Goal: Task Accomplishment & Management: Manage account settings

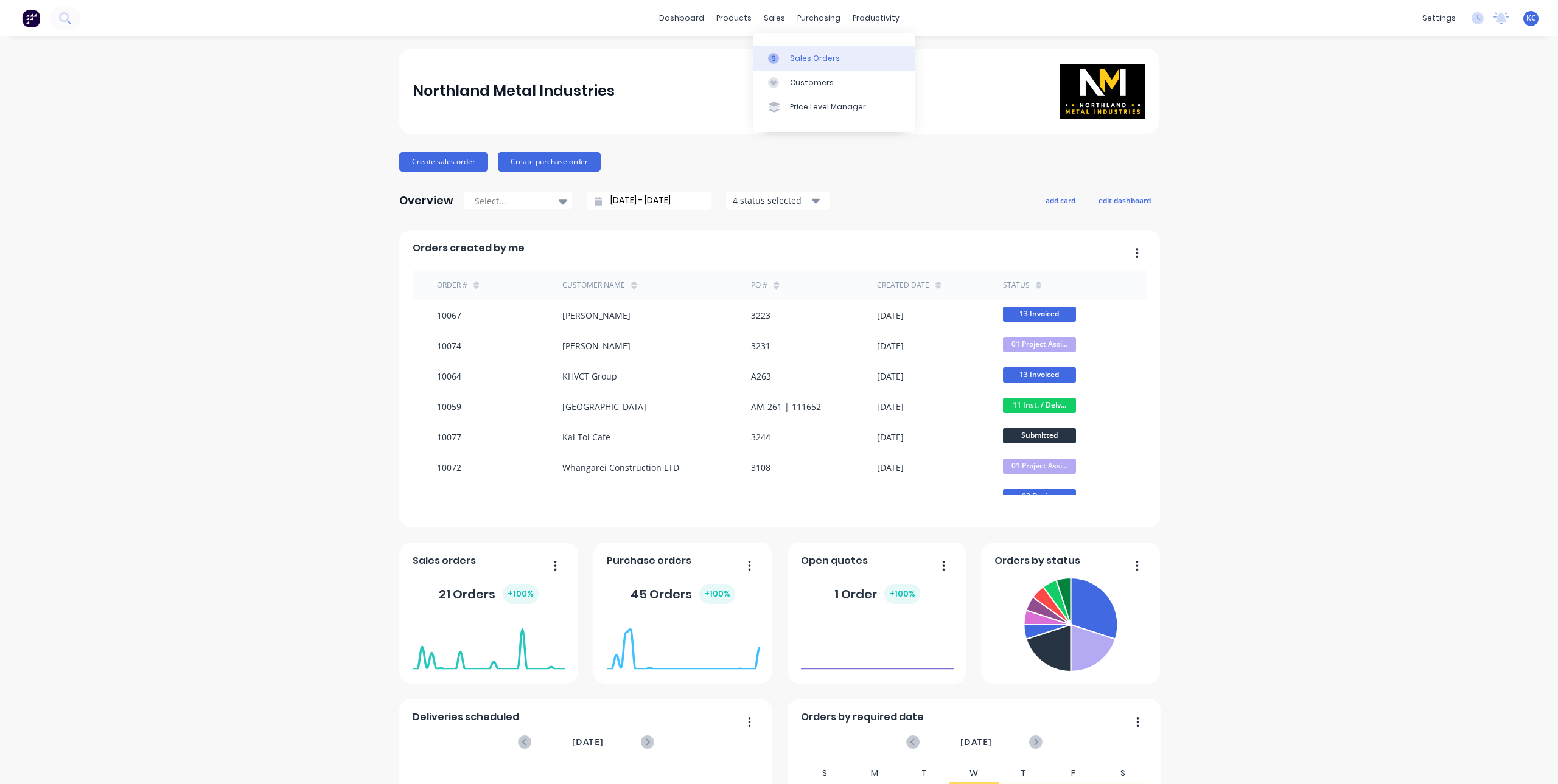
click at [780, 57] on div at bounding box center [777, 58] width 19 height 11
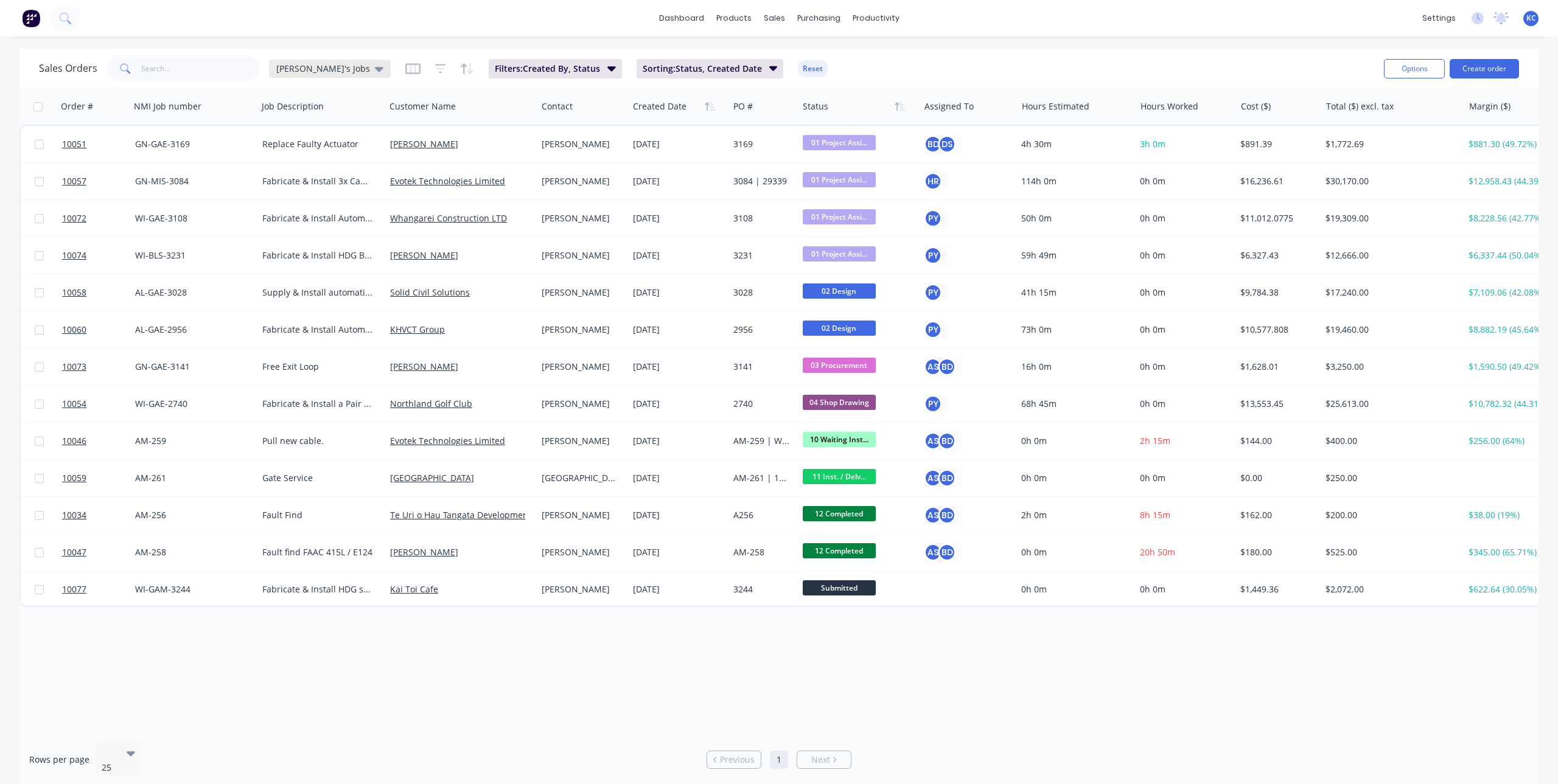
click at [375, 73] on icon at bounding box center [379, 69] width 8 height 14
click at [302, 218] on button "Main View" at bounding box center [342, 221] width 138 height 14
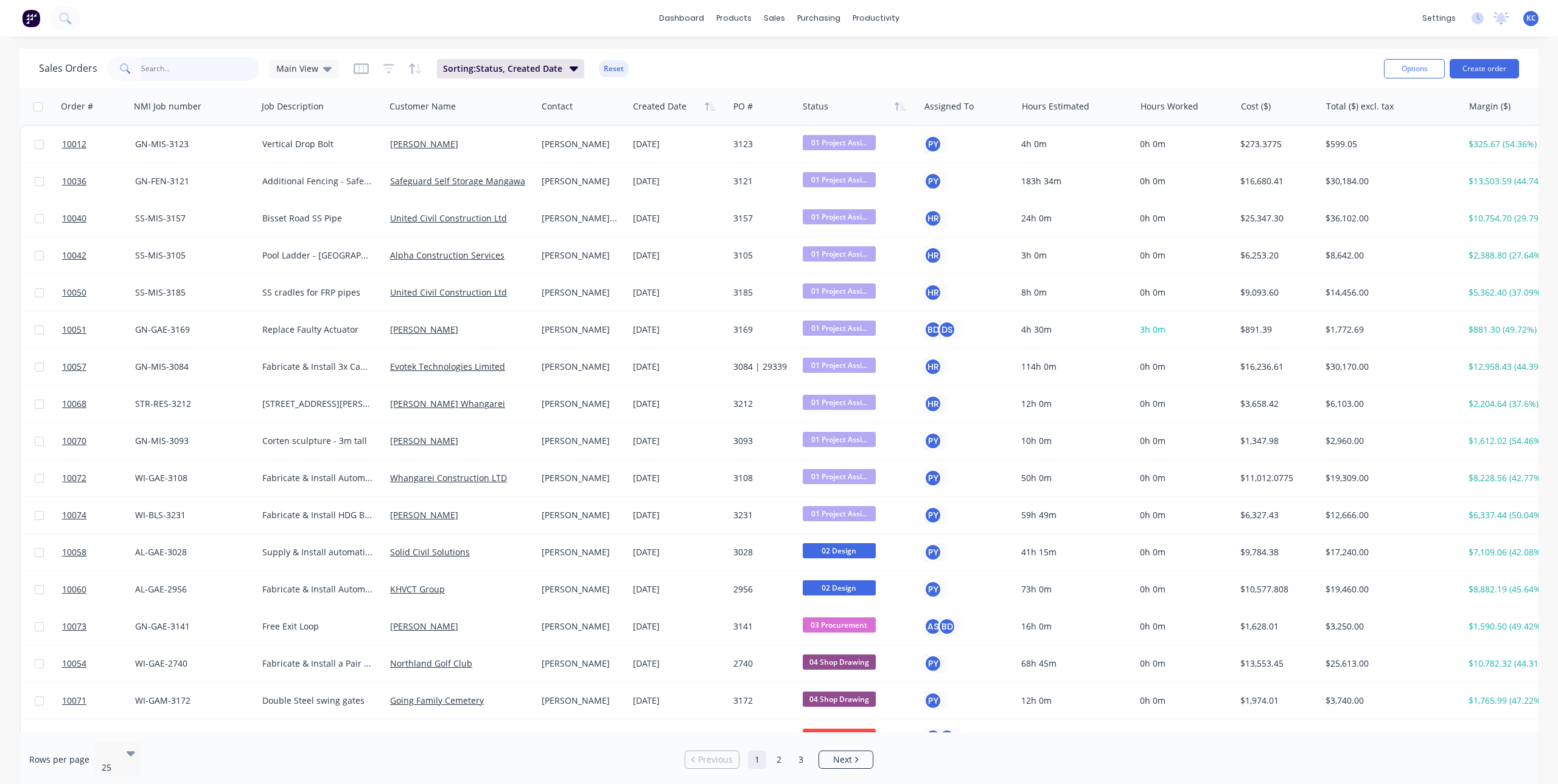
click at [181, 65] on input "text" at bounding box center [200, 68] width 119 height 24
click at [165, 64] on input "text" at bounding box center [200, 68] width 119 height 24
click at [1482, 66] on button "Create order" at bounding box center [1484, 68] width 69 height 19
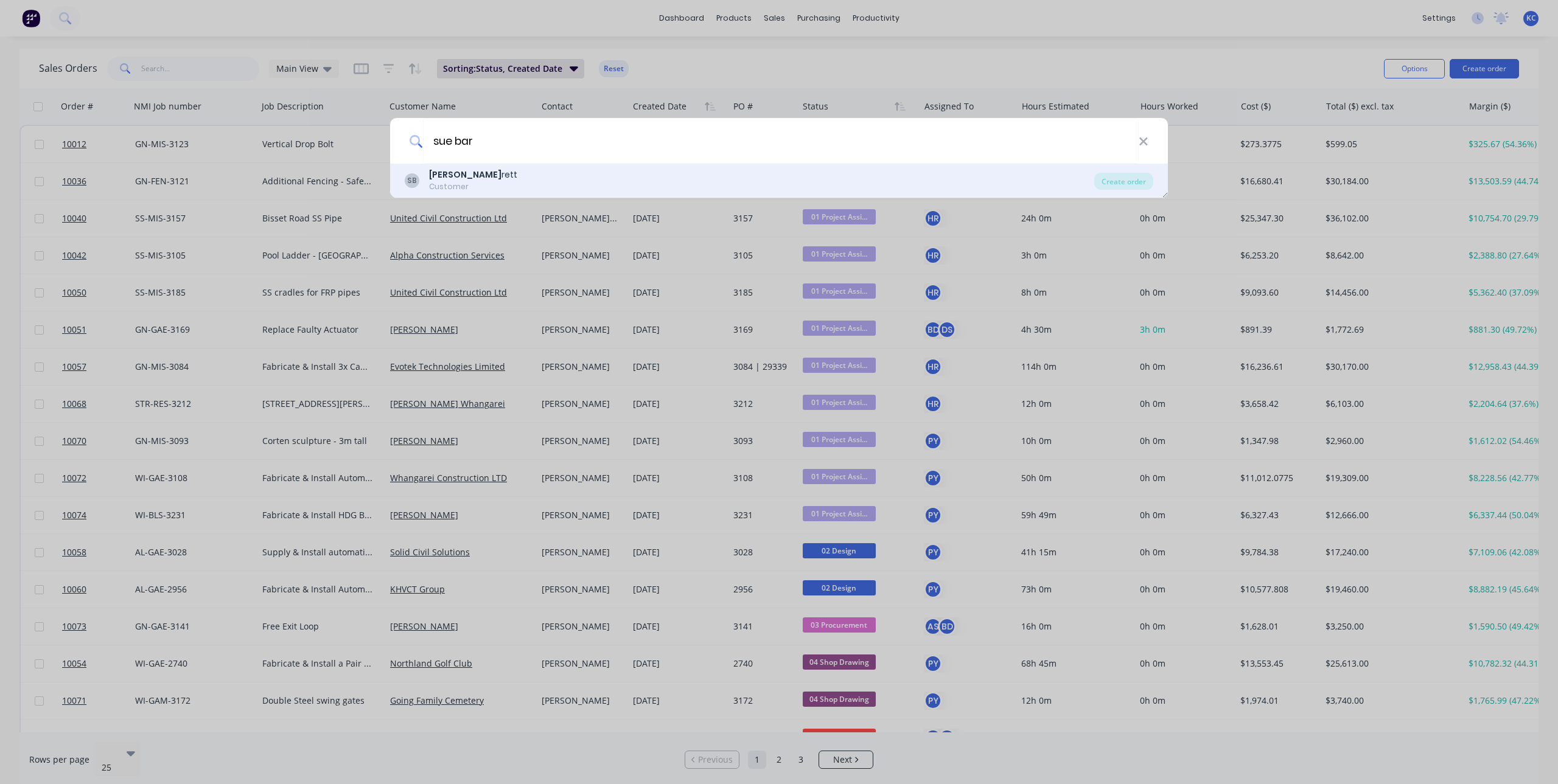
type input "sue bar"
click at [521, 182] on div "SB [PERSON_NAME] Customer" at bounding box center [749, 181] width 690 height 24
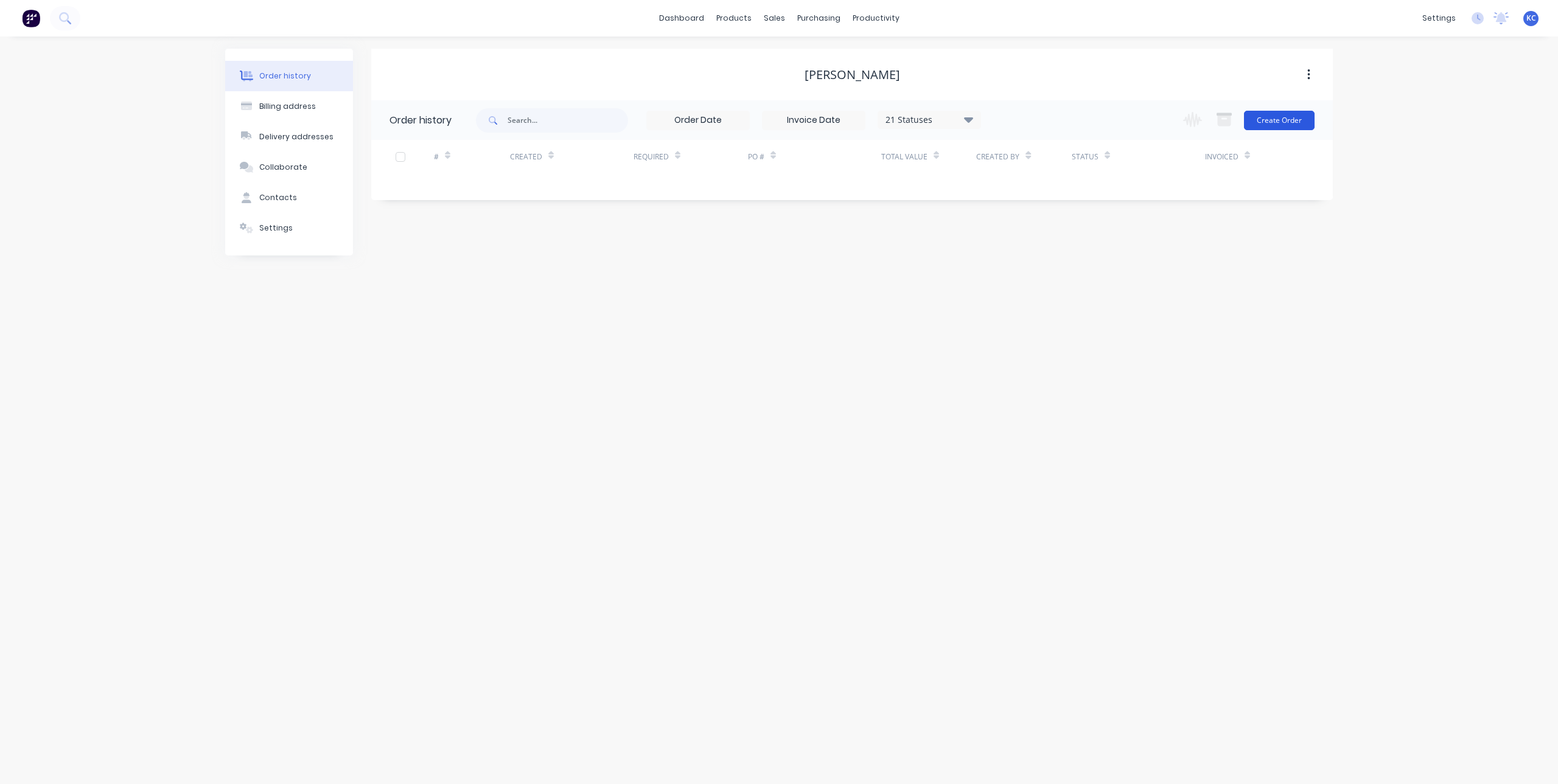
click at [1258, 120] on button "Create Order" at bounding box center [1279, 120] width 71 height 19
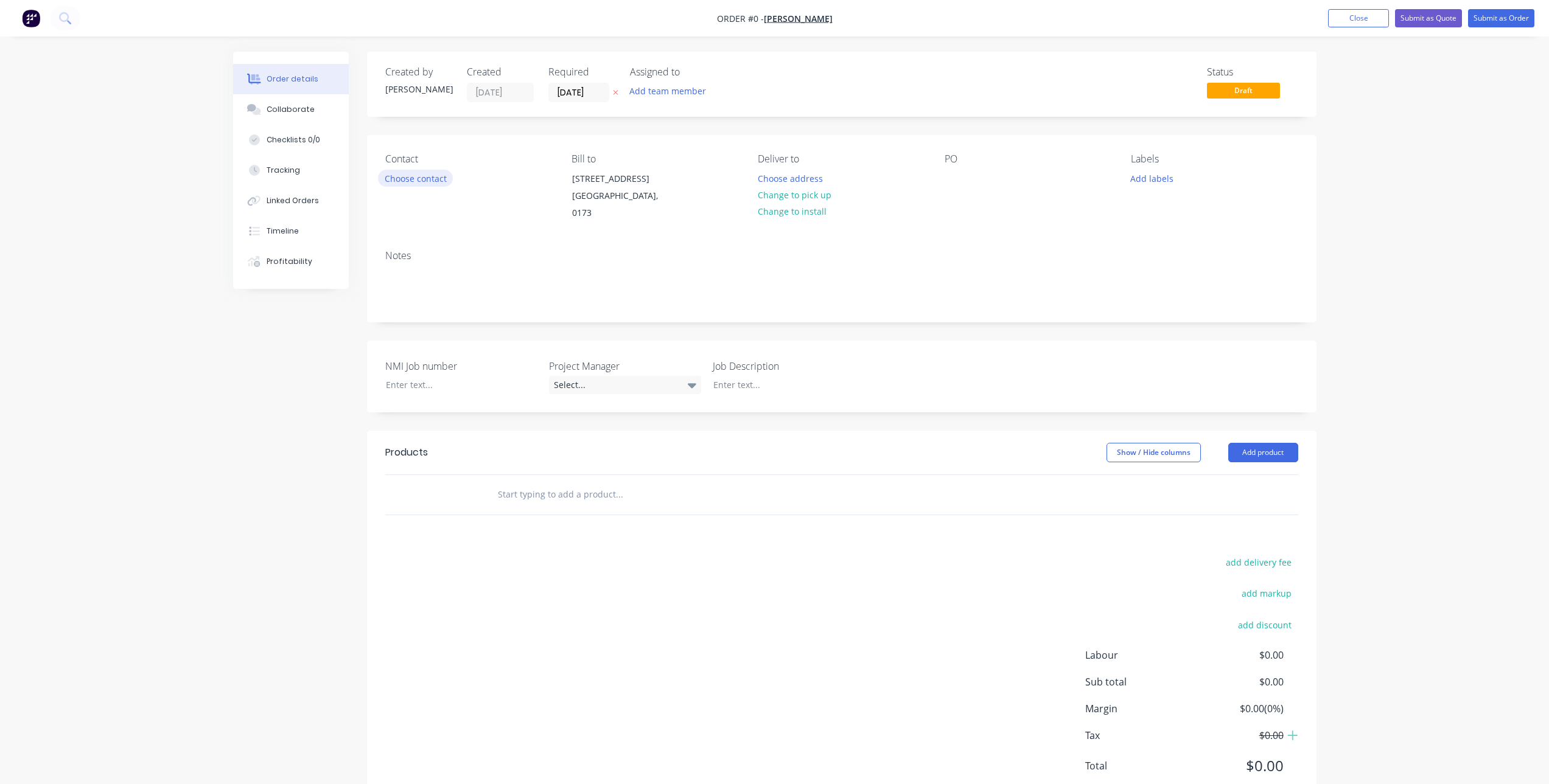
click at [408, 175] on button "Choose contact" at bounding box center [415, 177] width 75 height 16
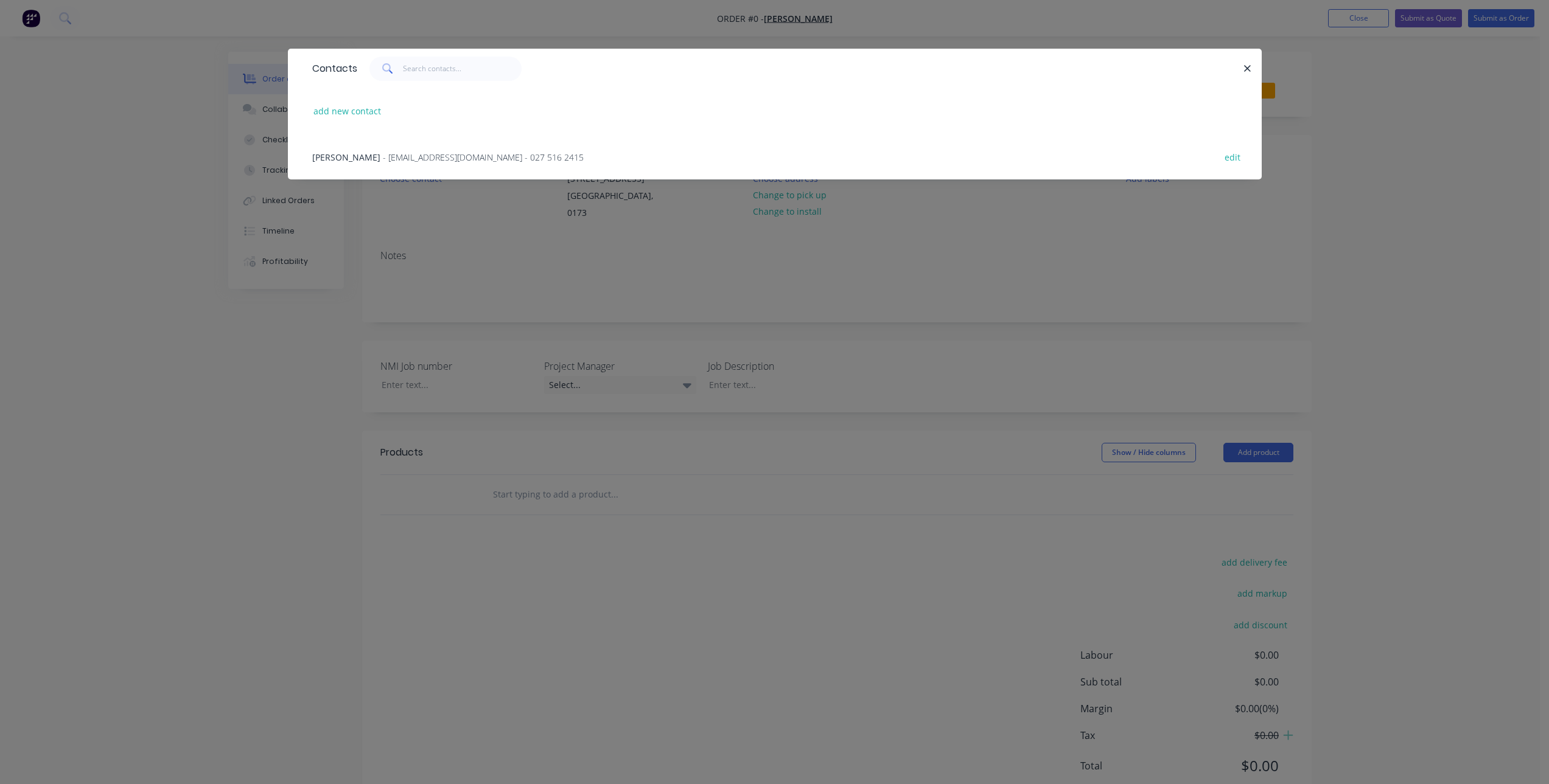
click at [356, 158] on span "[PERSON_NAME]" at bounding box center [346, 158] width 68 height 12
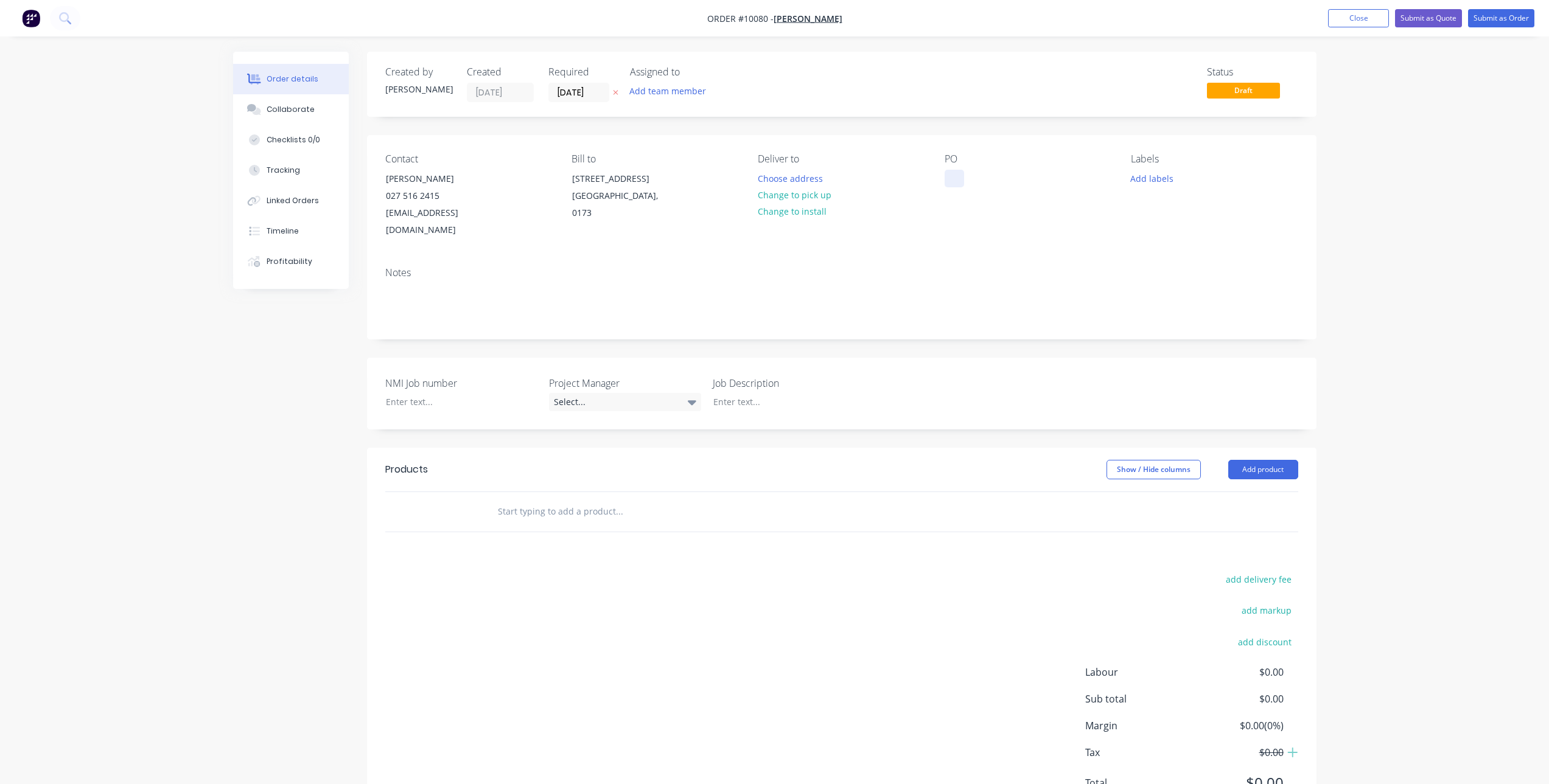
click at [956, 177] on div at bounding box center [954, 178] width 19 height 18
click at [618, 92] on icon "button" at bounding box center [615, 92] width 5 height 8
click at [943, 176] on div "Contact [PERSON_NAME] [PHONE_NUMBER] [EMAIL_ADDRESS][DOMAIN_NAME] Bill to [STRE…" at bounding box center [842, 196] width 950 height 122
click at [950, 176] on div at bounding box center [954, 178] width 19 height 18
click at [647, 393] on div "Select..." at bounding box center [625, 403] width 152 height 19
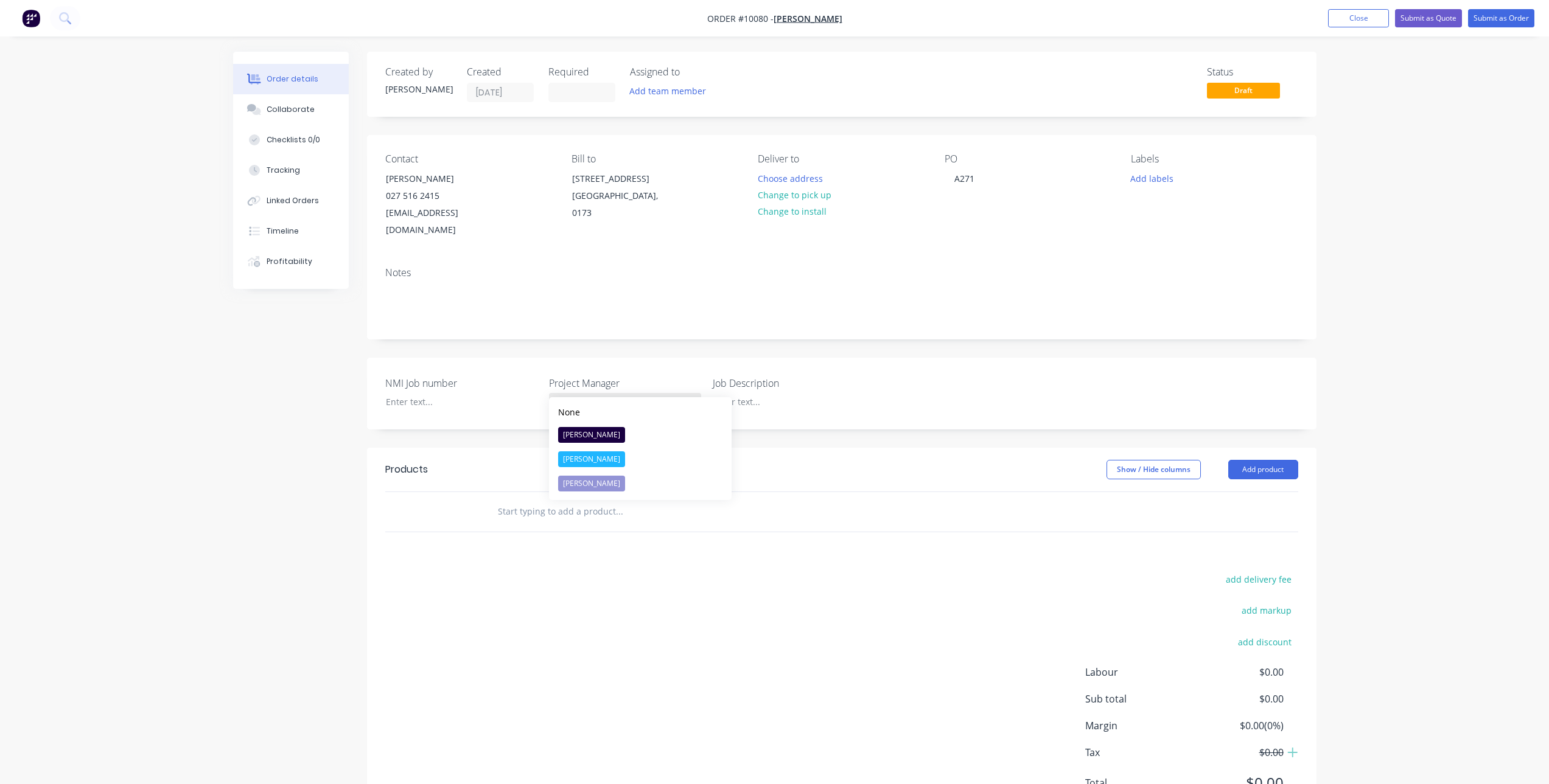
click at [645, 393] on div "Select..." at bounding box center [625, 403] width 152 height 19
click at [473, 393] on div at bounding box center [452, 402] width 152 height 18
click at [577, 500] on input "text" at bounding box center [619, 511] width 243 height 24
click at [1238, 460] on button "Add product" at bounding box center [1263, 469] width 70 height 19
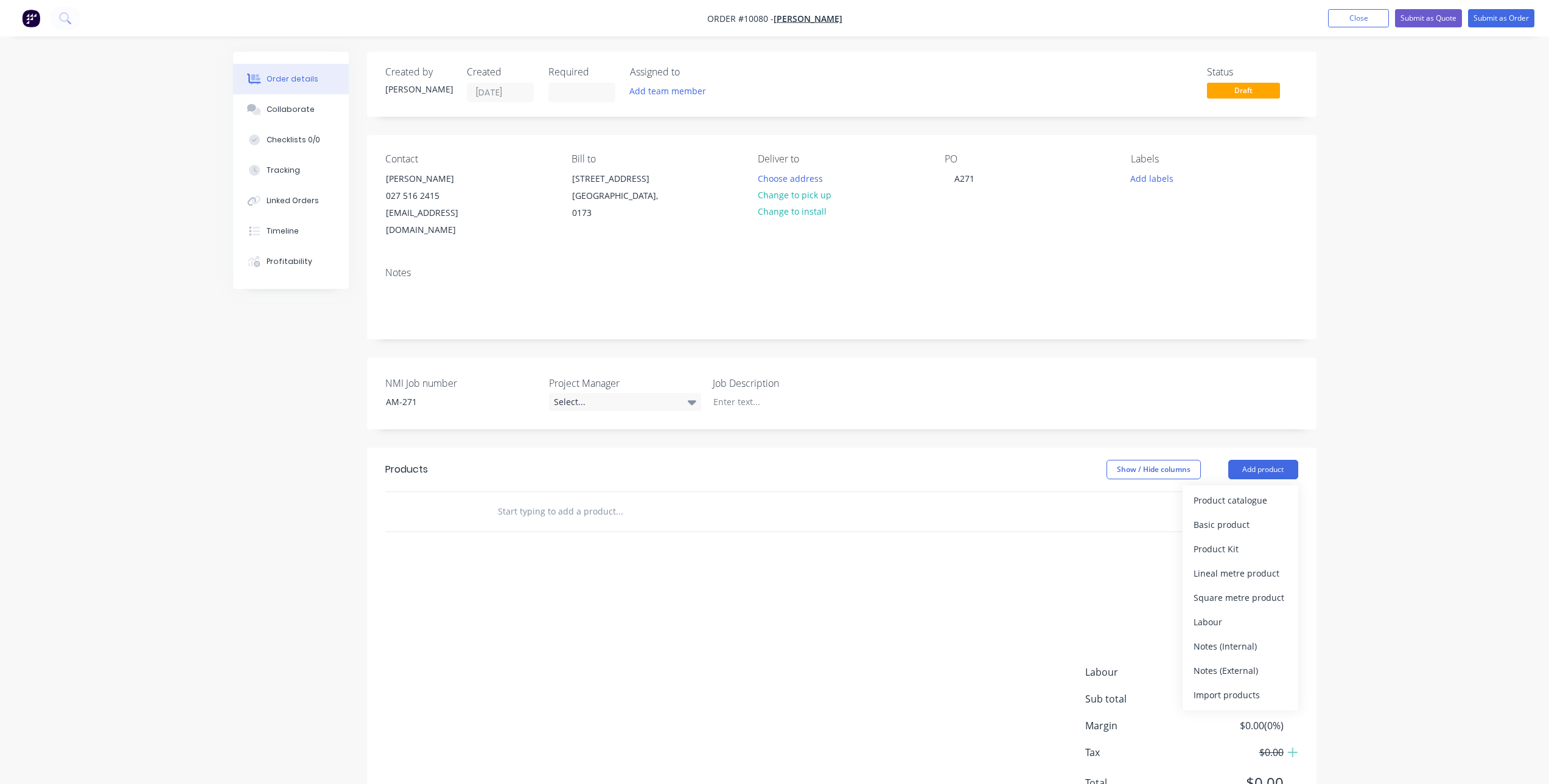
click at [579, 507] on div at bounding box center [701, 511] width 438 height 40
click at [577, 503] on input "text" at bounding box center [619, 511] width 243 height 24
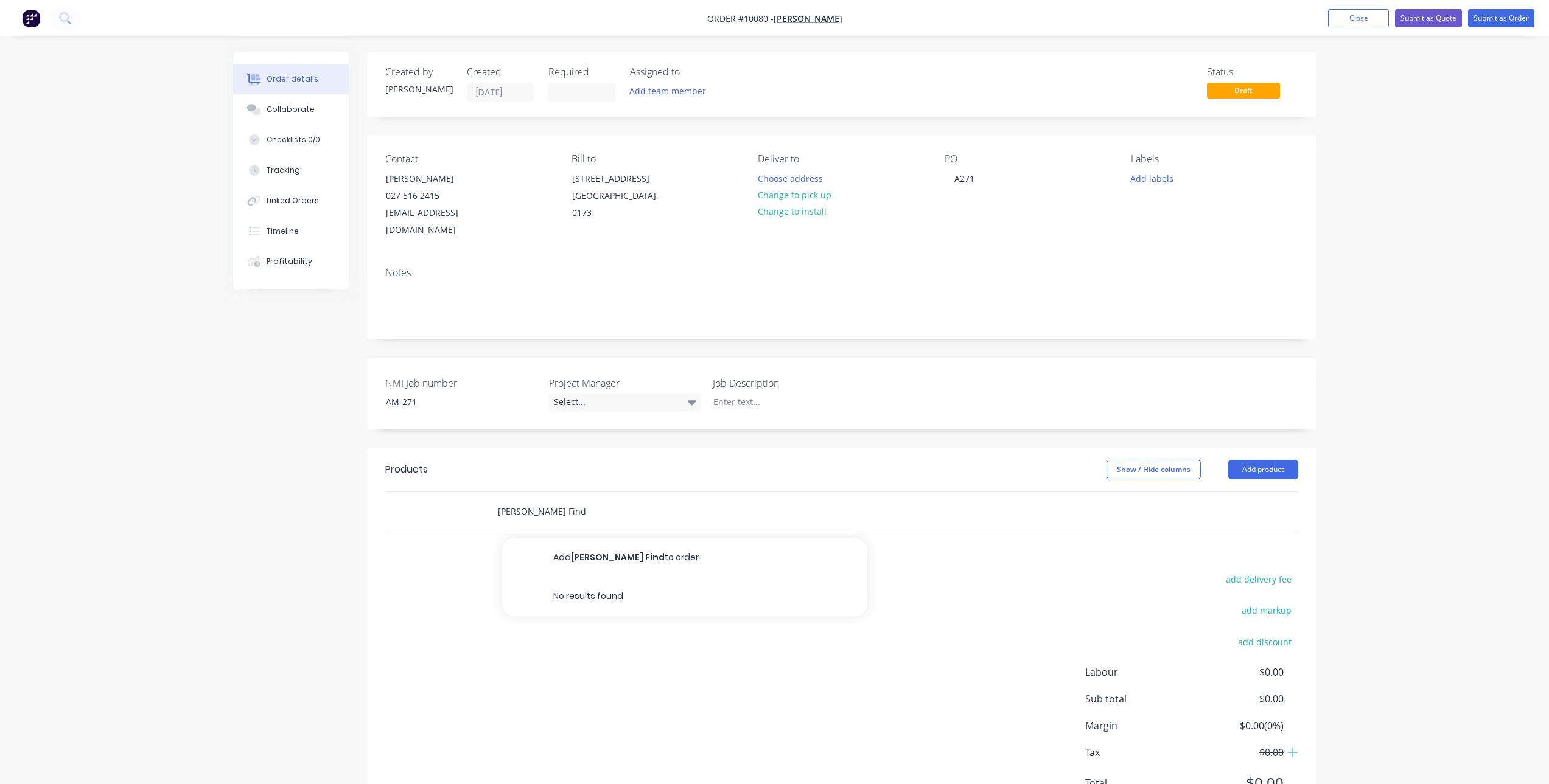
click at [515, 500] on input "[PERSON_NAME] Find" at bounding box center [619, 511] width 243 height 24
type input "Fault Find"
click at [612, 543] on button "Add Fault Find to order" at bounding box center [685, 558] width 366 height 39
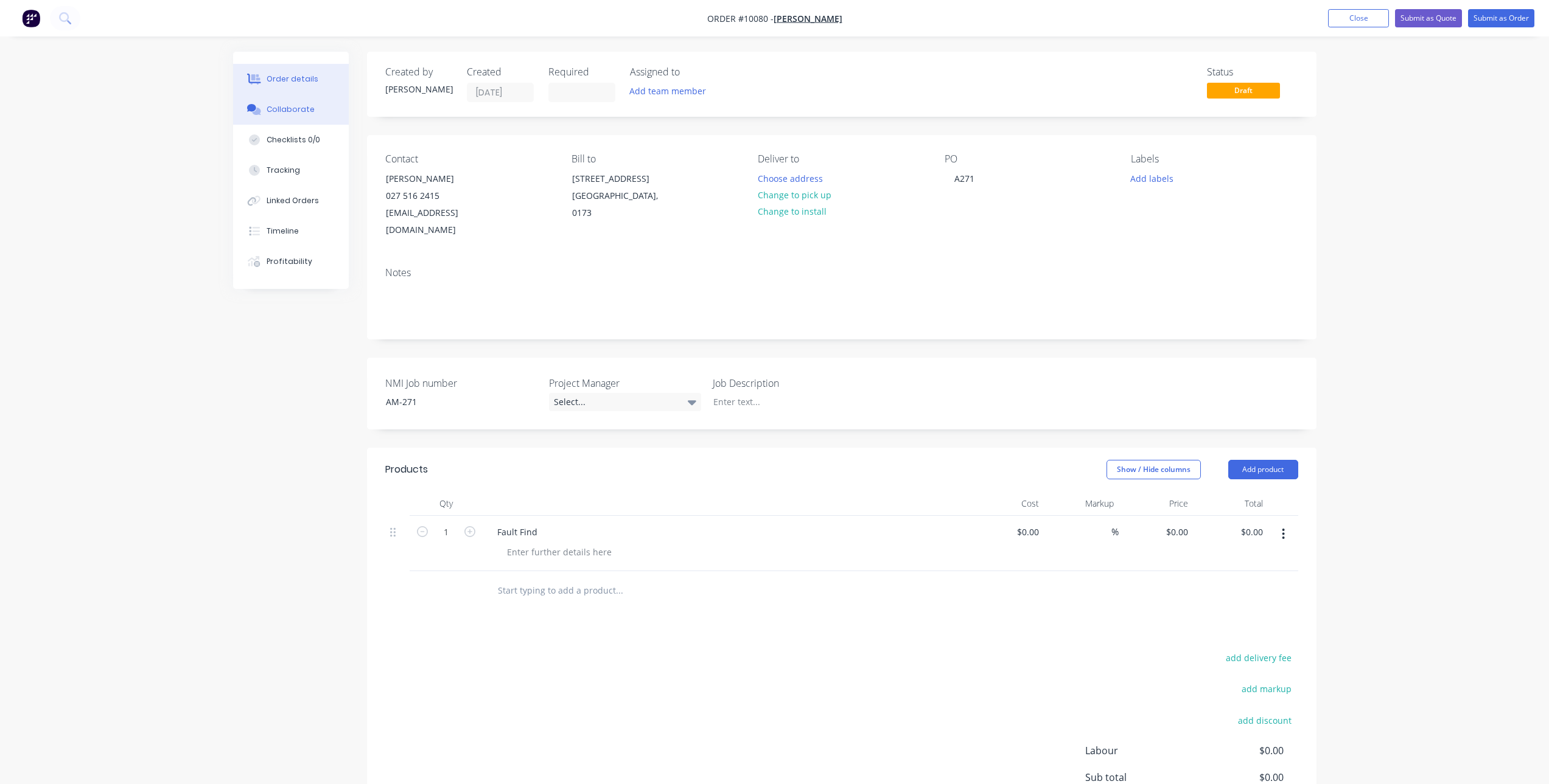
click at [284, 108] on div "Collaborate" at bounding box center [290, 109] width 48 height 11
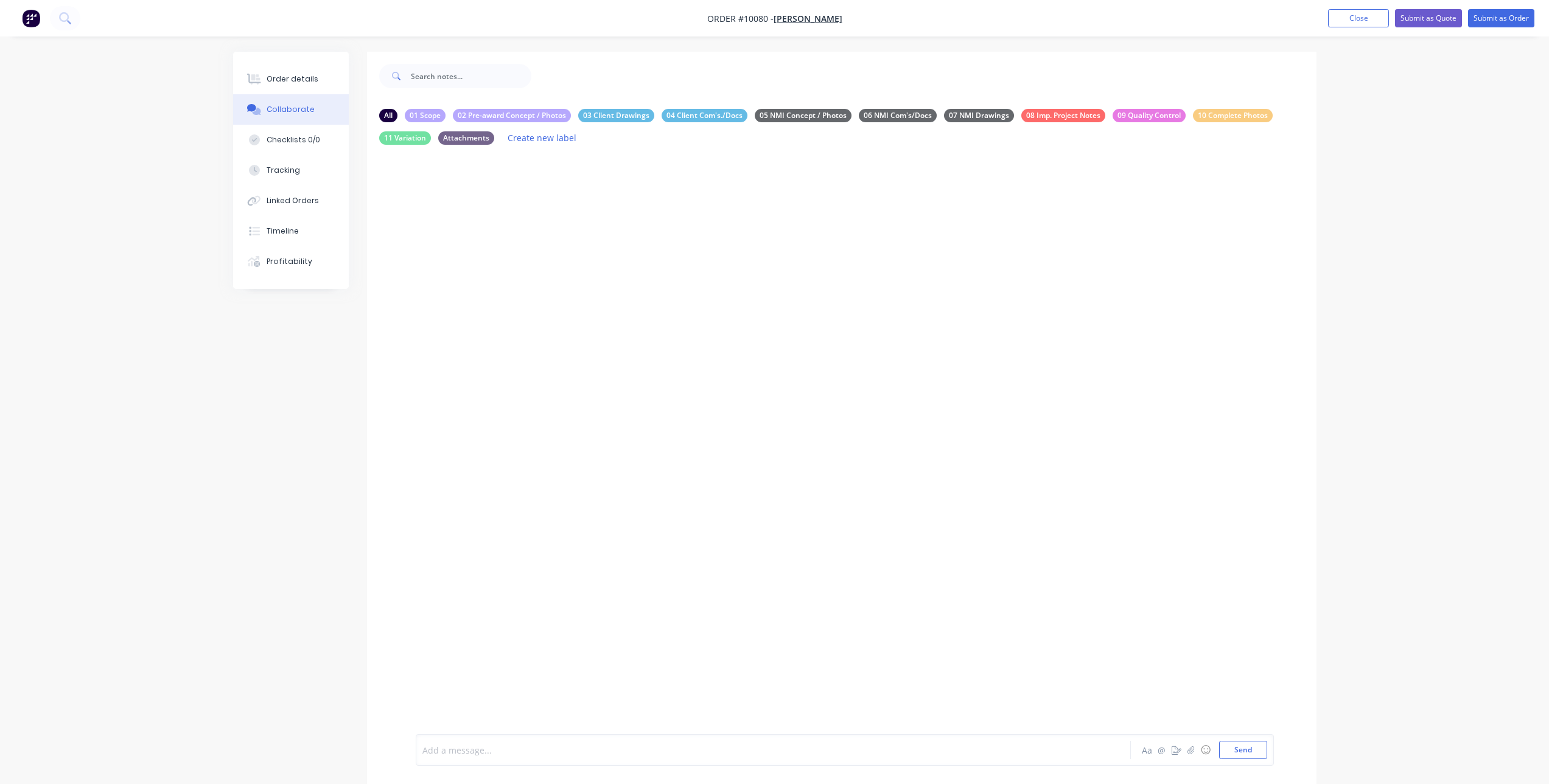
click at [474, 751] on div at bounding box center [739, 750] width 633 height 13
click at [474, 751] on div "@[PERSON_NAME]" at bounding box center [739, 750] width 633 height 13
click at [427, 751] on span "We have stock H85's, please take one with you" at bounding box center [517, 753] width 187 height 12
click at [420, 749] on div "@[PERSON_NAME] Please add to schedule, [PERSON_NAME] new keypad, the one we rep…" at bounding box center [844, 727] width 858 height 78
click at [424, 753] on span "We have stock H85's, please take one with you" at bounding box center [517, 753] width 187 height 12
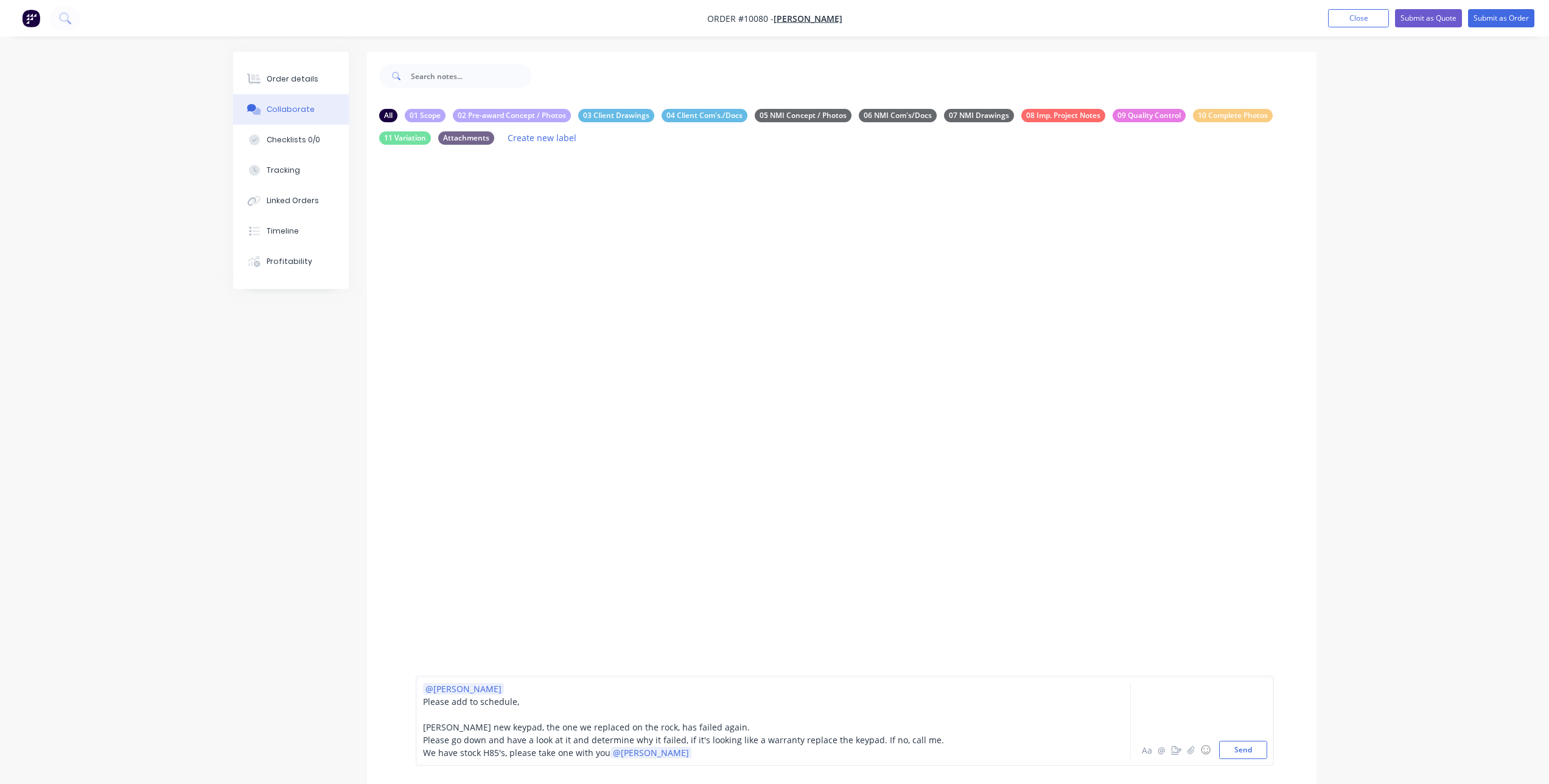
click at [889, 740] on span "Please go down and have a look at it and determine why it failed, if it's looki…" at bounding box center [683, 740] width 521 height 12
click at [756, 754] on div "We have stock H85's, please take one with you @[PERSON_NAME]" at bounding box center [739, 753] width 633 height 13
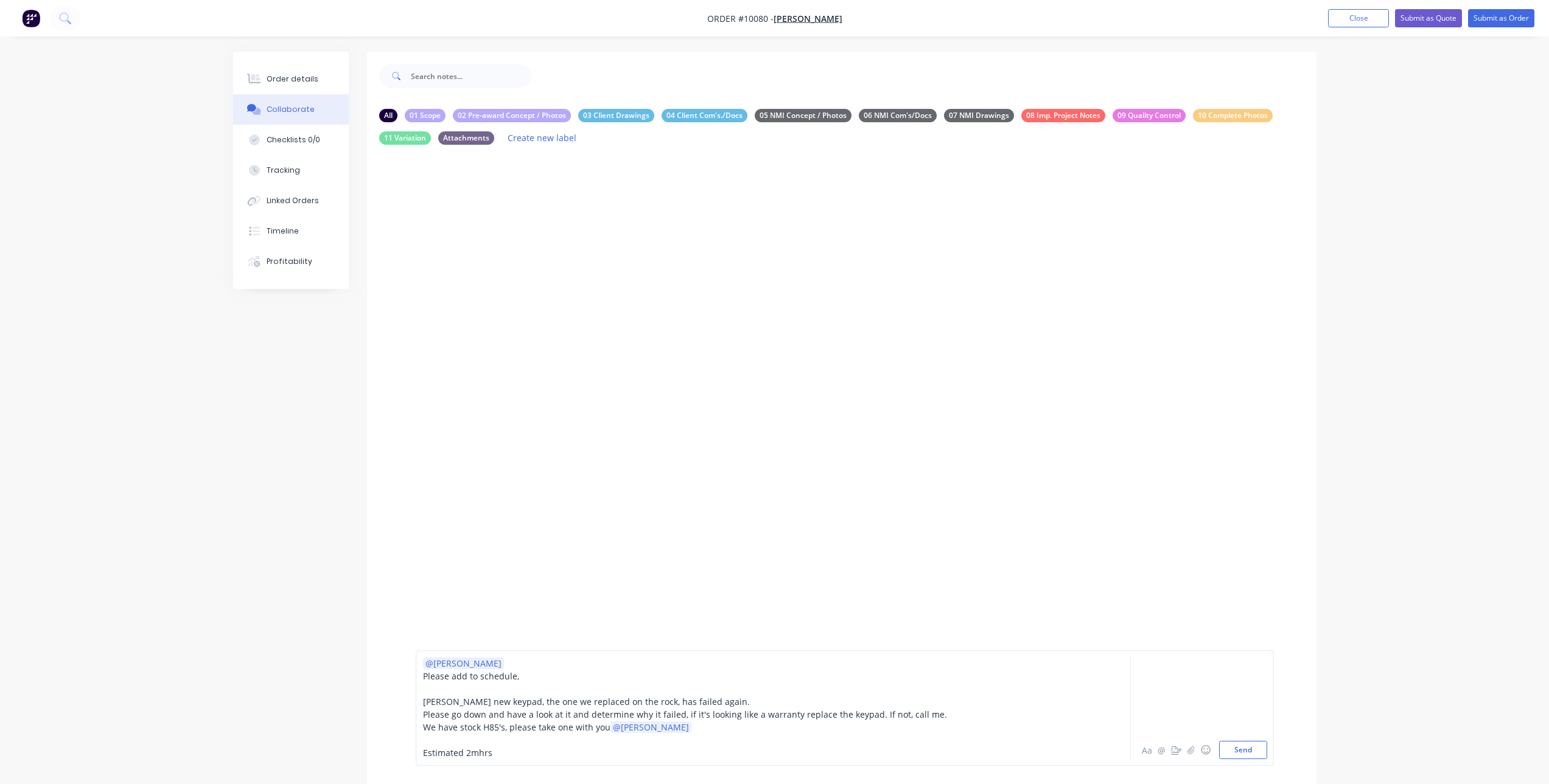
drag, startPoint x: 1234, startPoint y: 752, endPoint x: 468, endPoint y: 751, distance: 766.0
click at [468, 751] on div "@[PERSON_NAME] Please add to schedule, [PERSON_NAME] new keypad, the one we rep…" at bounding box center [844, 708] width 845 height 102
click at [468, 751] on span "Estimated 2mhrs" at bounding box center [458, 753] width 69 height 12
drag, startPoint x: 1242, startPoint y: 747, endPoint x: 1075, endPoint y: 523, distance: 279.4
click at [1075, 523] on div "All 01 Scope 02 Pre-award Concept / Photos 03 Client Drawings 04 Client Com's./…" at bounding box center [842, 504] width 950 height 807
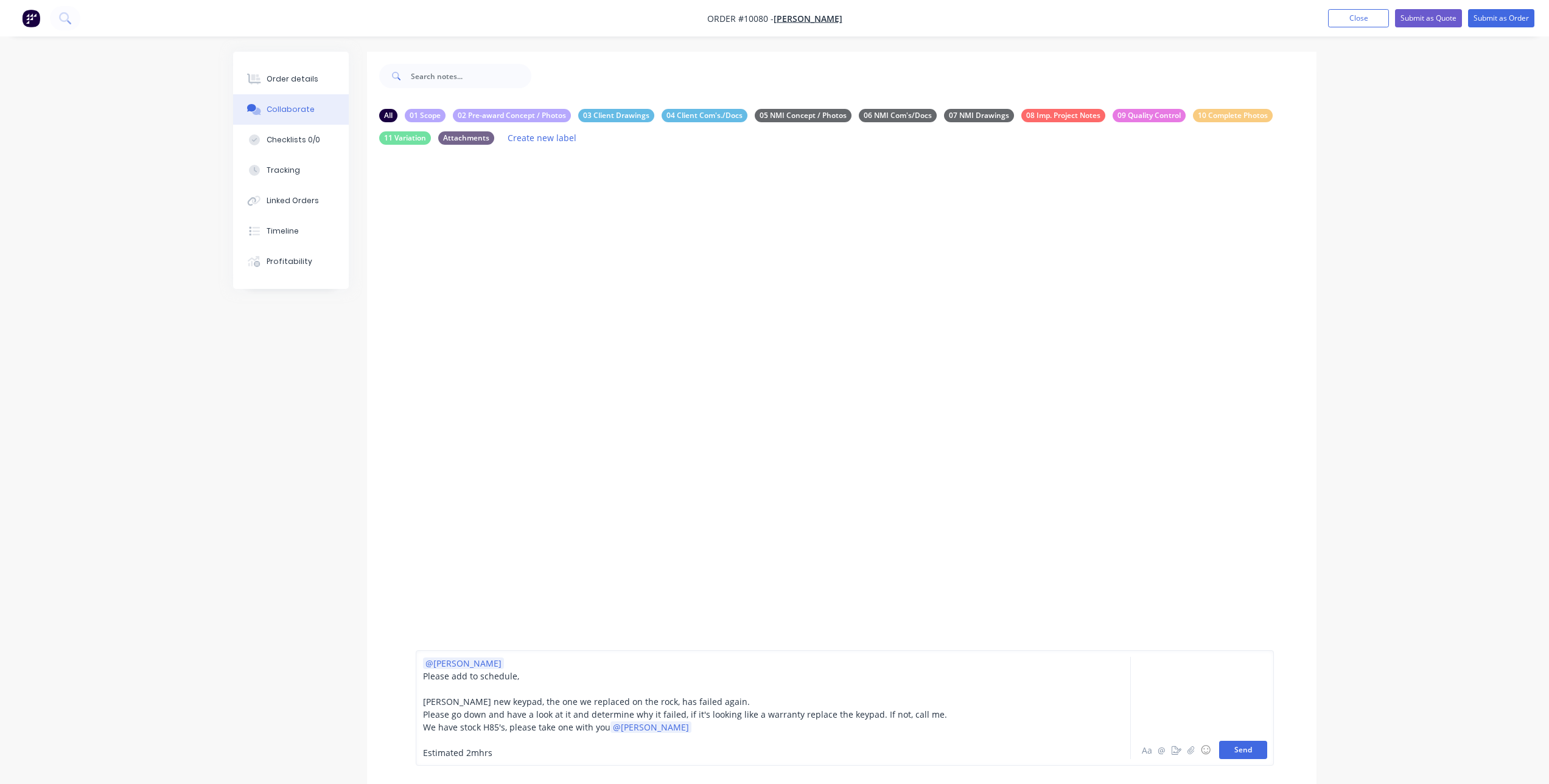
click at [1240, 749] on button "Send" at bounding box center [1243, 750] width 48 height 19
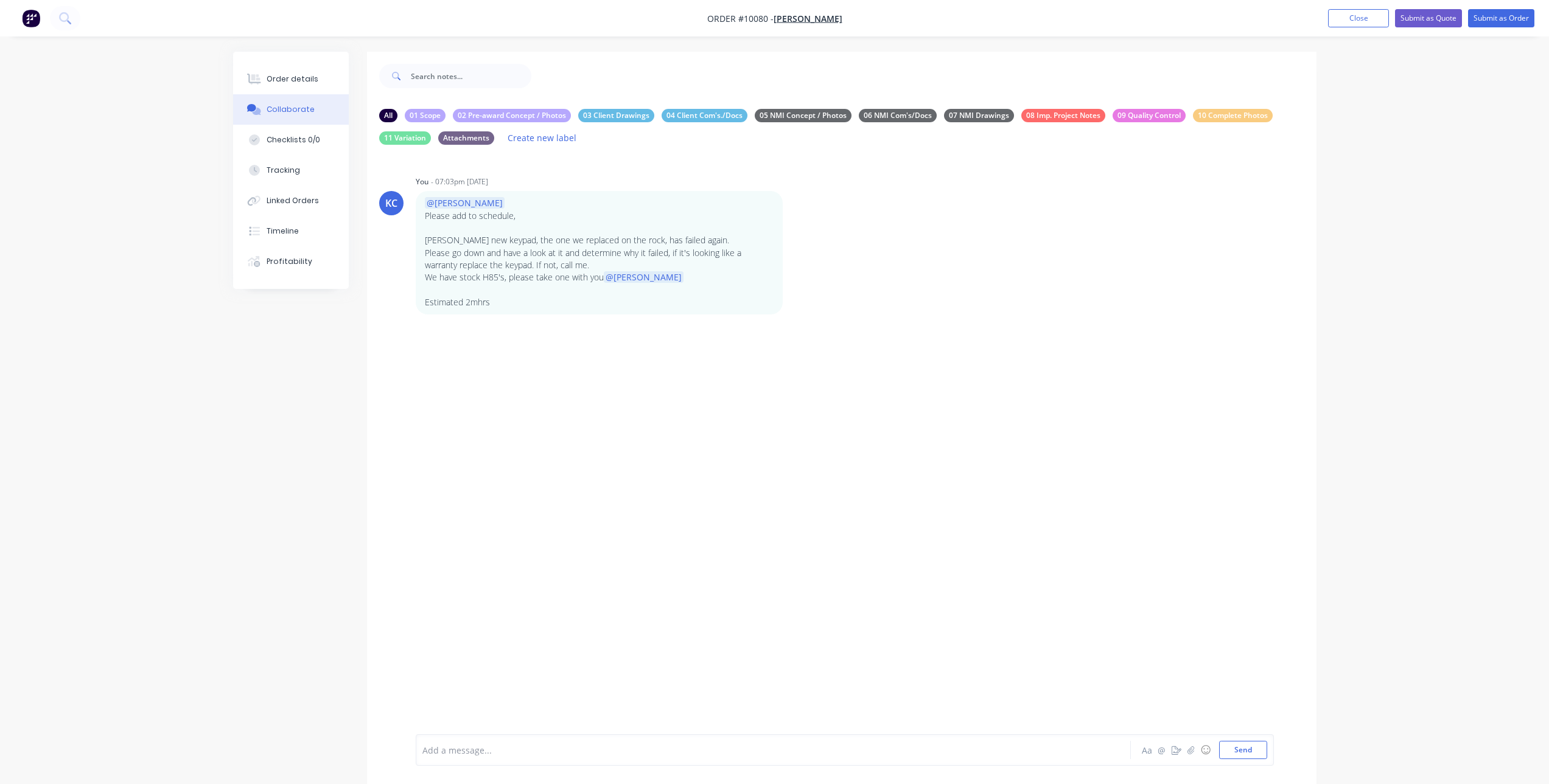
click at [536, 743] on div "Add a message..." at bounding box center [739, 750] width 634 height 19
drag, startPoint x: 1352, startPoint y: 19, endPoint x: 1363, endPoint y: 14, distance: 12.1
click at [1363, 14] on button "Close" at bounding box center [1358, 19] width 61 height 19
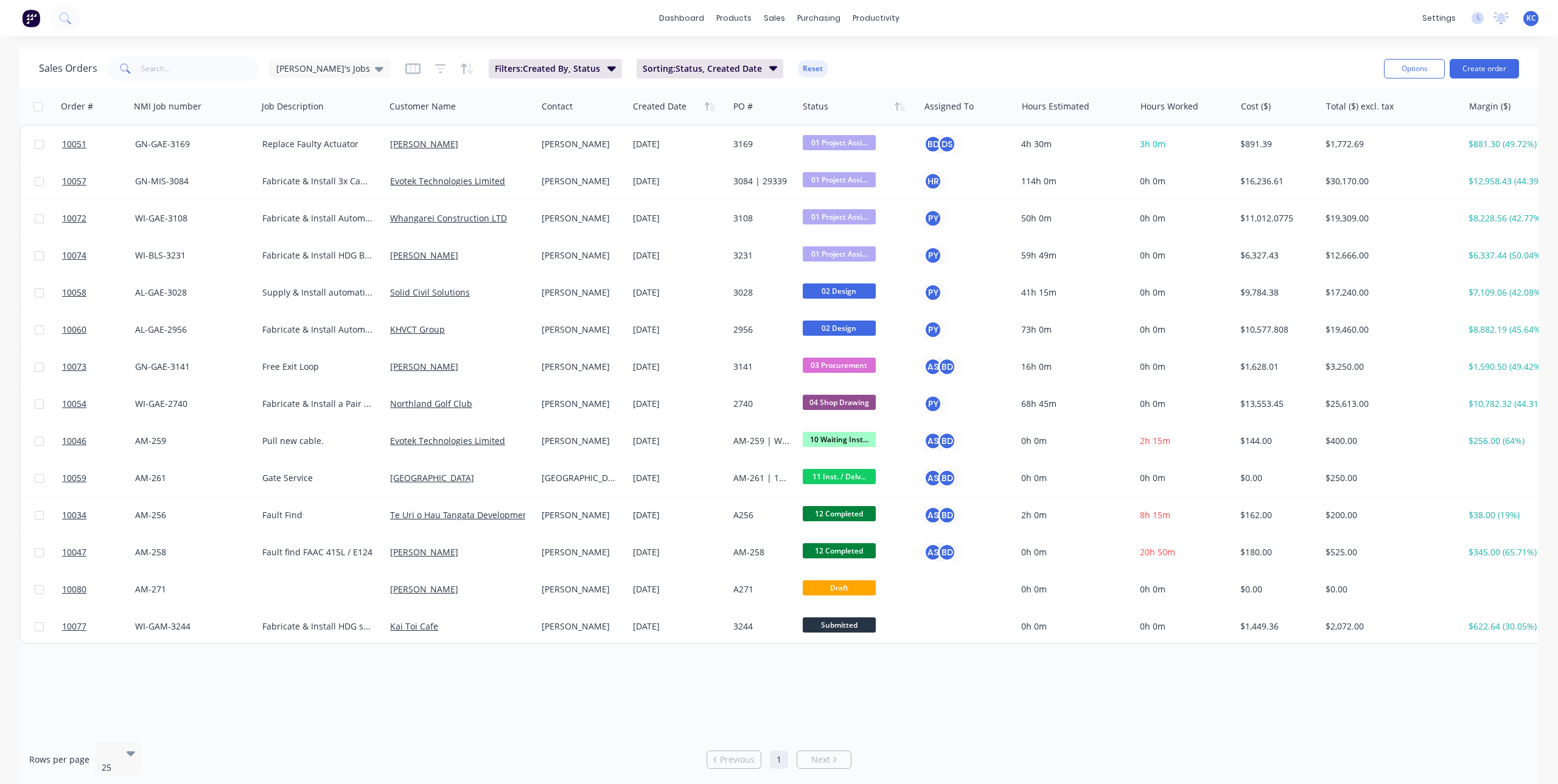
click at [831, 754] on link "Next" at bounding box center [823, 760] width 53 height 12
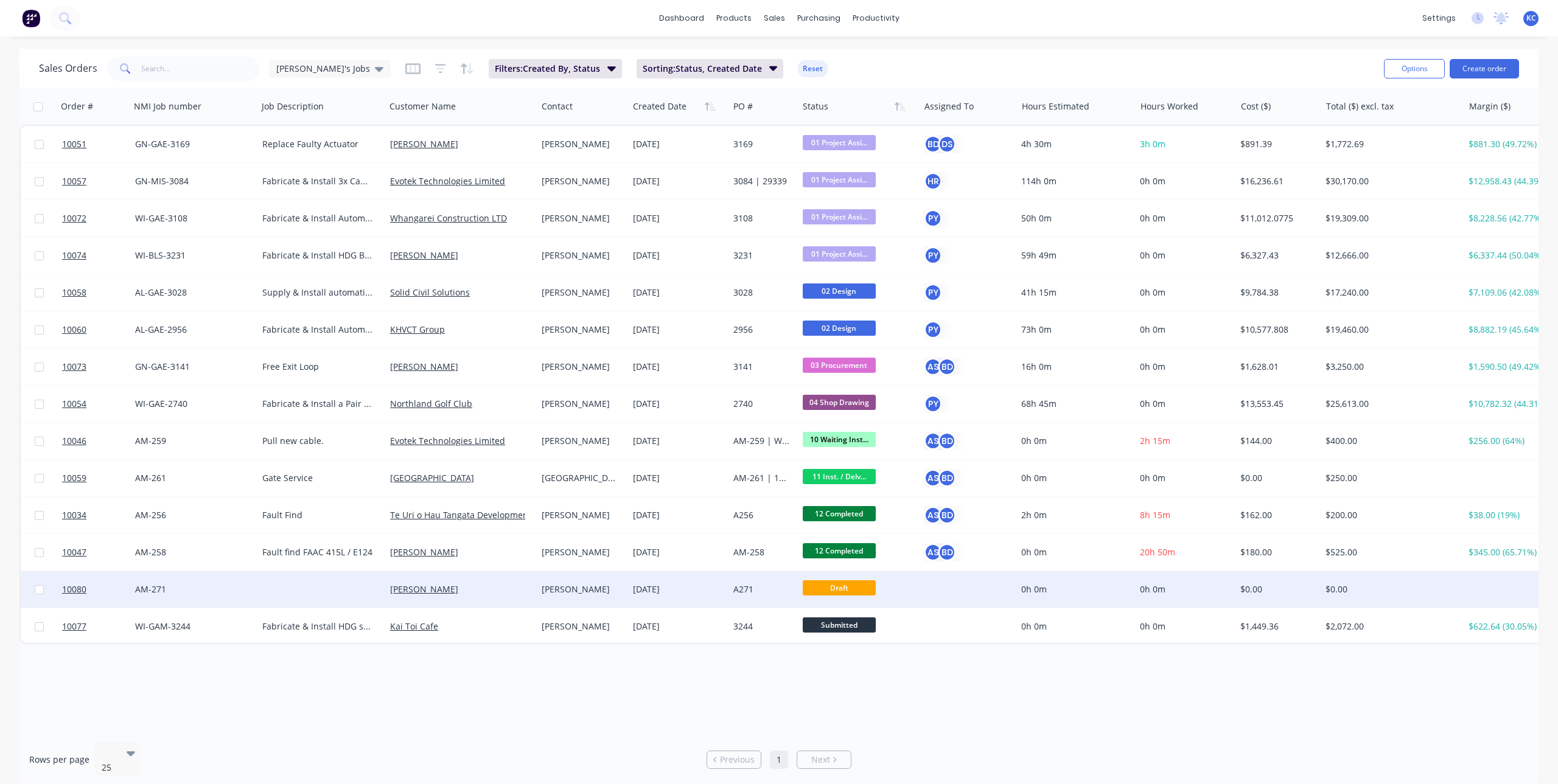
click at [586, 597] on div "[PERSON_NAME]" at bounding box center [582, 589] width 91 height 36
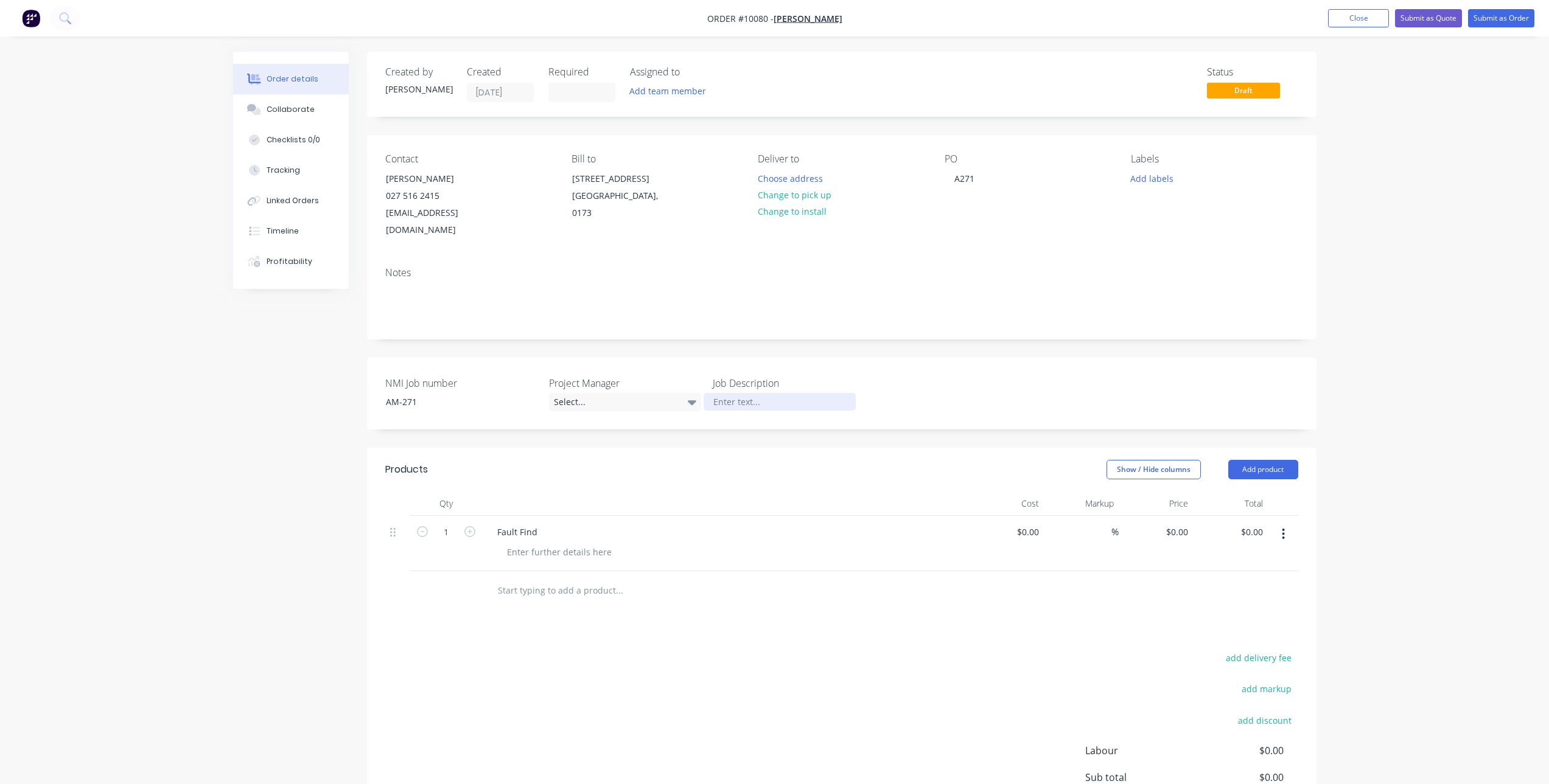
click at [773, 393] on div at bounding box center [779, 402] width 152 height 18
click at [913, 608] on div "Products Show / Hide columns Add product Qty Cost Markup Price Total 1 Fault Fi…" at bounding box center [842, 675] width 950 height 455
drag, startPoint x: 1495, startPoint y: 21, endPoint x: 1481, endPoint y: 221, distance: 200.5
click at [1481, 221] on div "Order #10080 - [PERSON_NAME] Add product Close Submit as Quote Submit as Order …" at bounding box center [774, 461] width 1549 height 922
click at [273, 134] on button "Checklists 0/0" at bounding box center [290, 140] width 116 height 30
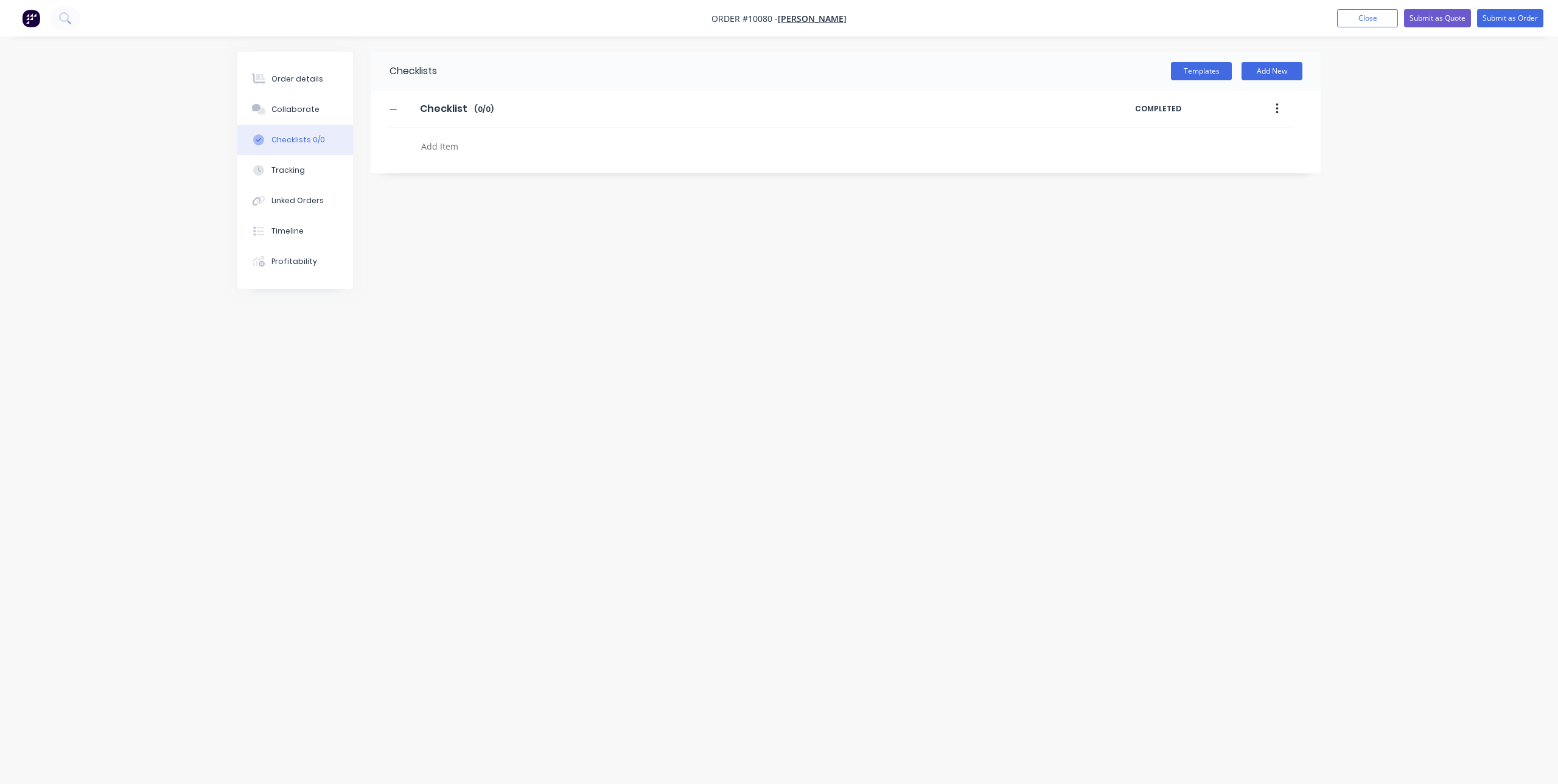
click at [508, 156] on div at bounding box center [709, 148] width 586 height 21
click at [509, 149] on textarea at bounding box center [709, 146] width 586 height 18
type textarea "Take an H85"
type textarea "Take a Shroud"
type textarea "ID problem/cause"
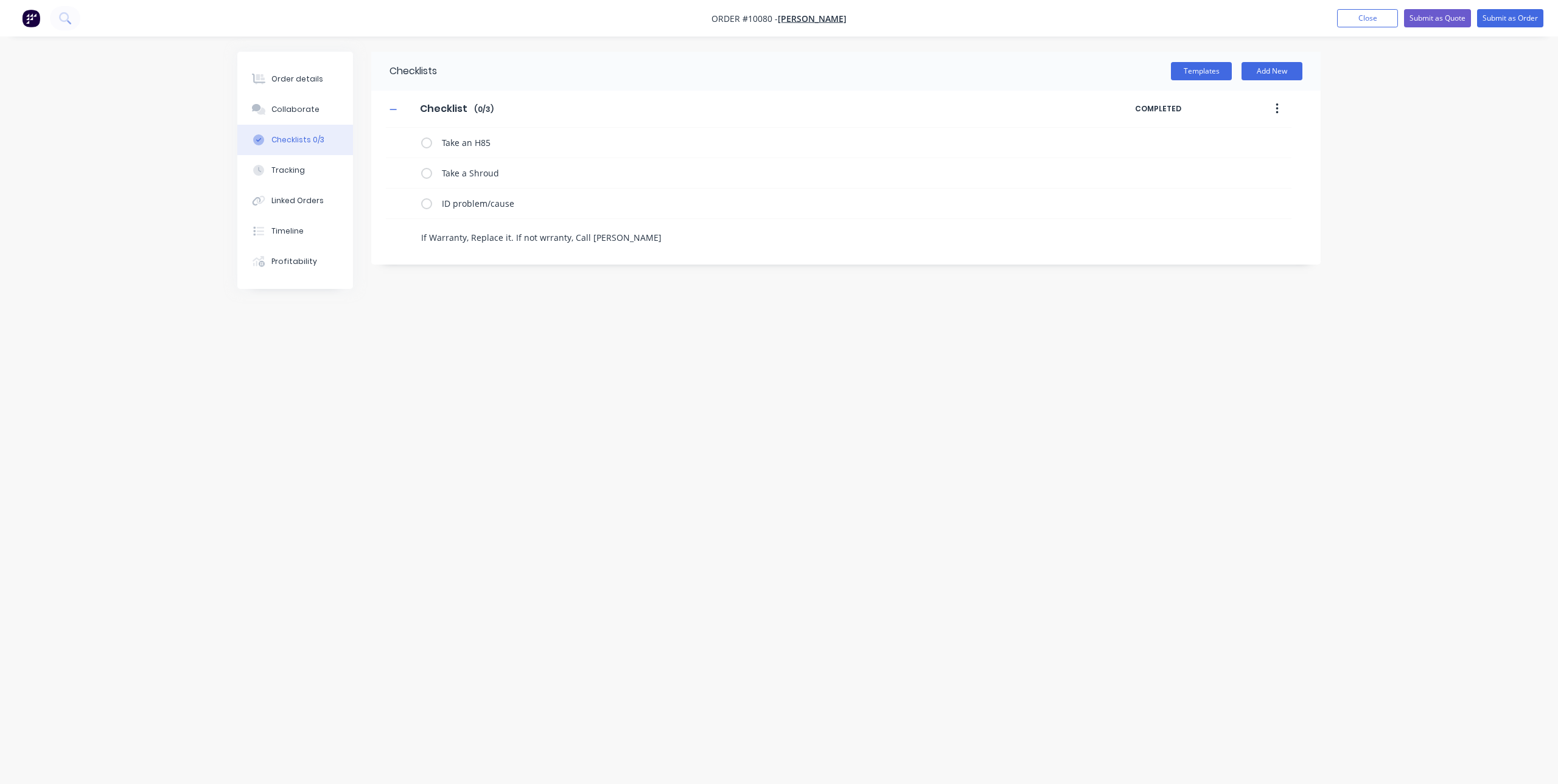
click at [541, 241] on textarea "If Warranty, Replace it. If not wrranty, Call [PERSON_NAME]" at bounding box center [709, 237] width 586 height 18
type textarea "If Warranty, Replace it. If not warranty, Call [PERSON_NAME]"
click at [1510, 14] on button "Submit as Order" at bounding box center [1510, 19] width 67 height 19
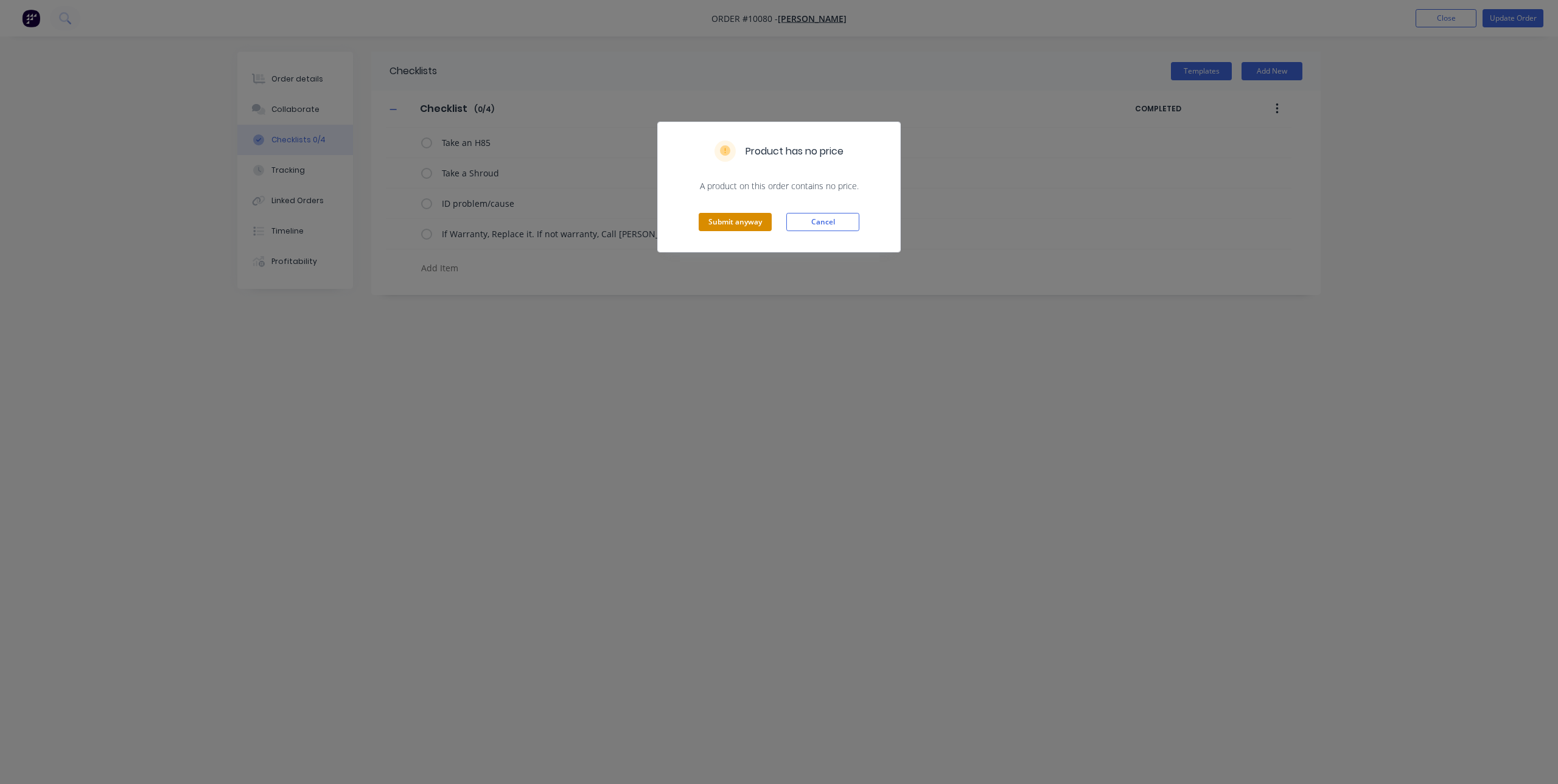
click at [731, 224] on button "Submit anyway" at bounding box center [735, 222] width 73 height 19
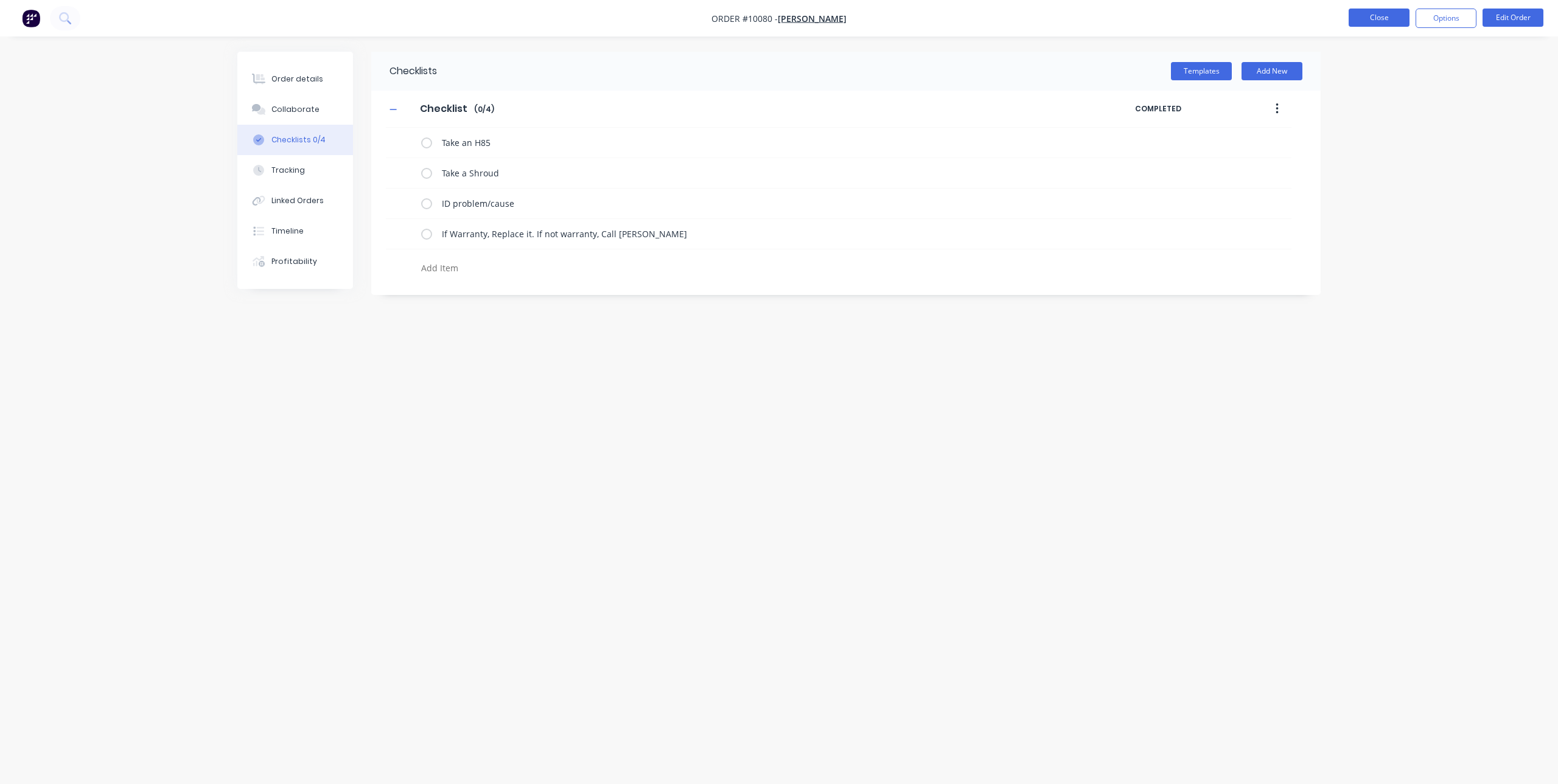
click at [1364, 24] on button "Close" at bounding box center [1379, 18] width 61 height 19
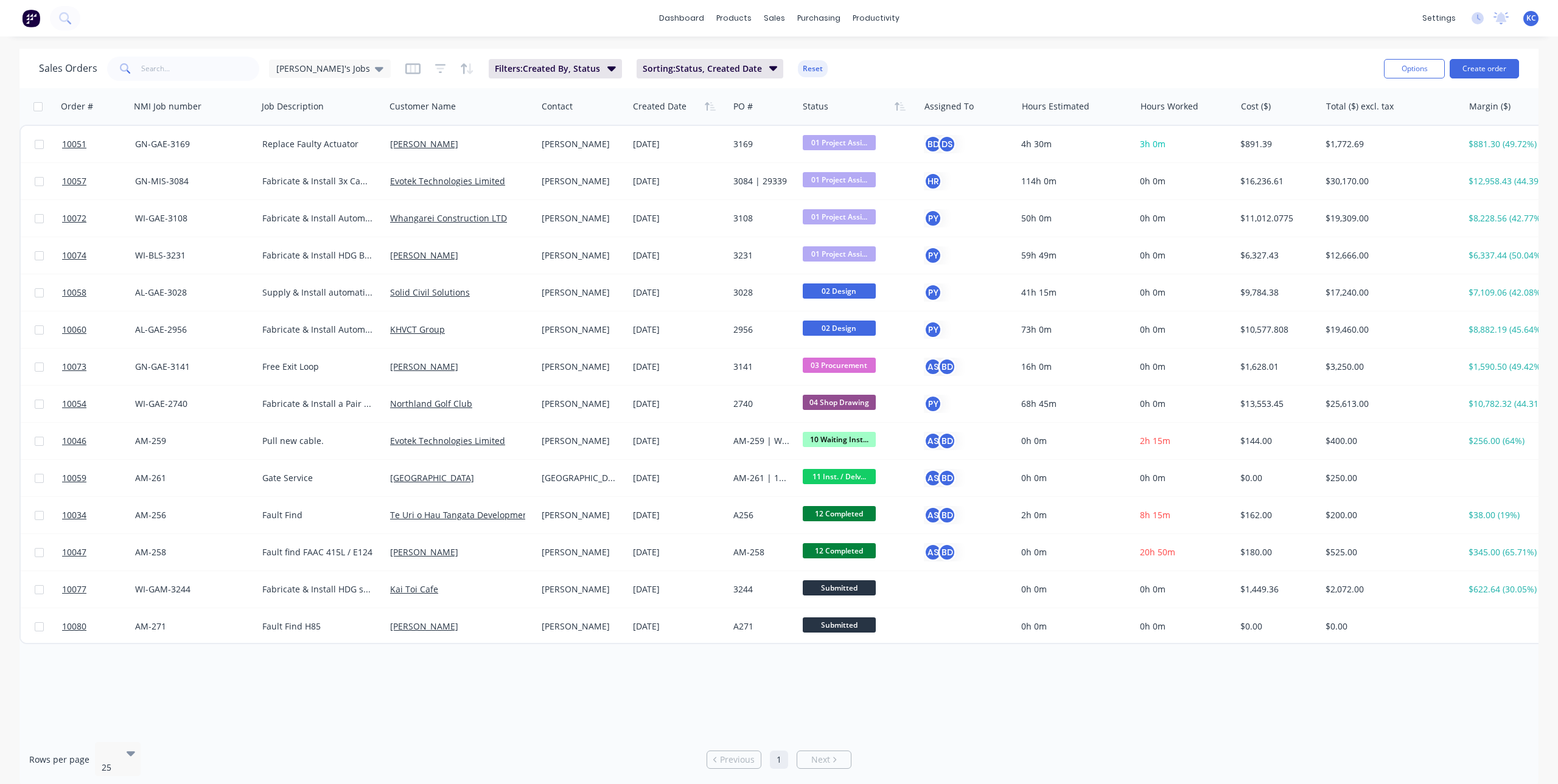
click at [190, 675] on div "Order # NMI Job number Job Description Customer Name Contact Created Date PO # …" at bounding box center [779, 411] width 1519 height 645
click at [851, 758] on li "Next" at bounding box center [824, 760] width 55 height 19
click at [749, 755] on span "Previous" at bounding box center [737, 760] width 35 height 12
click at [1476, 65] on button "Create order" at bounding box center [1484, 68] width 69 height 19
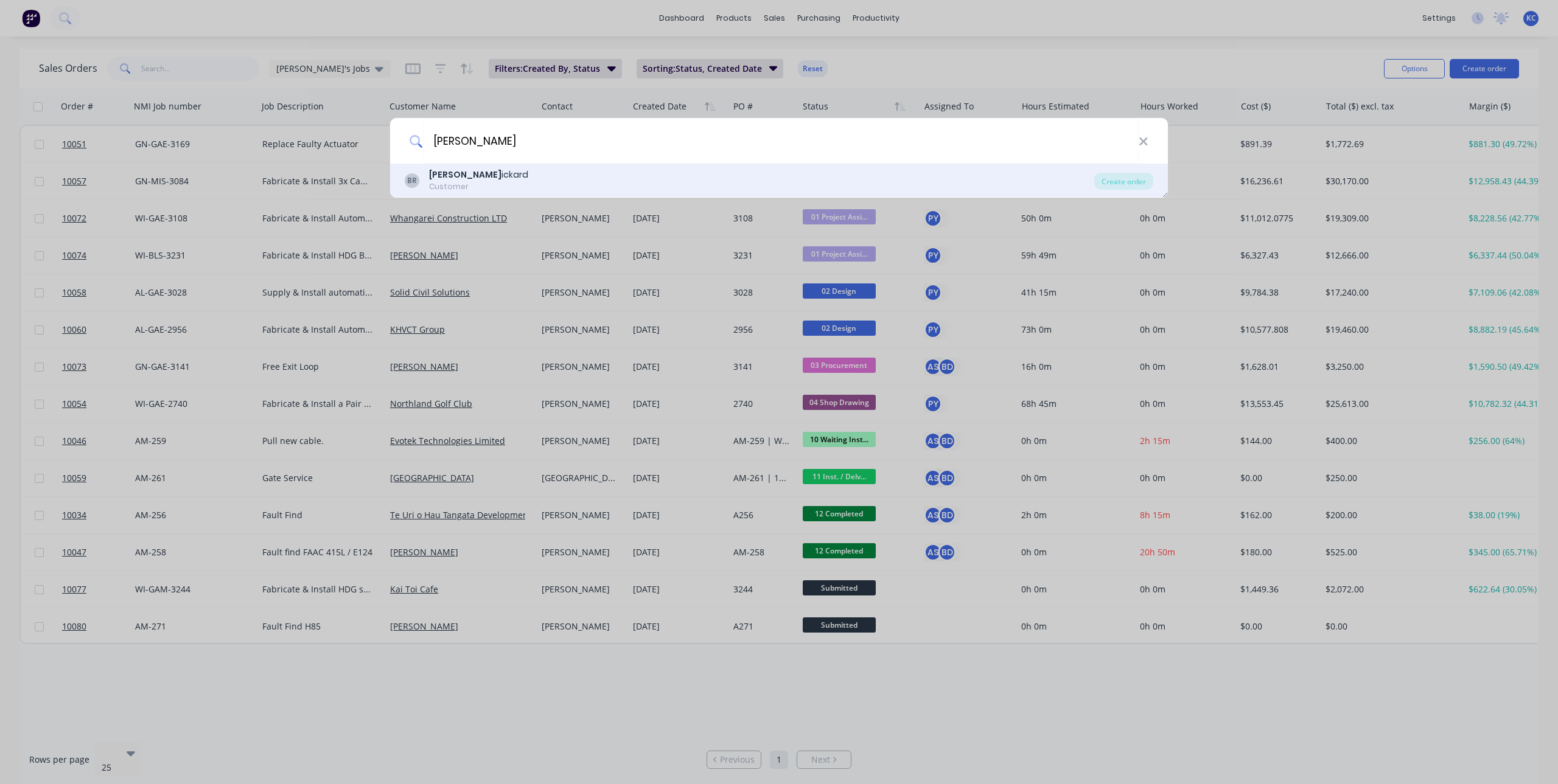
type input "[PERSON_NAME]"
click at [543, 179] on div "BR [PERSON_NAME] Customer" at bounding box center [749, 181] width 690 height 24
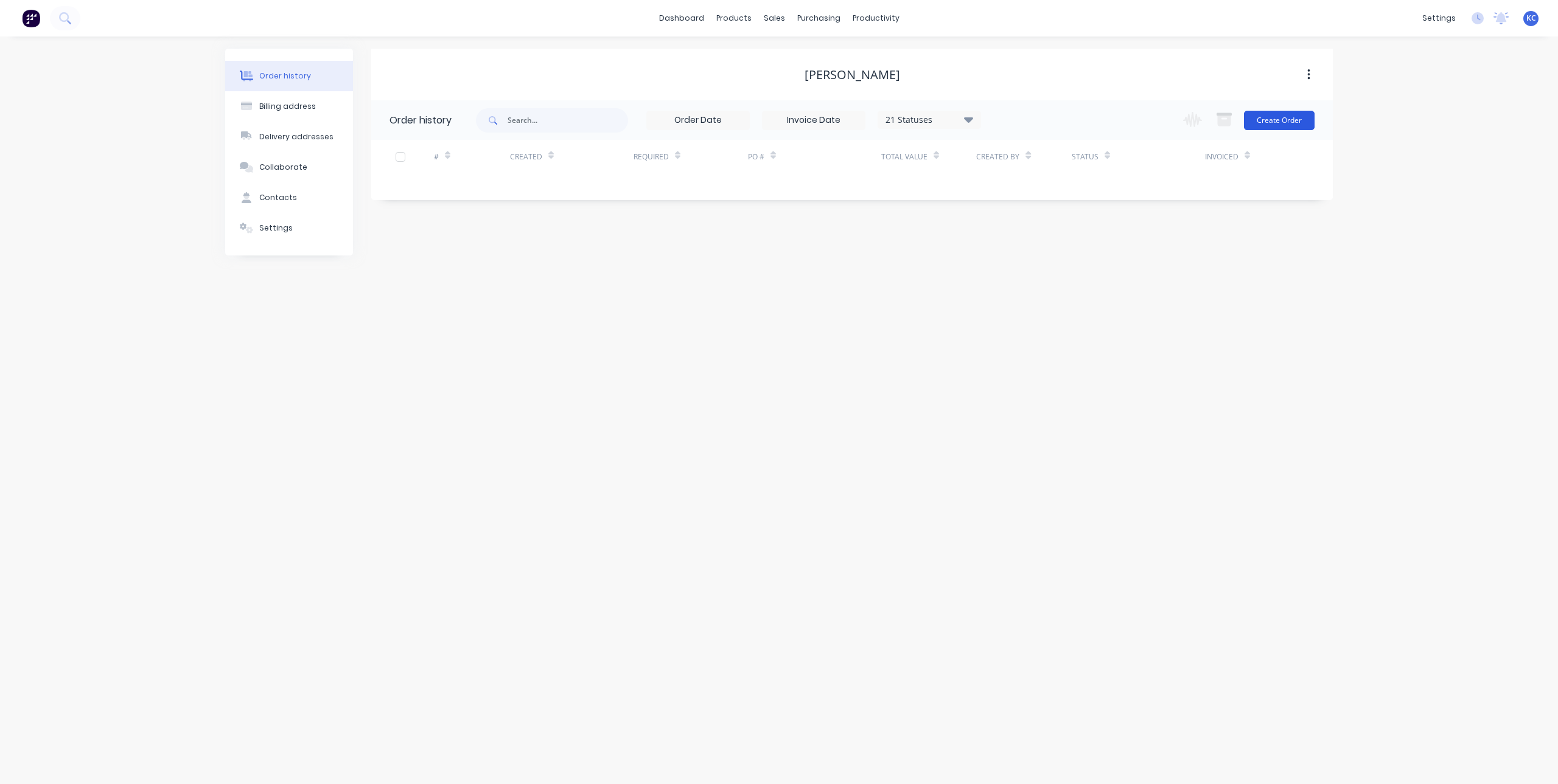
click at [1280, 123] on button "Create Order" at bounding box center [1279, 120] width 71 height 19
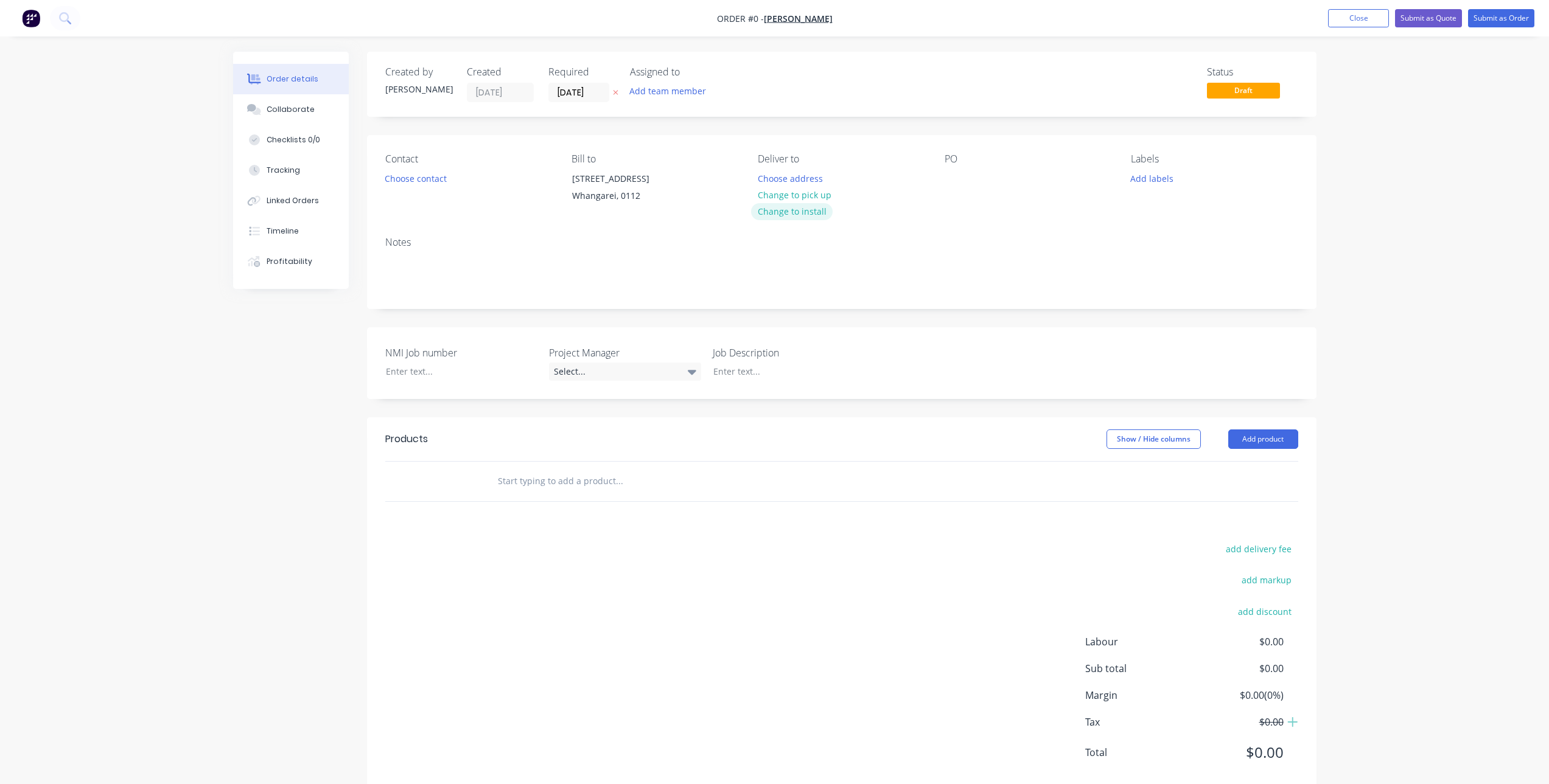
click at [762, 212] on button "Change to install" at bounding box center [792, 211] width 82 height 16
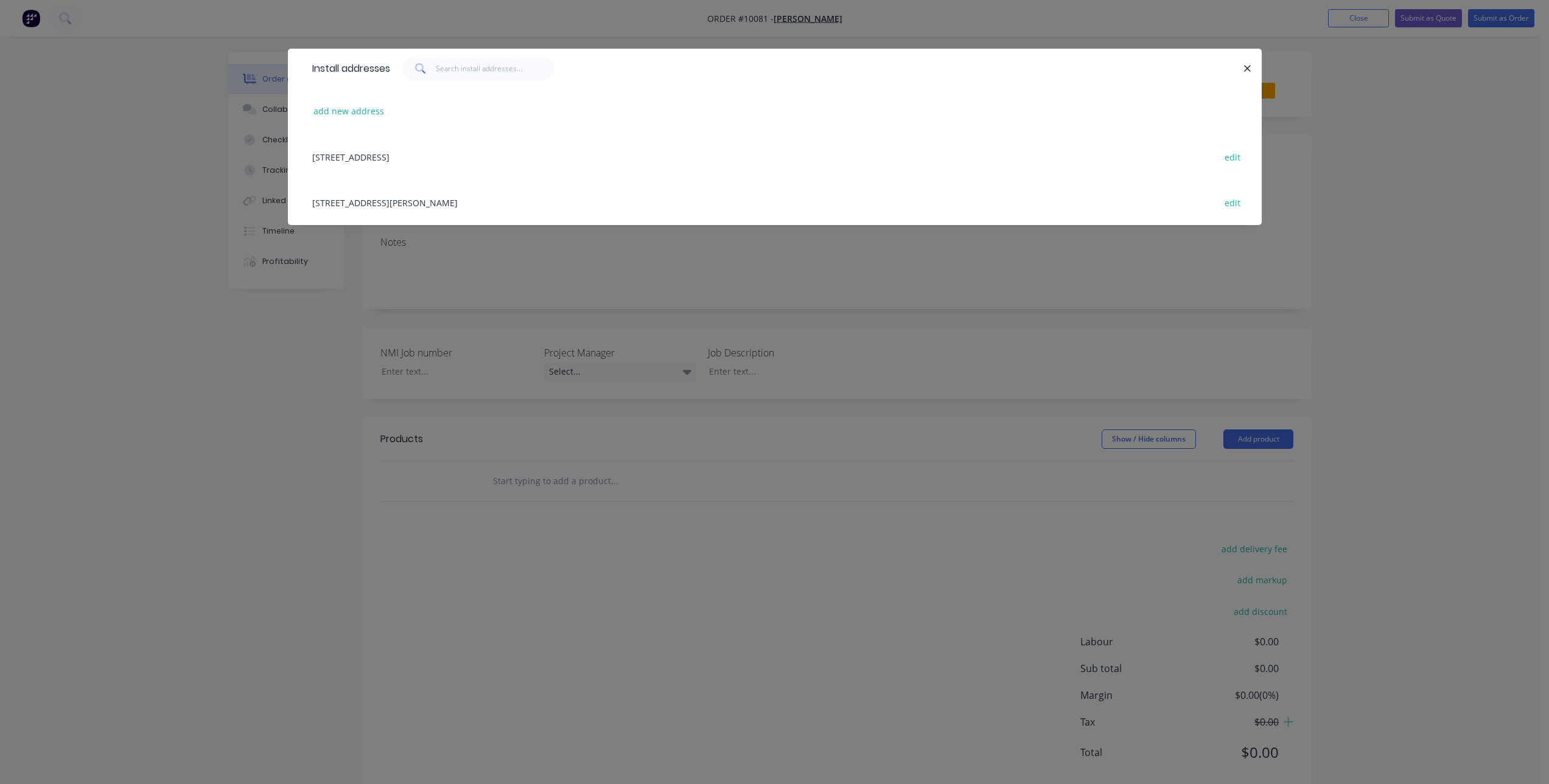
click at [404, 196] on div "[STREET_ADDRESS][PERSON_NAME] edit" at bounding box center [775, 203] width 937 height 46
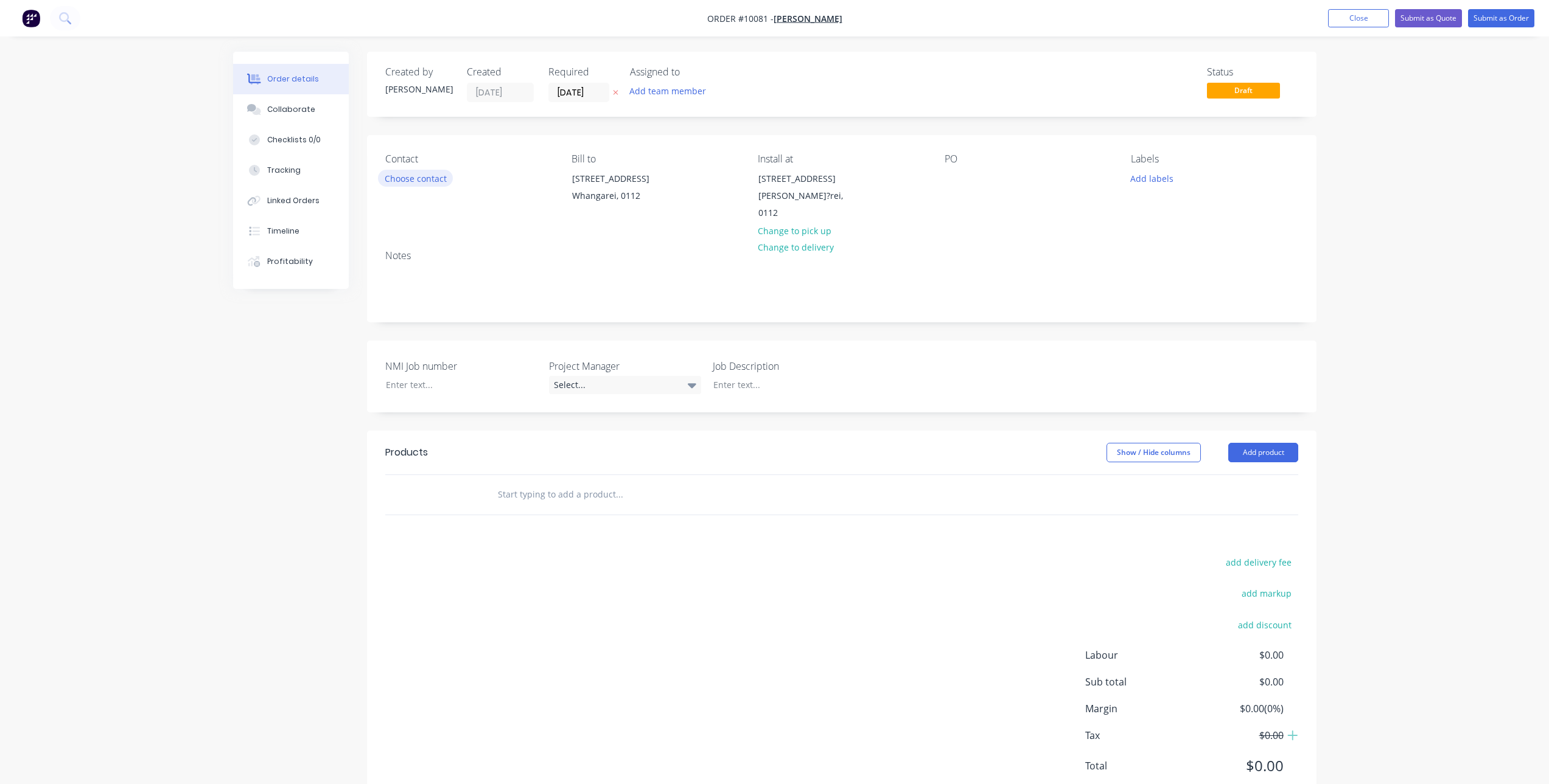
click at [435, 173] on button "Choose contact" at bounding box center [415, 177] width 75 height 16
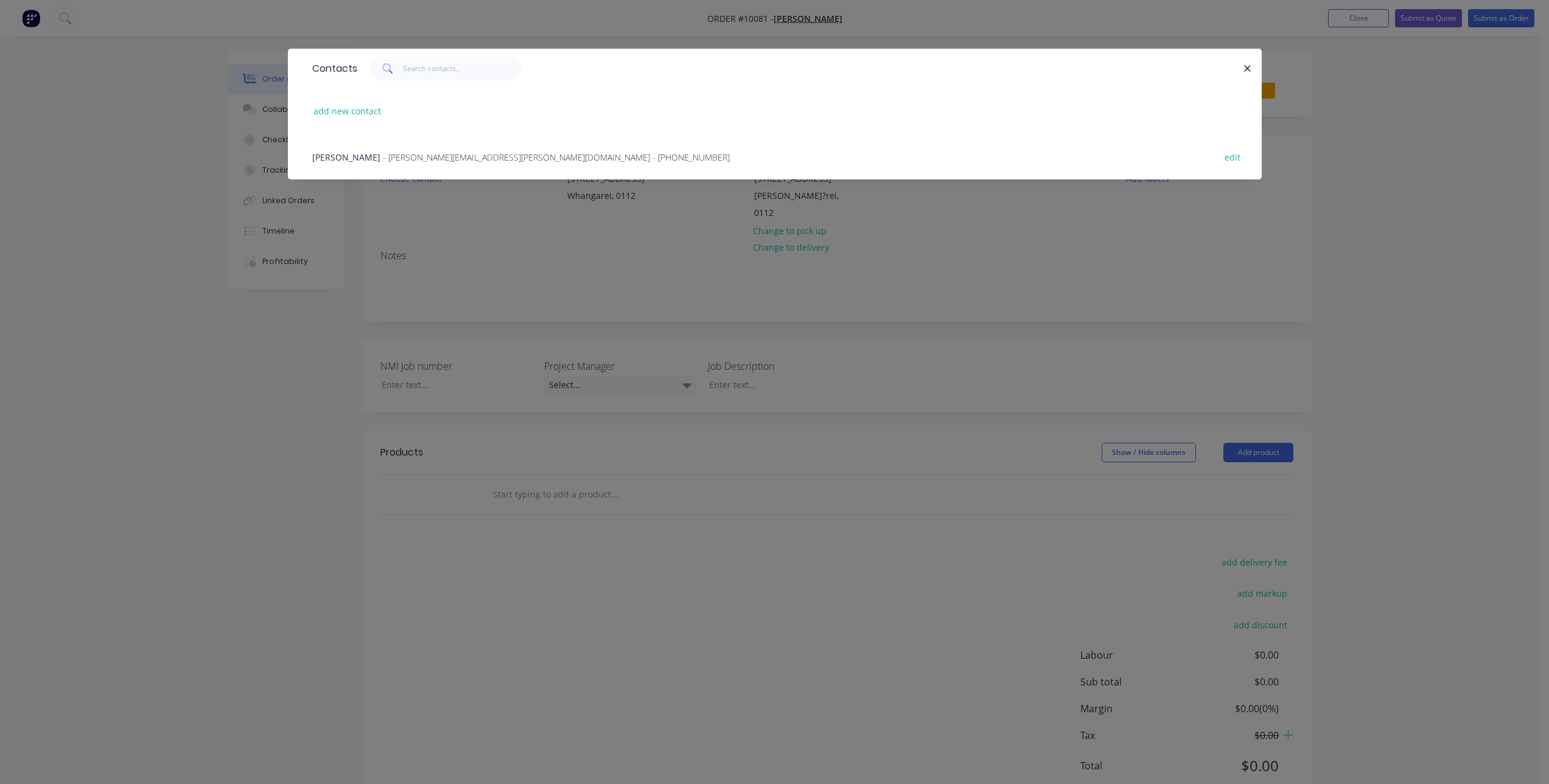
click at [441, 160] on span "- [PERSON_NAME][EMAIL_ADDRESS][PERSON_NAME][DOMAIN_NAME] - [PHONE_NUMBER]" at bounding box center [555, 158] width 347 height 12
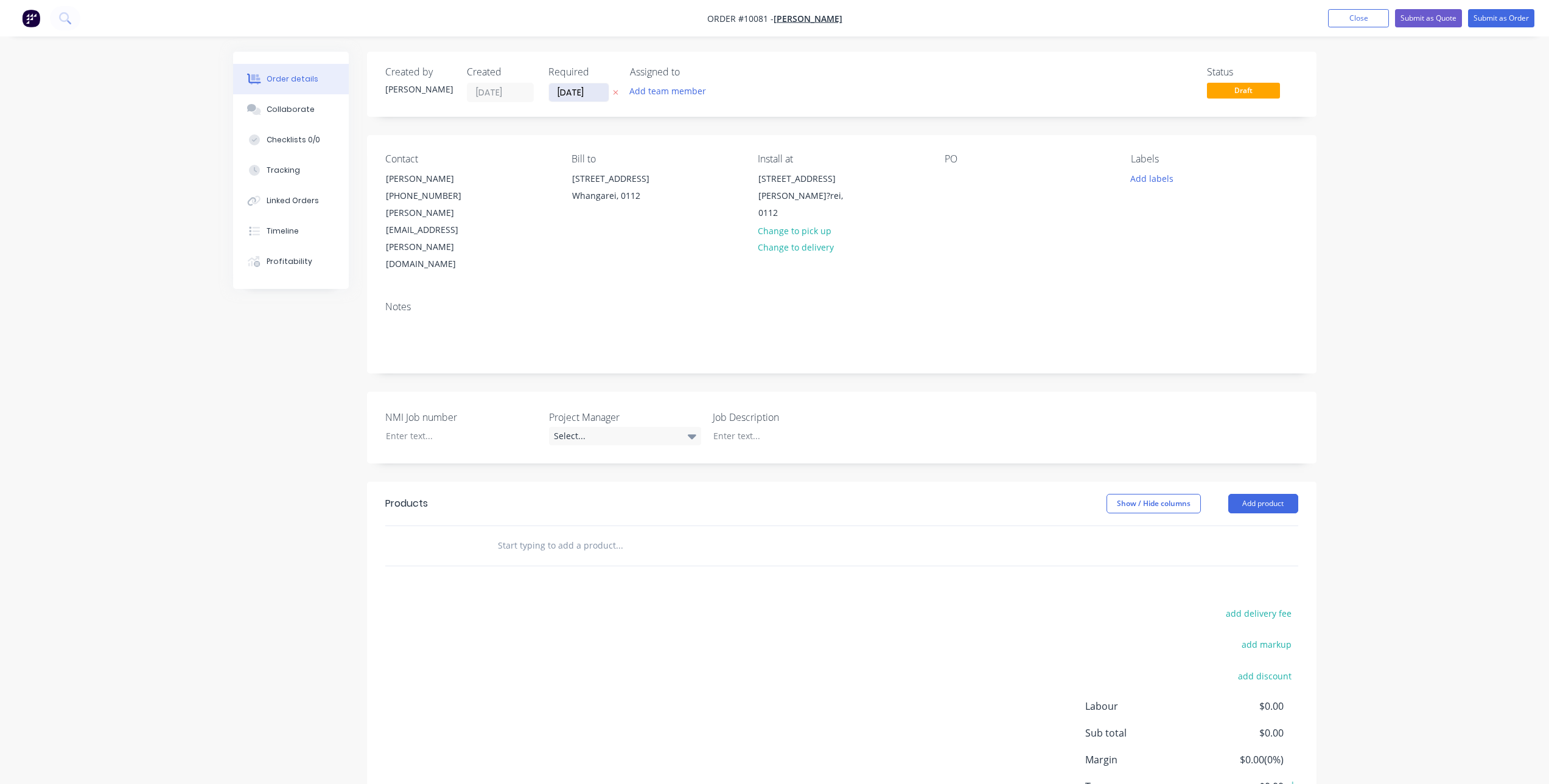
click at [589, 89] on input "[DATE]" at bounding box center [578, 93] width 60 height 19
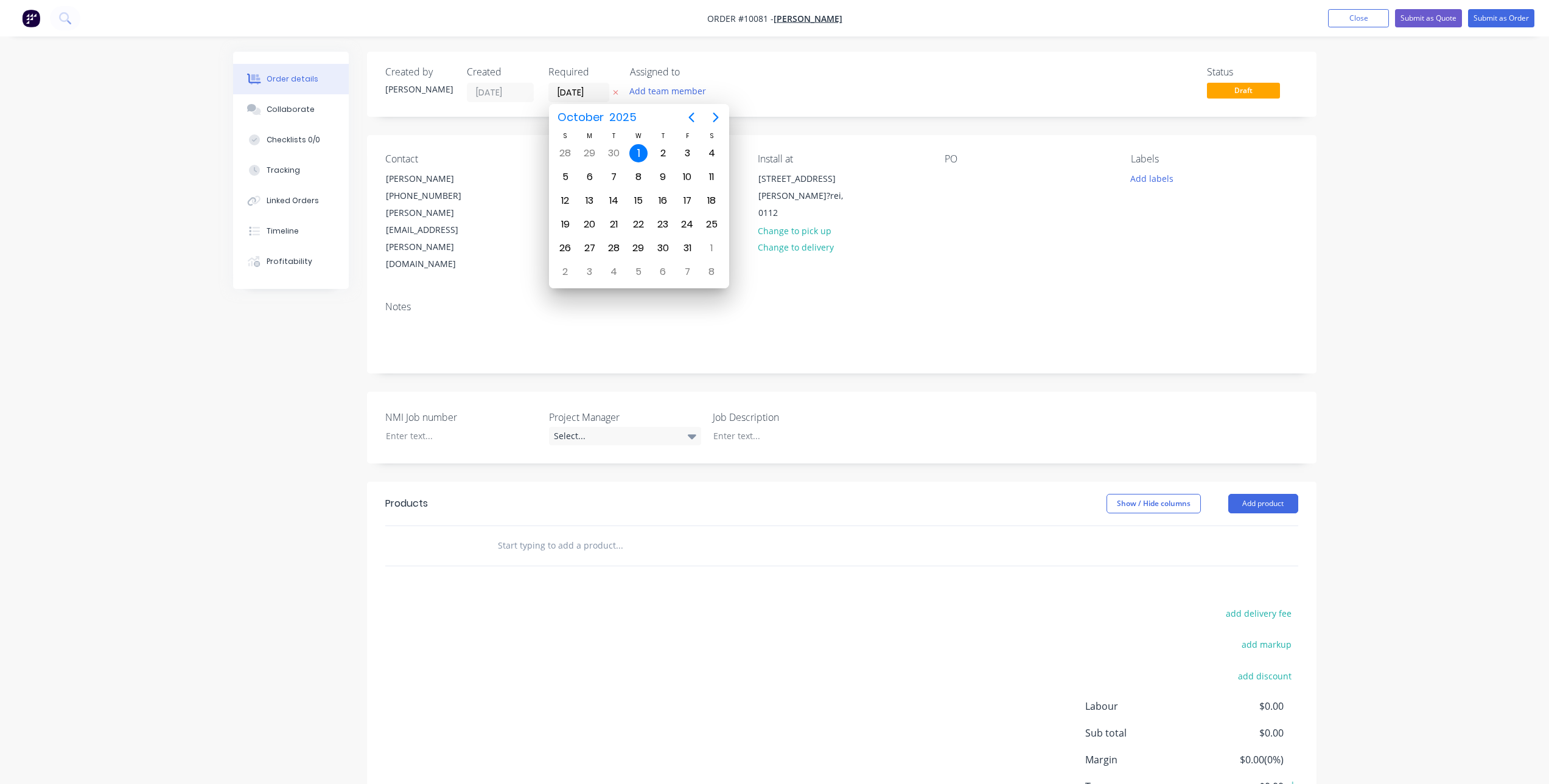
click at [616, 91] on icon "button" at bounding box center [615, 92] width 5 height 8
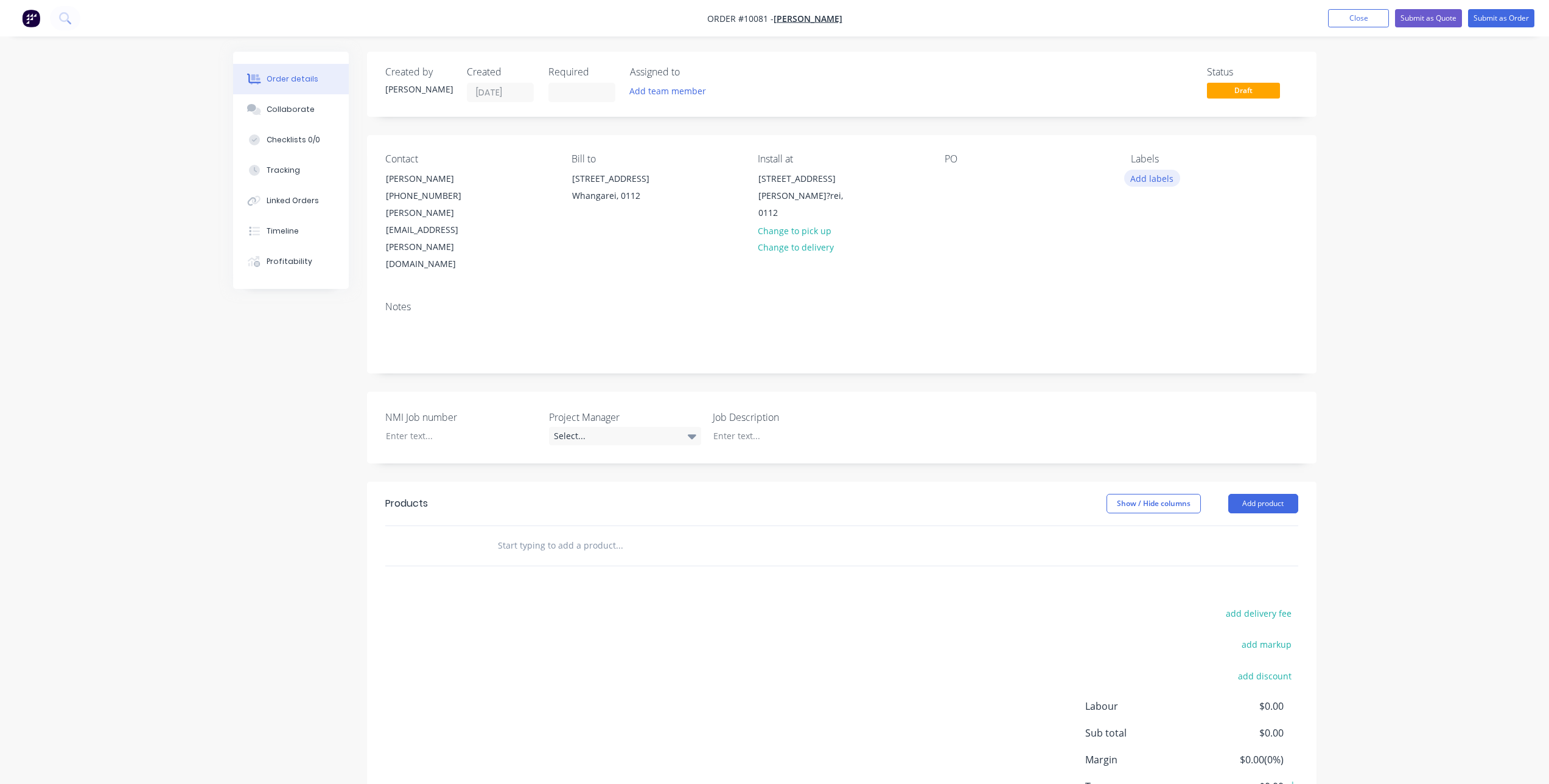
click at [1146, 184] on button "Add labels" at bounding box center [1152, 177] width 56 height 16
click at [1151, 289] on div at bounding box center [1152, 287] width 24 height 24
click at [1380, 214] on div "Order details Collaborate Checklists 0/0 Tracking Linked Orders Timeline Profit…" at bounding box center [774, 438] width 1549 height 877
click at [950, 171] on div at bounding box center [954, 178] width 19 height 18
click at [471, 427] on div at bounding box center [452, 435] width 152 height 18
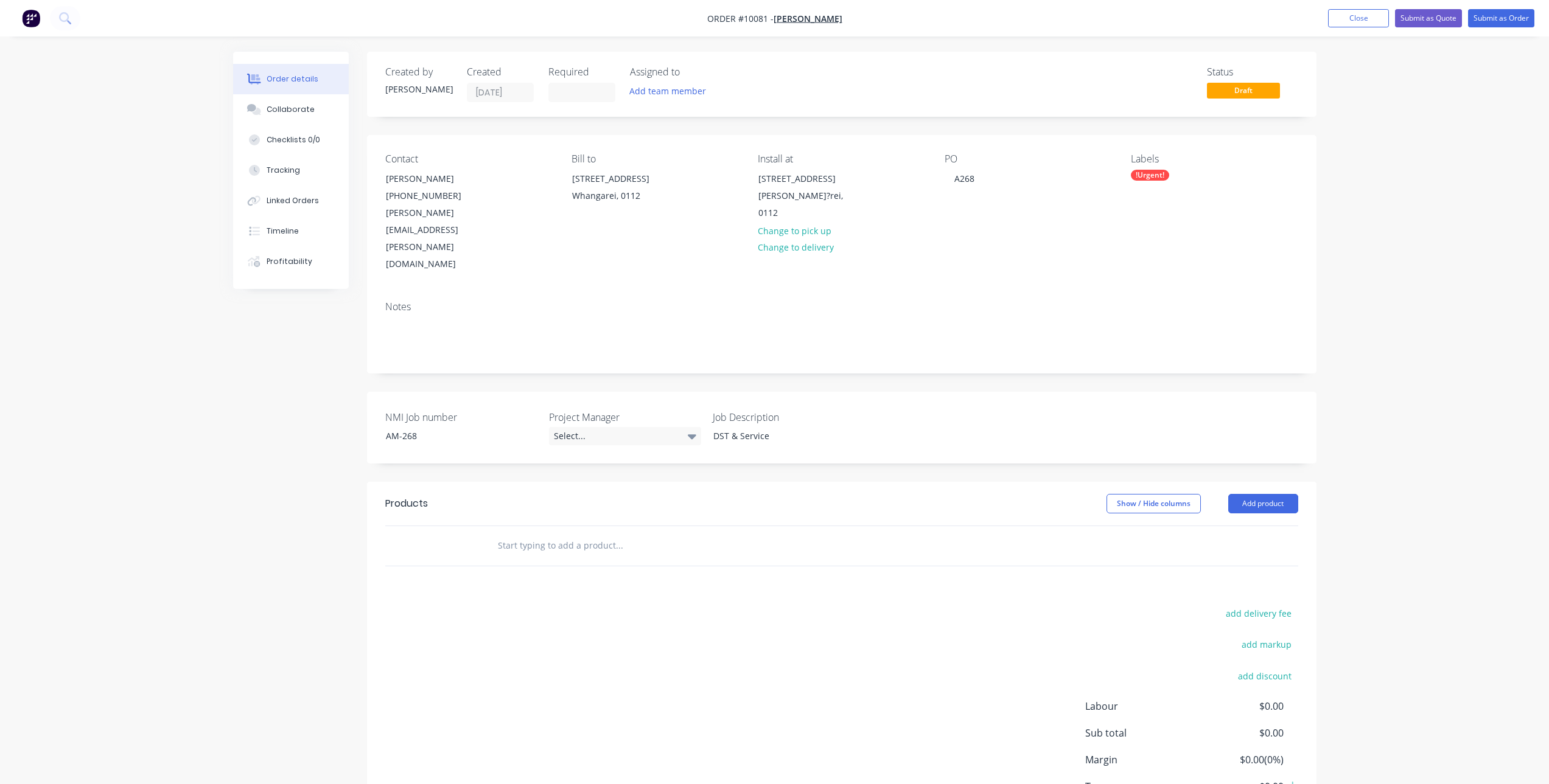
click at [568, 533] on input "text" at bounding box center [619, 545] width 243 height 24
type input "D"
type input "Gate Service"
click at [608, 572] on button "Add Gate Service to order" at bounding box center [685, 592] width 366 height 39
click at [1178, 557] on div "0 0" at bounding box center [1183, 565] width 19 height 18
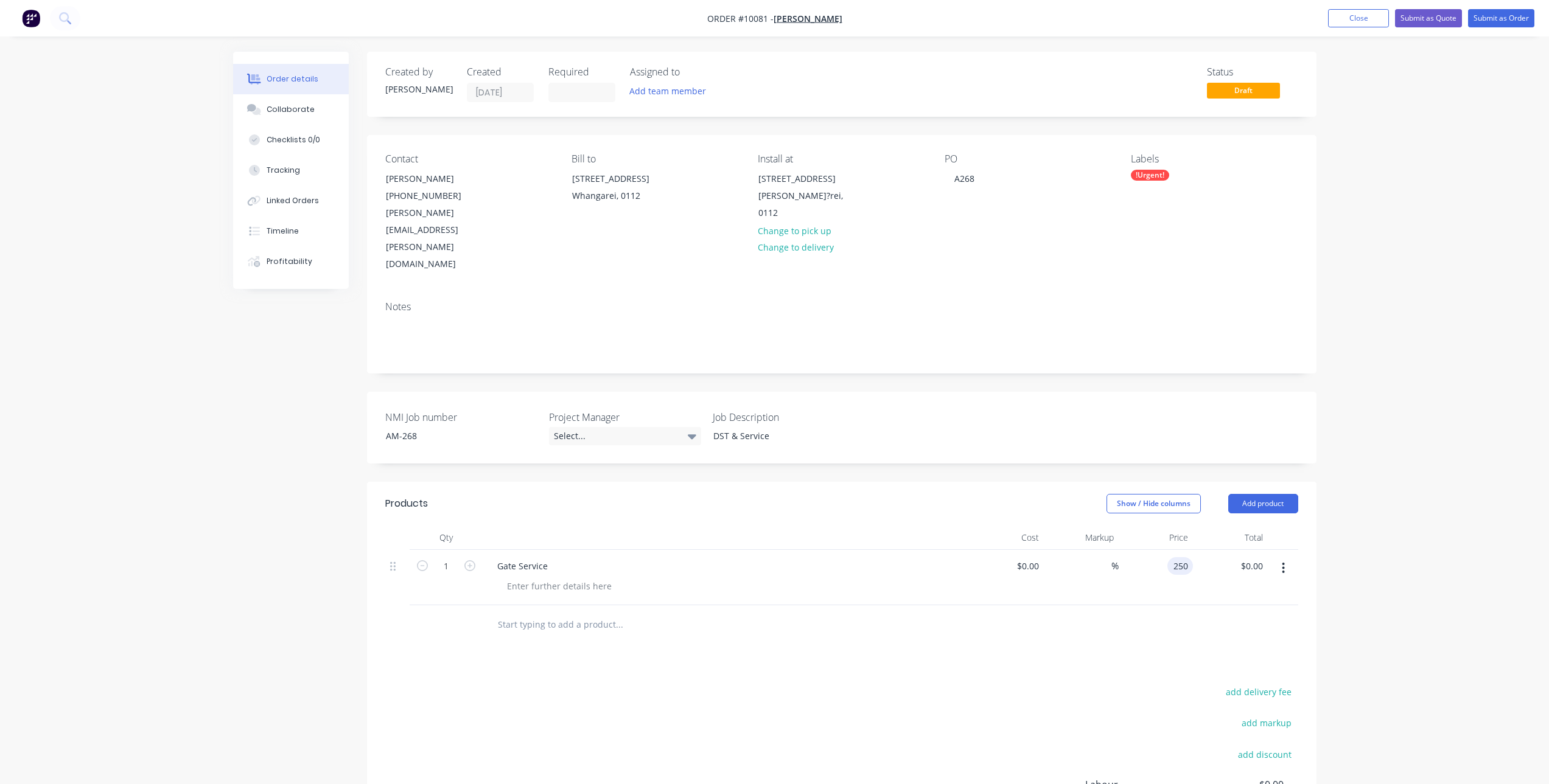
type input "$250.00"
click at [798, 624] on div "Products Show / Hide columns Add product Qty Cost Markup Price Total 1 Gate Ser…" at bounding box center [842, 709] width 950 height 455
click at [593, 577] on div at bounding box center [559, 586] width 124 height 18
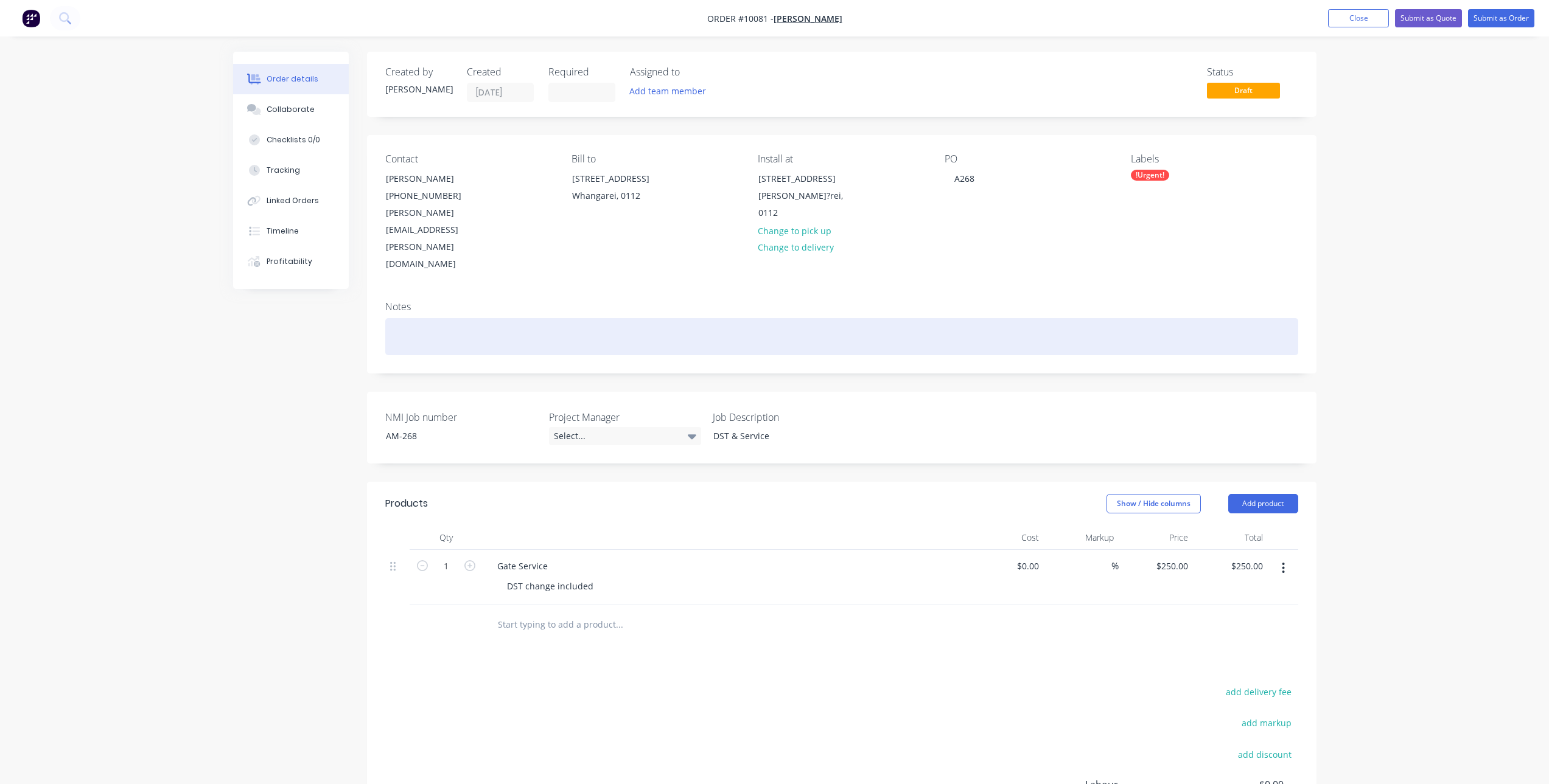
click at [409, 318] on div at bounding box center [841, 337] width 913 height 37
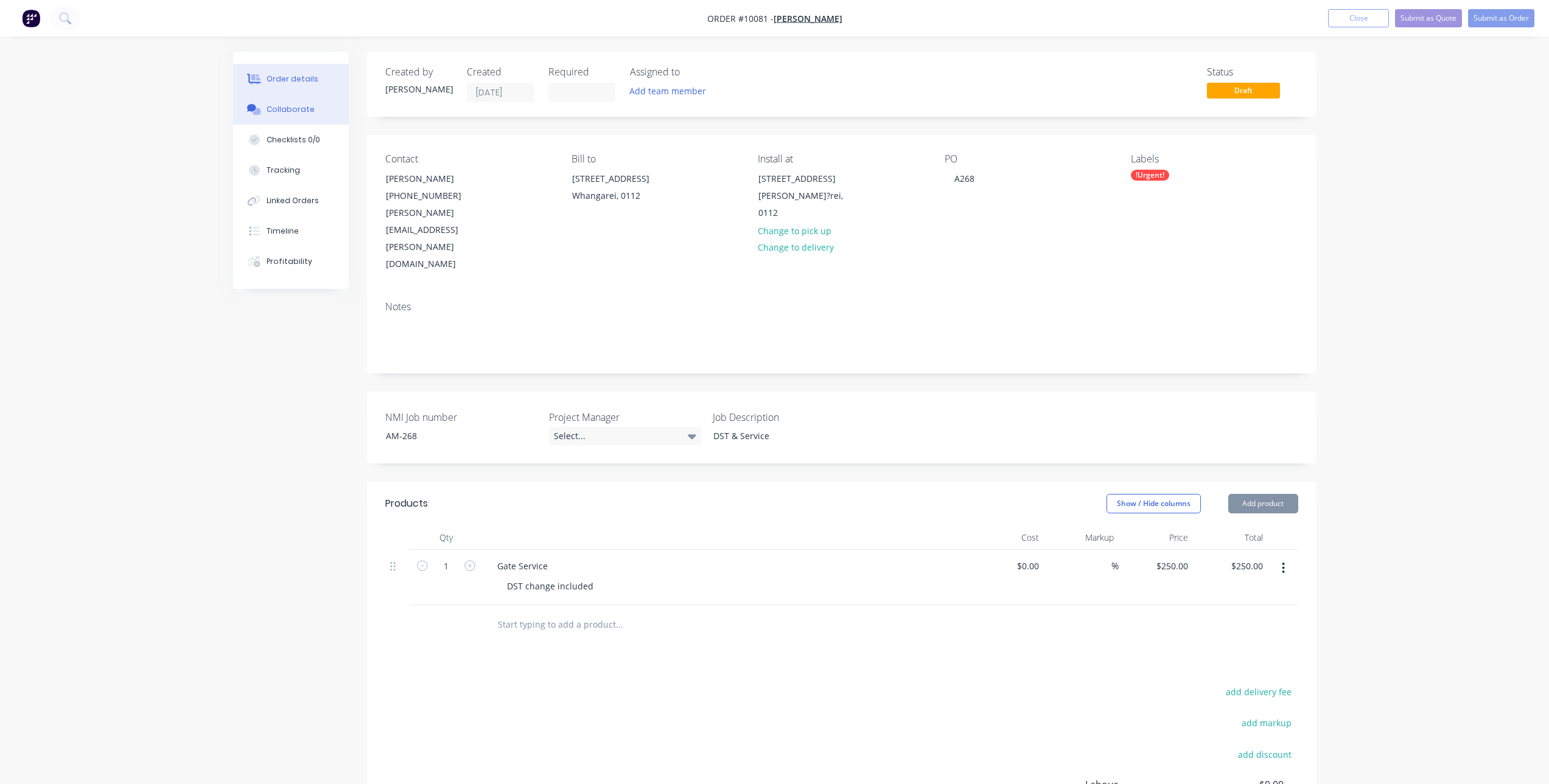
click at [284, 112] on div "Collaborate" at bounding box center [290, 109] width 48 height 11
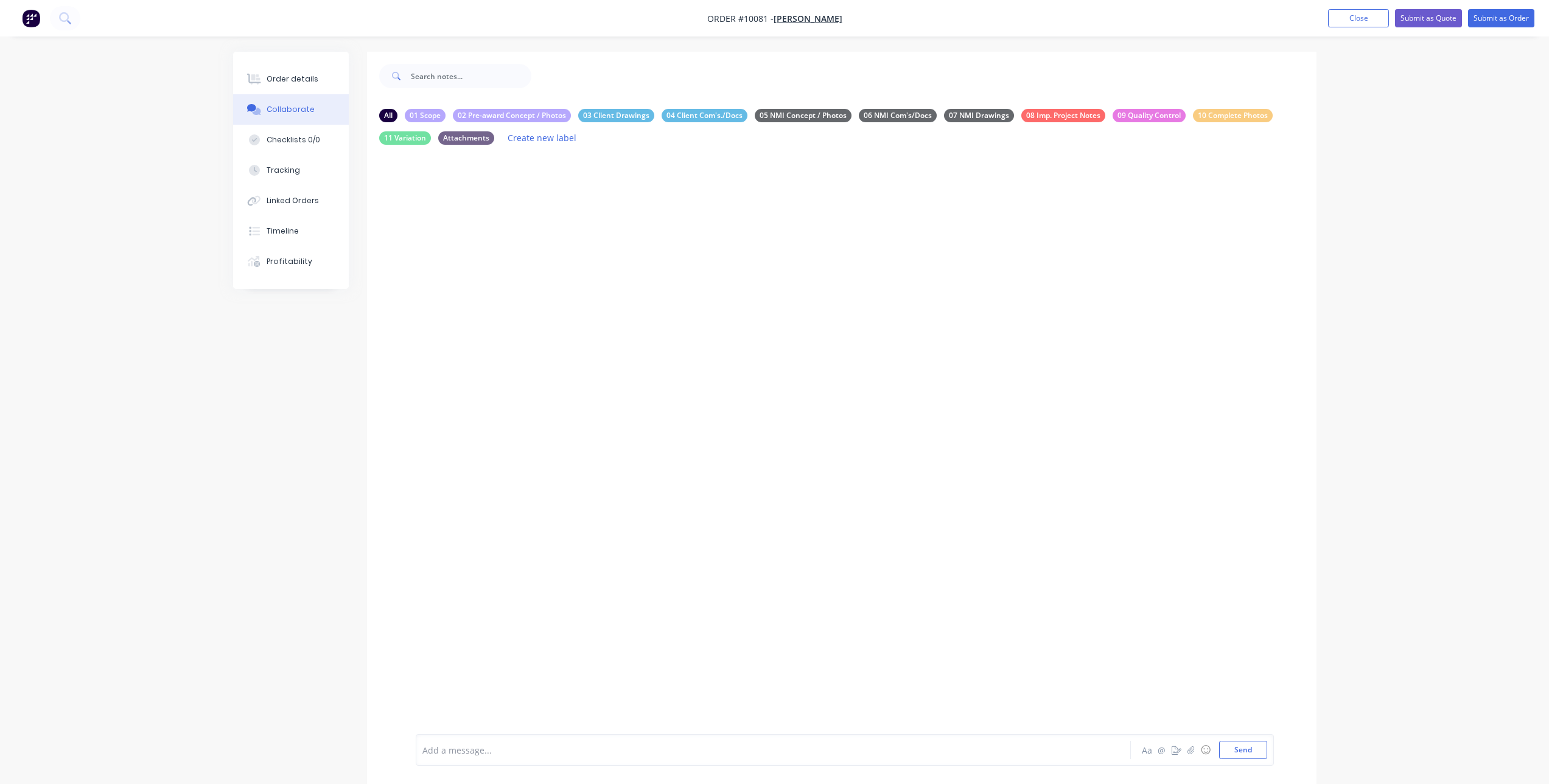
click at [552, 760] on div "Add a message... Aa @ ☺ Send" at bounding box center [844, 749] width 858 height 31
click at [554, 758] on div "Add a message..." at bounding box center [739, 750] width 634 height 19
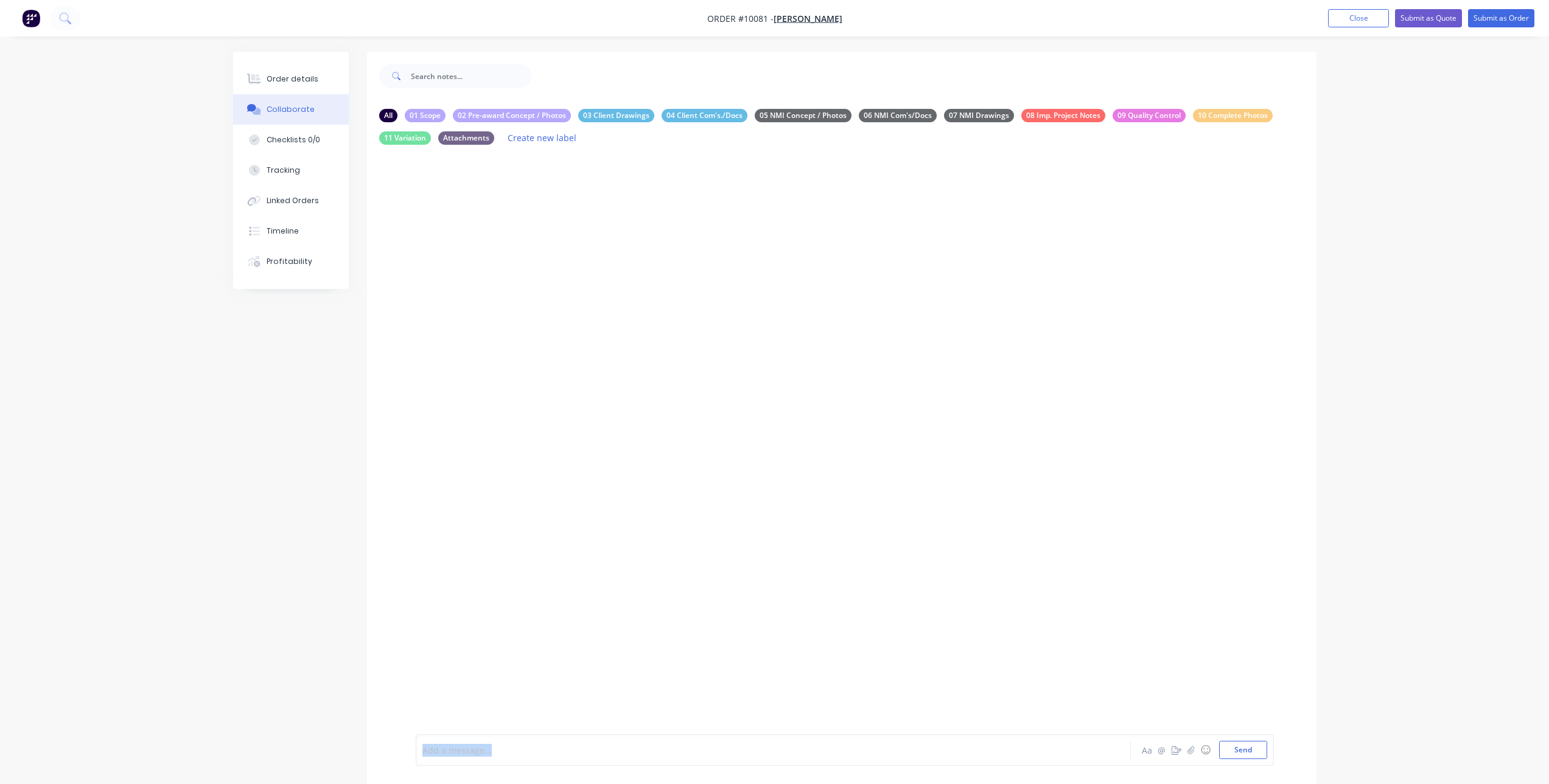
click at [554, 758] on div "Add a message..." at bounding box center [739, 750] width 634 height 19
click at [544, 721] on div "Routine Gate Service - no known issues" at bounding box center [739, 714] width 633 height 13
click at [531, 725] on div at bounding box center [739, 727] width 633 height 13
drag, startPoint x: 791, startPoint y: 755, endPoint x: 400, endPoint y: 755, distance: 391.0
click at [400, 755] on div "@[PERSON_NAME] Please add to schedule: Routine Gate Service - no known issues S…" at bounding box center [842, 714] width 950 height 139
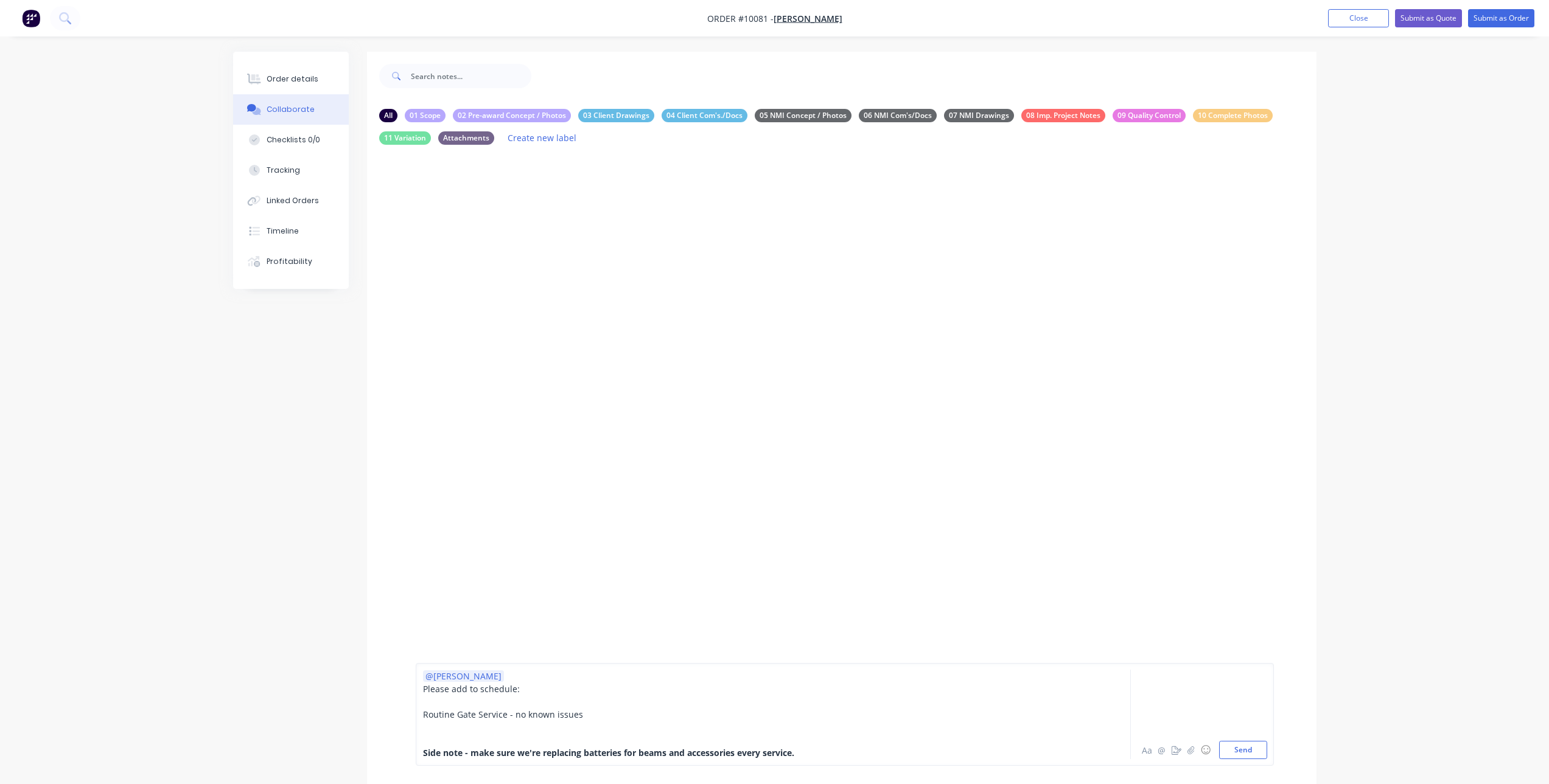
click at [485, 731] on div at bounding box center [739, 727] width 633 height 13
click at [709, 729] on span "DST correction required, [PERSON_NAME] is desperate to get this done ASAP as hi…" at bounding box center [636, 727] width 426 height 12
click at [816, 725] on span "DST correction required, [PERSON_NAME] is desperate to get this done ASAP as hi…" at bounding box center [649, 727] width 452 height 12
click at [897, 726] on span "DST correction required, [PERSON_NAME] is desperate to get this done ASAP as hi…" at bounding box center [708, 727] width 571 height 12
click at [934, 727] on div "DST correction required, [PERSON_NAME] is desperate to get this done ASAP as hi…" at bounding box center [739, 727] width 633 height 13
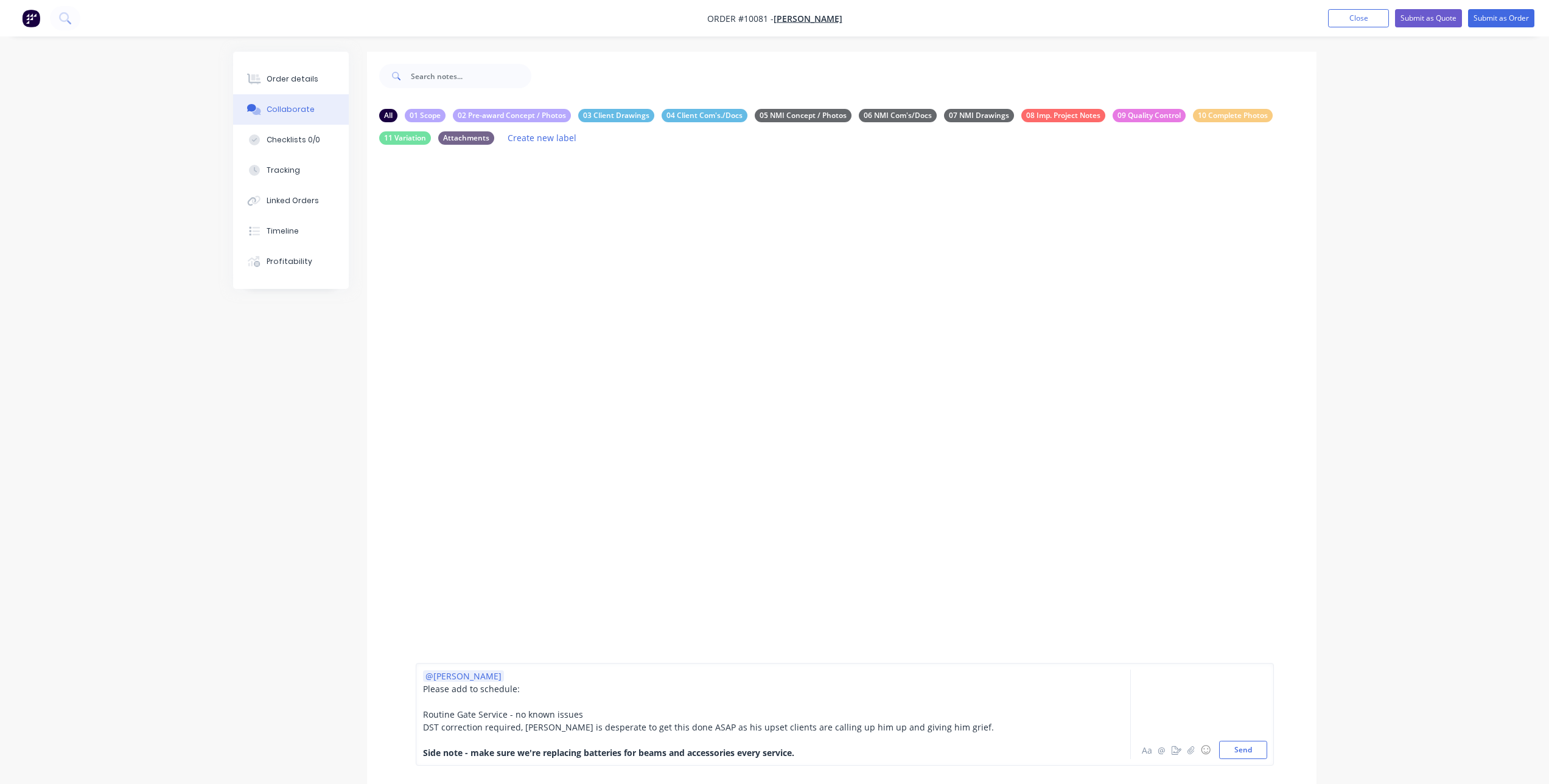
click at [691, 725] on span "DST correction required, [PERSON_NAME] is desperate to get this done ASAP as hi…" at bounding box center [708, 727] width 571 height 12
click at [941, 733] on div "DST correction required, [PERSON_NAME] is desperate to get this done ASAP. His …" at bounding box center [739, 727] width 633 height 13
click at [955, 729] on div "DST correction required, [PERSON_NAME] is desperate to get this done ASAP. His …" at bounding box center [739, 727] width 633 height 13
click at [1249, 749] on button "Send" at bounding box center [1243, 750] width 48 height 19
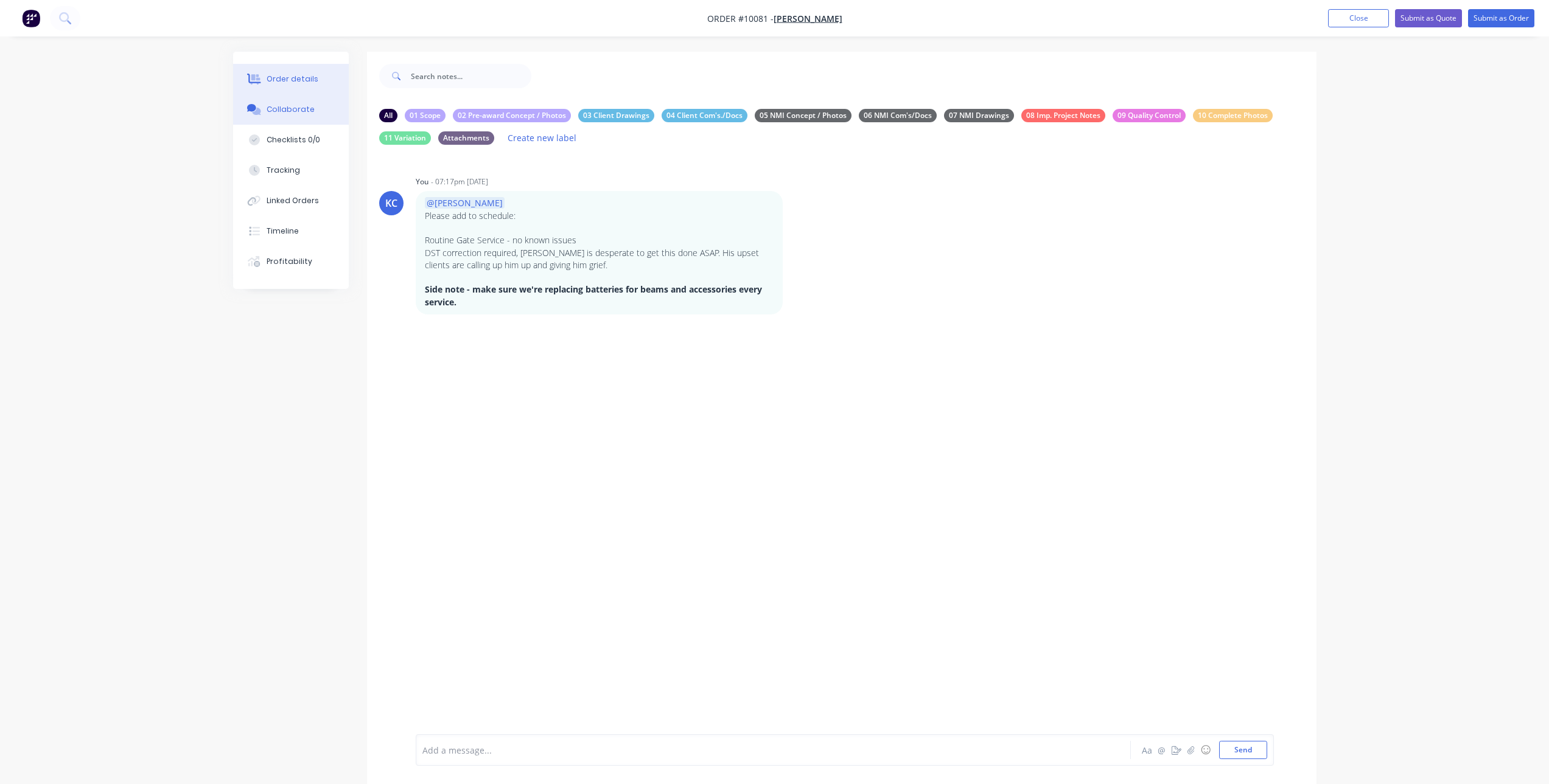
click at [274, 73] on div "Order details" at bounding box center [292, 78] width 51 height 11
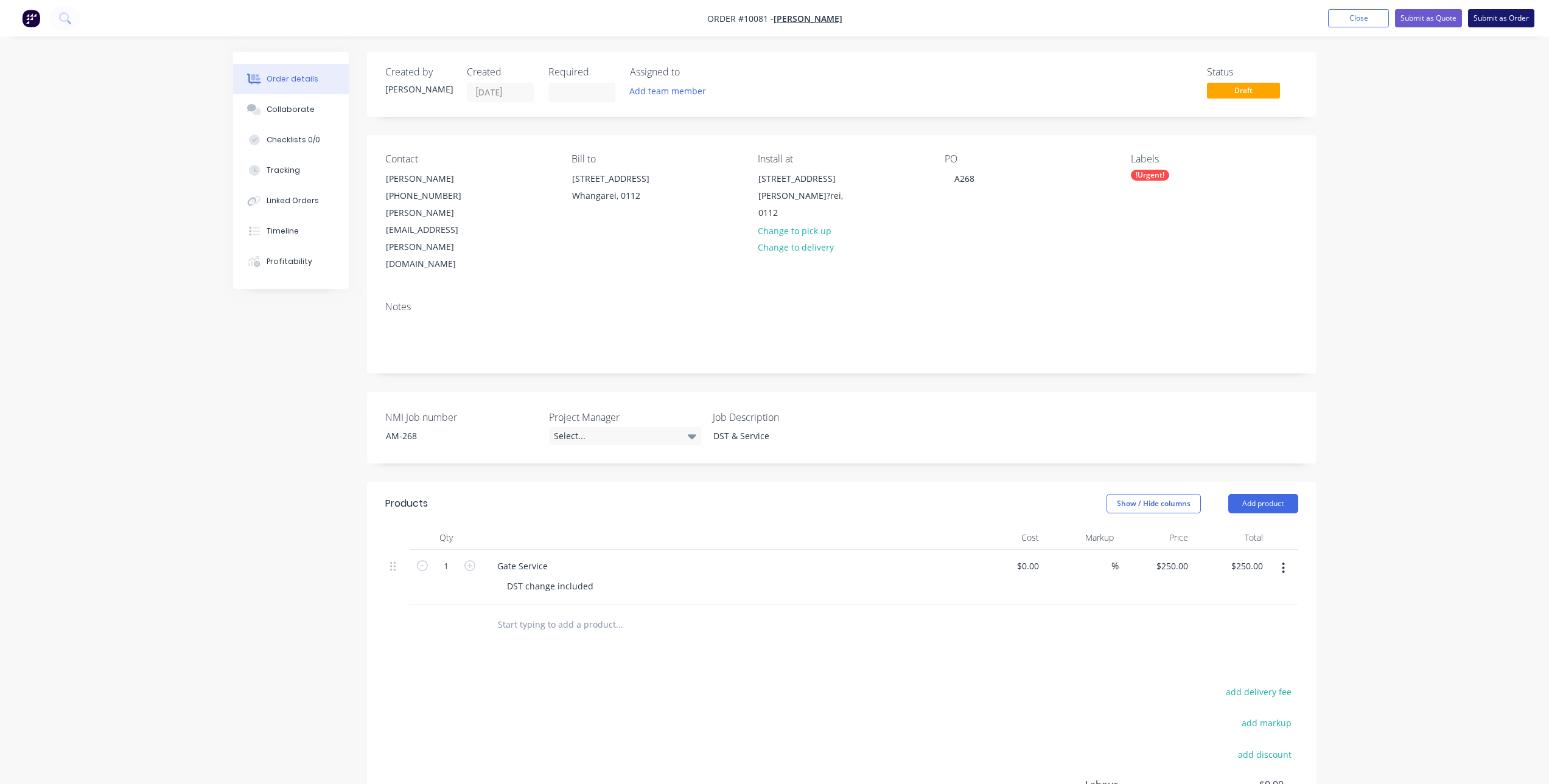
click at [1515, 12] on button "Submit as Order" at bounding box center [1501, 19] width 67 height 19
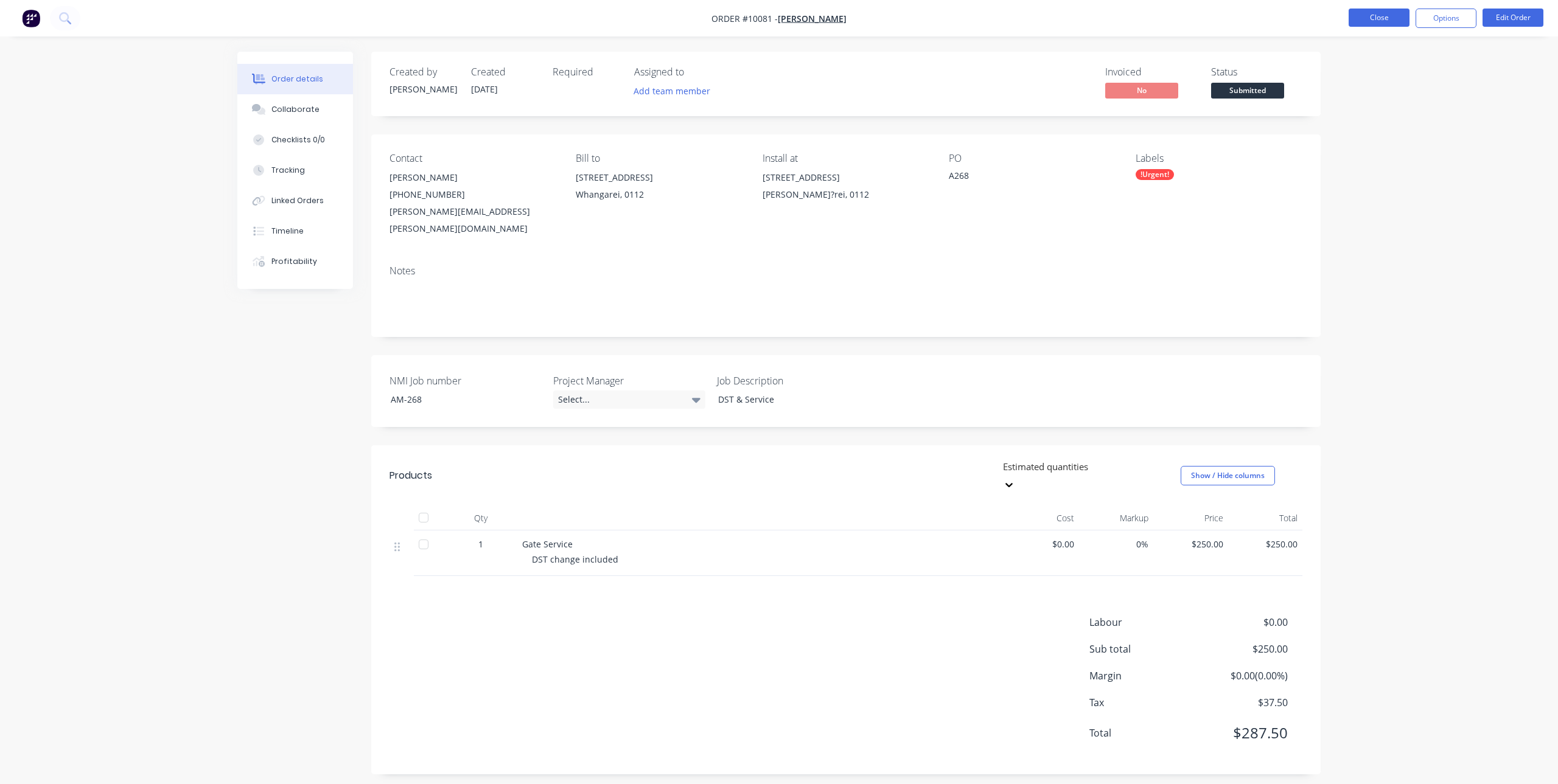
click at [1401, 16] on button "Close" at bounding box center [1379, 18] width 61 height 19
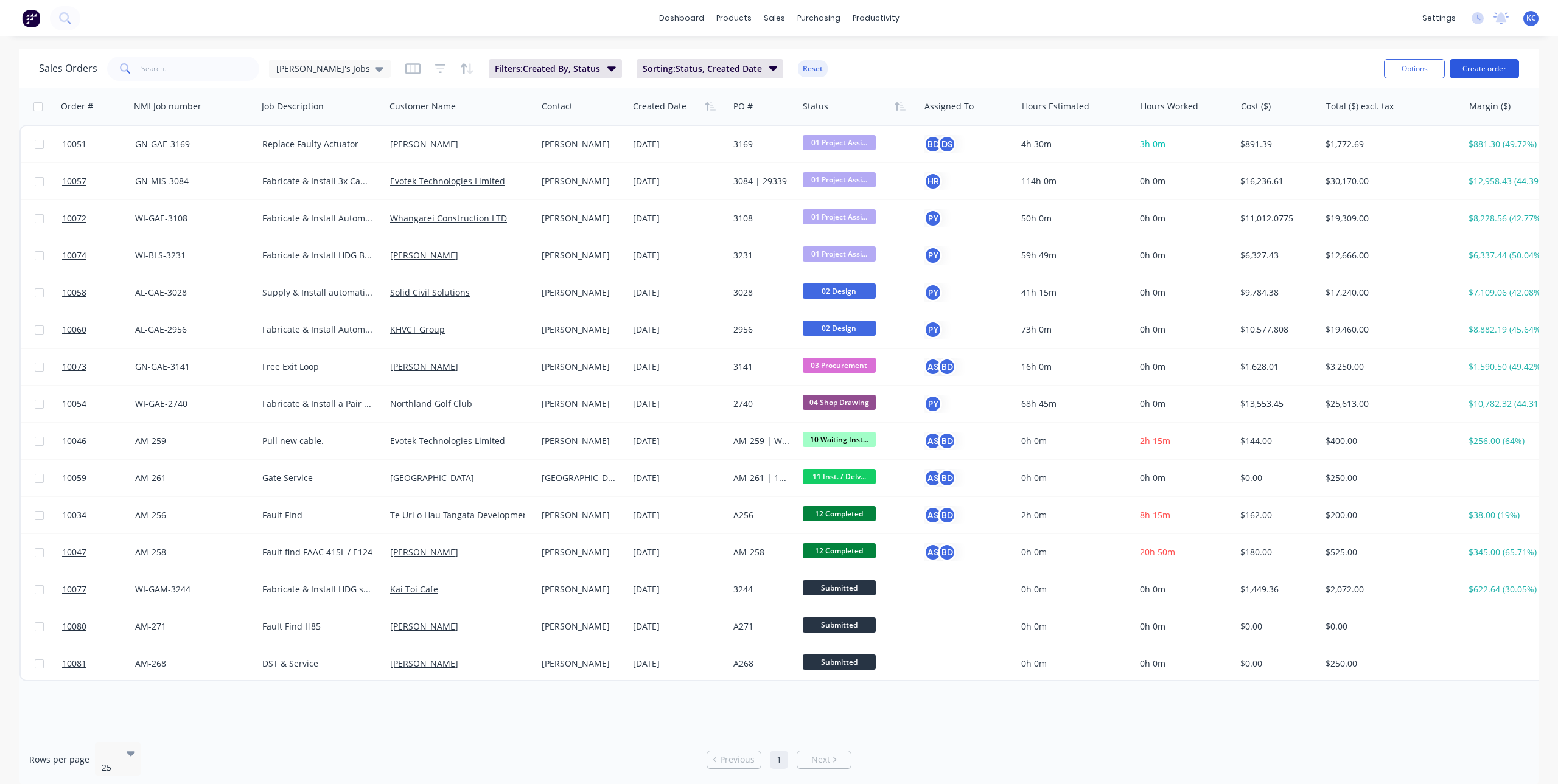
click at [1465, 62] on button "Create order" at bounding box center [1484, 68] width 69 height 19
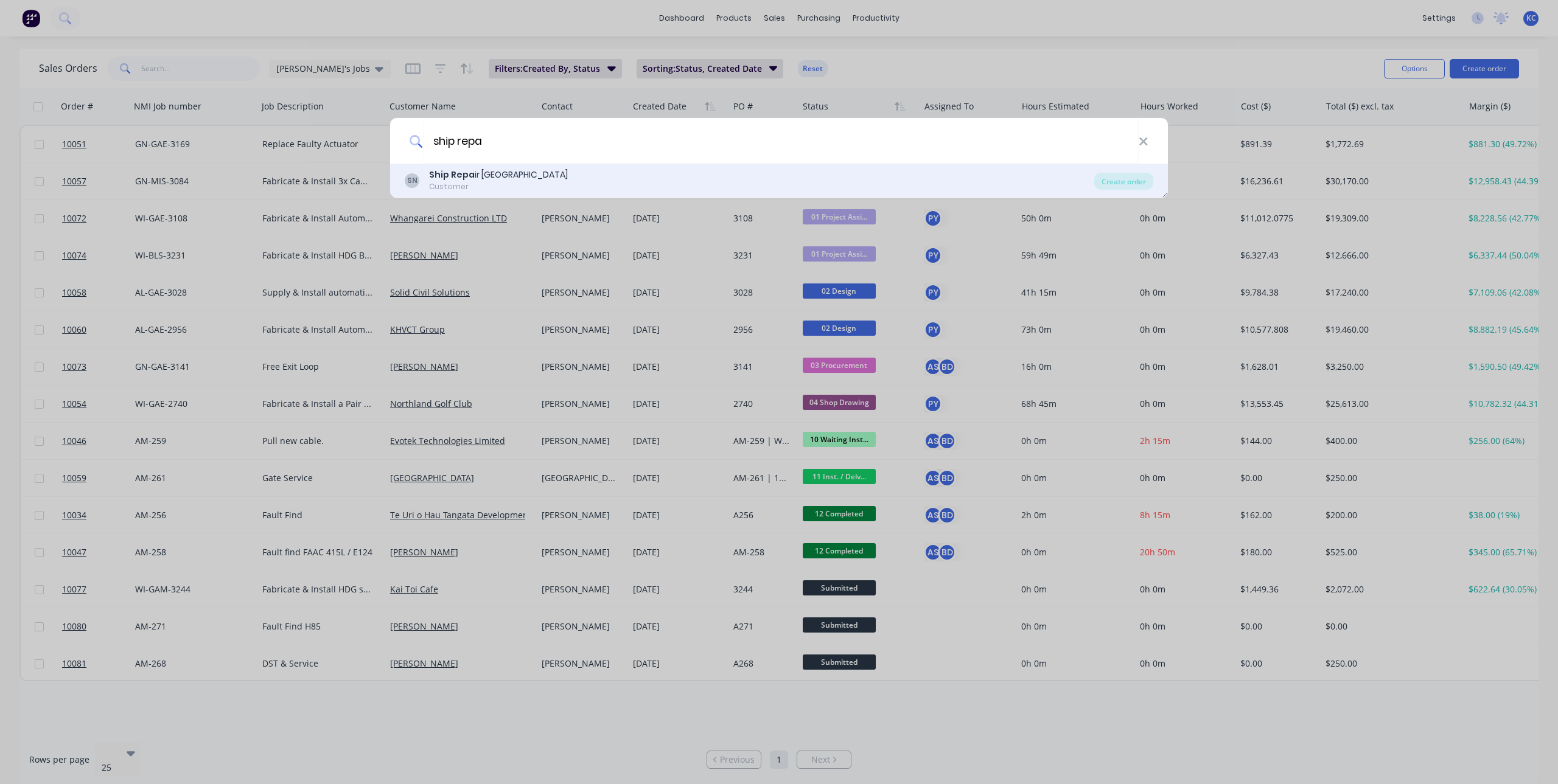
type input "ship repa"
click at [549, 187] on div "SN Ship Repa ir NZ Customer" at bounding box center [749, 181] width 690 height 24
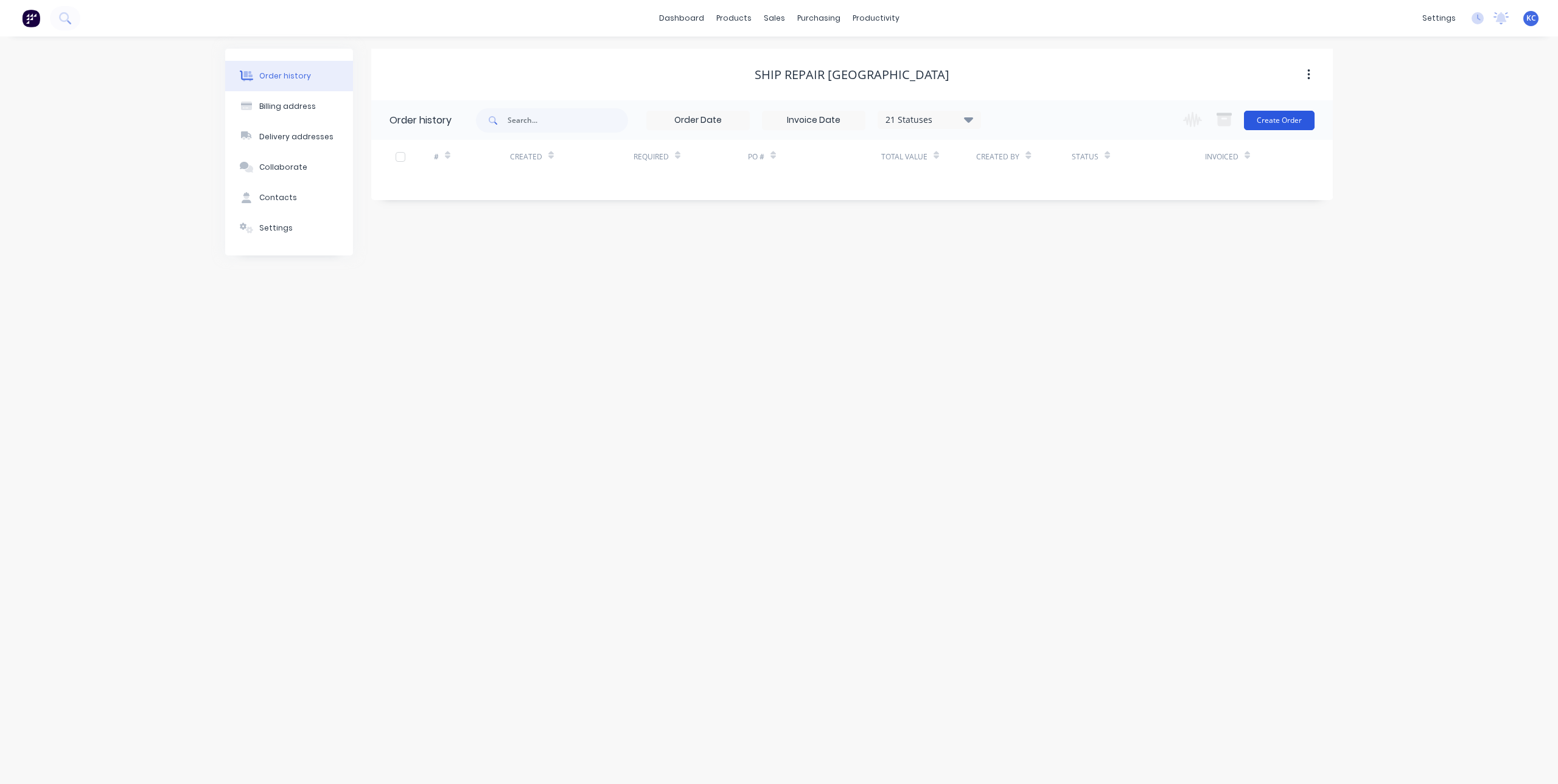
click at [1283, 114] on button "Create Order" at bounding box center [1279, 120] width 71 height 19
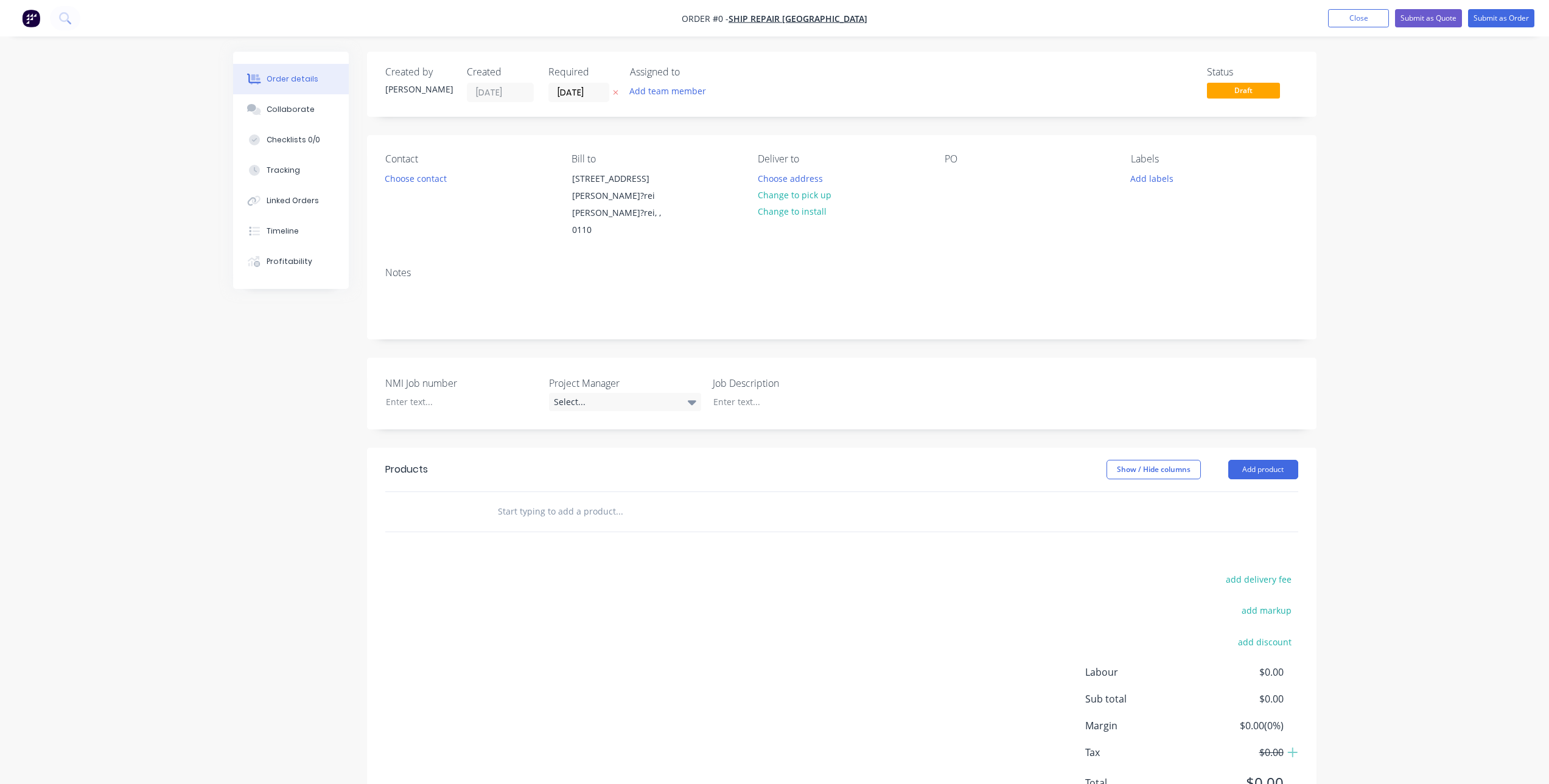
click at [614, 89] on icon "button" at bounding box center [615, 92] width 5 height 8
click at [802, 210] on button "Change to install" at bounding box center [792, 211] width 82 height 16
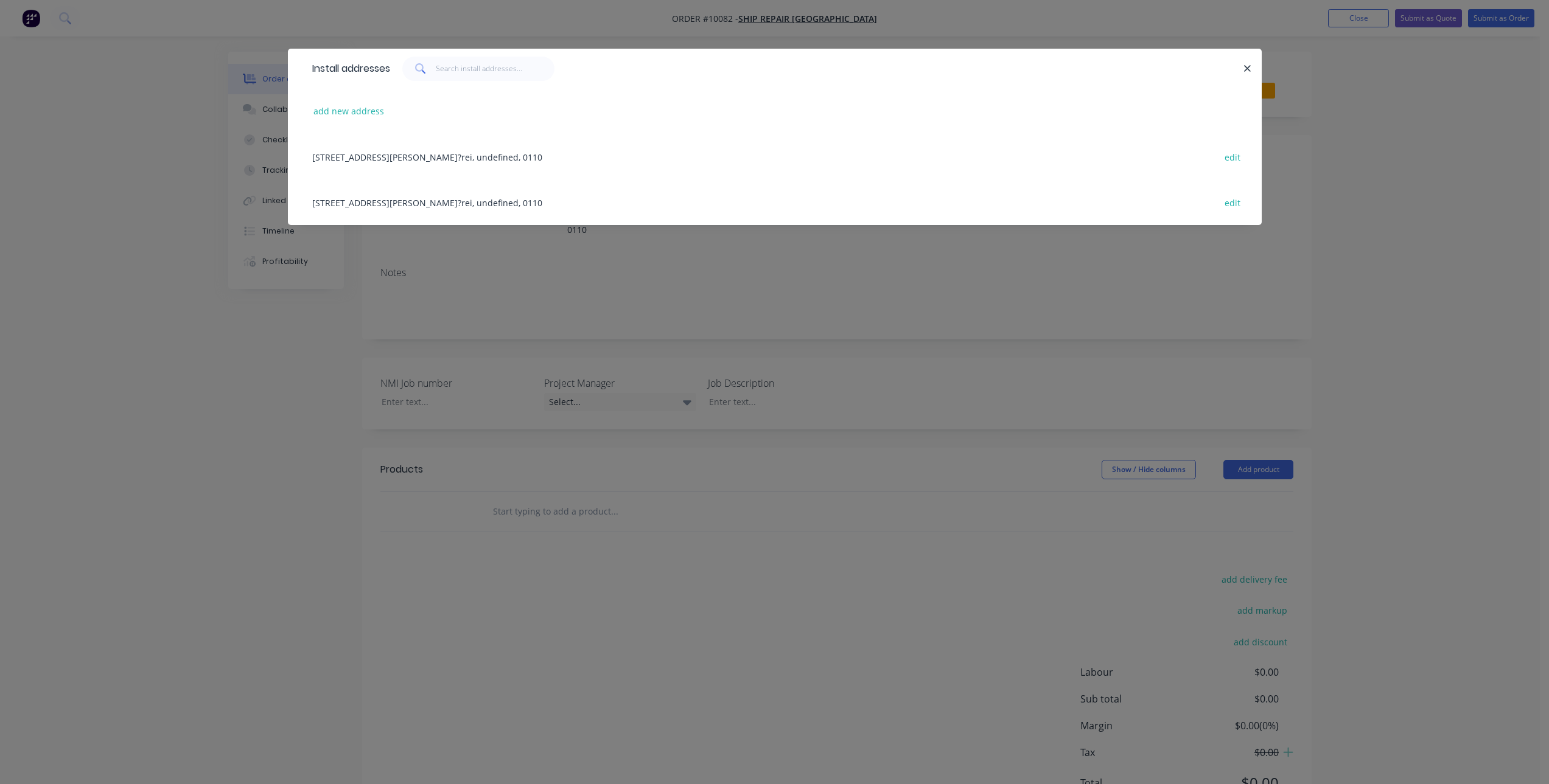
click at [452, 156] on div "[STREET_ADDRESS][PERSON_NAME]?rei, undefined, 0110 edit" at bounding box center [775, 157] width 937 height 46
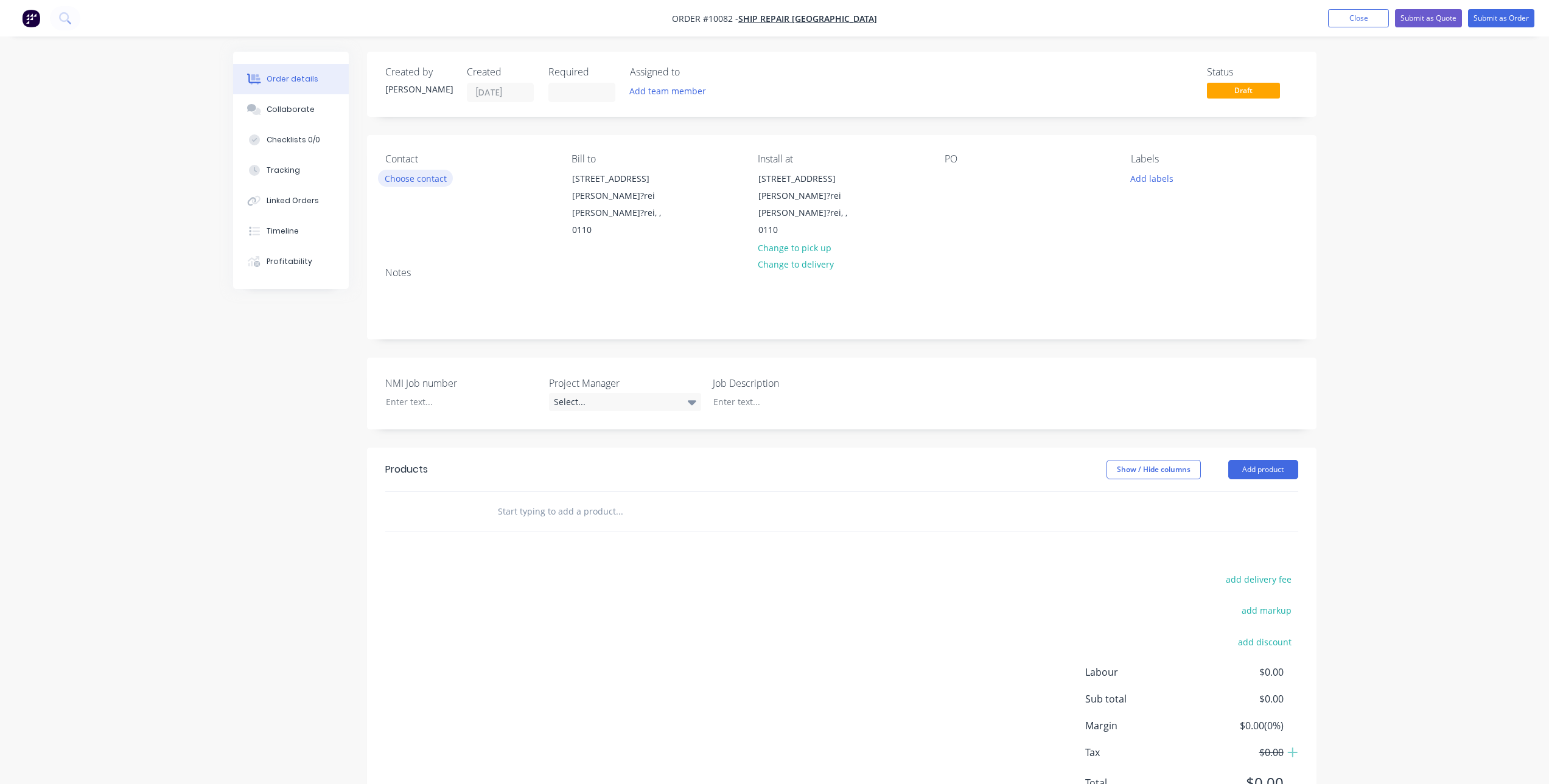
click at [436, 175] on button "Choose contact" at bounding box center [415, 177] width 75 height 16
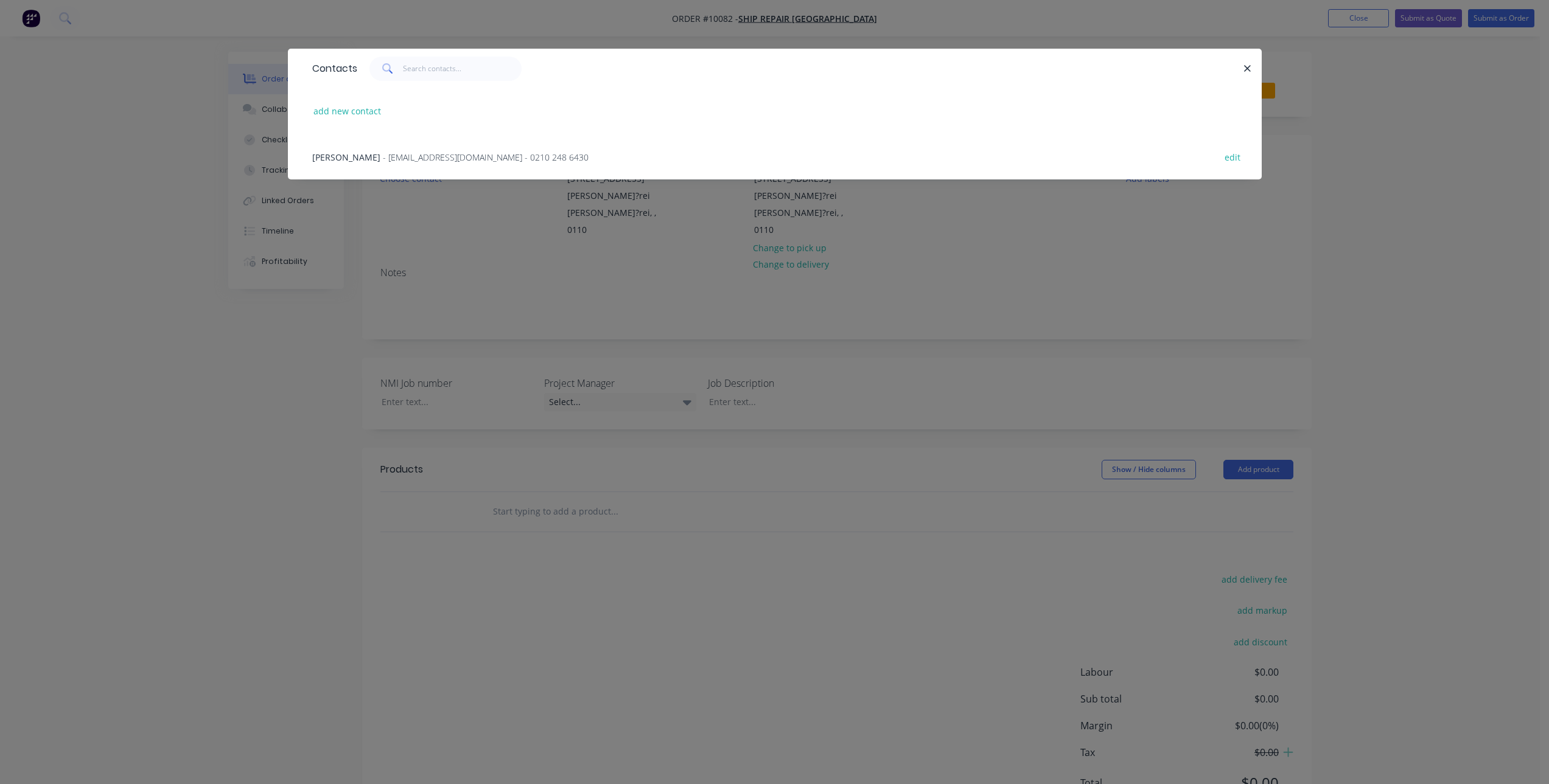
click at [436, 155] on span "- [EMAIL_ADDRESS][DOMAIN_NAME] - 0210 248 6430" at bounding box center [485, 158] width 206 height 12
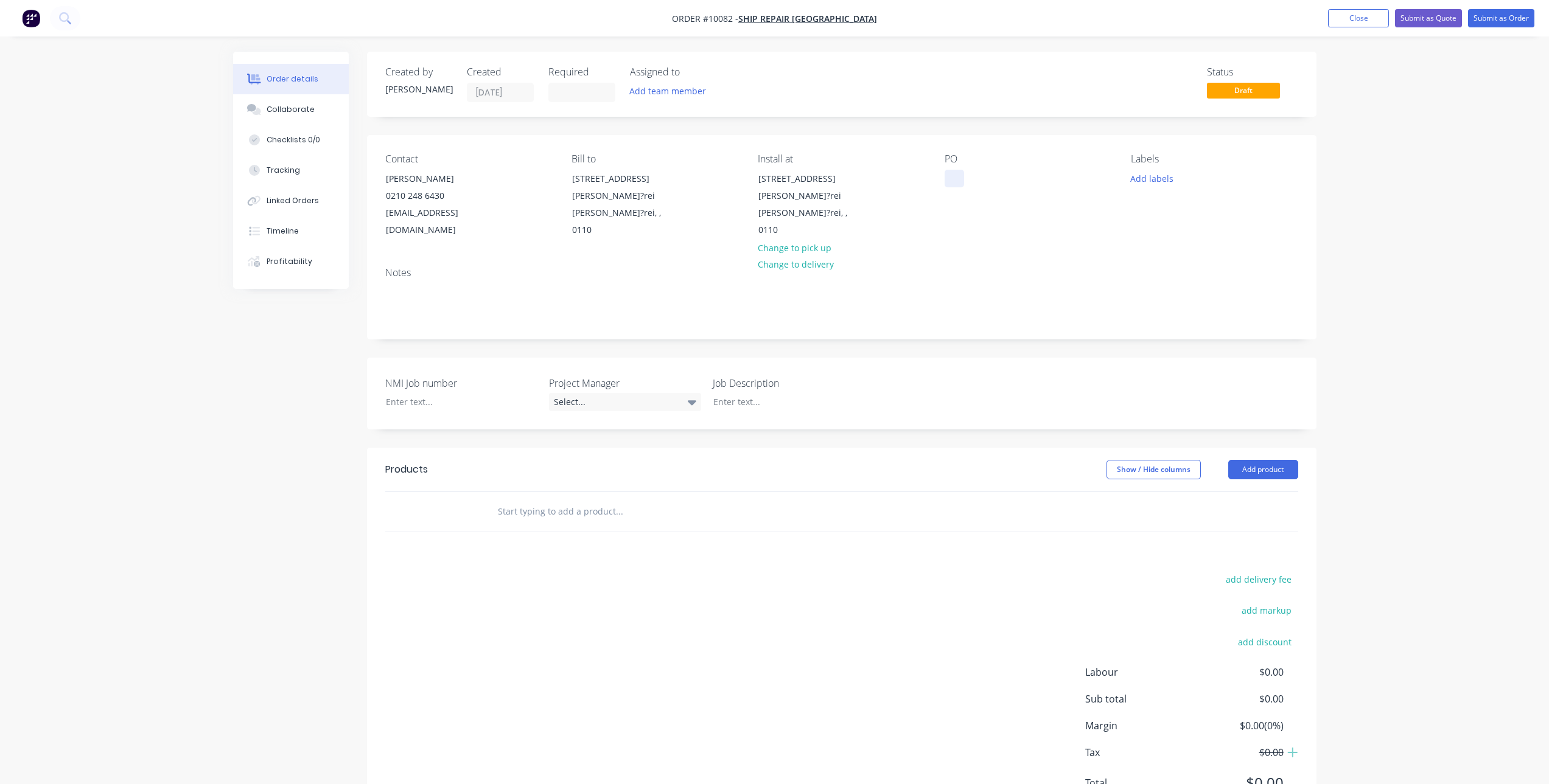
click at [950, 179] on div at bounding box center [954, 178] width 19 height 18
click at [451, 393] on div at bounding box center [452, 402] width 152 height 18
click at [766, 393] on div at bounding box center [779, 402] width 152 height 18
click at [728, 393] on div at bounding box center [779, 402] width 152 height 18
click at [725, 393] on div at bounding box center [779, 402] width 152 height 18
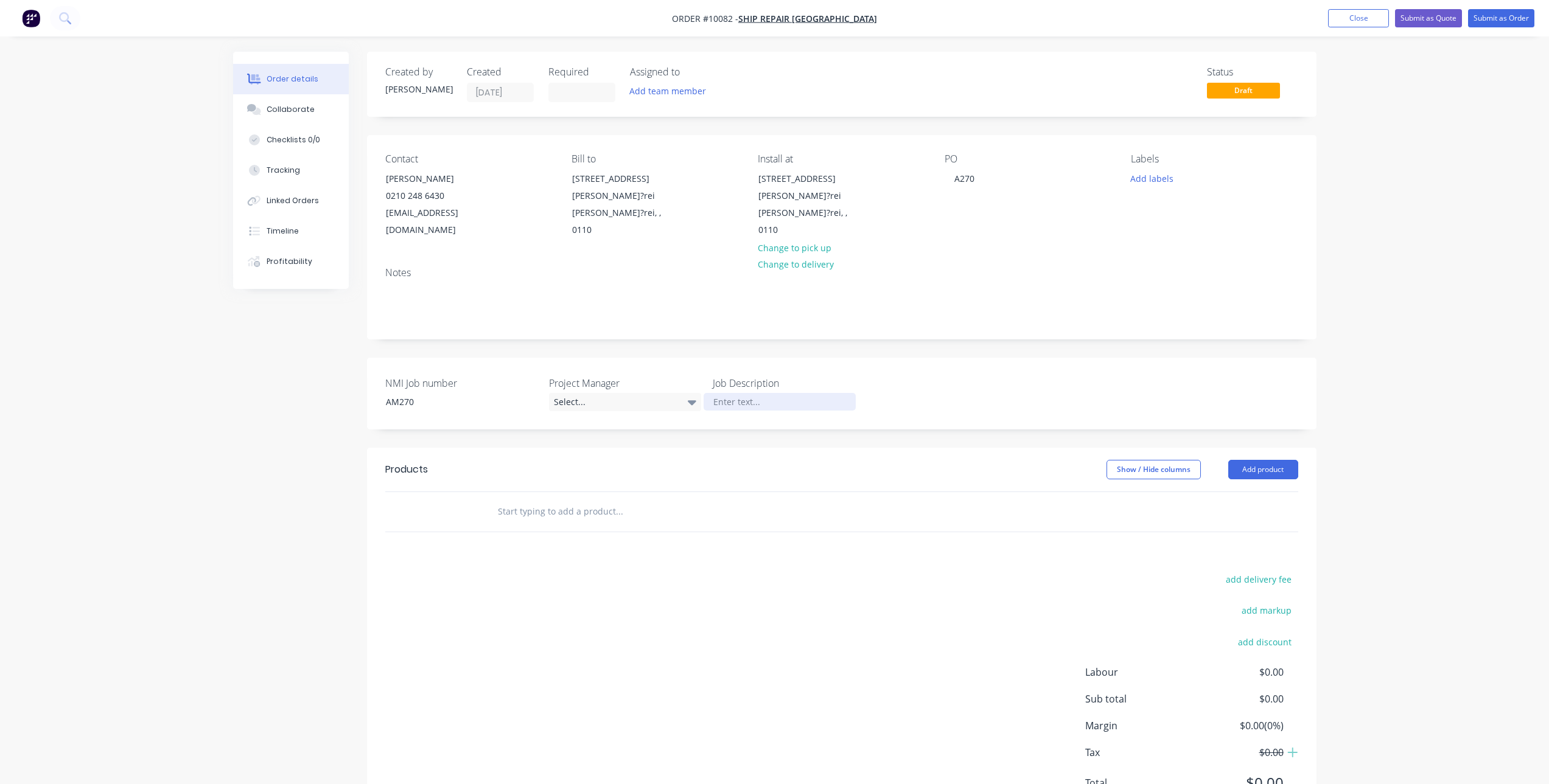
click at [775, 393] on div at bounding box center [779, 402] width 152 height 18
click at [564, 500] on input "text" at bounding box center [619, 511] width 243 height 24
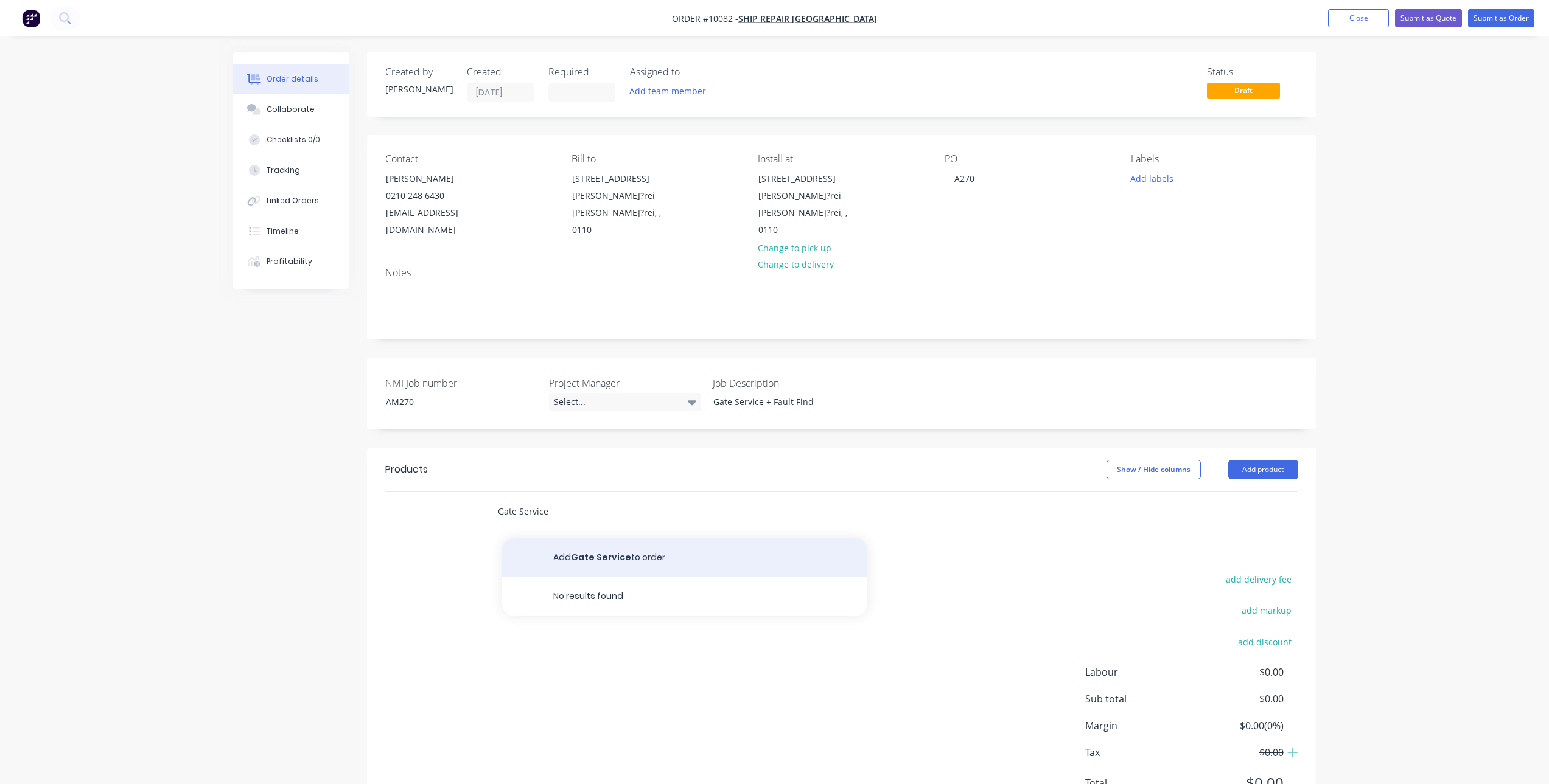
type input "Gate Service"
click at [644, 546] on button "Add Gate Service to order" at bounding box center [685, 558] width 366 height 39
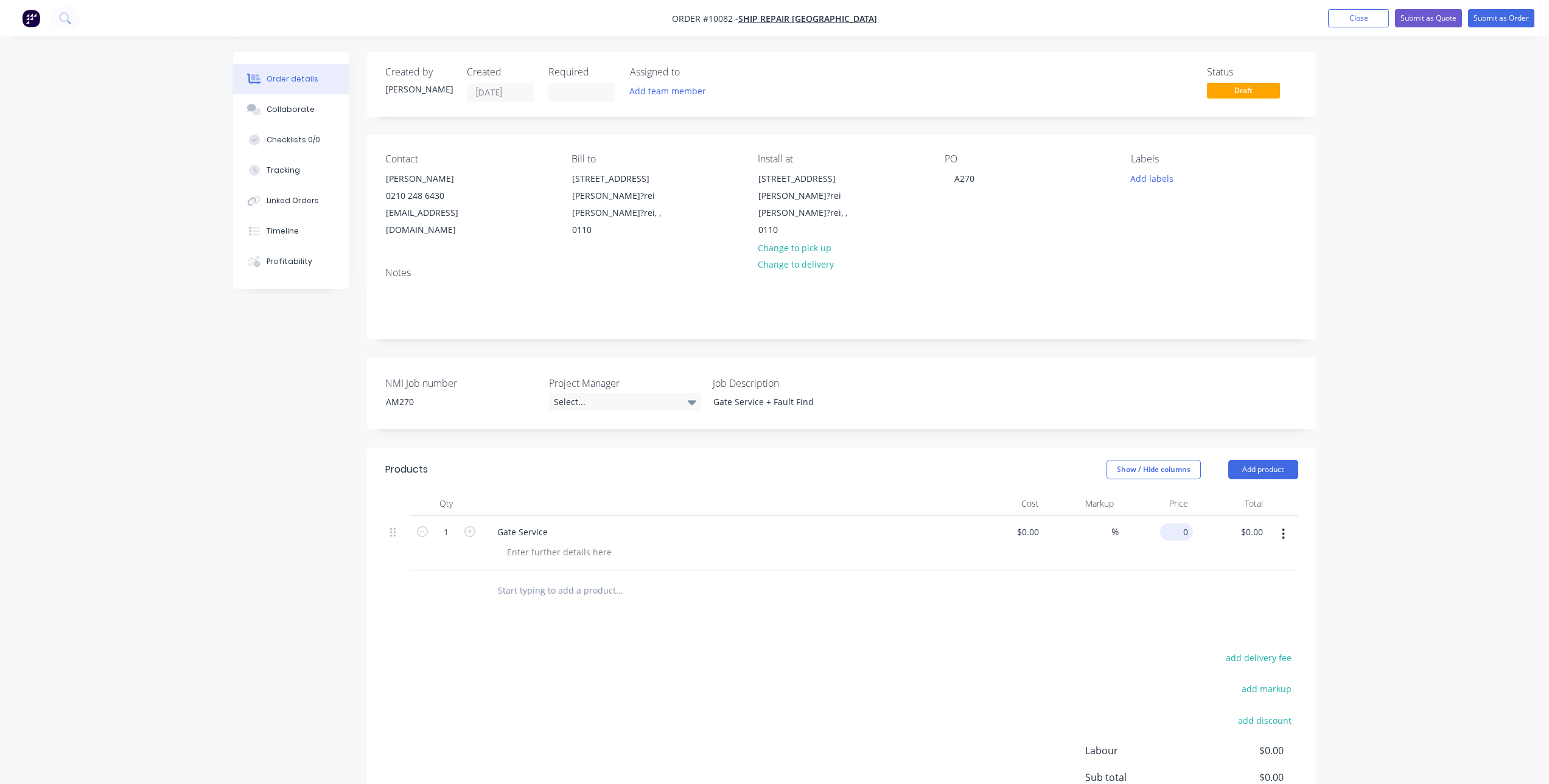
click at [1188, 523] on input "0" at bounding box center [1178, 532] width 28 height 18
type input "$250.00"
click at [574, 579] on input "text" at bounding box center [619, 591] width 243 height 24
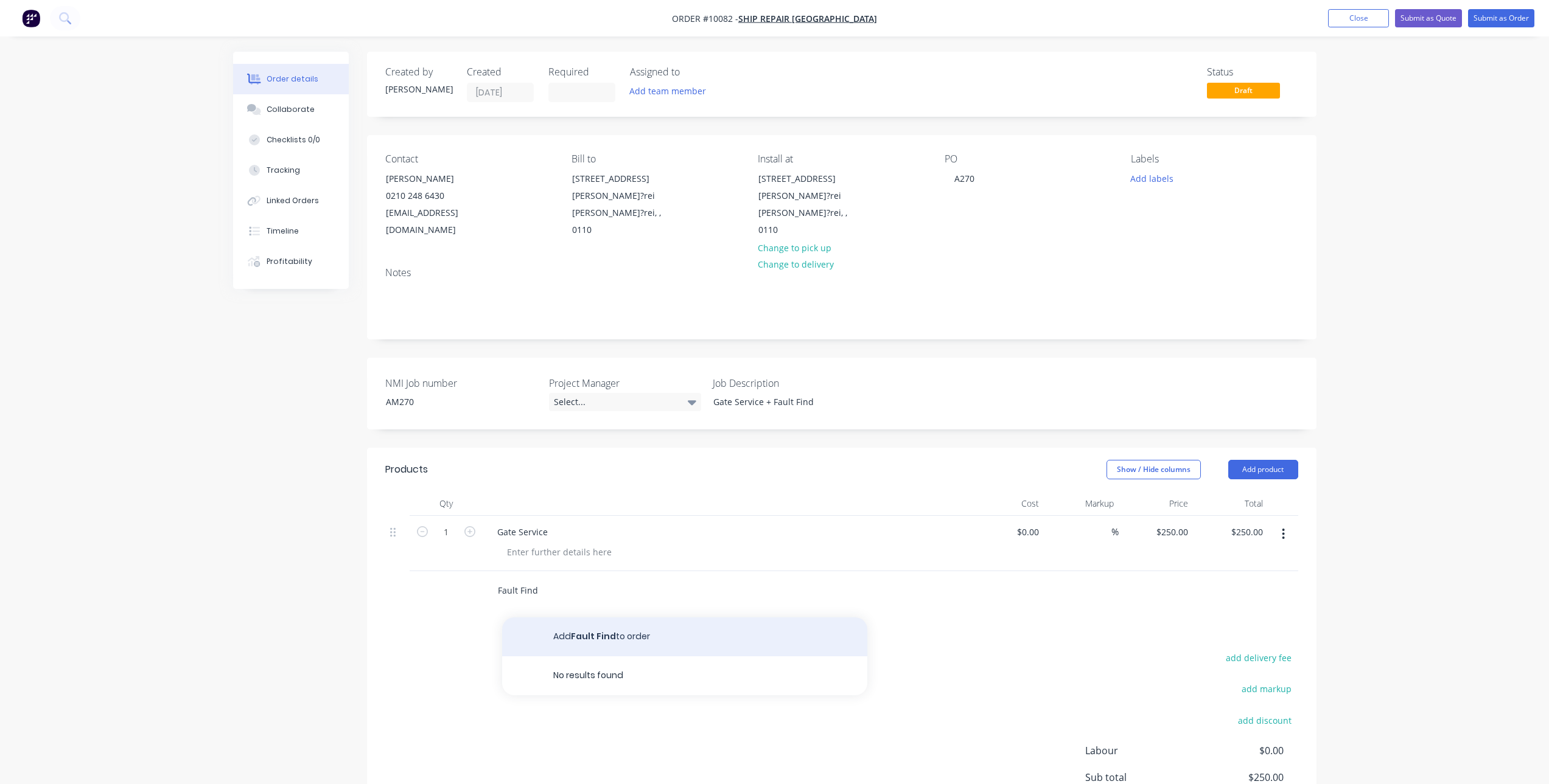
type input "Fault Find"
click at [609, 619] on button "Add Fault Find to order" at bounding box center [685, 637] width 366 height 39
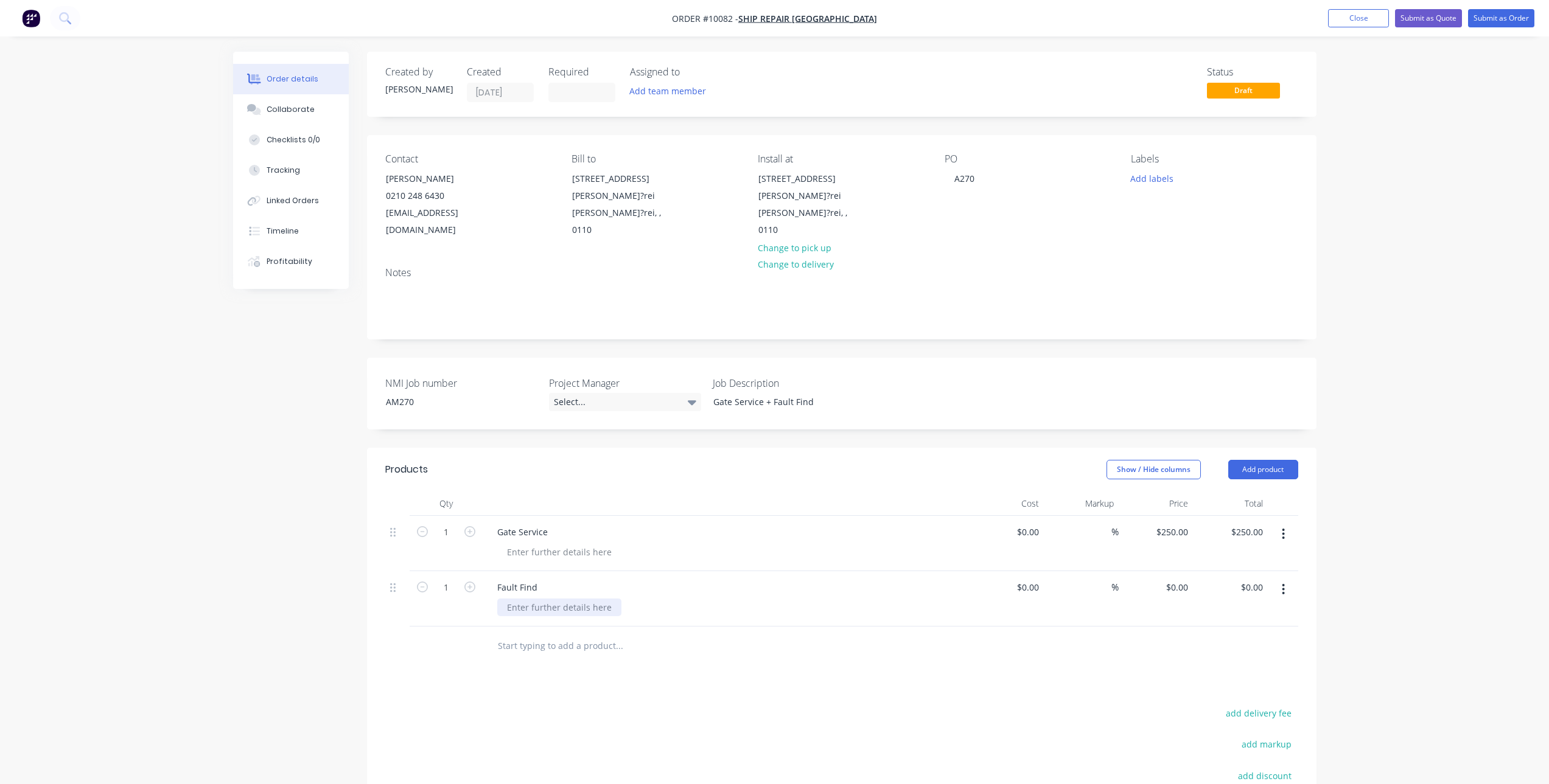
click at [544, 598] on div at bounding box center [559, 607] width 124 height 18
click at [311, 568] on div "Created by [PERSON_NAME] Created [DATE] Required Assigned to Add team member St…" at bounding box center [774, 514] width 1083 height 925
click at [309, 115] on div "Collaborate" at bounding box center [290, 109] width 48 height 11
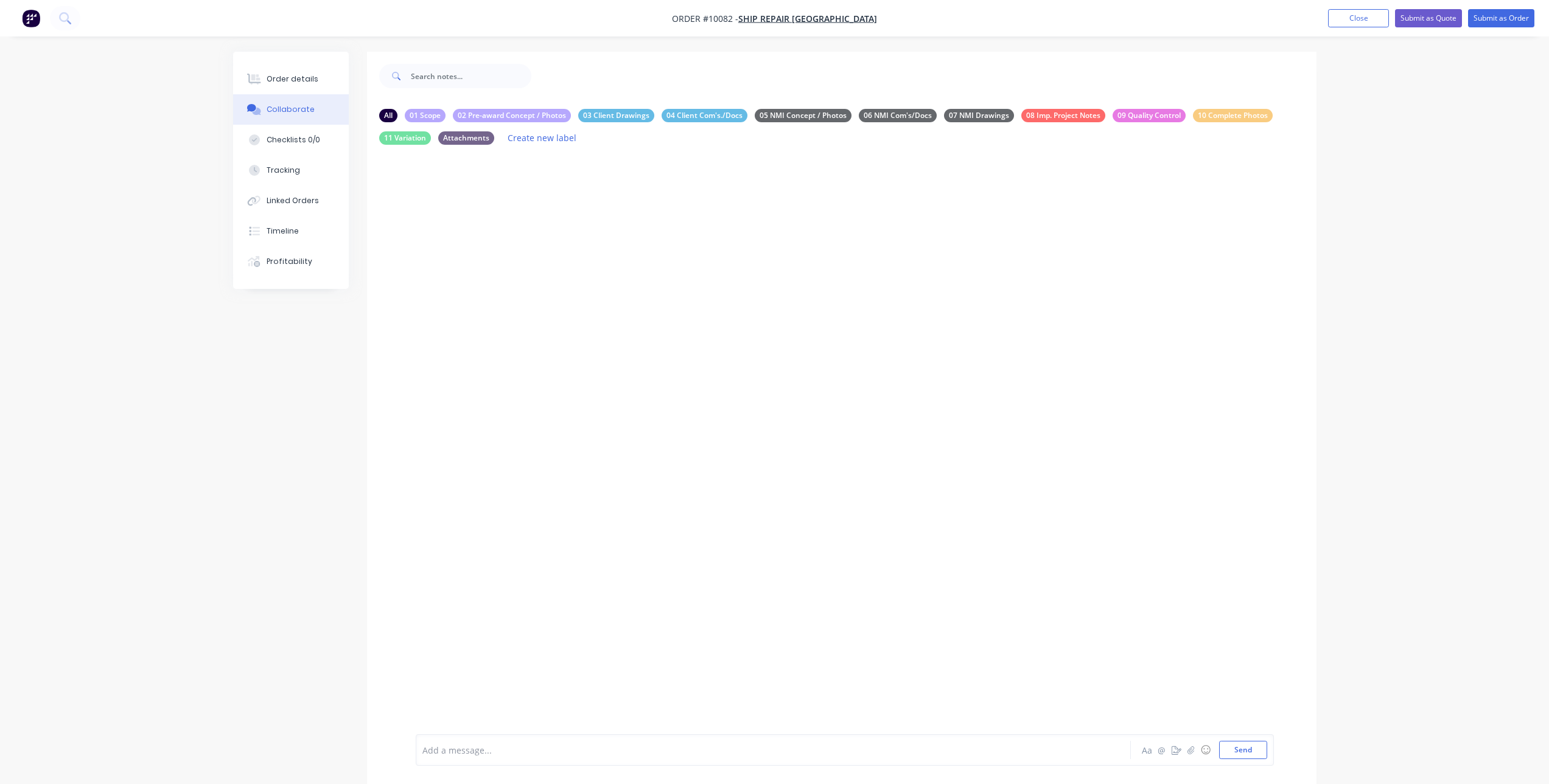
click at [468, 746] on div at bounding box center [739, 750] width 633 height 13
click at [468, 746] on span "@[PERSON_NAME]" at bounding box center [463, 750] width 81 height 12
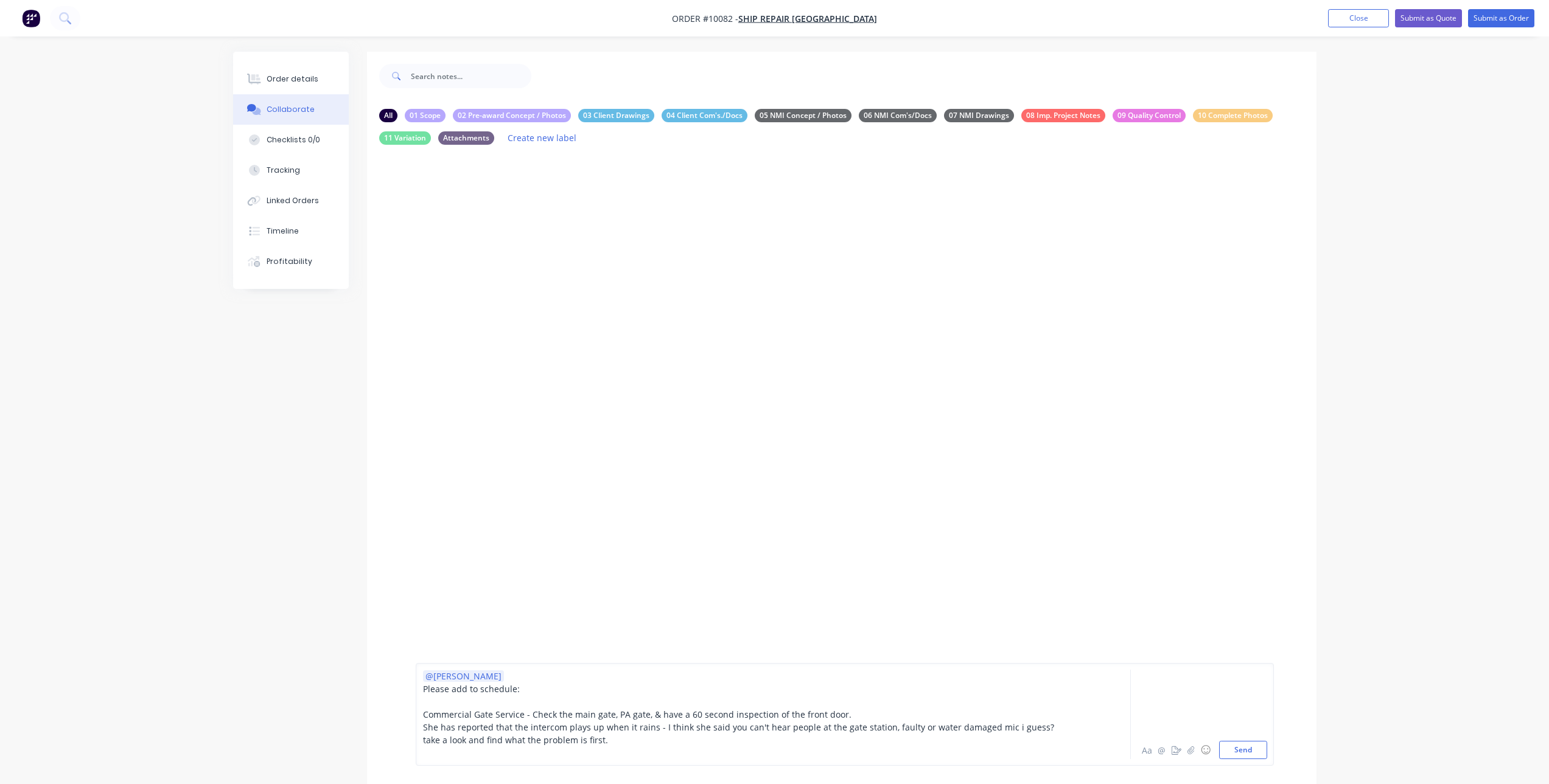
click at [426, 723] on span "She has reported that the intercom plays up when it rains - I think she said yo…" at bounding box center [739, 733] width 634 height 24
click at [424, 728] on span "She has reported that the intercom plays up when it rains - I think she said yo…" at bounding box center [739, 733] width 634 height 24
click at [608, 737] on div "She has reported that the intercom plays up when it rains - I think she said yo…" at bounding box center [739, 733] width 633 height 25
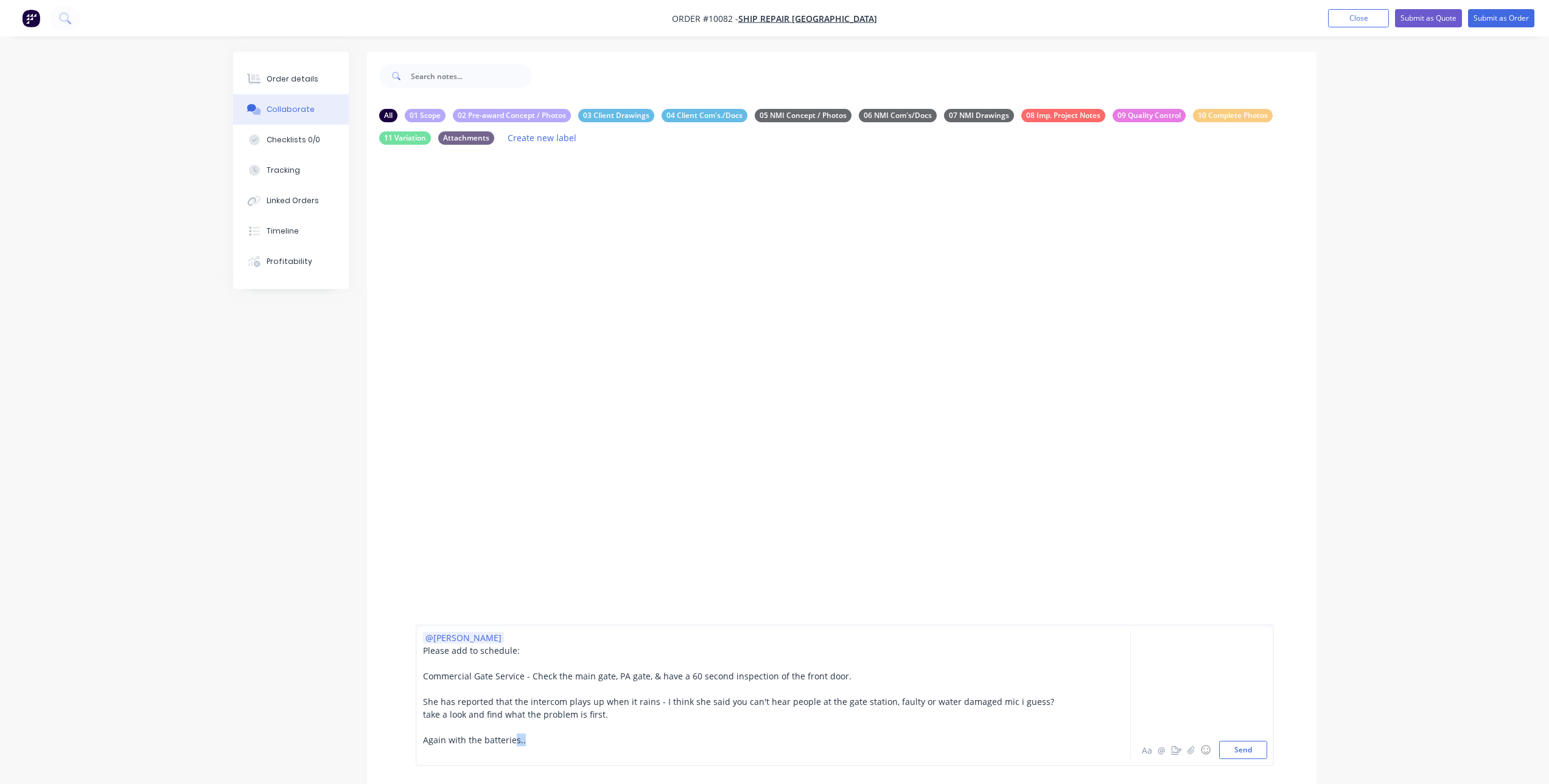
drag, startPoint x: 539, startPoint y: 744, endPoint x: 512, endPoint y: 740, distance: 27.3
click at [512, 740] on div "Again with the batteries.." at bounding box center [739, 740] width 633 height 13
click at [523, 743] on div "Again with the batteries.." at bounding box center [739, 740] width 633 height 13
click at [1239, 749] on button "Send" at bounding box center [1243, 750] width 48 height 19
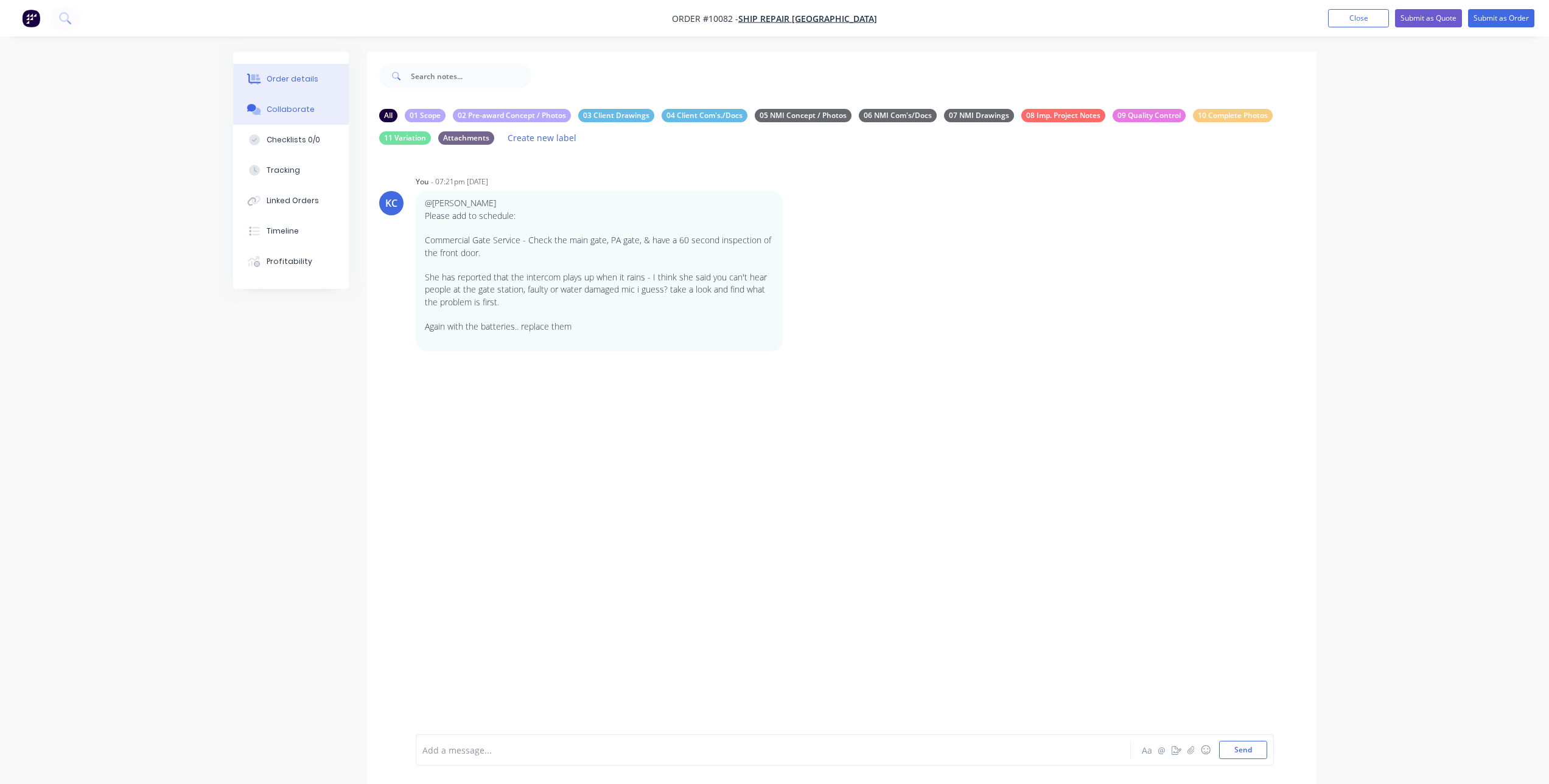
click at [318, 78] on button "Order details" at bounding box center [290, 79] width 116 height 30
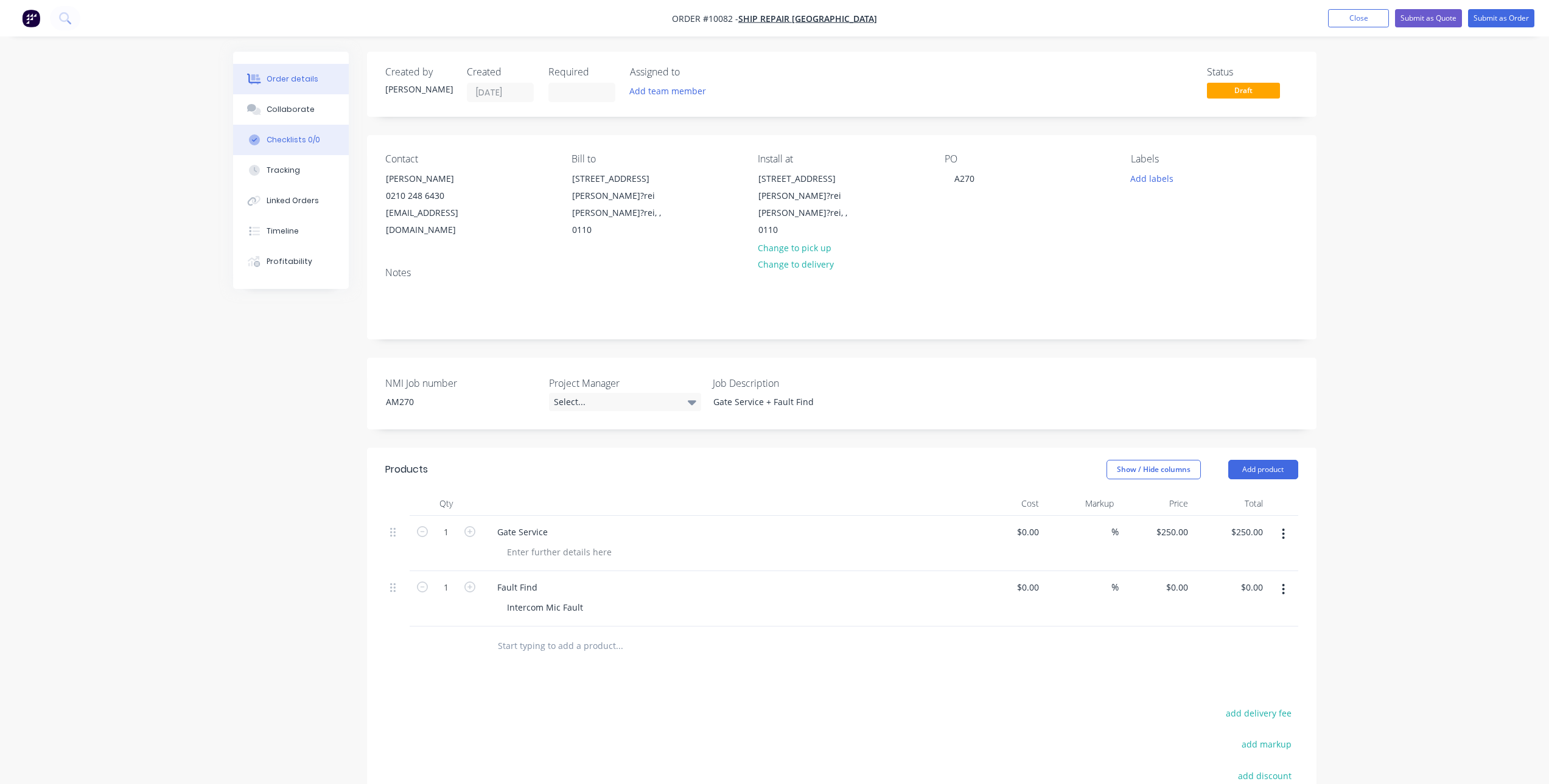
click at [284, 138] on div "Checklists 0/0" at bounding box center [293, 139] width 53 height 11
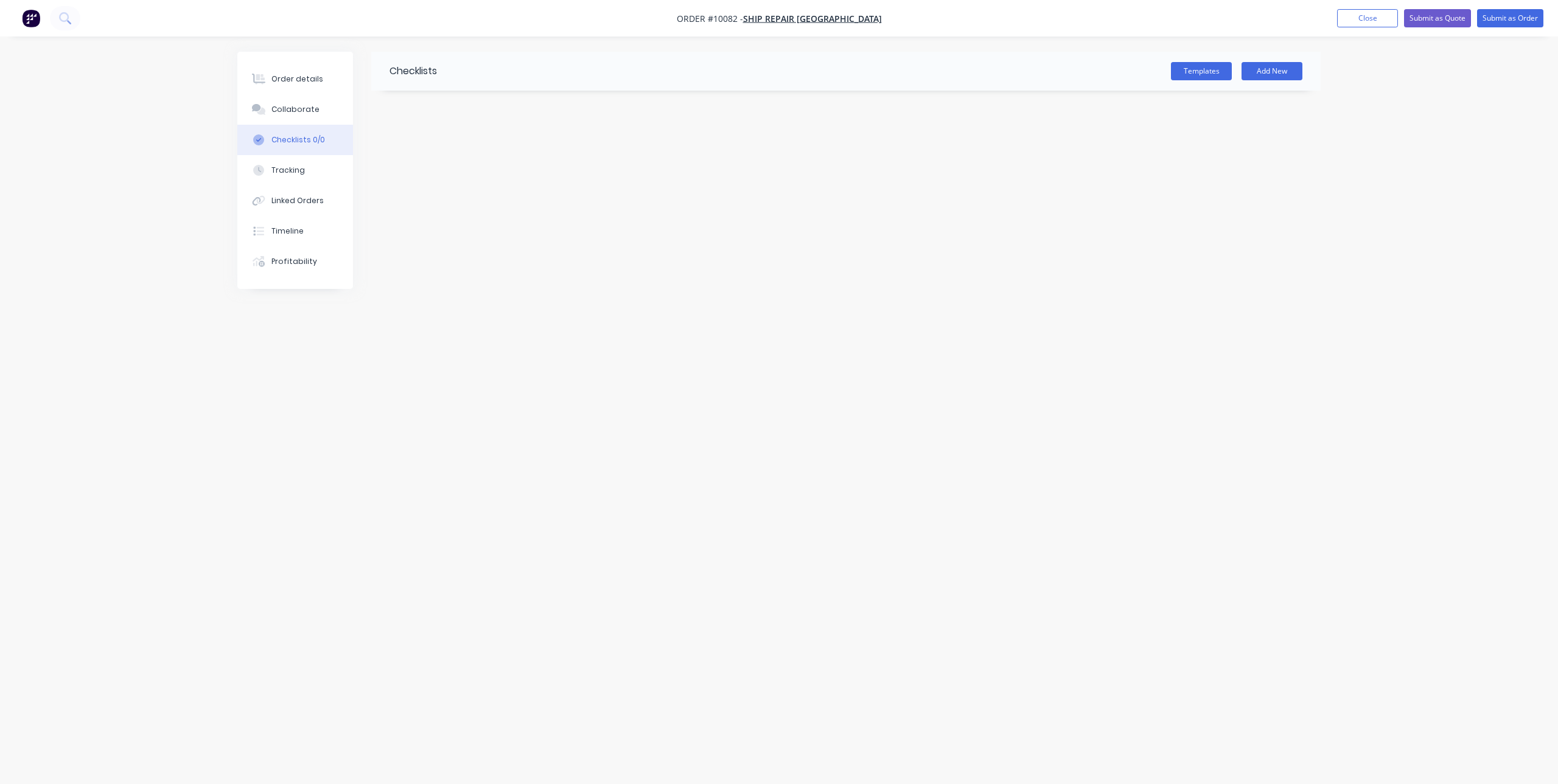
click at [415, 70] on div "Checklists" at bounding box center [404, 71] width 66 height 39
click at [466, 70] on div "Templates Add New" at bounding box center [879, 72] width 884 height 19
click at [467, 70] on div "Templates Add New" at bounding box center [879, 72] width 884 height 19
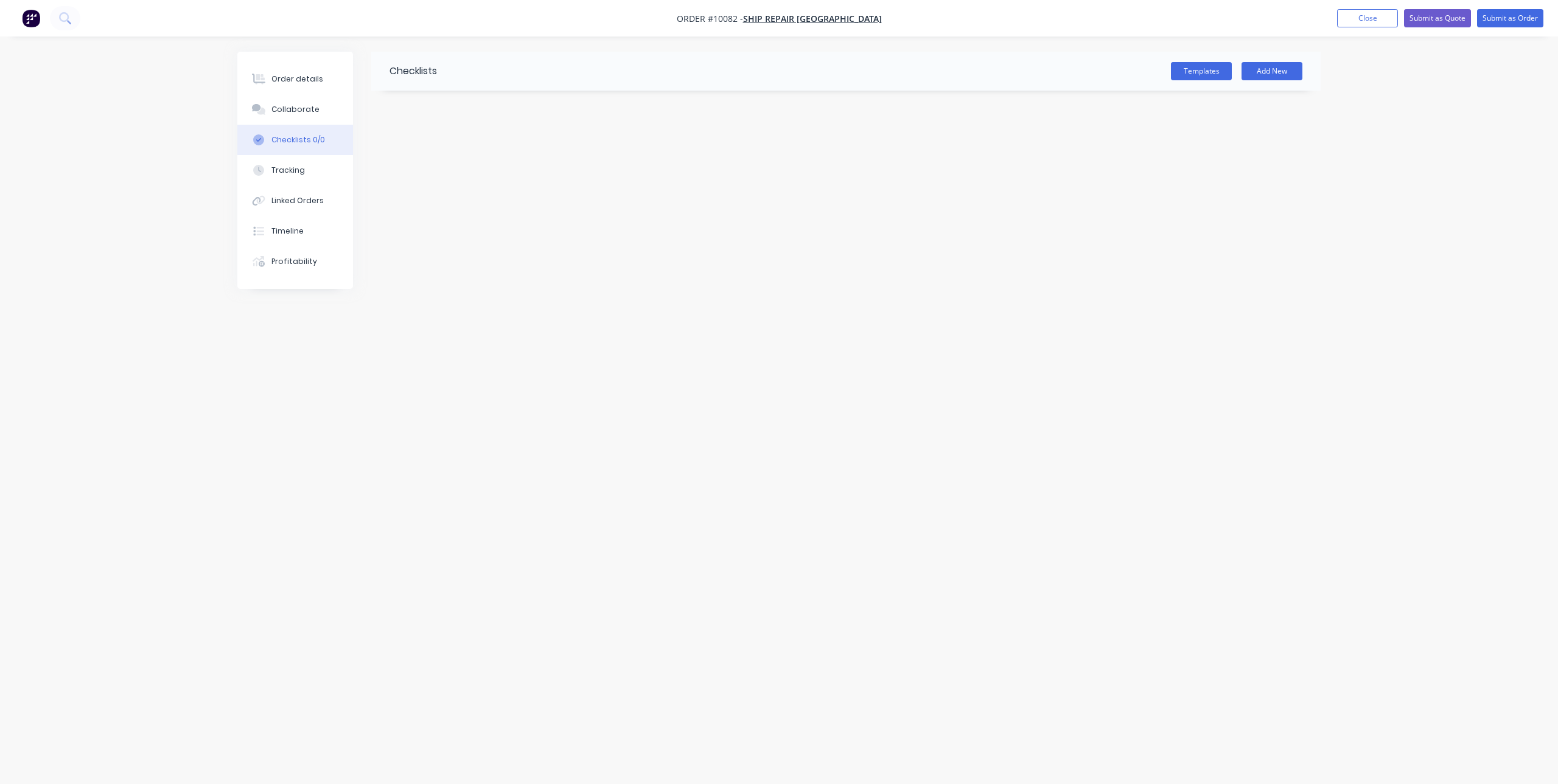
click at [467, 70] on div "Templates Add New" at bounding box center [879, 72] width 884 height 19
click at [1489, 12] on button "Submit as Order" at bounding box center [1510, 19] width 67 height 19
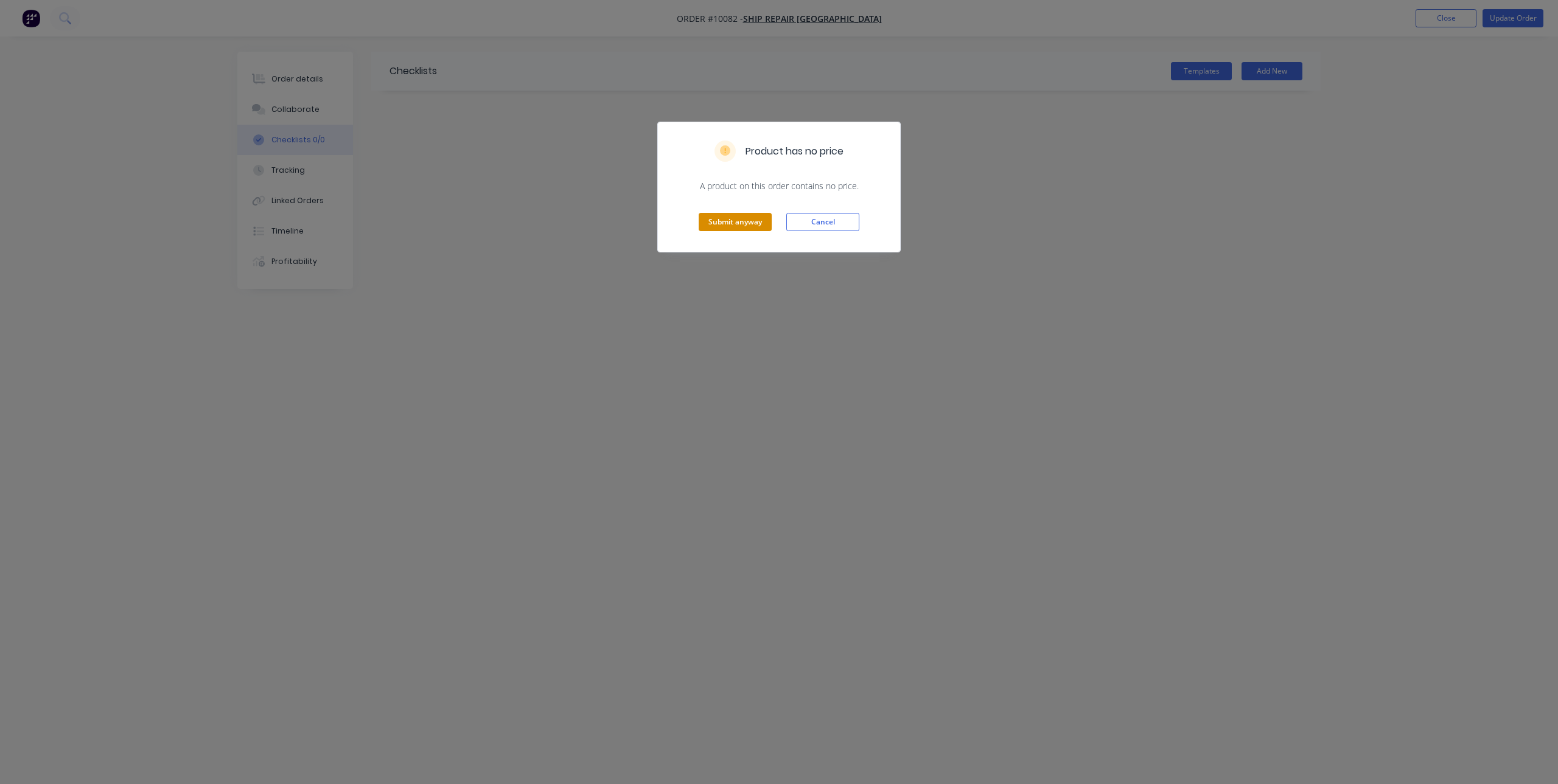
click at [743, 221] on button "Submit anyway" at bounding box center [735, 222] width 73 height 19
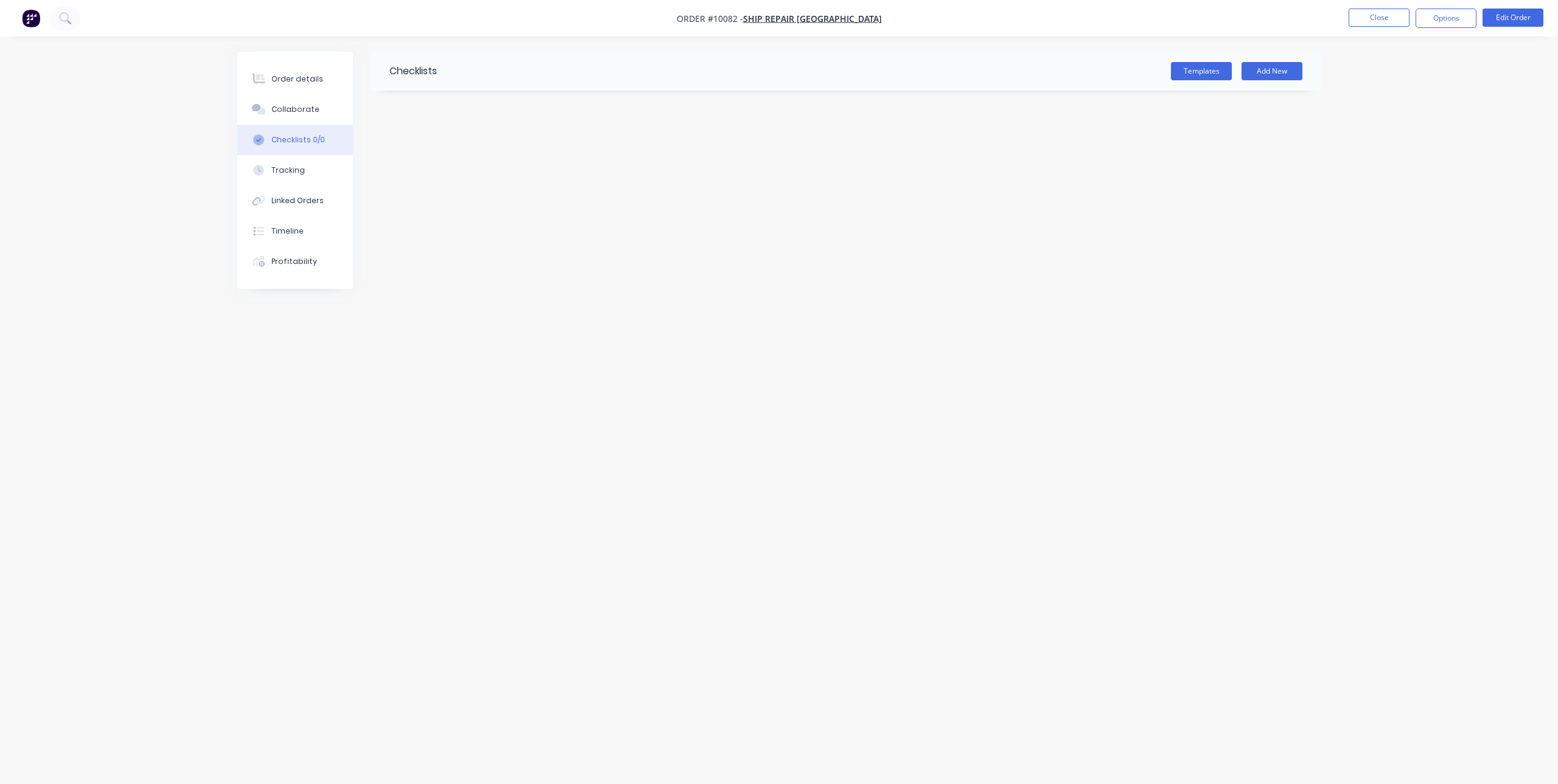
click at [476, 77] on div "Templates Add New" at bounding box center [879, 72] width 884 height 19
click at [1296, 72] on button "Add New" at bounding box center [1272, 72] width 61 height 19
type input "take a large water bottle or a bucket of water to toss over the intercom."
click at [519, 102] on input "take a large water bottle or a bucket of water to toss over the intercom." at bounding box center [596, 109] width 367 height 19
click at [514, 107] on input "take a large water bottle or a bucket of water to toss over the intercom." at bounding box center [596, 109] width 367 height 19
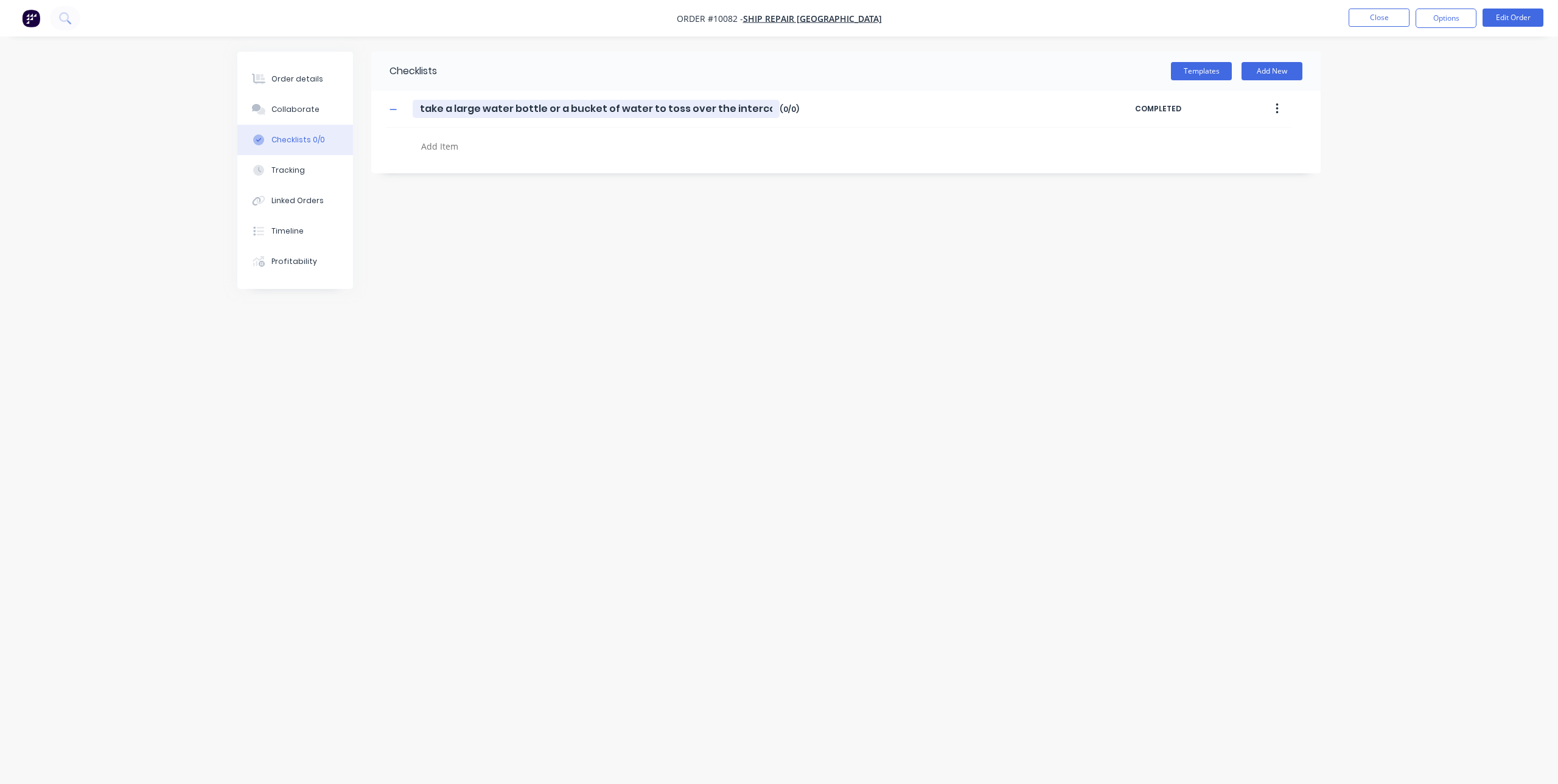
click at [514, 107] on input "take a large water bottle or a bucket of water to toss over the intercom." at bounding box center [596, 109] width 367 height 19
type input "checkeliet"
click at [453, 151] on textarea at bounding box center [709, 146] width 586 height 18
paste textarea "take a large water bottle or a bucket of water to toss over the intercom."
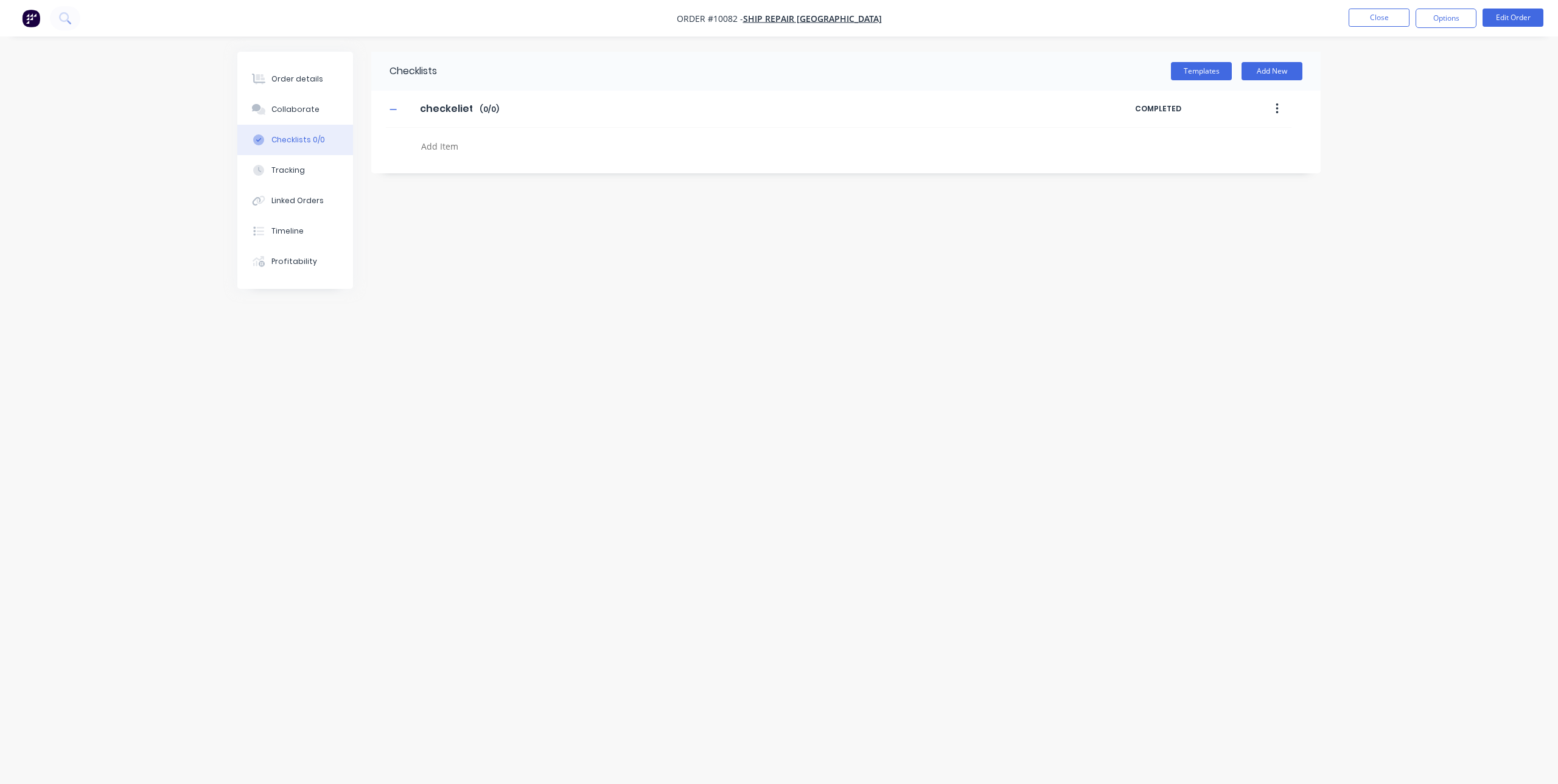
type textarea "take a large water bottle or a bucket of water to toss over the intercom."
click at [1386, 14] on button "Close" at bounding box center [1379, 18] width 61 height 19
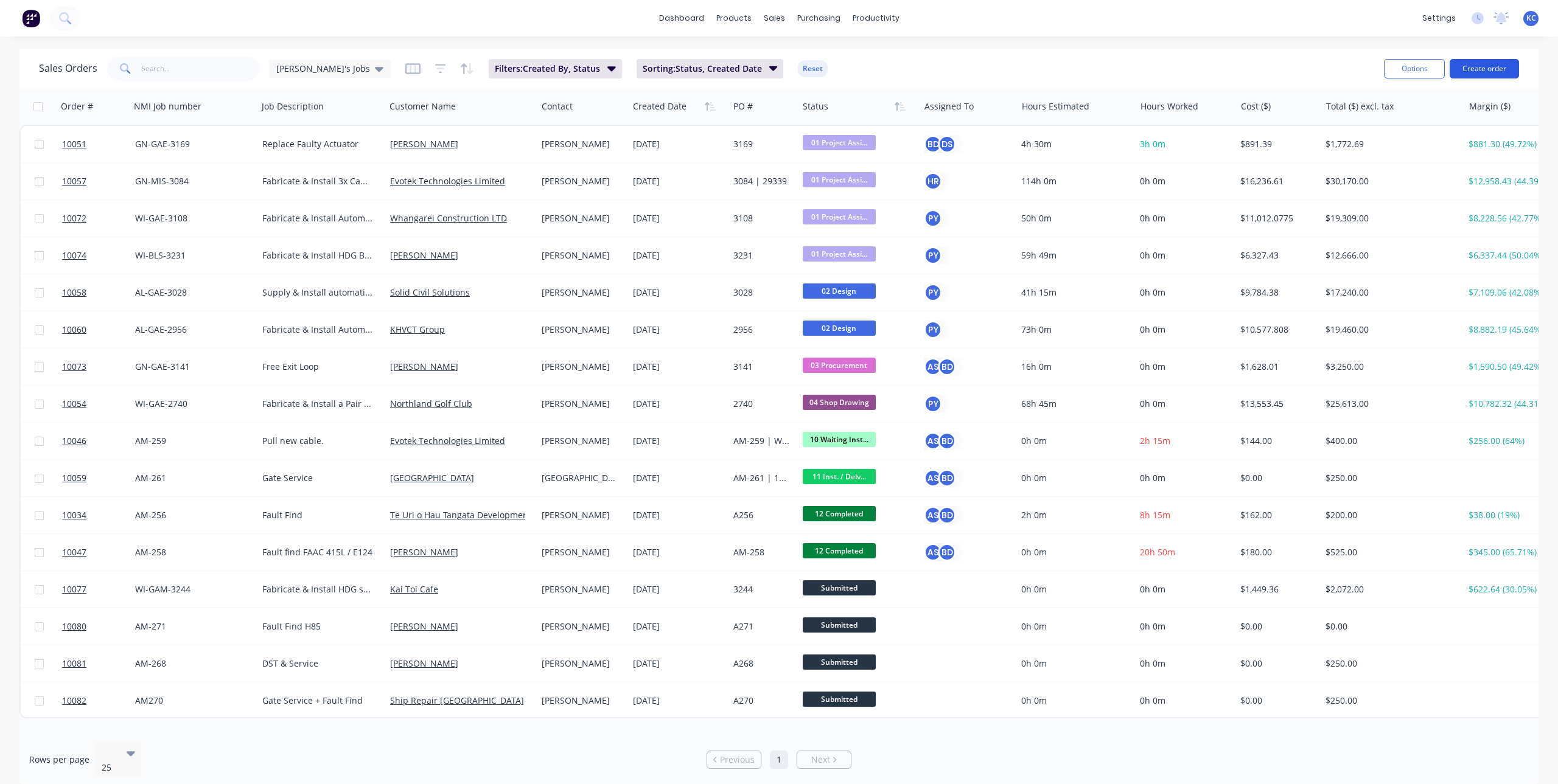
click at [1476, 74] on button "Create order" at bounding box center [1484, 68] width 69 height 19
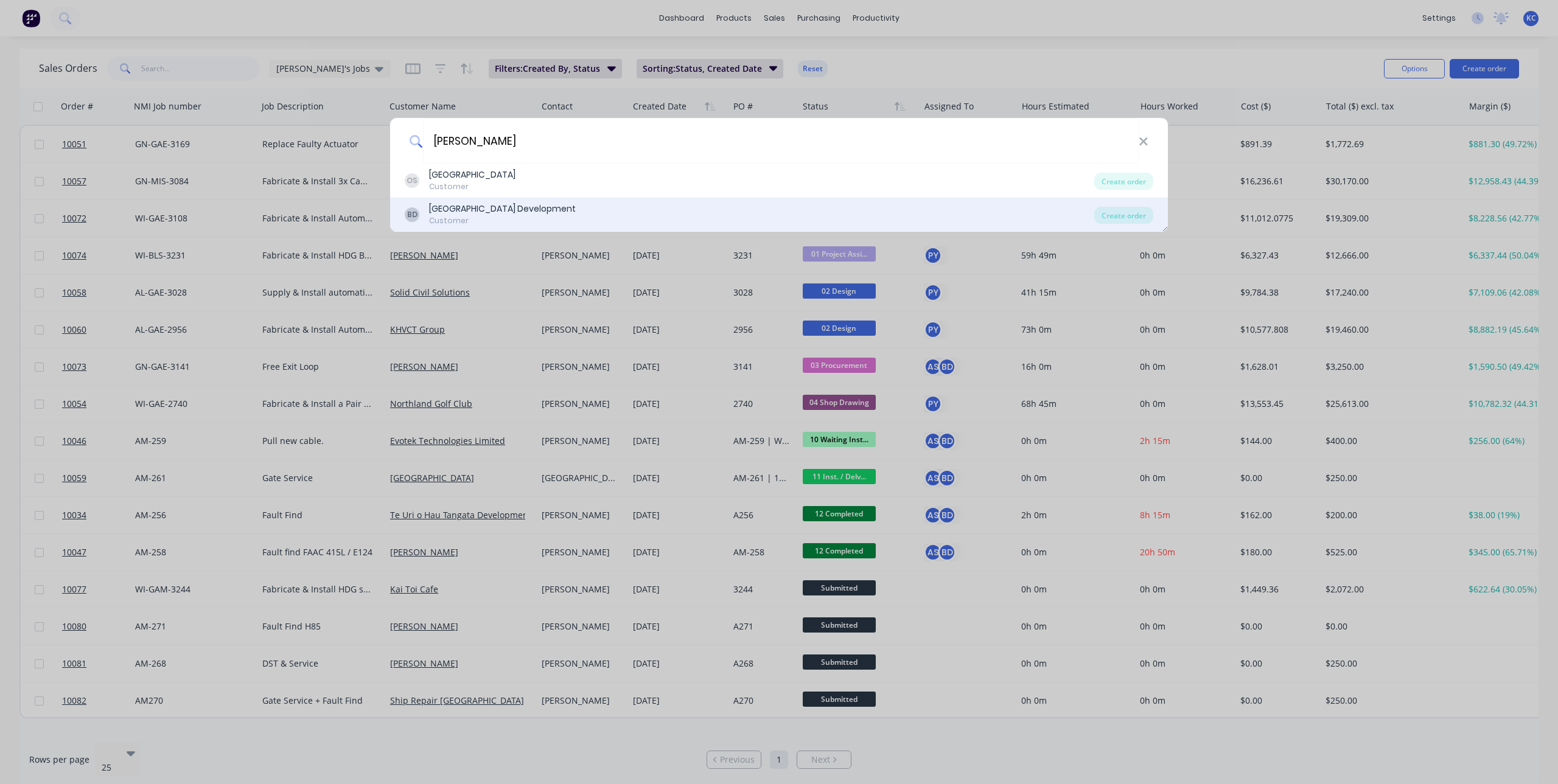
type input "[PERSON_NAME]"
click at [587, 206] on div "[PERSON_NAME] Bay Village Development Customer" at bounding box center [749, 214] width 690 height 24
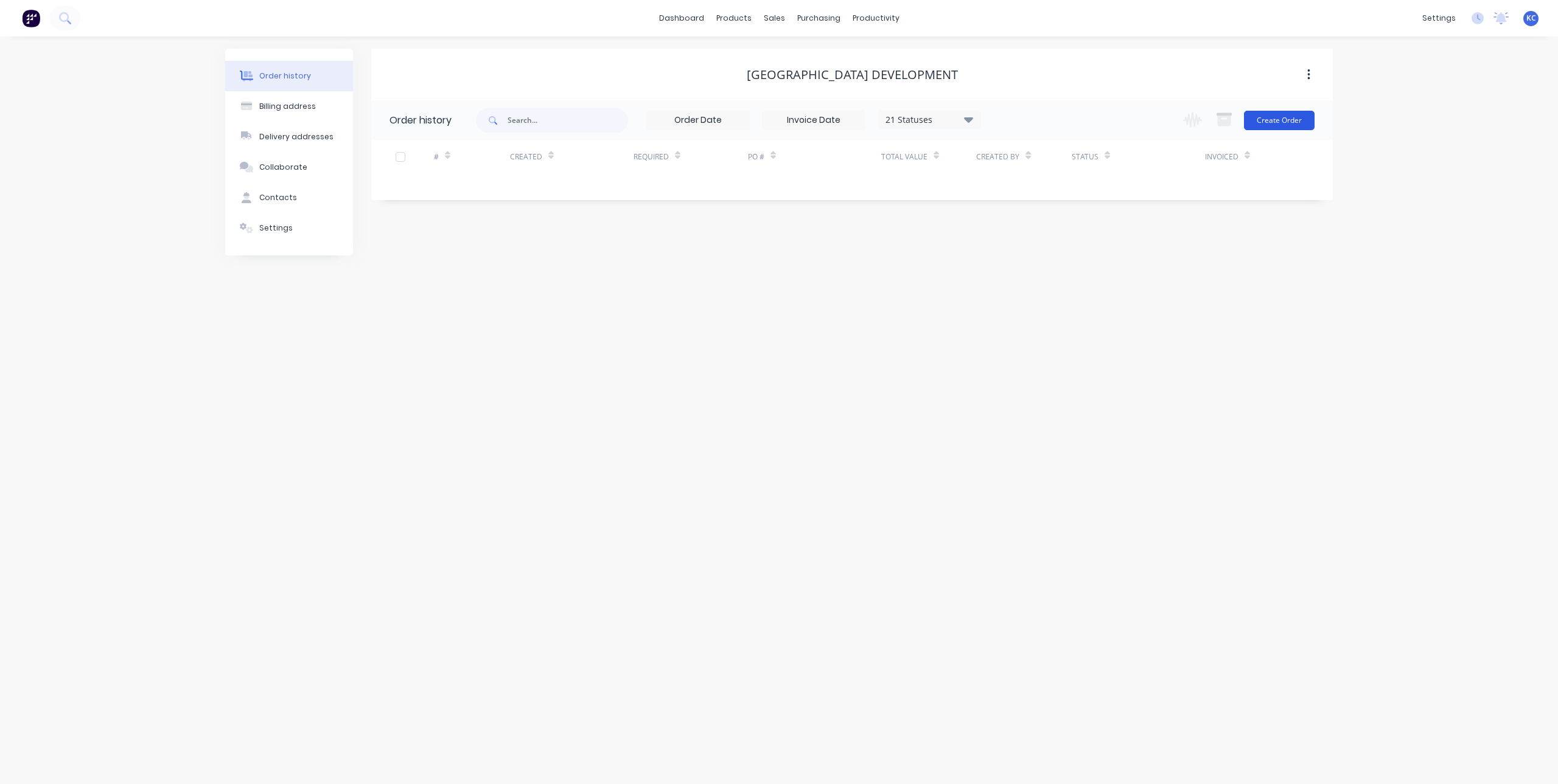
click at [1286, 116] on button "Create Order" at bounding box center [1279, 120] width 71 height 19
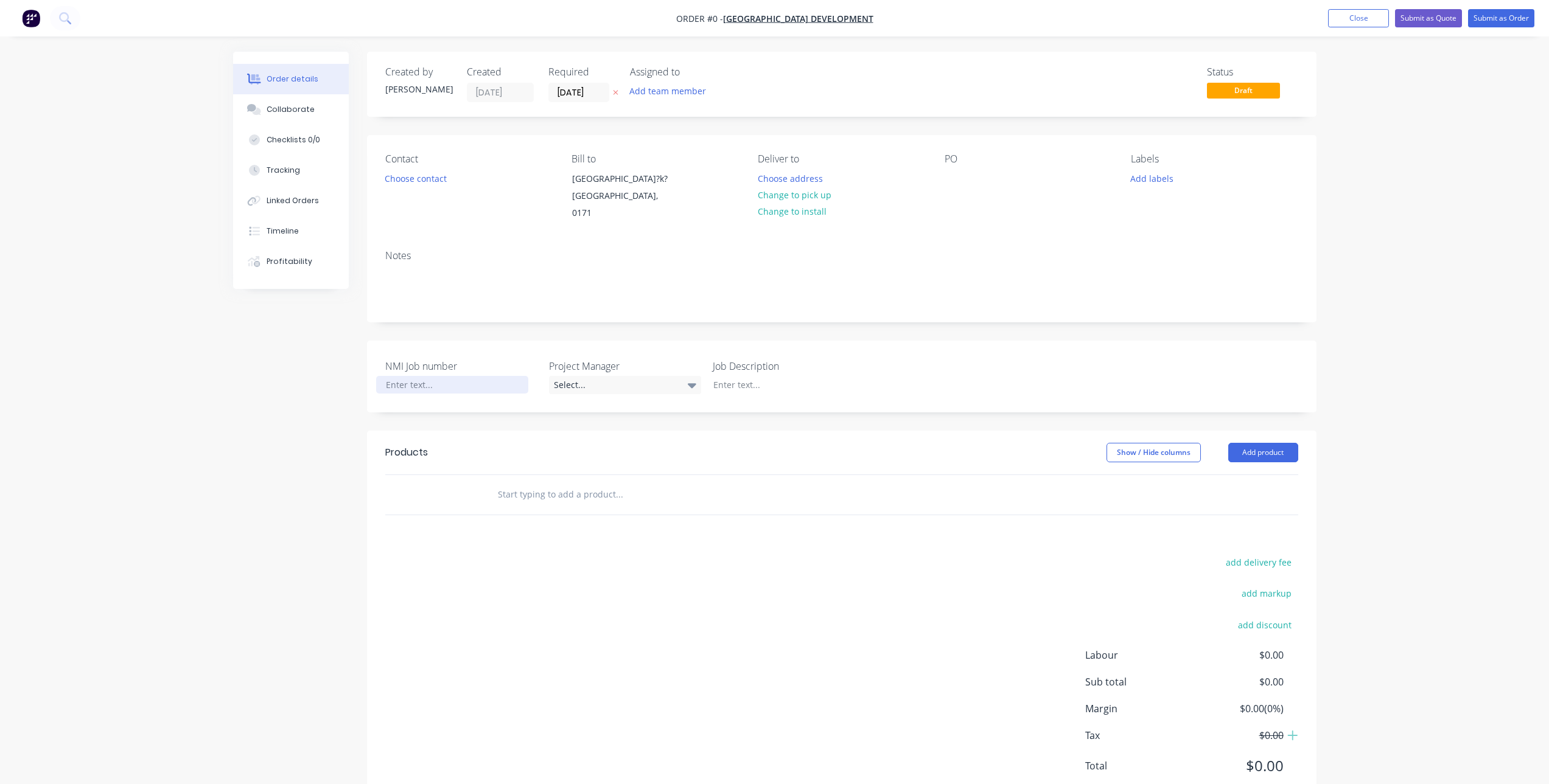
click at [410, 379] on div at bounding box center [452, 385] width 152 height 18
click at [612, 494] on input "text" at bounding box center [619, 495] width 243 height 24
type input "Service"
click at [730, 538] on button "Add Service to order" at bounding box center [685, 541] width 366 height 39
click at [468, 517] on icon "button" at bounding box center [469, 514] width 11 height 11
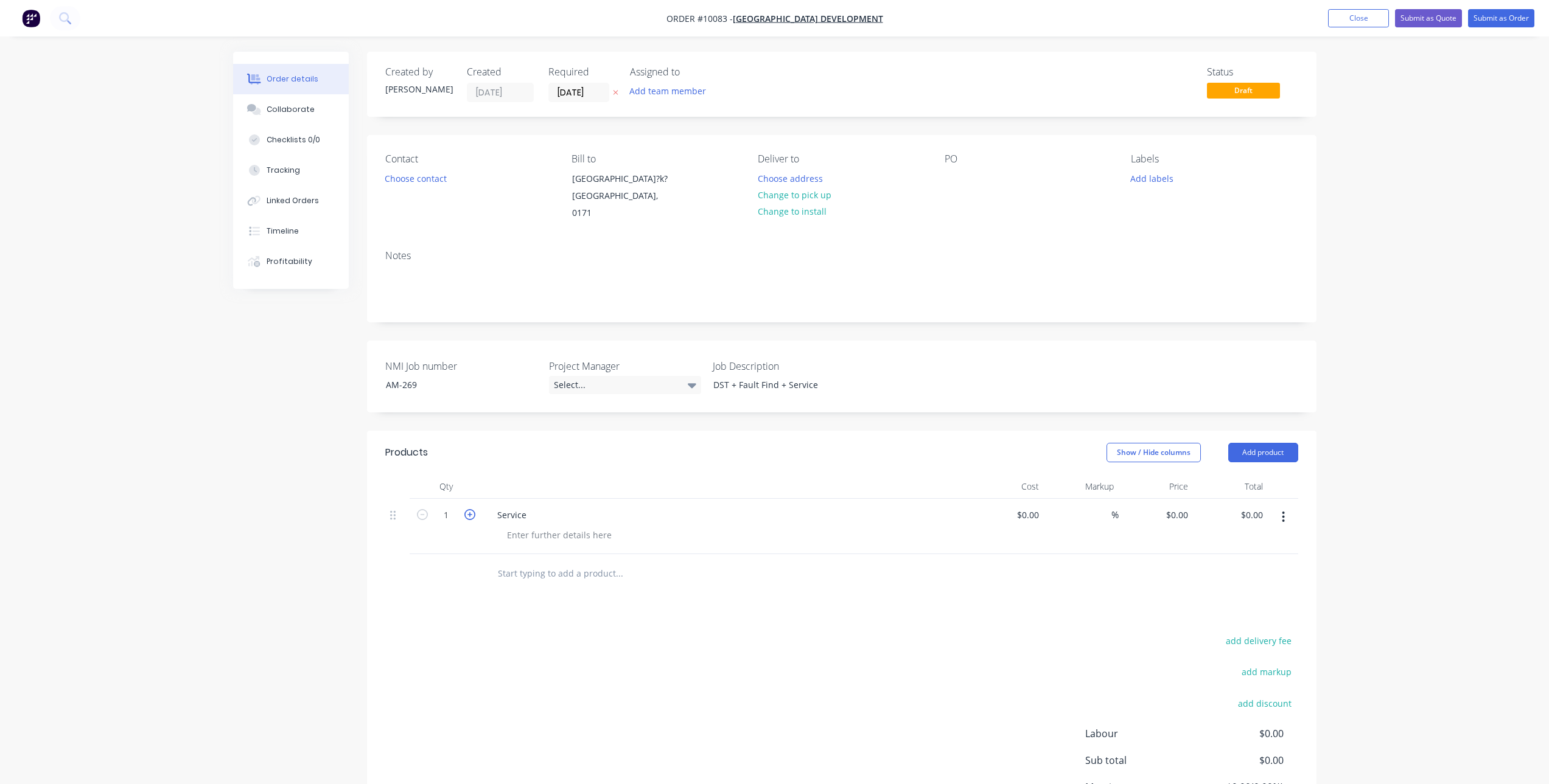
type input "2"
click at [1170, 521] on div "0 0" at bounding box center [1156, 527] width 75 height 56
type input "$200.00"
type input "$400.00"
click at [572, 575] on input "text" at bounding box center [619, 573] width 243 height 24
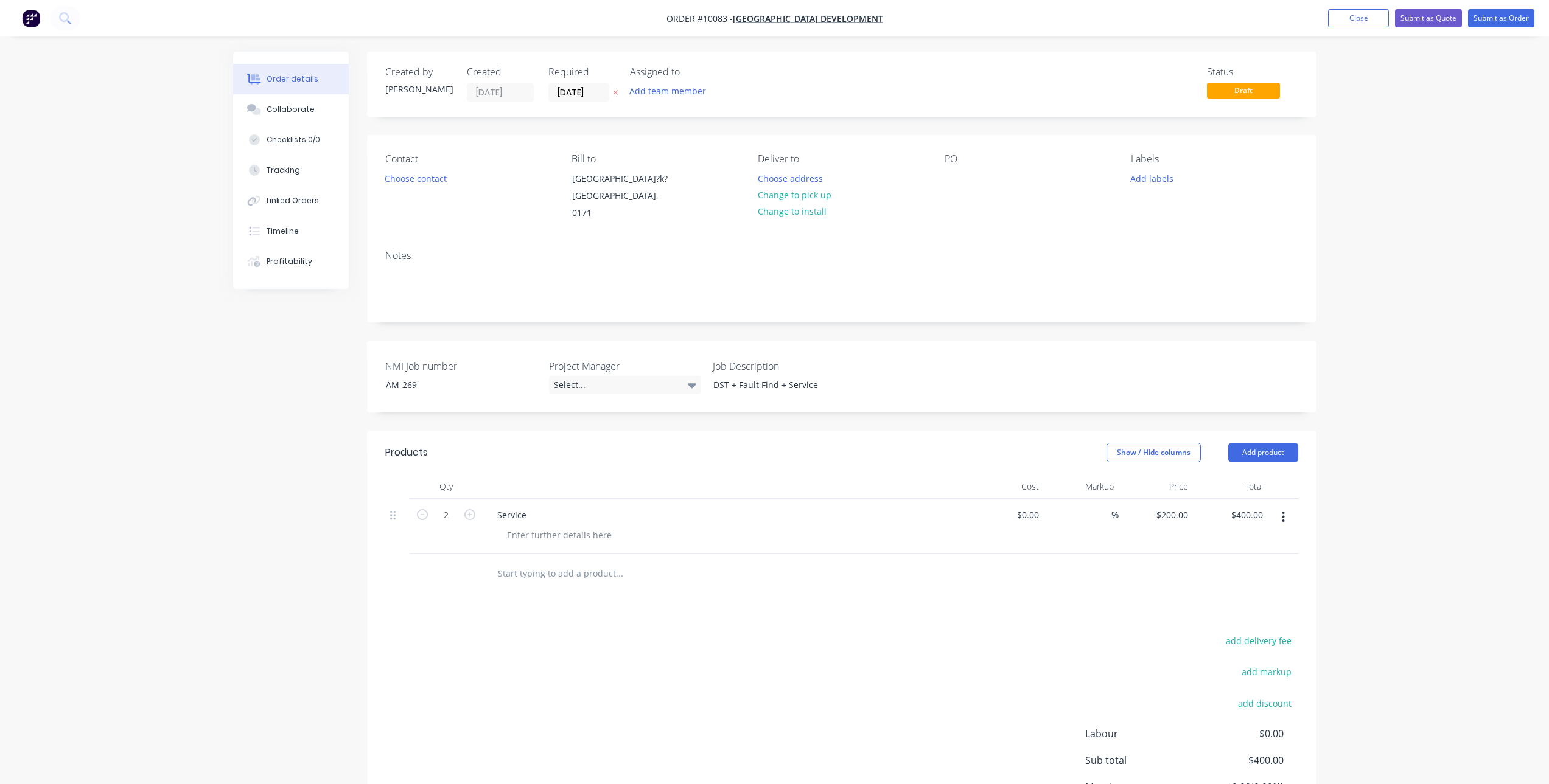
click at [549, 575] on input "text" at bounding box center [619, 573] width 243 height 24
type input "k"
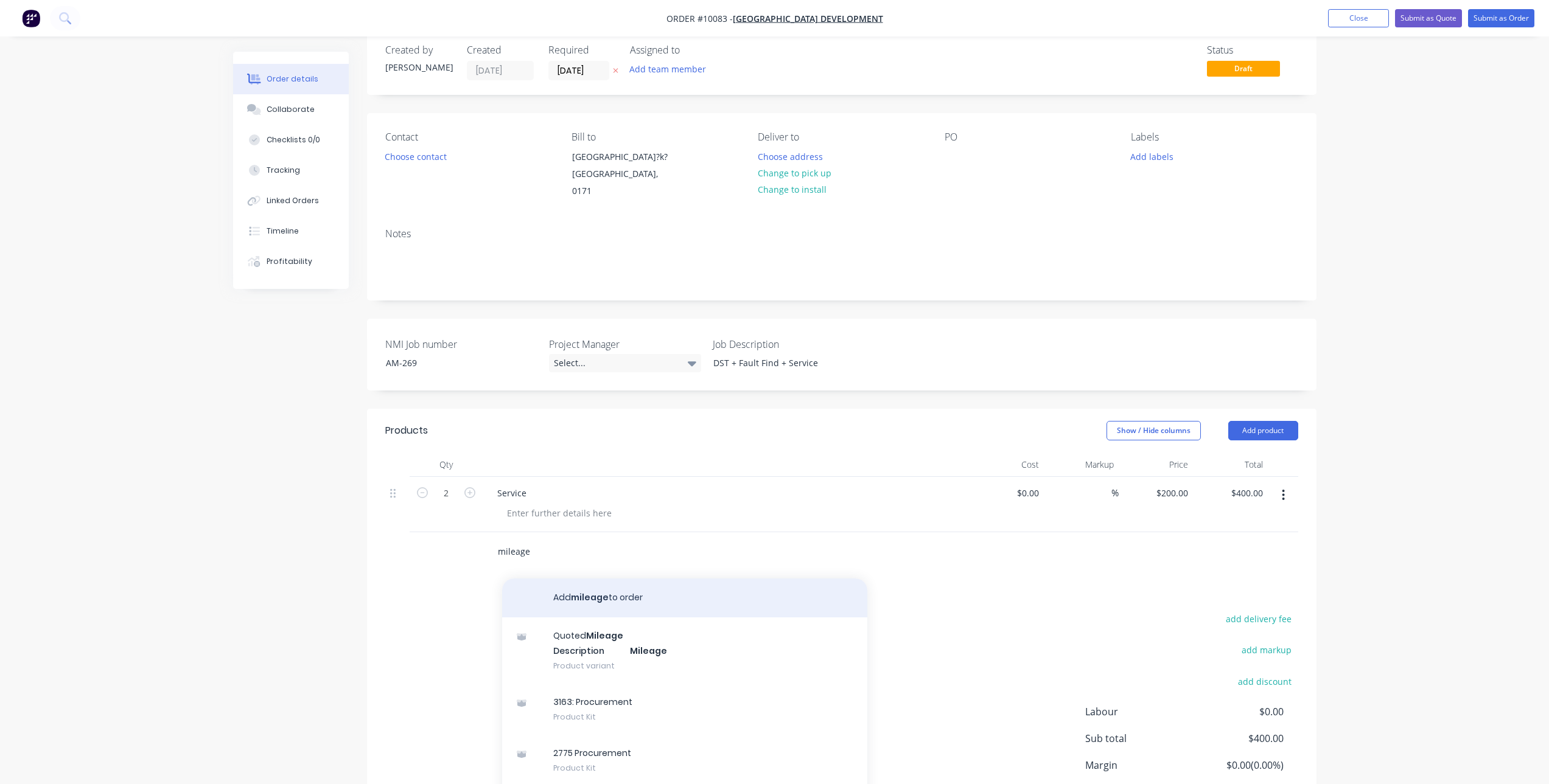
scroll to position [61, 0]
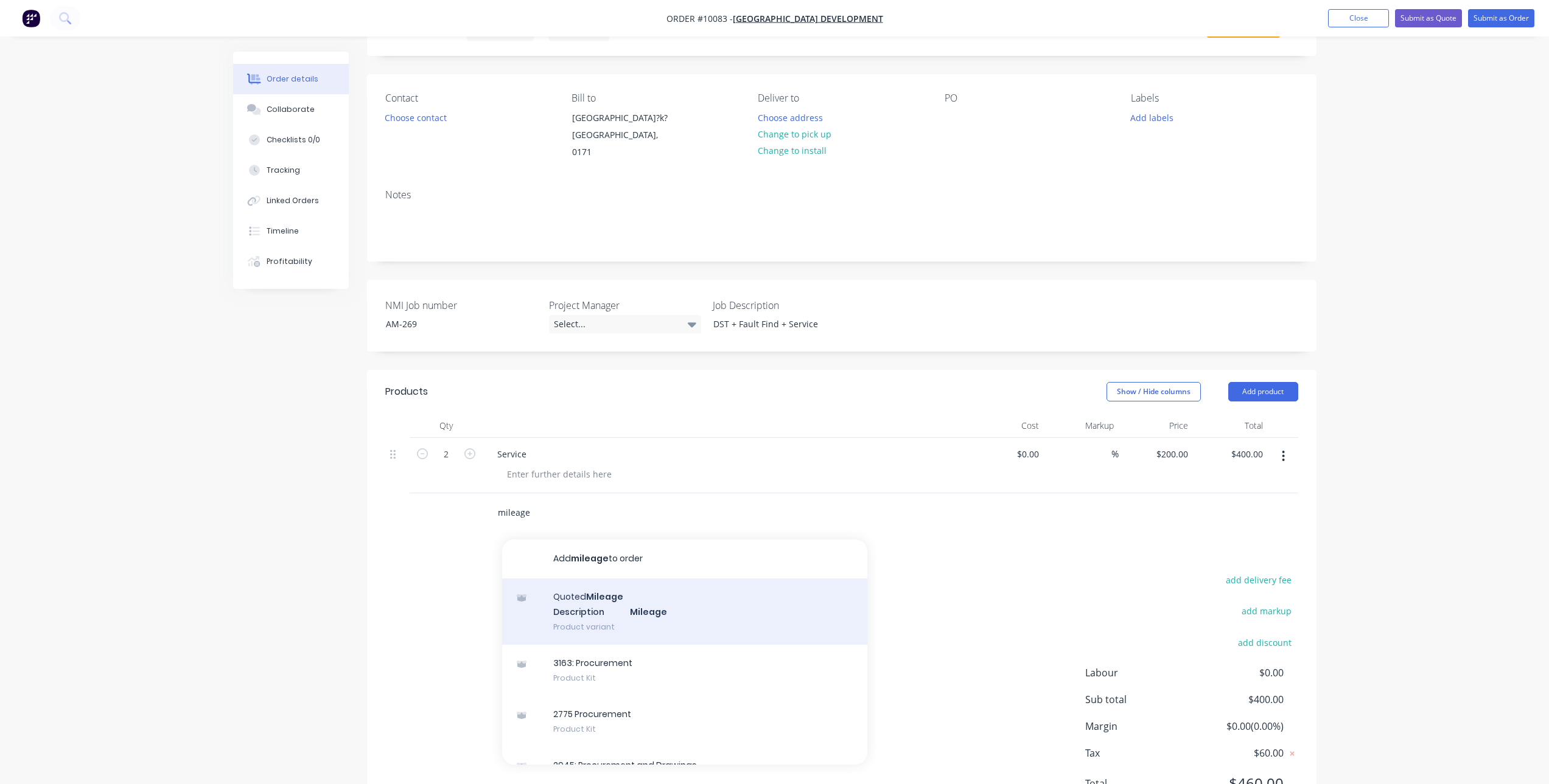
type input "mileage"
click at [565, 591] on div "Quoted Mileage Description Mileage Product variant" at bounding box center [685, 612] width 366 height 67
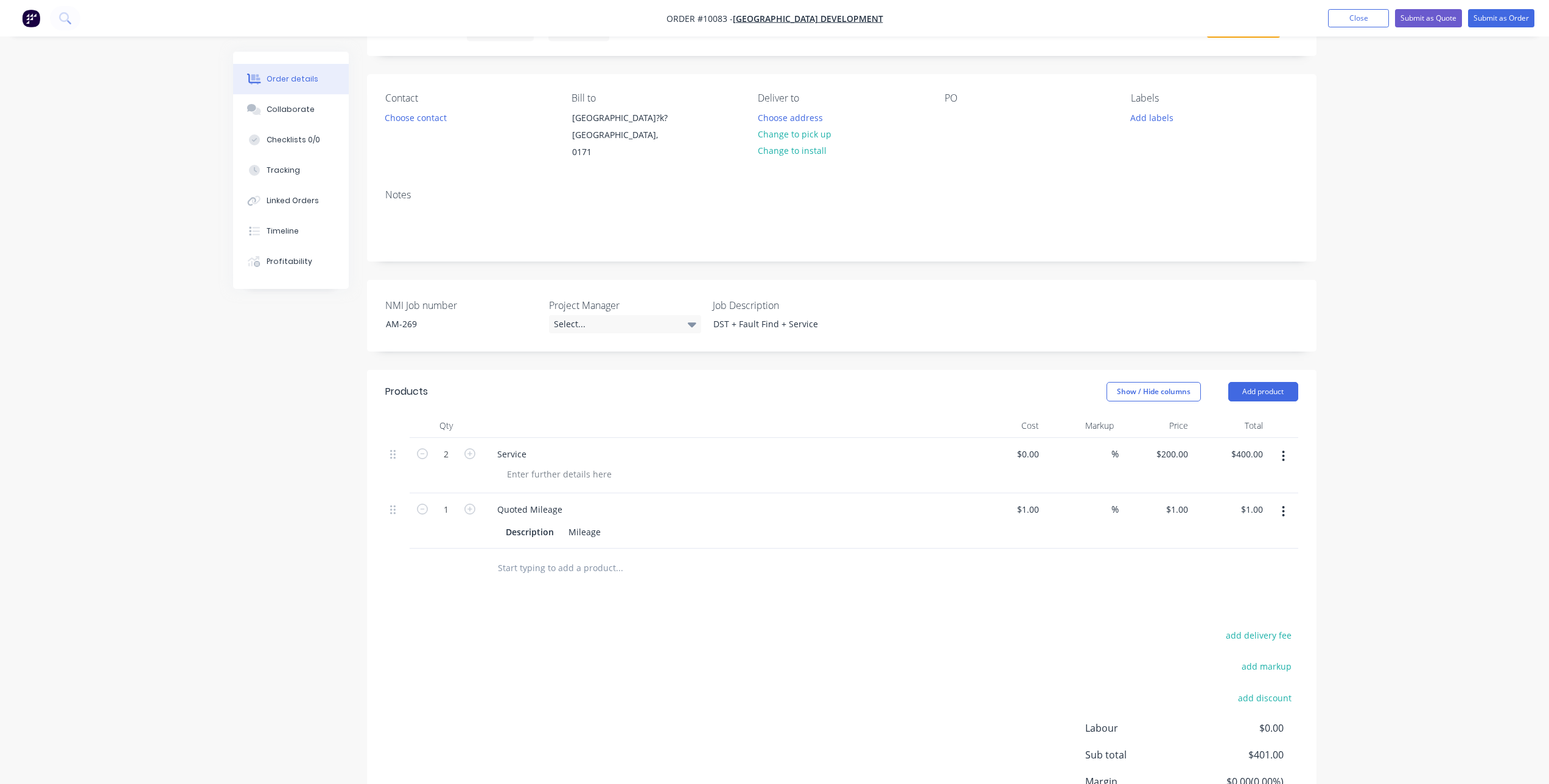
click at [523, 568] on input "text" at bounding box center [619, 568] width 243 height 24
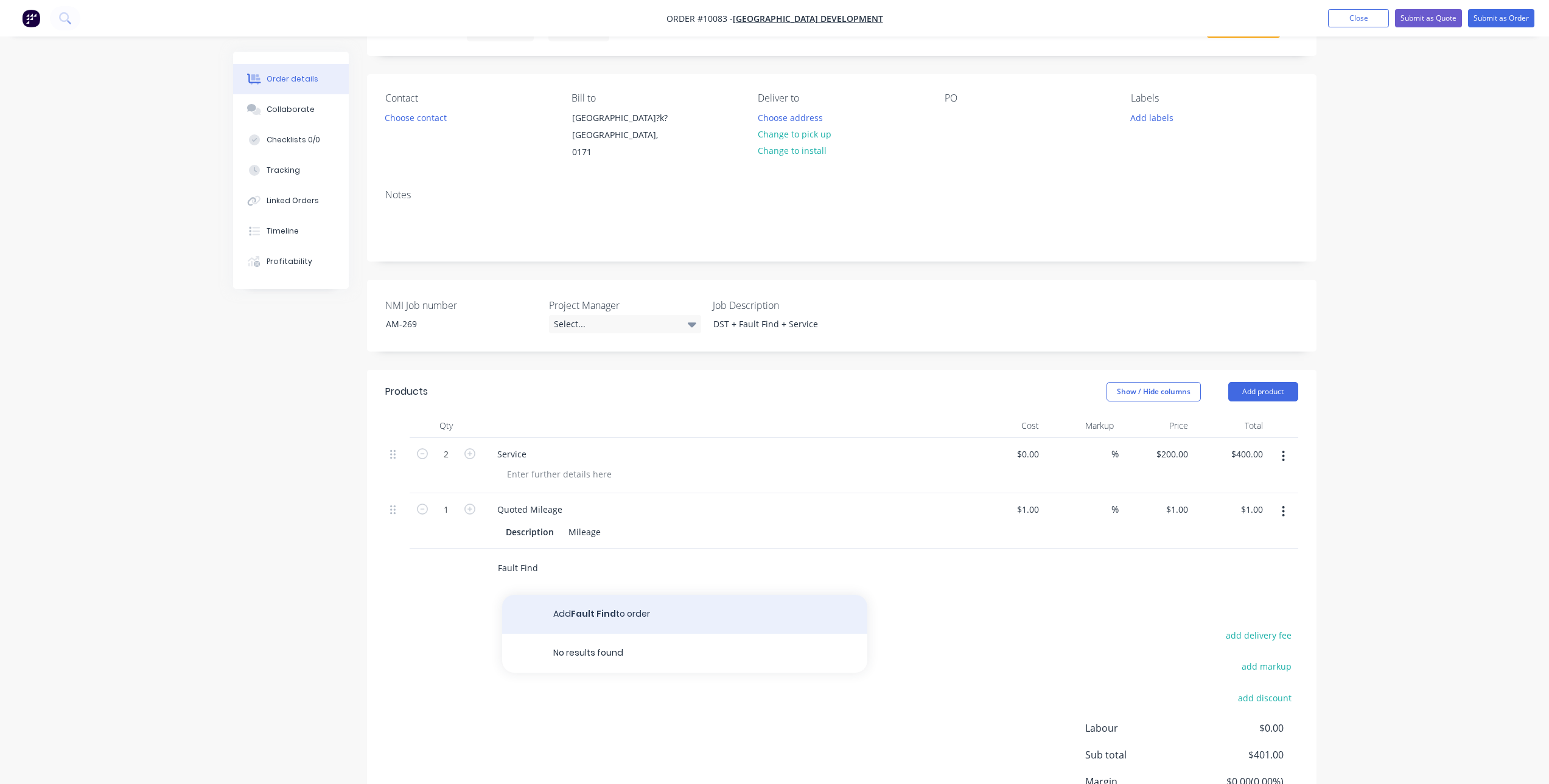
type input "Fault Find"
click at [606, 619] on button "Add Fault Find to order" at bounding box center [685, 614] width 366 height 39
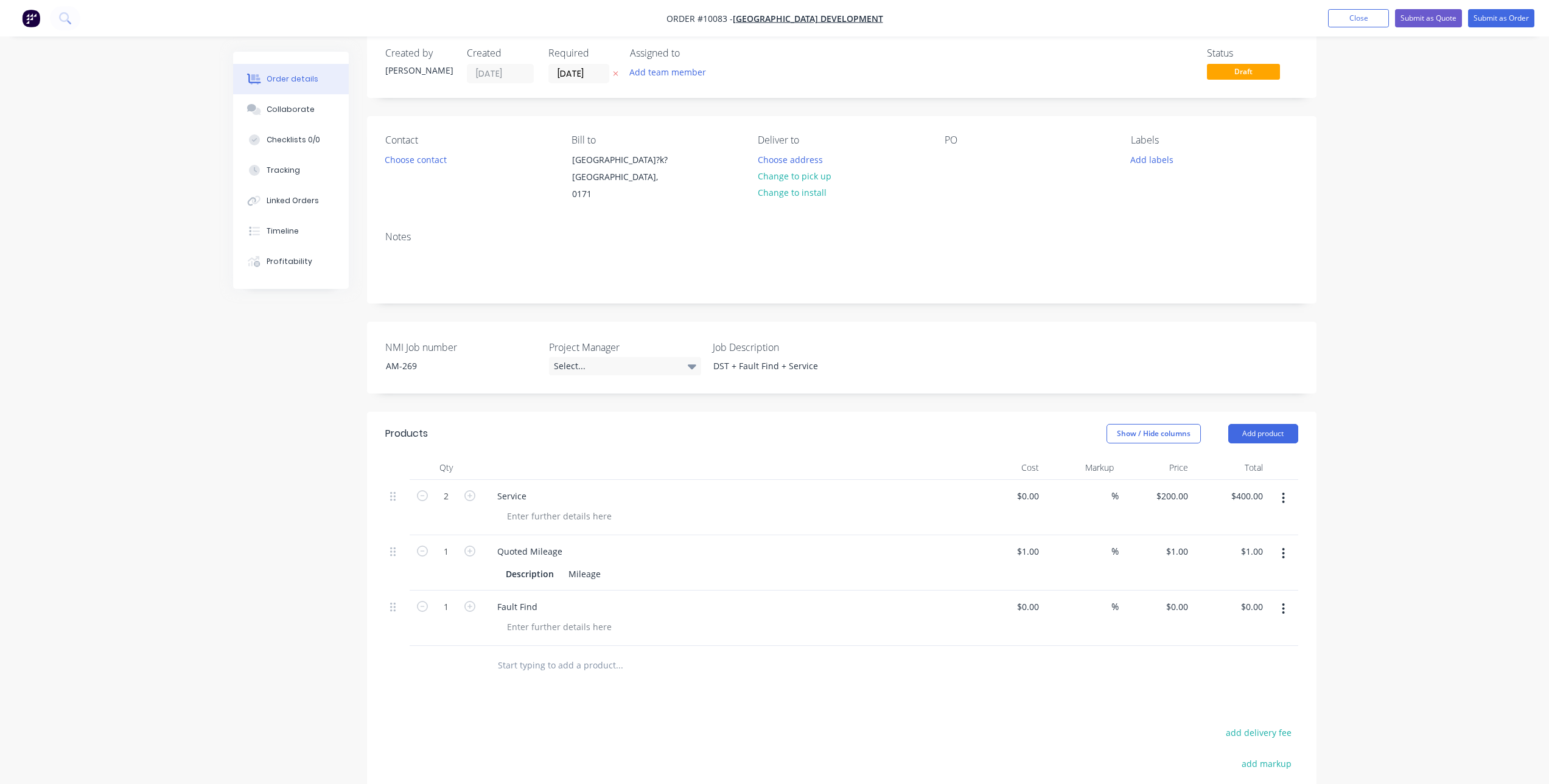
scroll to position [0, 0]
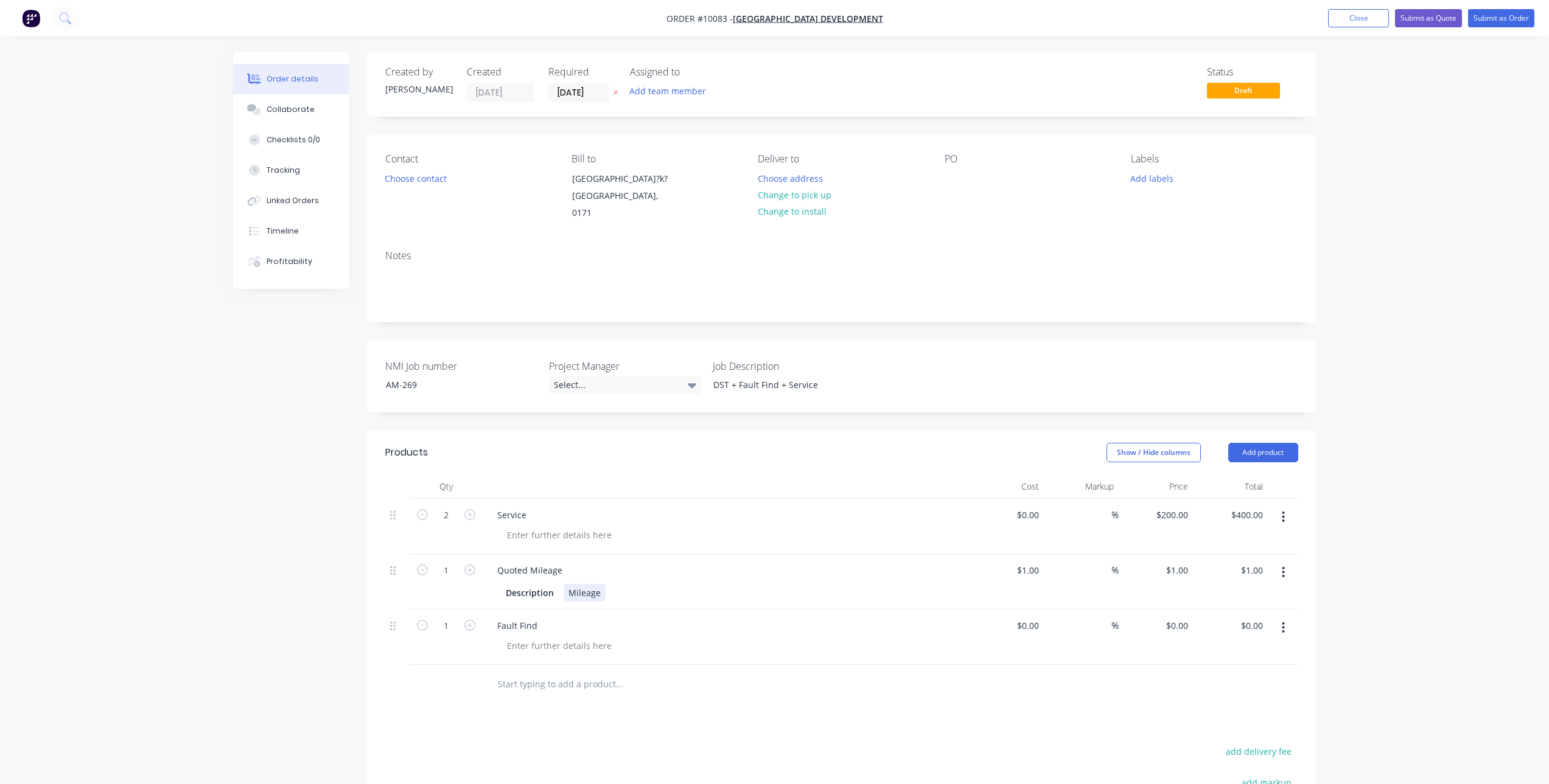
click at [566, 596] on div "Mileage" at bounding box center [585, 592] width 42 height 18
click at [442, 572] on input "1" at bounding box center [446, 570] width 31 height 19
type input "74"
type input "$74.00"
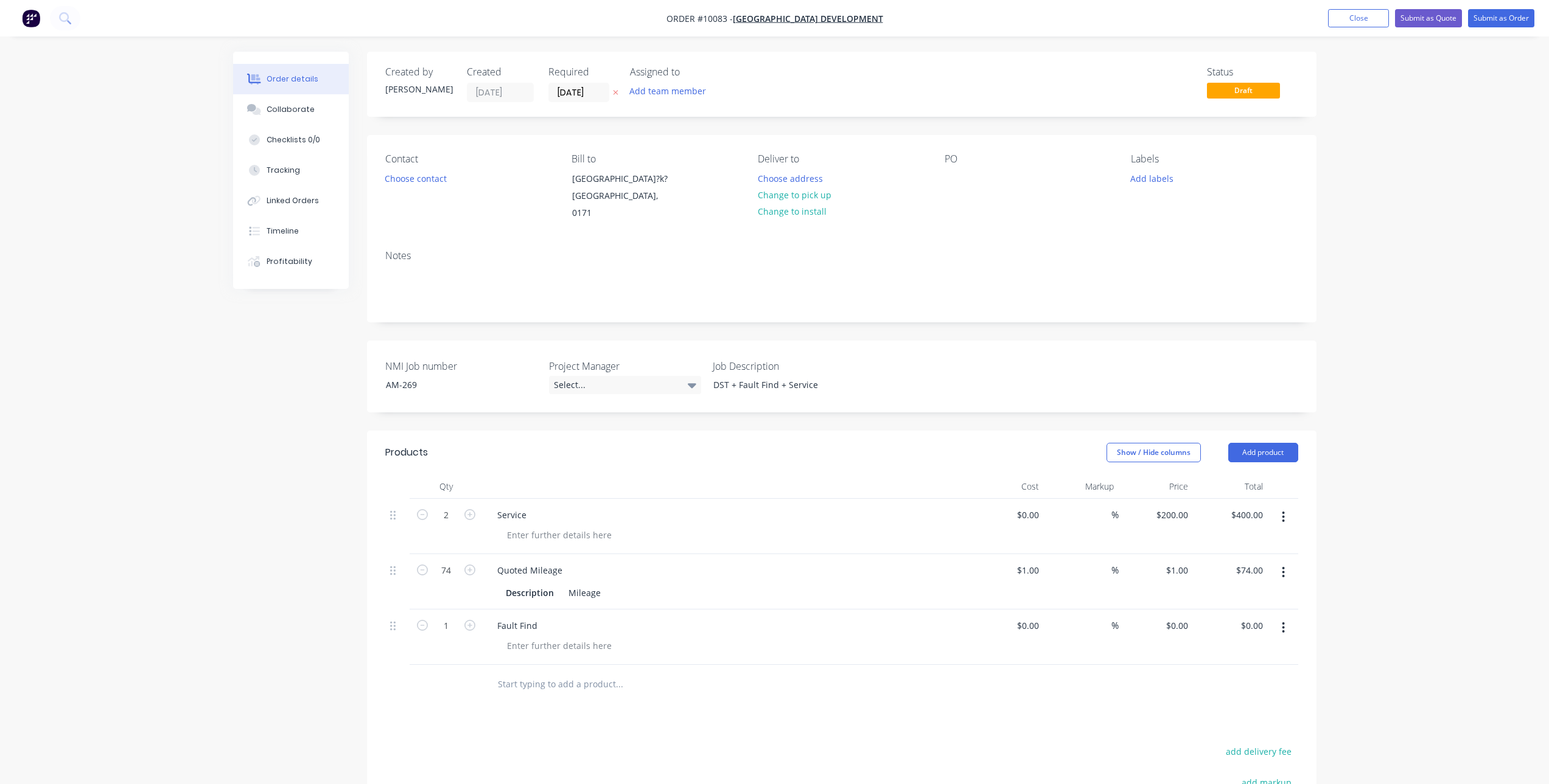
click at [256, 516] on div "Created by [PERSON_NAME] Created [DATE] Required [DATE] Assigned to Add team me…" at bounding box center [774, 533] width 1083 height 963
click at [447, 570] on input "74" at bounding box center [446, 570] width 31 height 19
type input "76"
type input "$76.00"
click at [313, 620] on div "Created by [PERSON_NAME] Created [DATE] Required [DATE] Assigned to Add team me…" at bounding box center [774, 533] width 1083 height 963
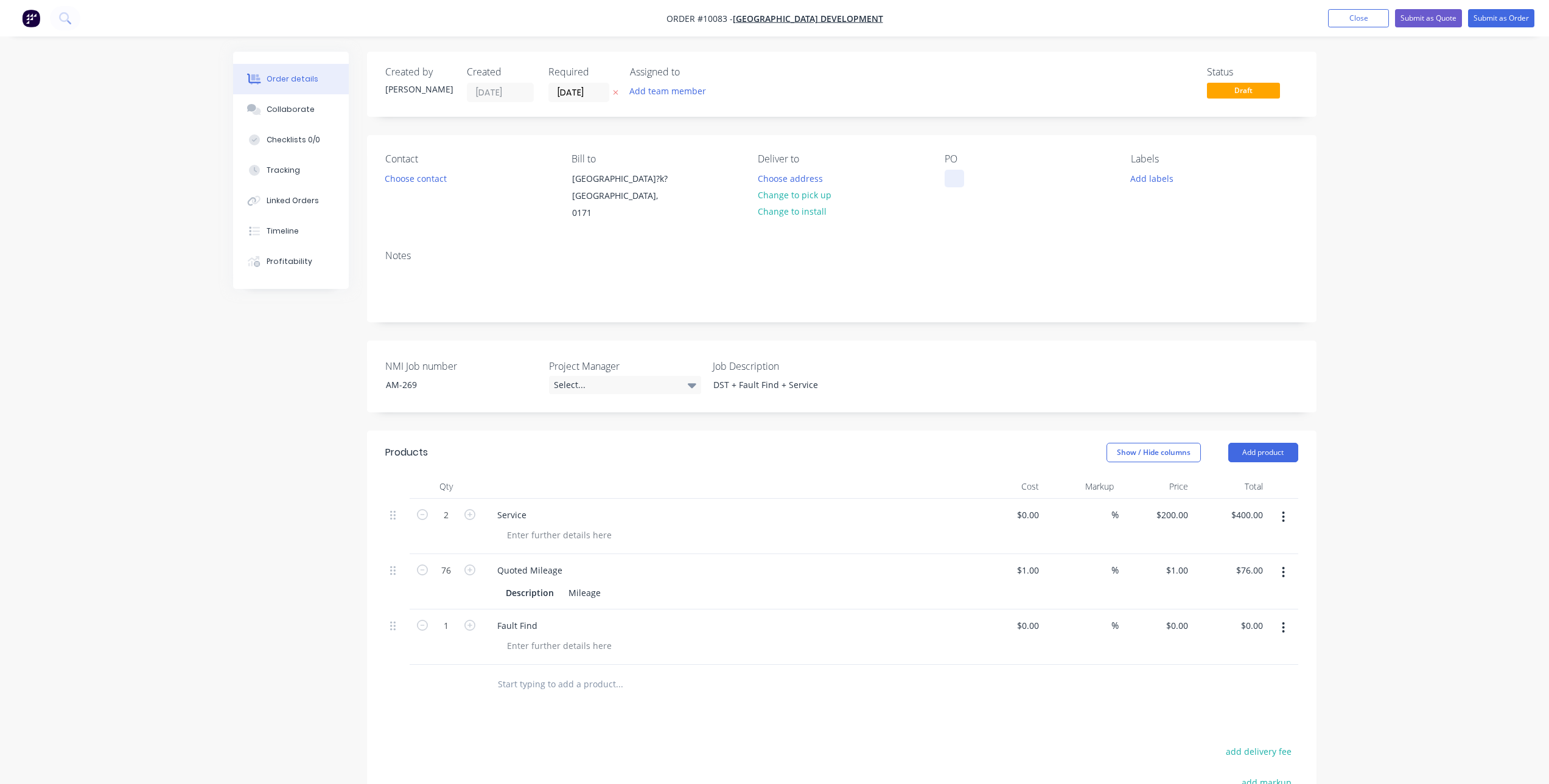
click at [952, 183] on div at bounding box center [954, 178] width 19 height 18
click at [787, 206] on button "Change to install" at bounding box center [792, 211] width 82 height 16
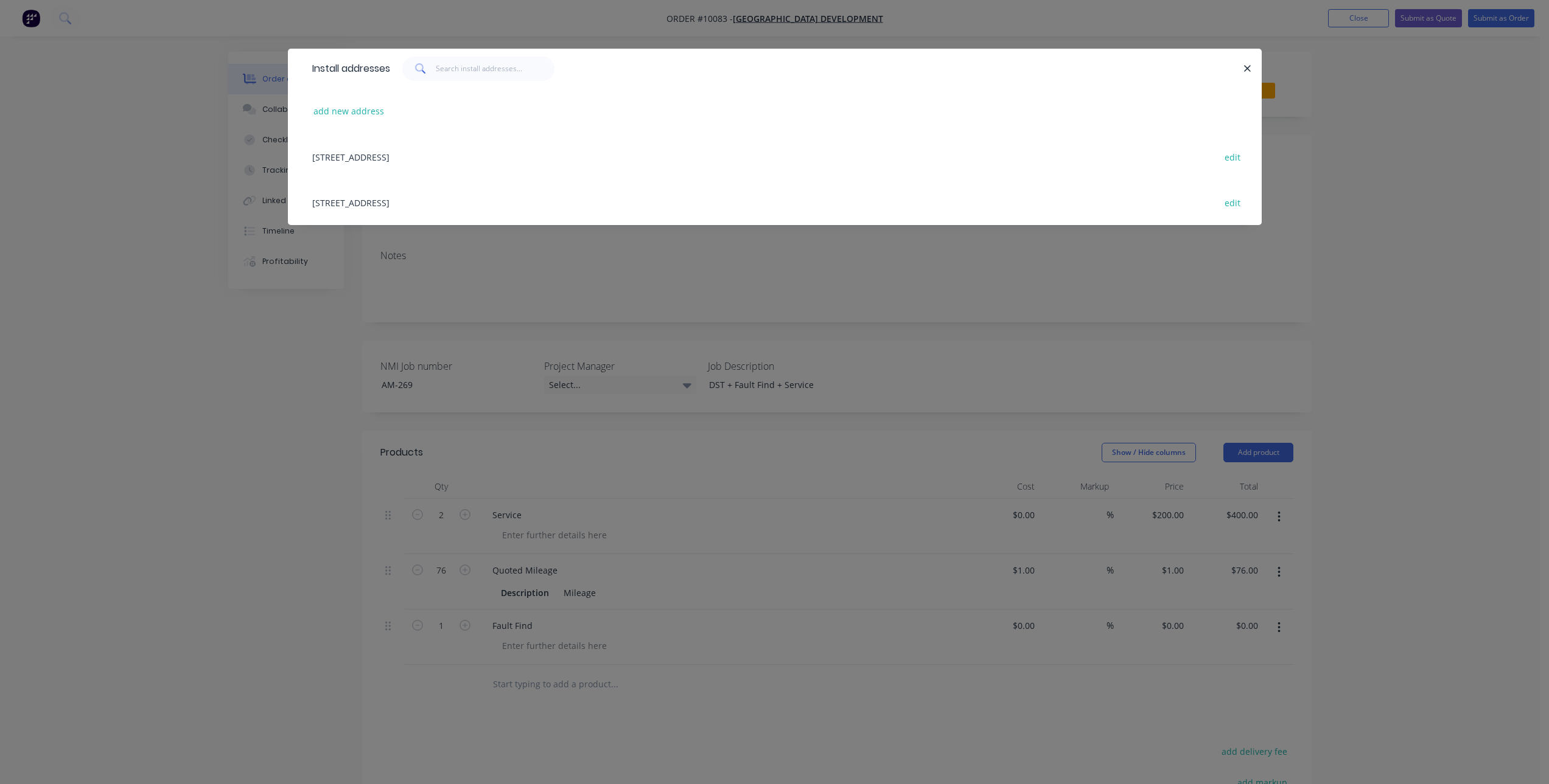
click at [458, 154] on div "[STREET_ADDRESS] edit" at bounding box center [775, 157] width 937 height 46
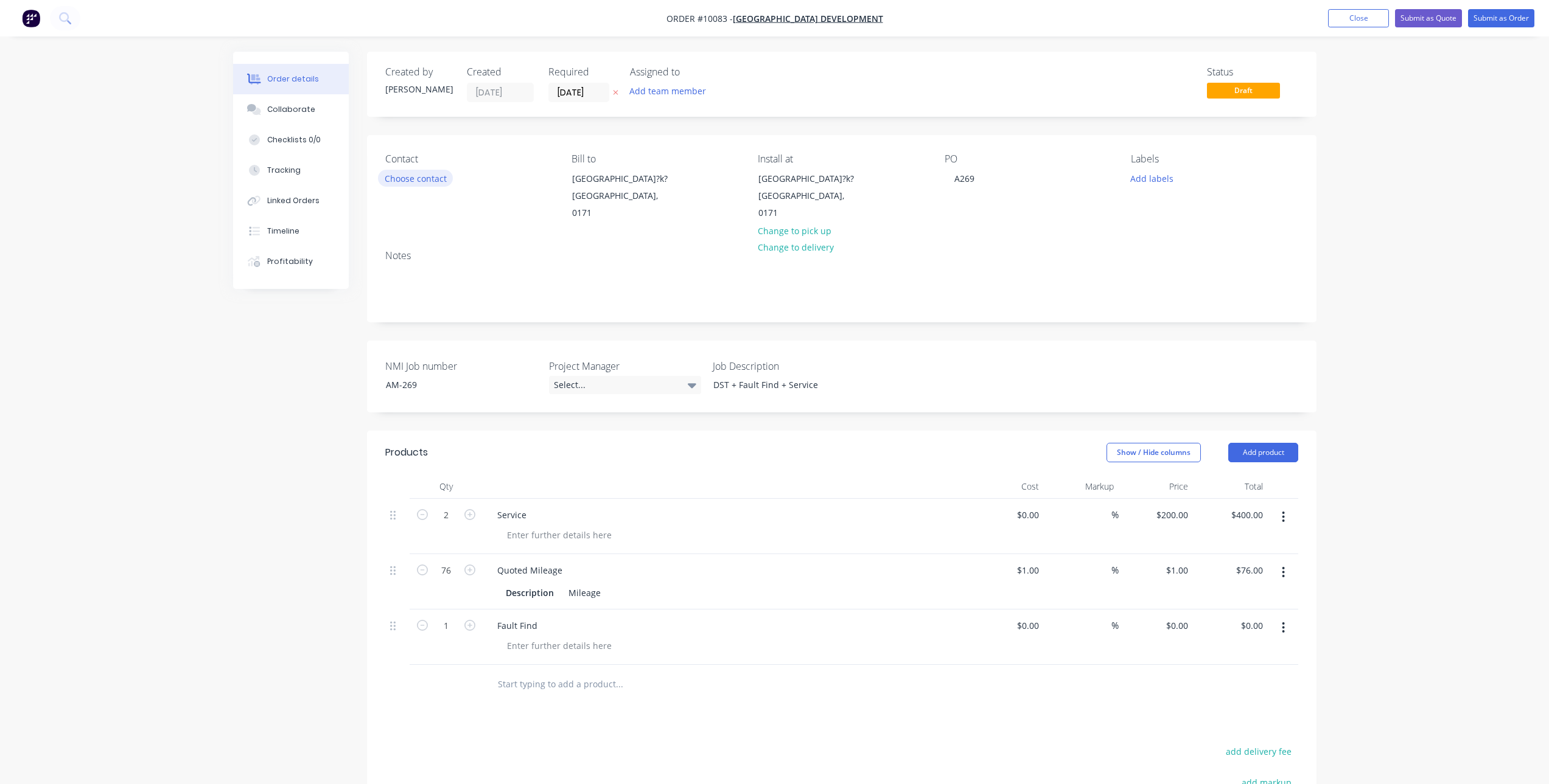
click at [436, 180] on button "Choose contact" at bounding box center [415, 177] width 75 height 16
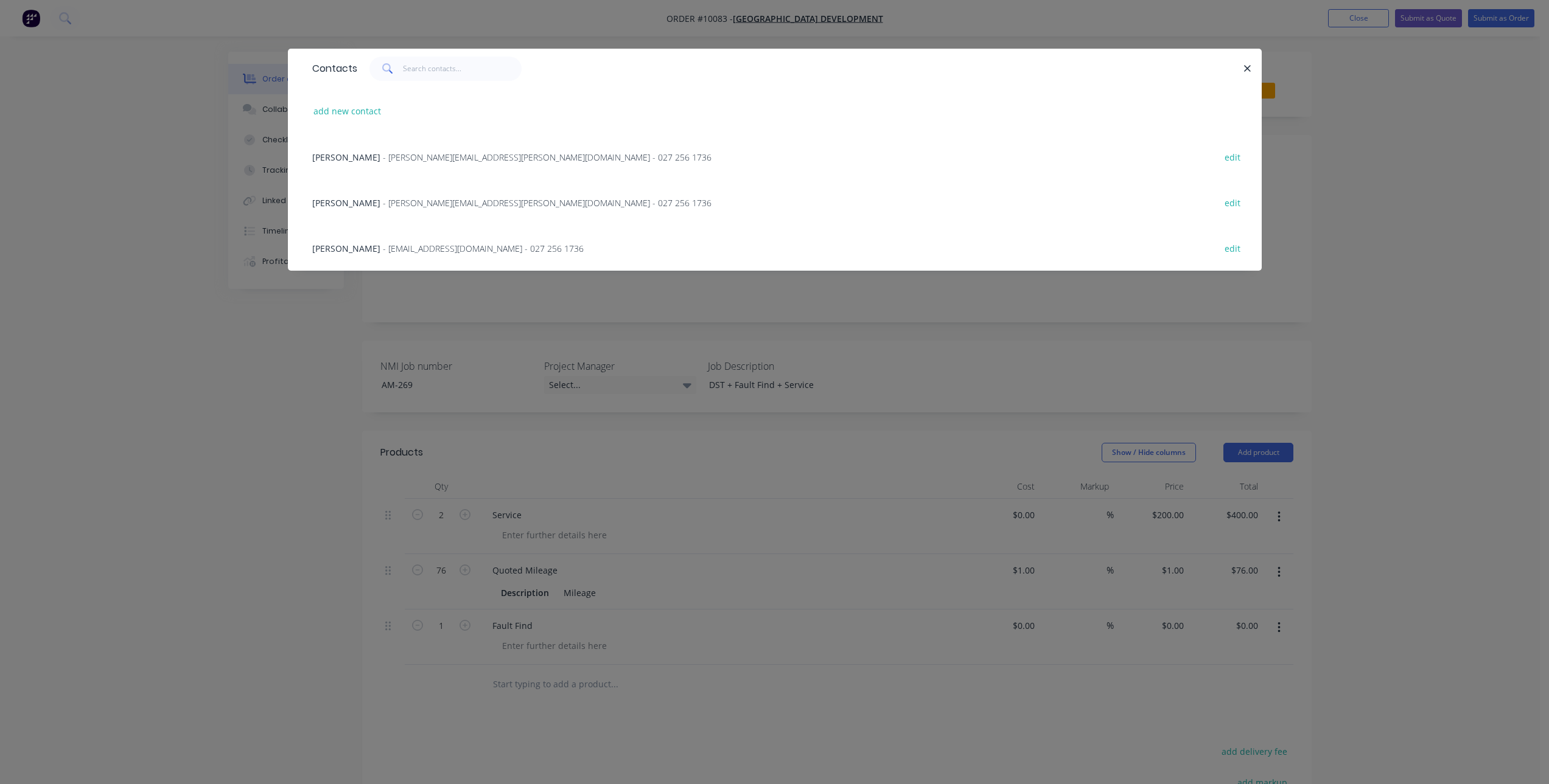
click at [350, 157] on span "[PERSON_NAME]" at bounding box center [346, 158] width 68 height 12
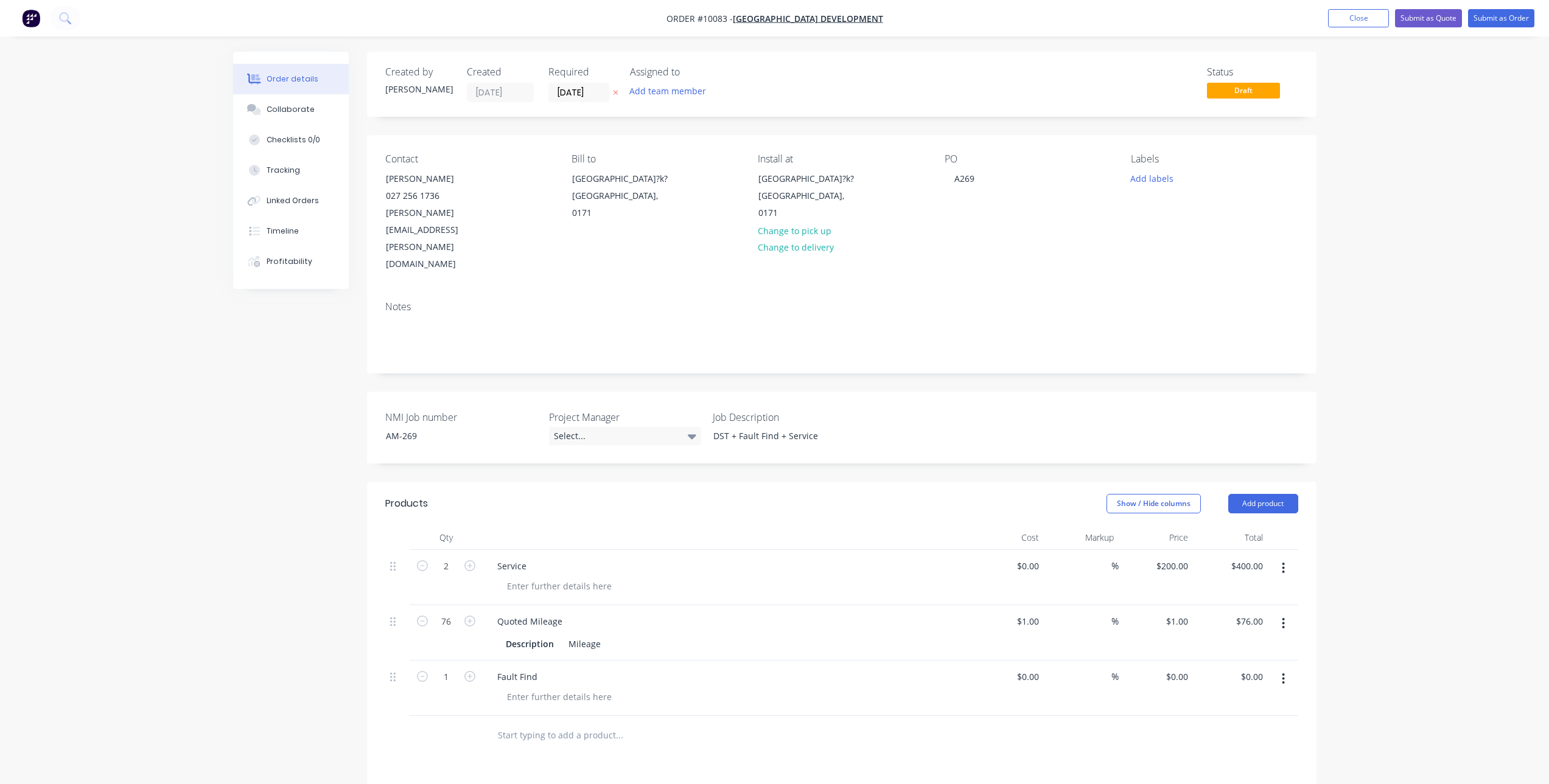
click at [615, 93] on icon "button" at bounding box center [615, 93] width 5 height 5
click at [320, 119] on button "Collaborate" at bounding box center [290, 110] width 116 height 30
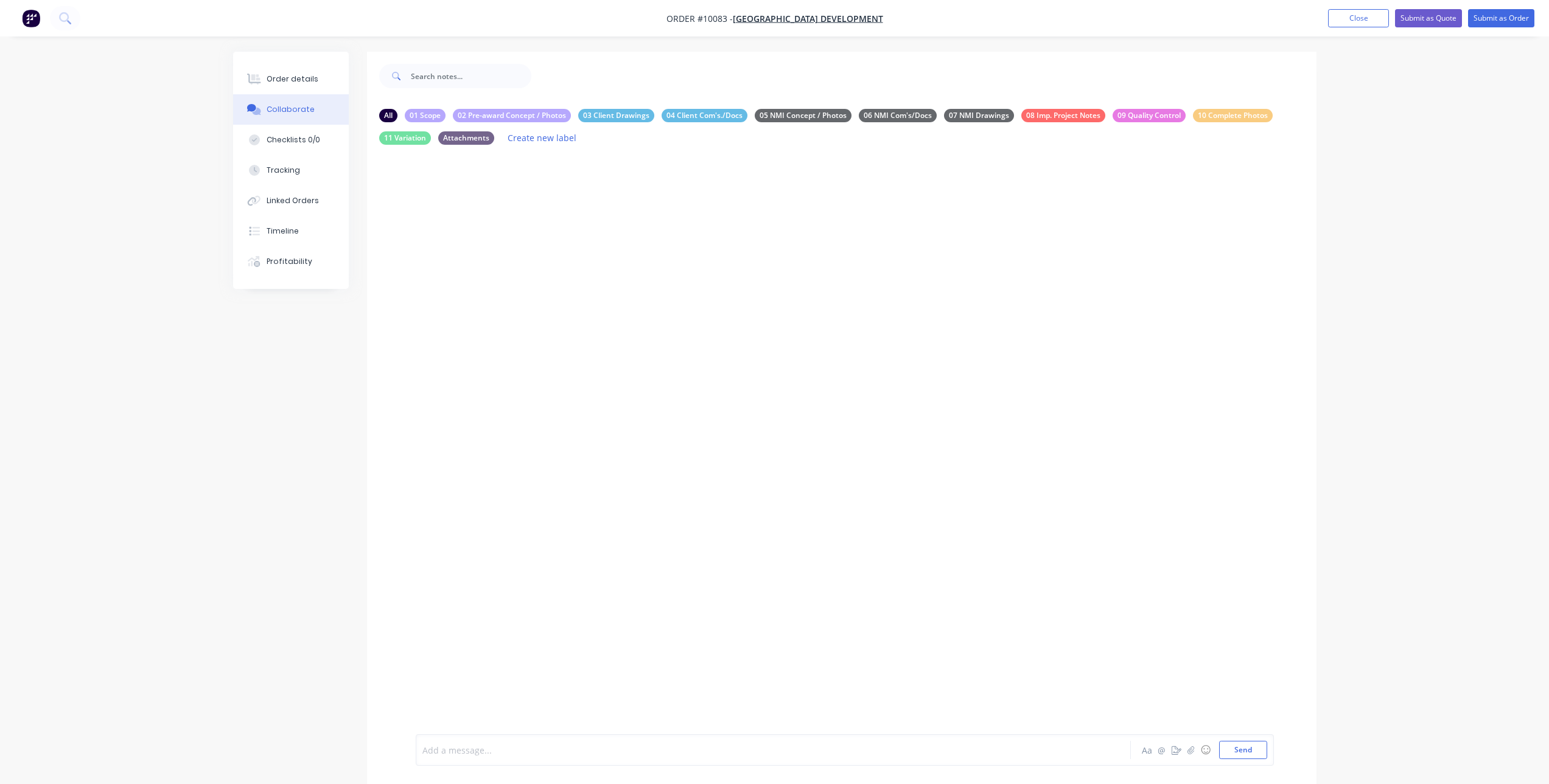
click at [487, 746] on div at bounding box center [739, 750] width 633 height 13
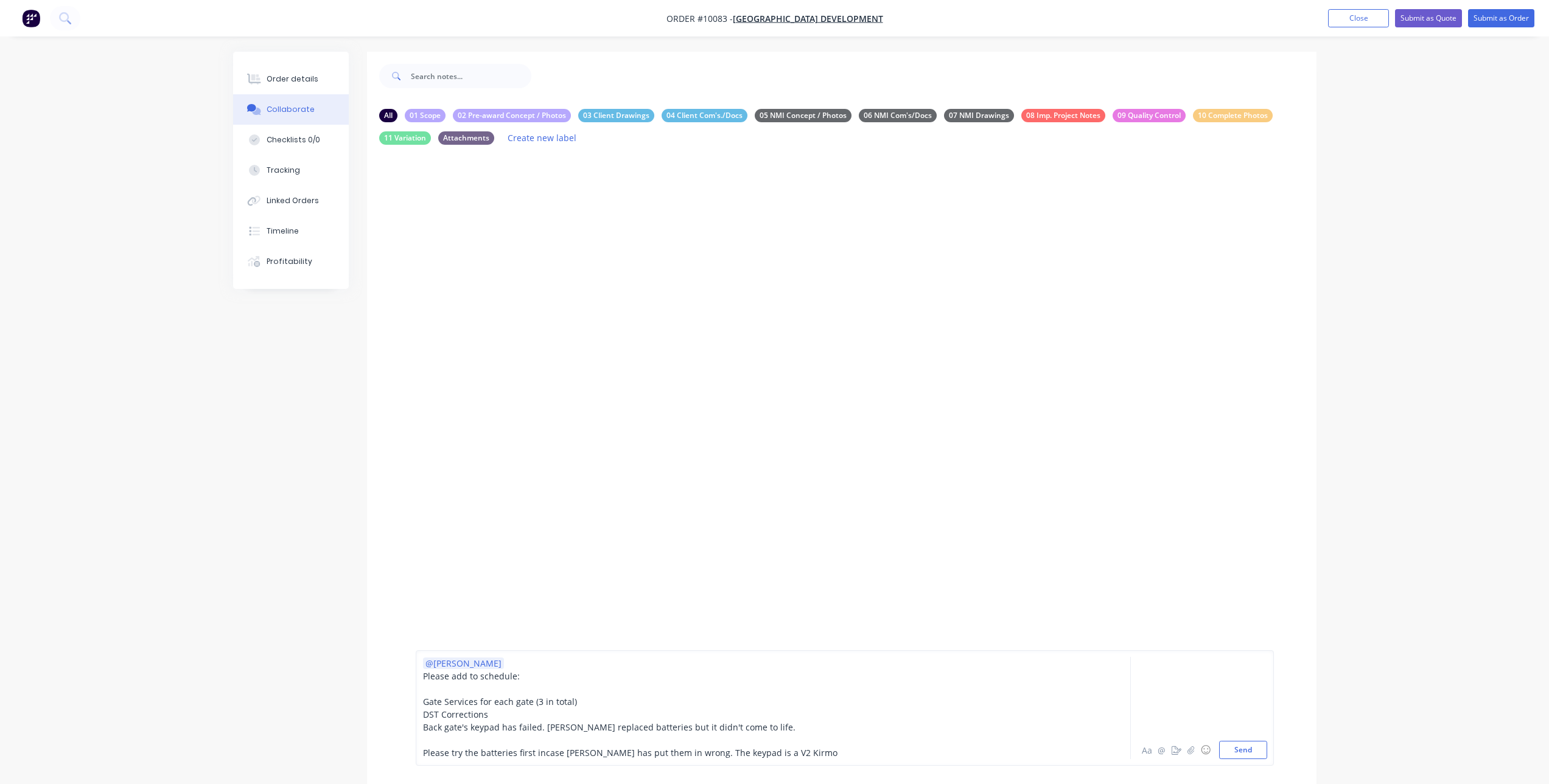
click at [767, 754] on span "Please try the batteries first incase [PERSON_NAME] has put them in wrong. The …" at bounding box center [630, 753] width 414 height 12
click at [791, 747] on div "Please try the batteries first incase [PERSON_NAME] has put them in wrong. The …" at bounding box center [739, 753] width 633 height 13
click at [544, 751] on span "Can we please order a keypad so we're not double [PERSON_NAME] on visits" at bounding box center [579, 753] width 312 height 12
click at [774, 753] on div "Can we please order a keypad and take it with us so we're not double [PERSON_NA…" at bounding box center [739, 753] width 633 height 13
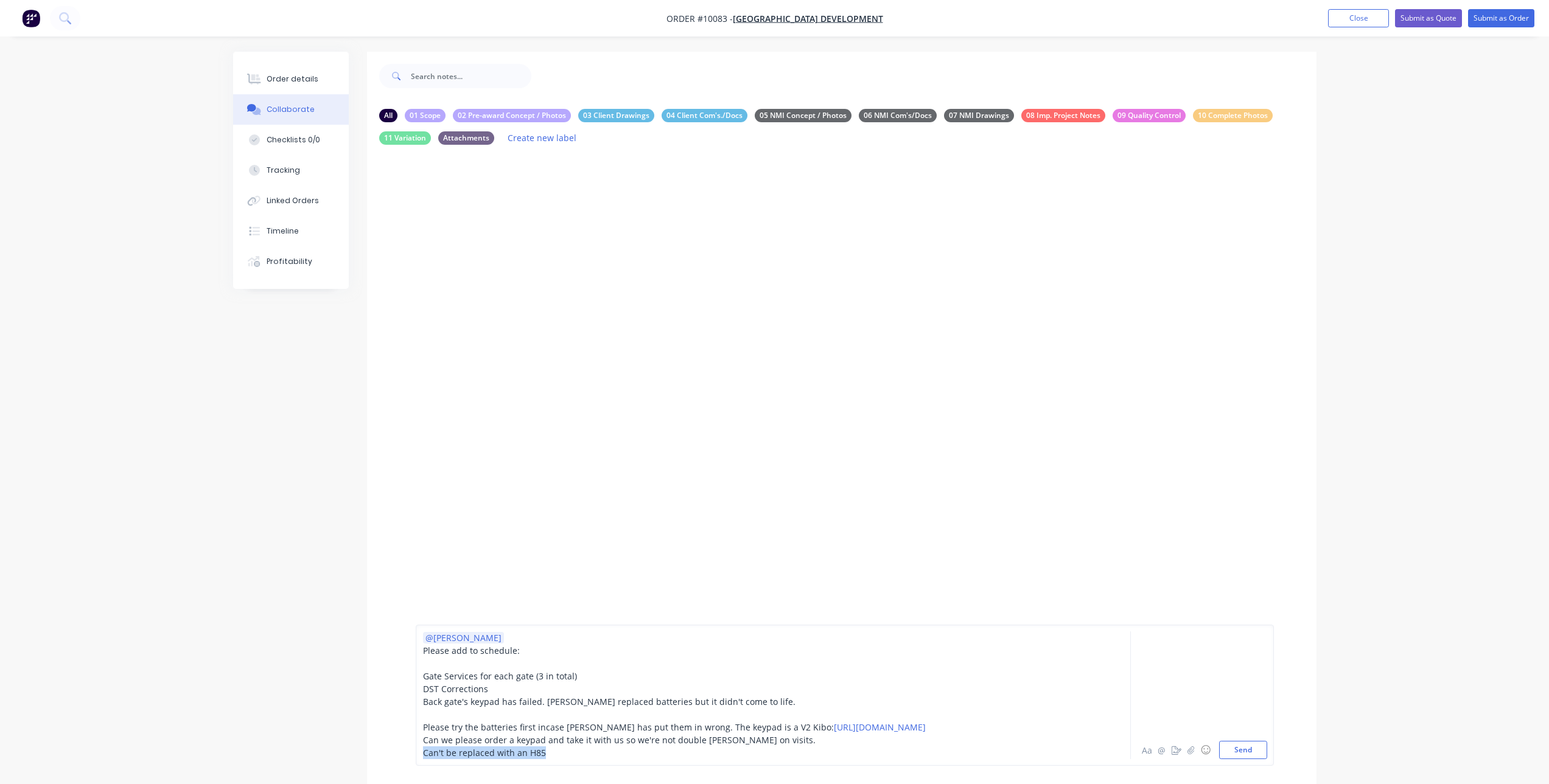
drag, startPoint x: 556, startPoint y: 752, endPoint x: 424, endPoint y: 751, distance: 132.0
click at [424, 751] on div "Can't be replaced with an H85" at bounding box center [739, 753] width 633 height 13
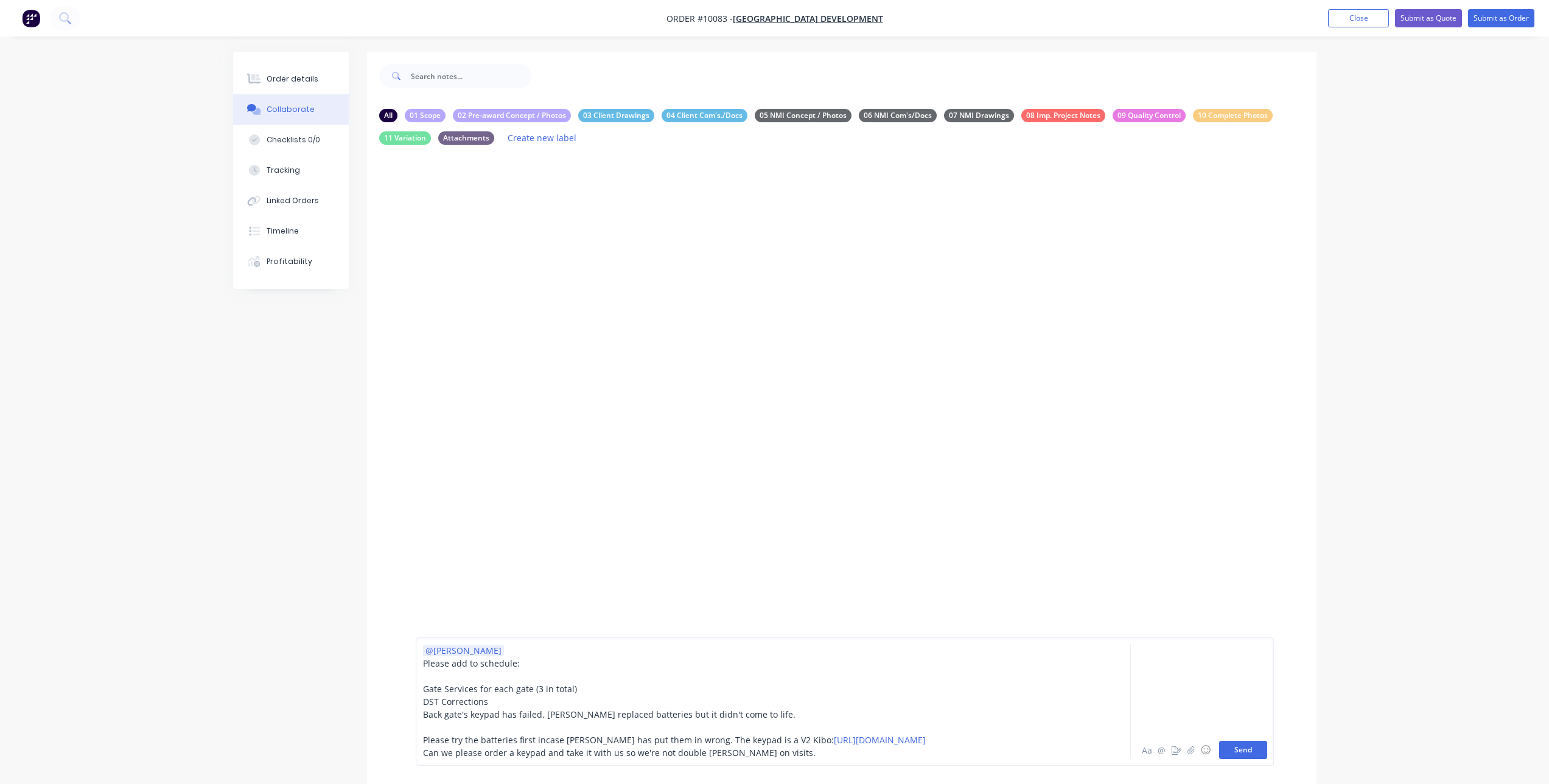
drag, startPoint x: 1249, startPoint y: 754, endPoint x: 1234, endPoint y: 751, distance: 15.3
click at [1234, 751] on button "Send" at bounding box center [1243, 750] width 48 height 19
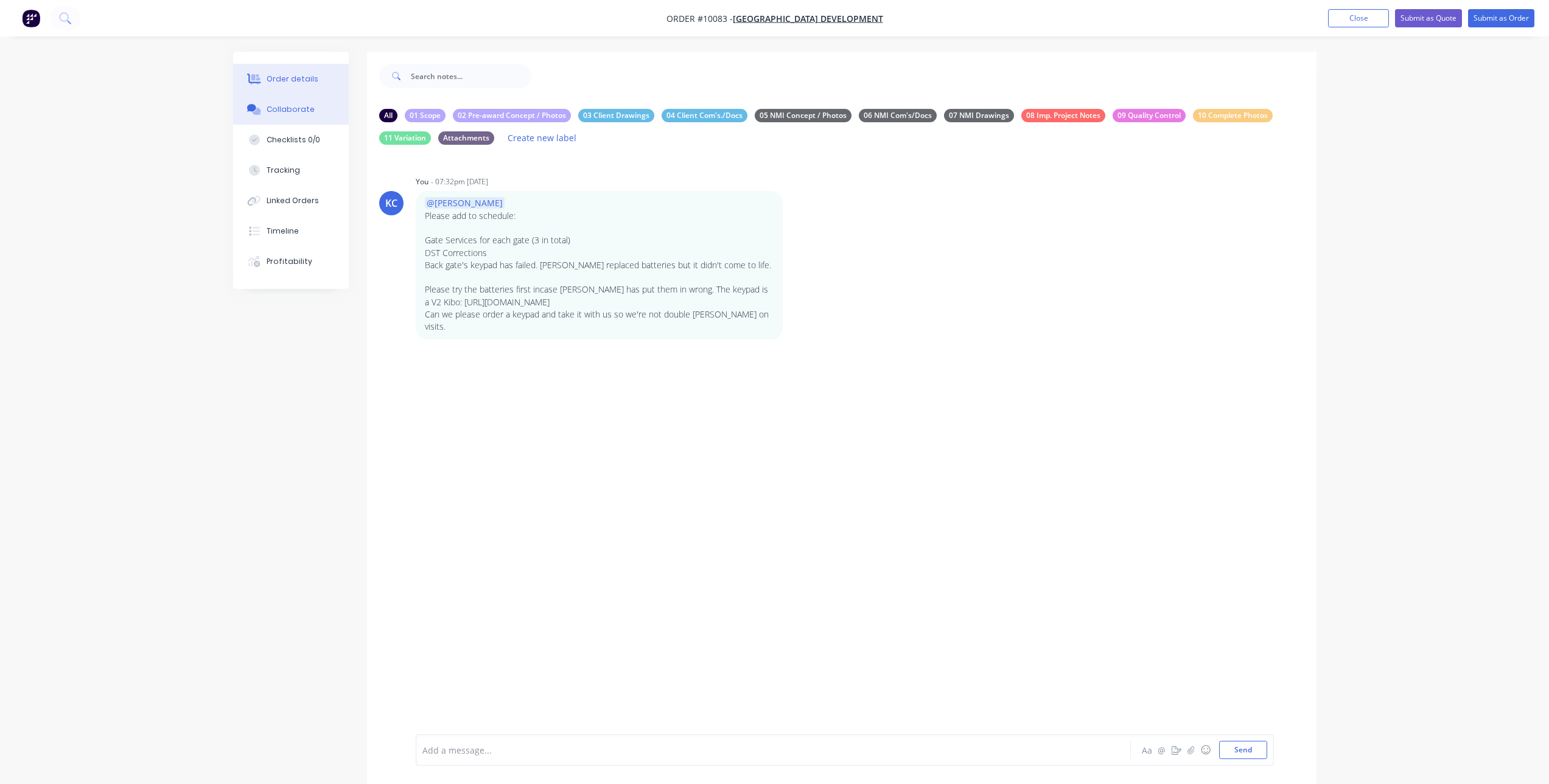
click at [313, 75] on div "Order details" at bounding box center [292, 78] width 51 height 11
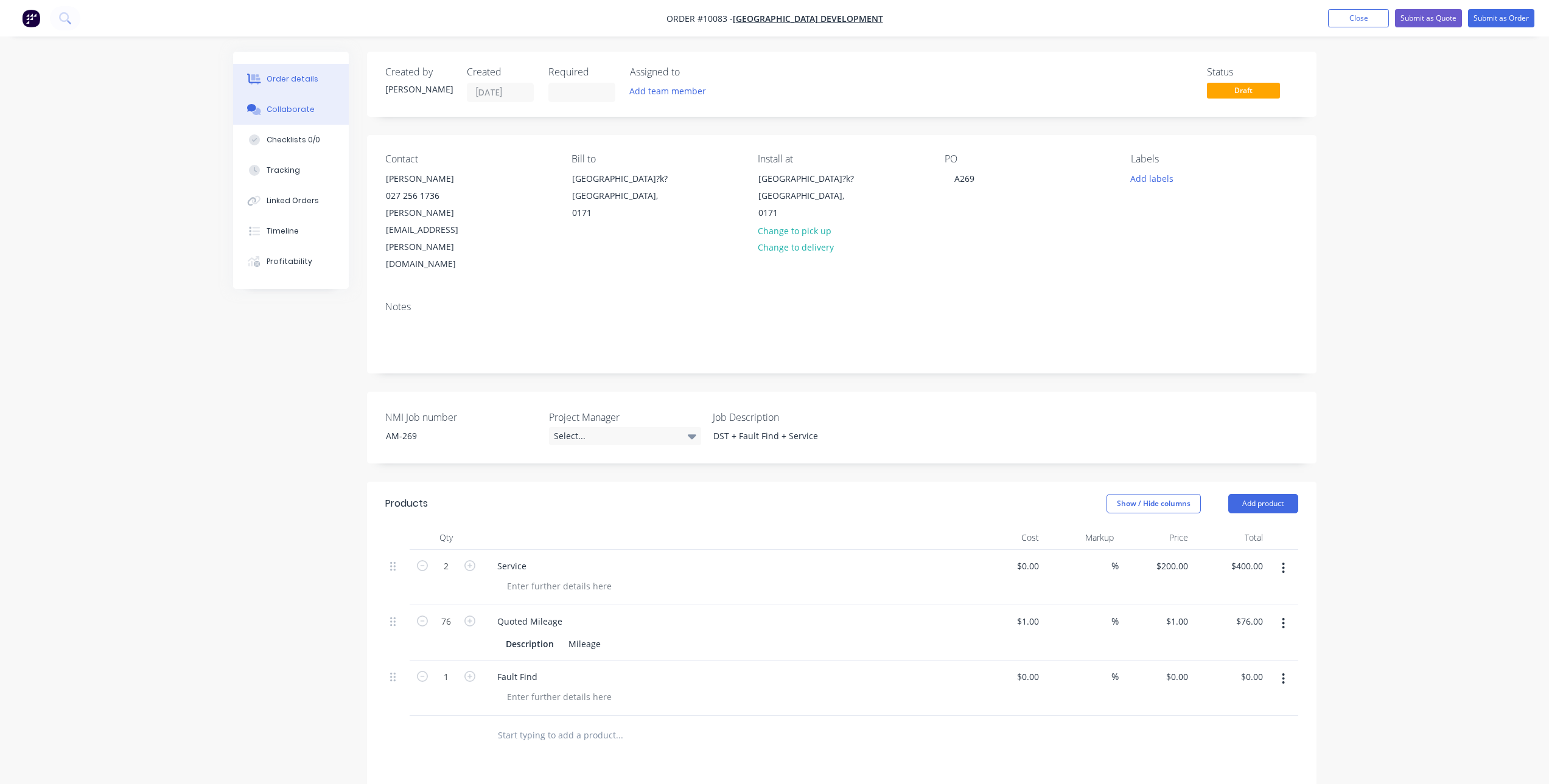
click at [306, 108] on div "Collaborate" at bounding box center [290, 109] width 48 height 11
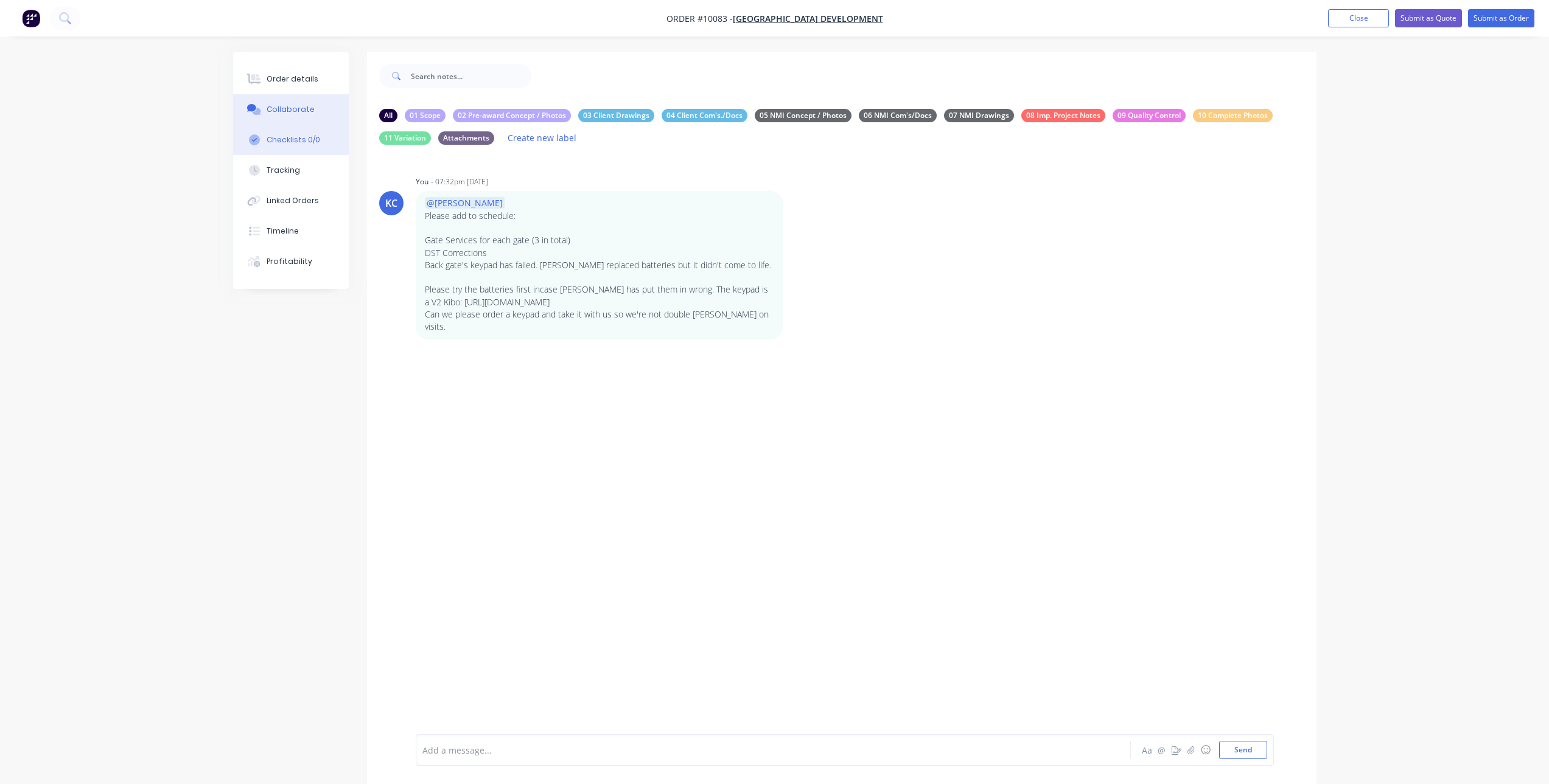
click at [295, 133] on button "Checklists 0/0" at bounding box center [290, 140] width 116 height 30
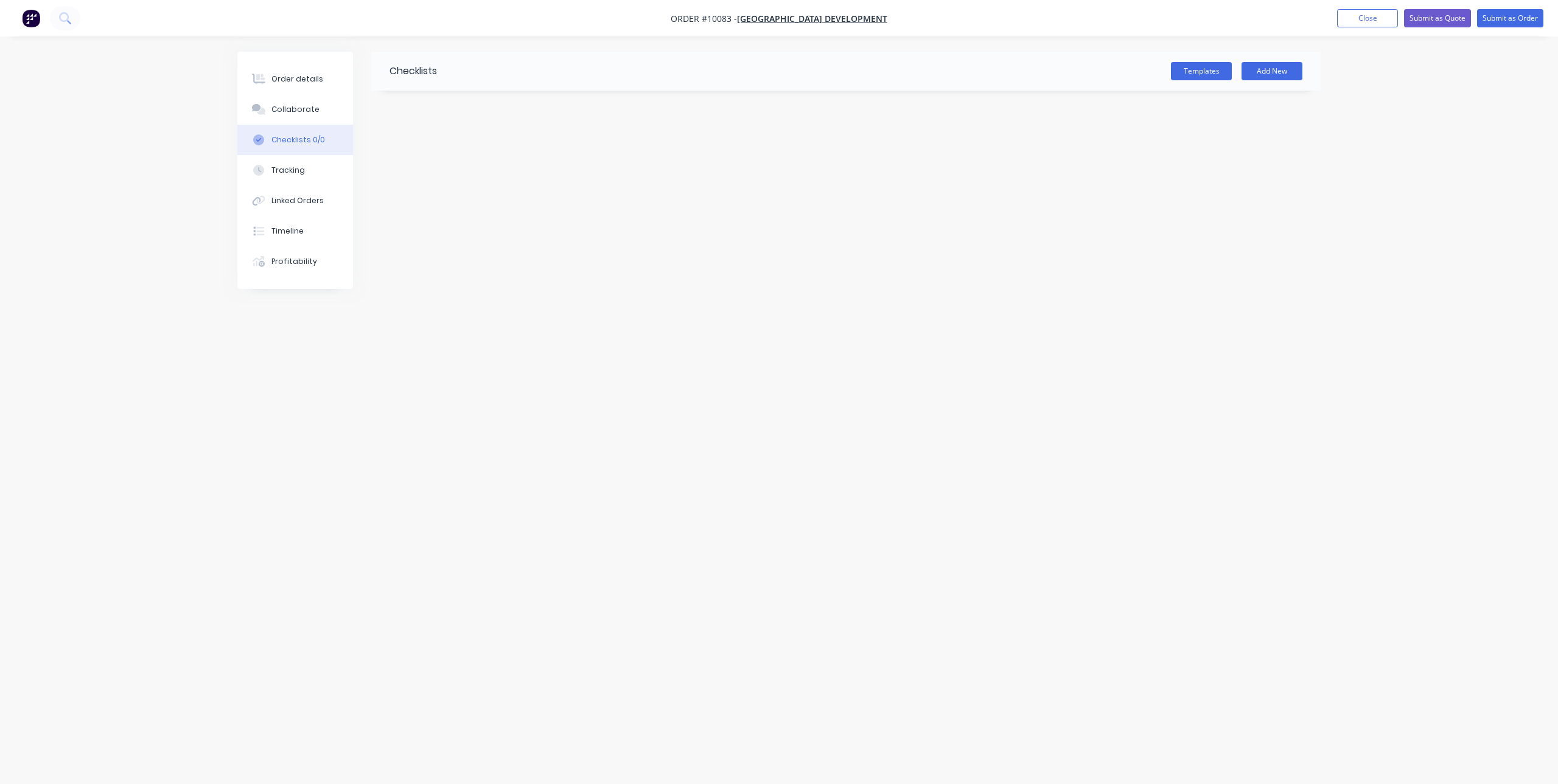
click at [383, 64] on div "Checklists" at bounding box center [404, 71] width 66 height 39
click at [1253, 72] on button "Add New" at bounding box center [1272, 72] width 61 height 19
click at [571, 116] on div at bounding box center [846, 107] width 949 height 35
click at [571, 116] on div at bounding box center [846, 107] width 949 height 35
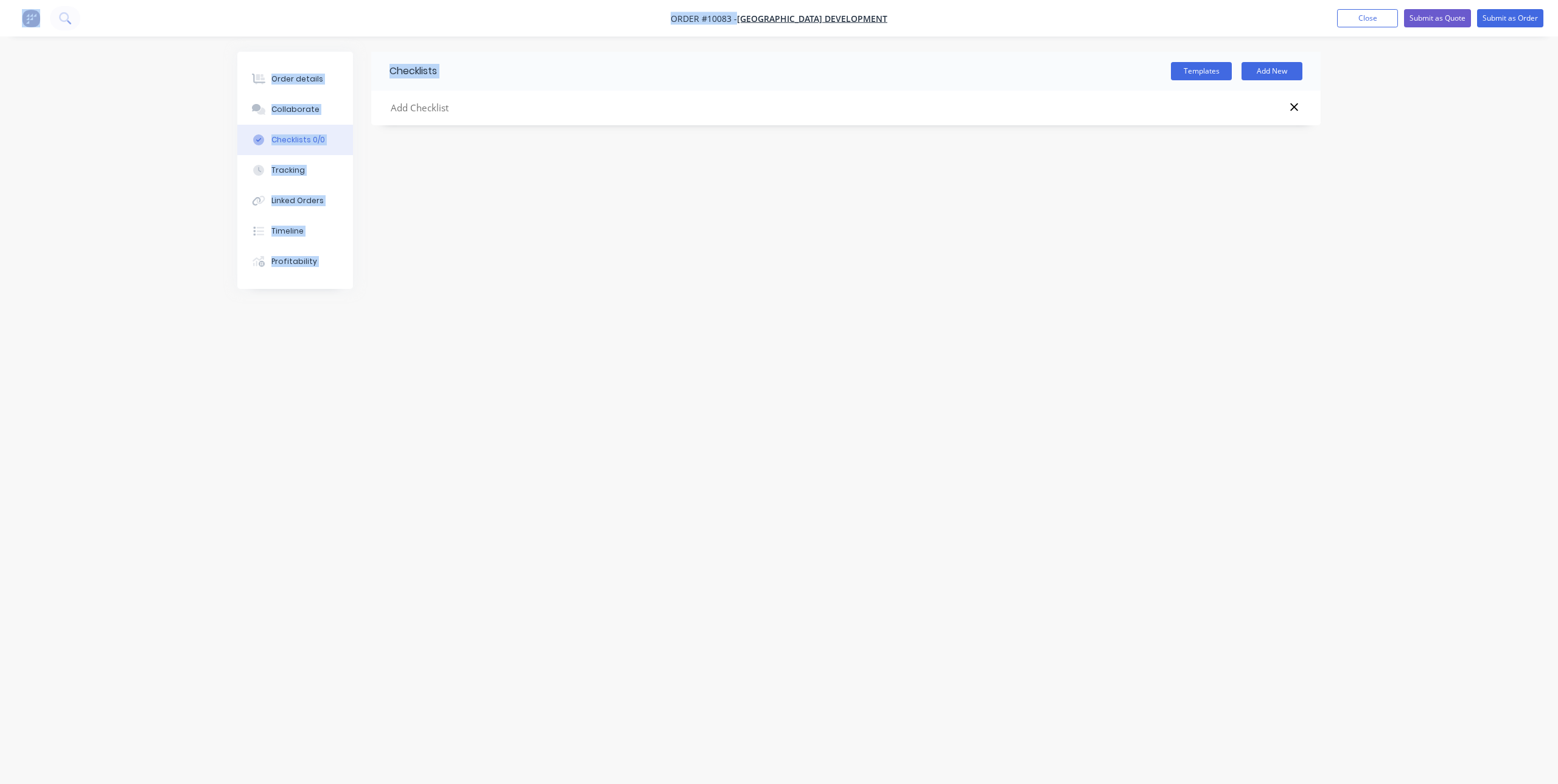
click at [422, 105] on input "text" at bounding box center [708, 108] width 639 height 15
type input "d"
type input "do this"
click at [489, 141] on textarea at bounding box center [709, 146] width 586 height 18
type textarea "Purchase V2 Kibo"
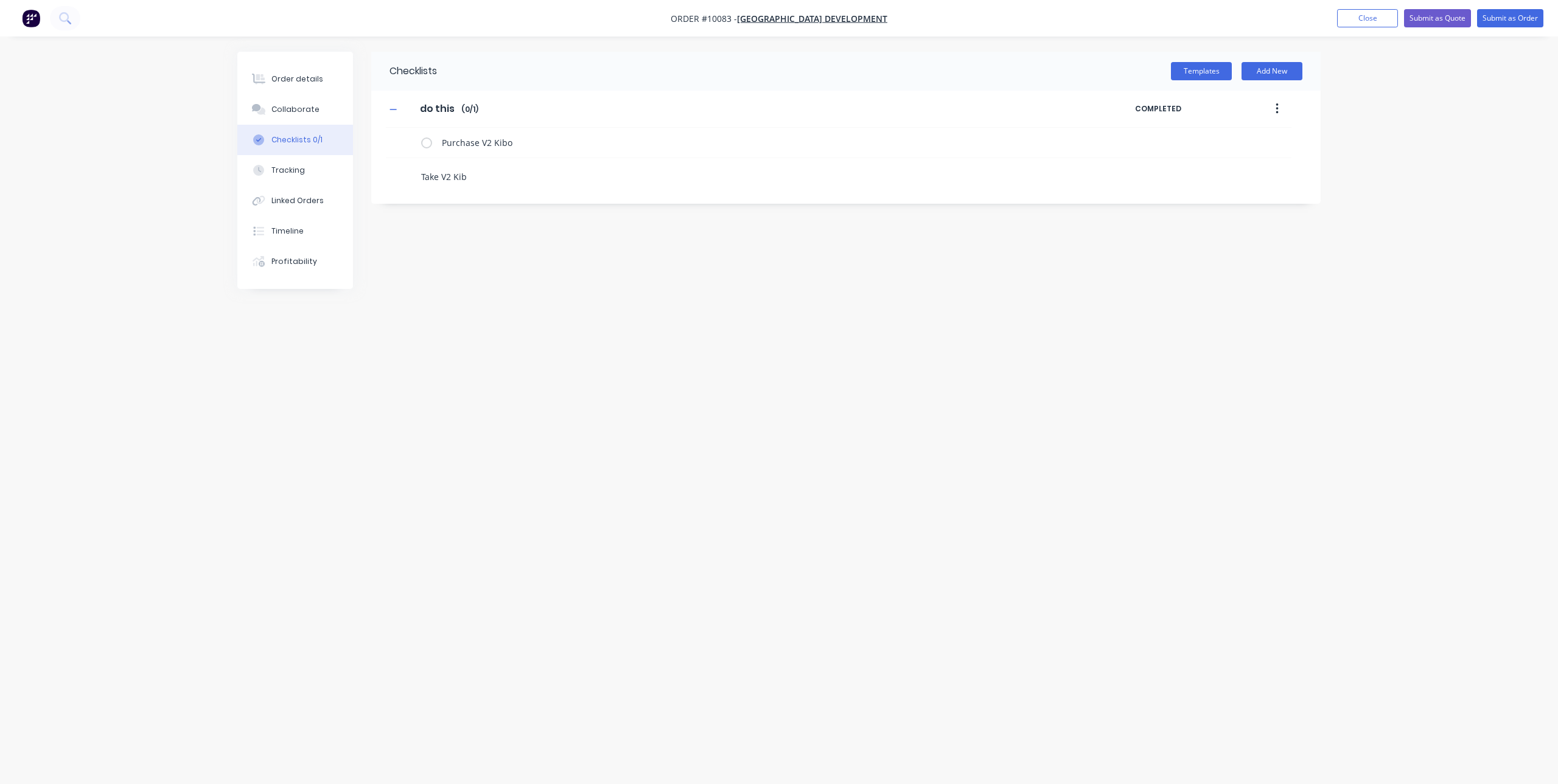
type textarea "Take V2 Kibo"
type textarea "Do the service"
type textarea "Do the DST"
type textarea "d"
drag, startPoint x: 1387, startPoint y: 15, endPoint x: 495, endPoint y: 276, distance: 929.4
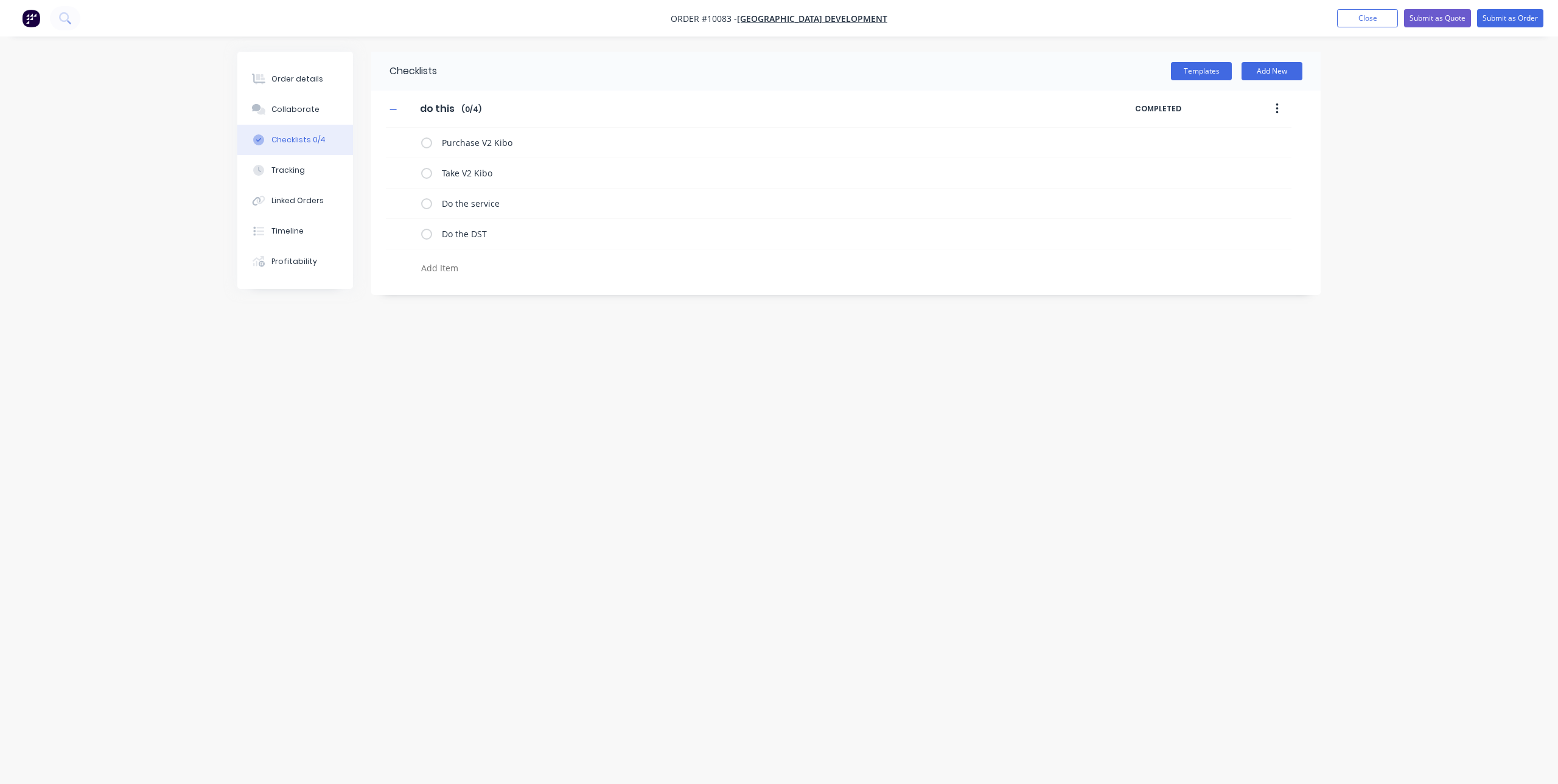
click at [495, 278] on div "Order #10083 - Bream Bay Village Development Add product Close Submit as Quote …" at bounding box center [779, 392] width 1558 height 784
click at [495, 273] on textarea at bounding box center [709, 268] width 586 height 18
type textarea "r"
type textarea "R"
type textarea "Inspect and then replace the Kibo"
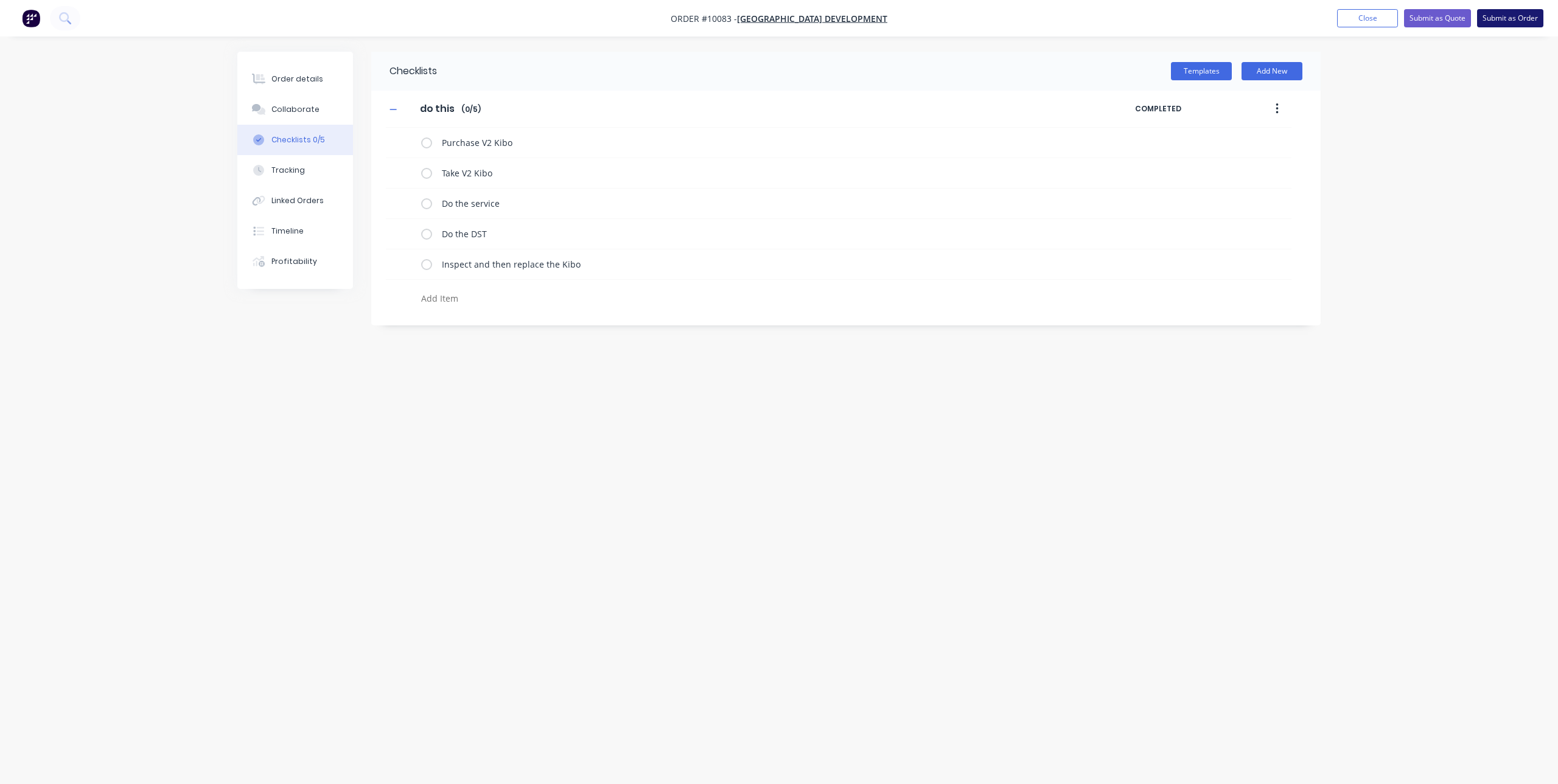
click at [1515, 16] on button "Submit as Order" at bounding box center [1510, 19] width 67 height 19
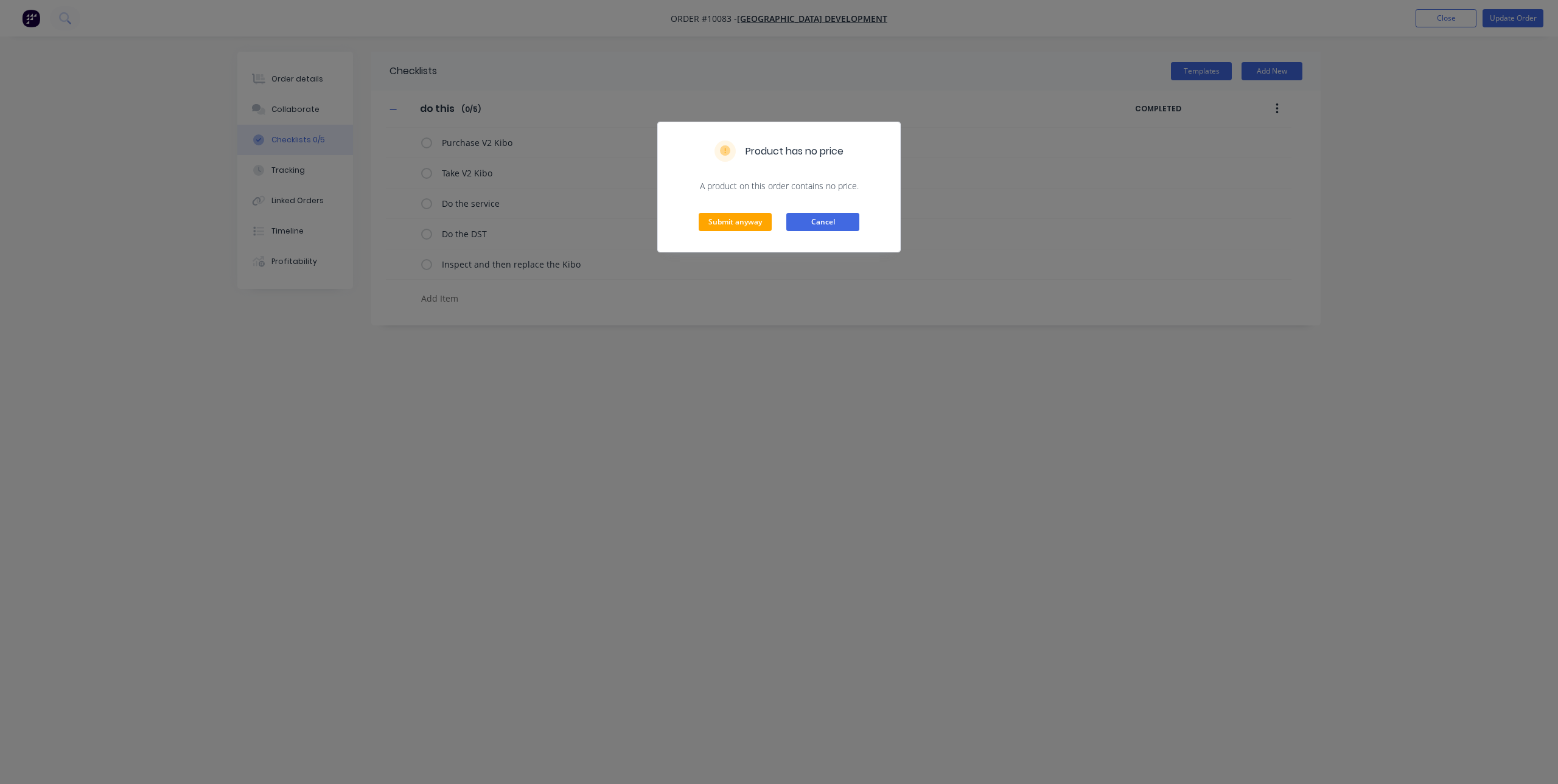
click at [817, 218] on button "Cancel" at bounding box center [823, 222] width 73 height 19
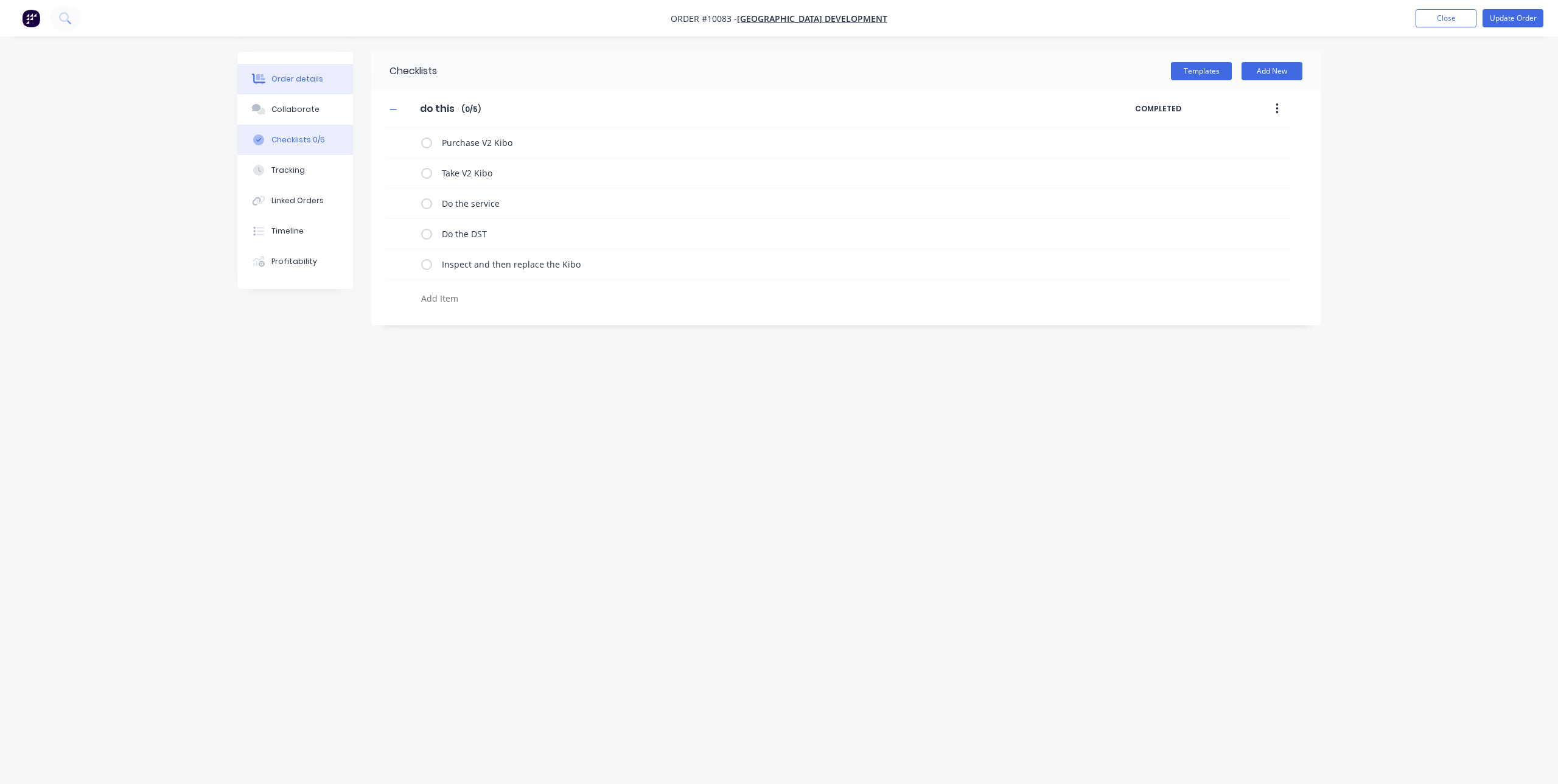
click at [300, 79] on div "Order details" at bounding box center [297, 78] width 51 height 11
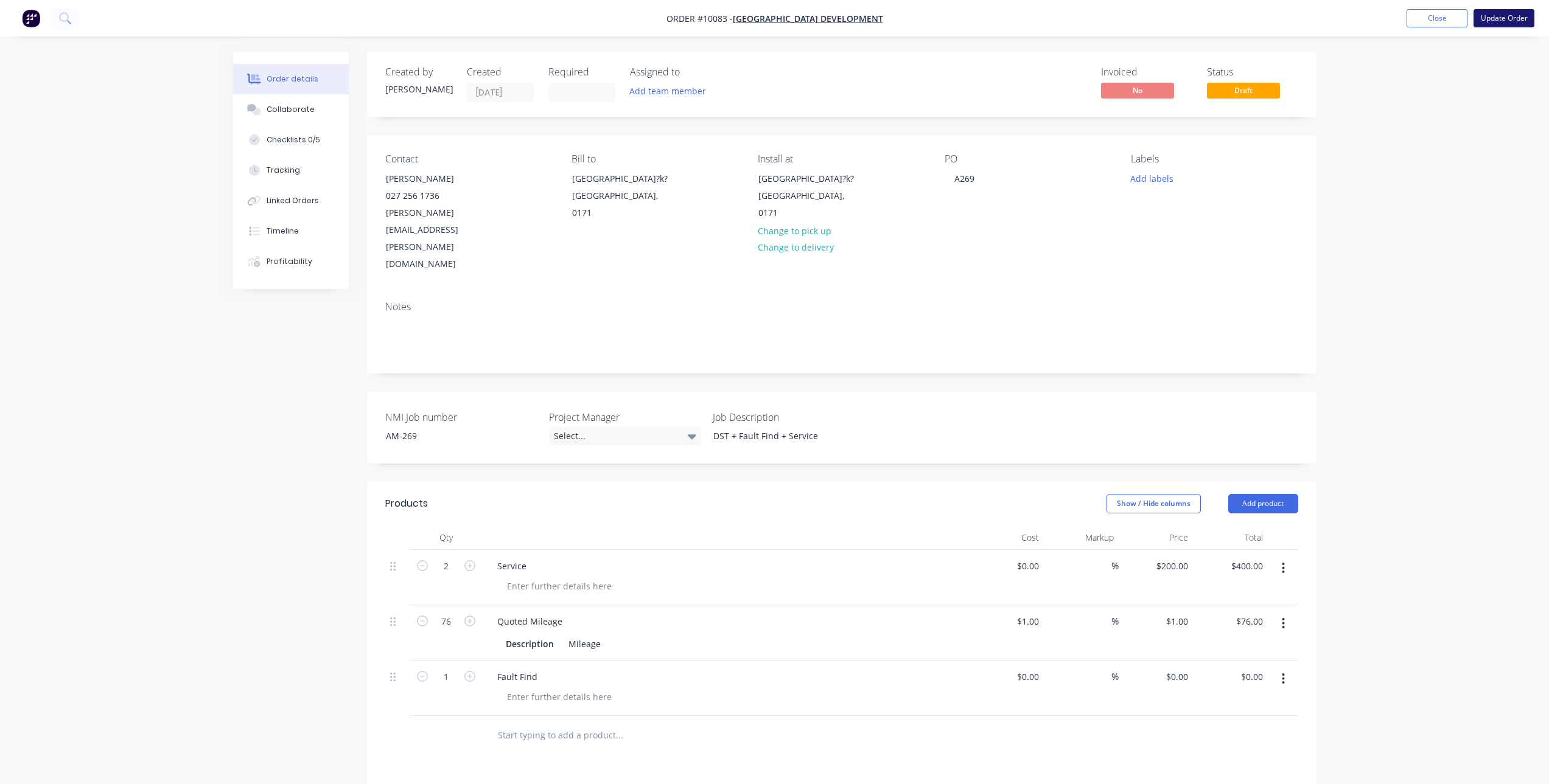
click at [1515, 20] on button "Update Order" at bounding box center [1503, 19] width 61 height 19
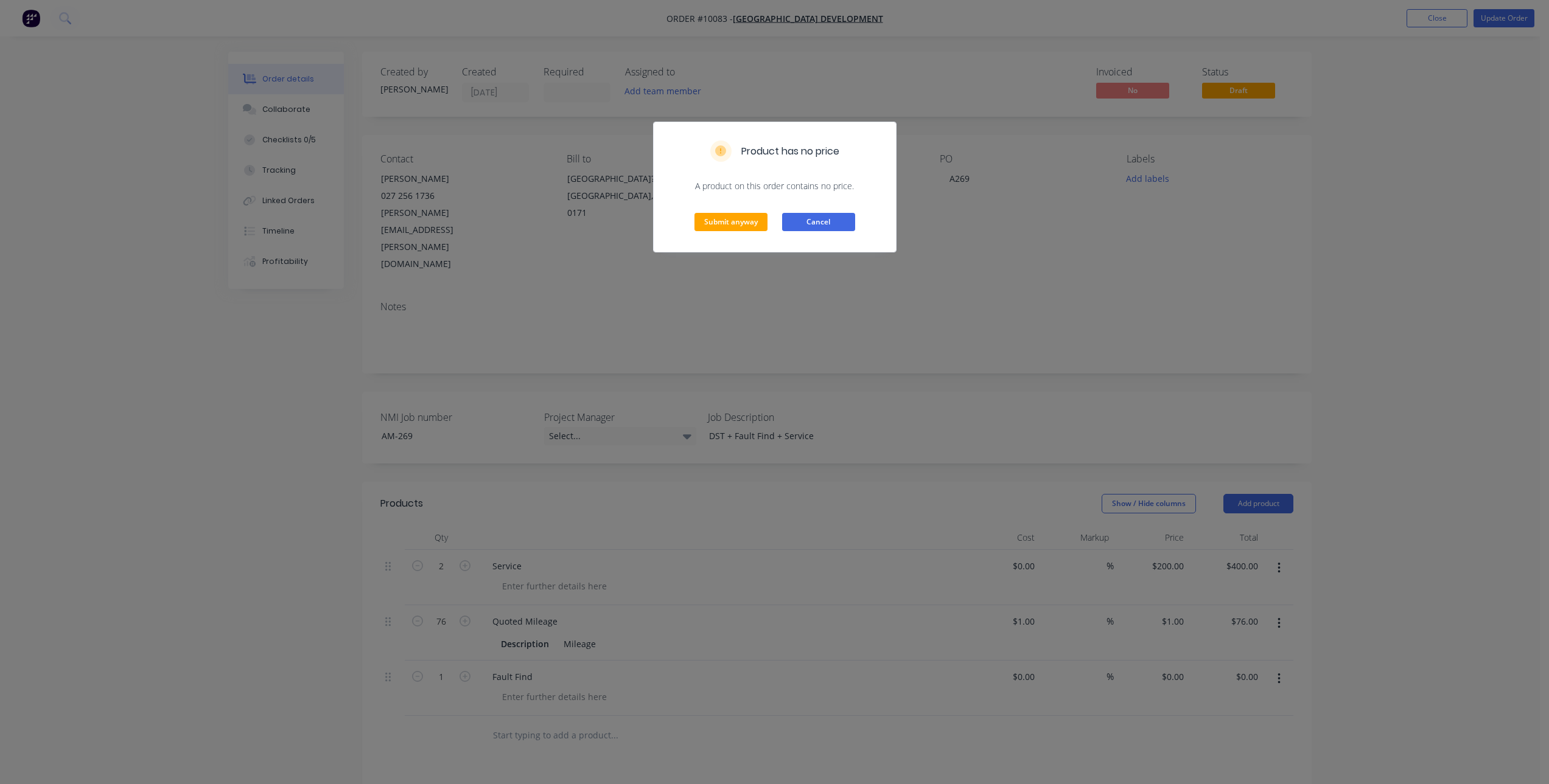
click at [812, 224] on button "Cancel" at bounding box center [818, 222] width 73 height 19
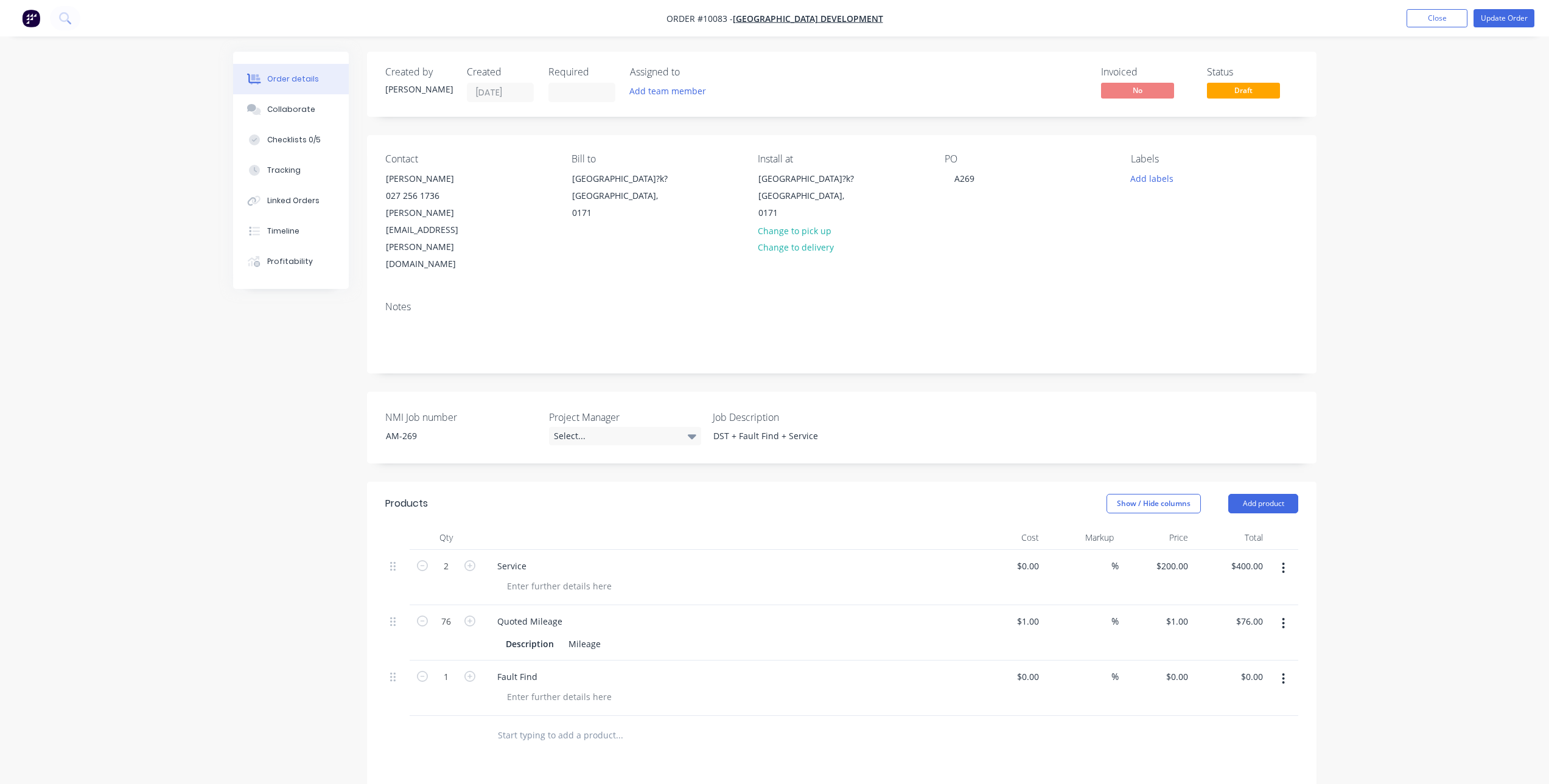
click at [560, 661] on div "Fault Find" at bounding box center [726, 689] width 487 height 56
click at [571, 688] on div at bounding box center [559, 696] width 124 height 18
click at [1504, 16] on button "Update Order" at bounding box center [1503, 19] width 61 height 19
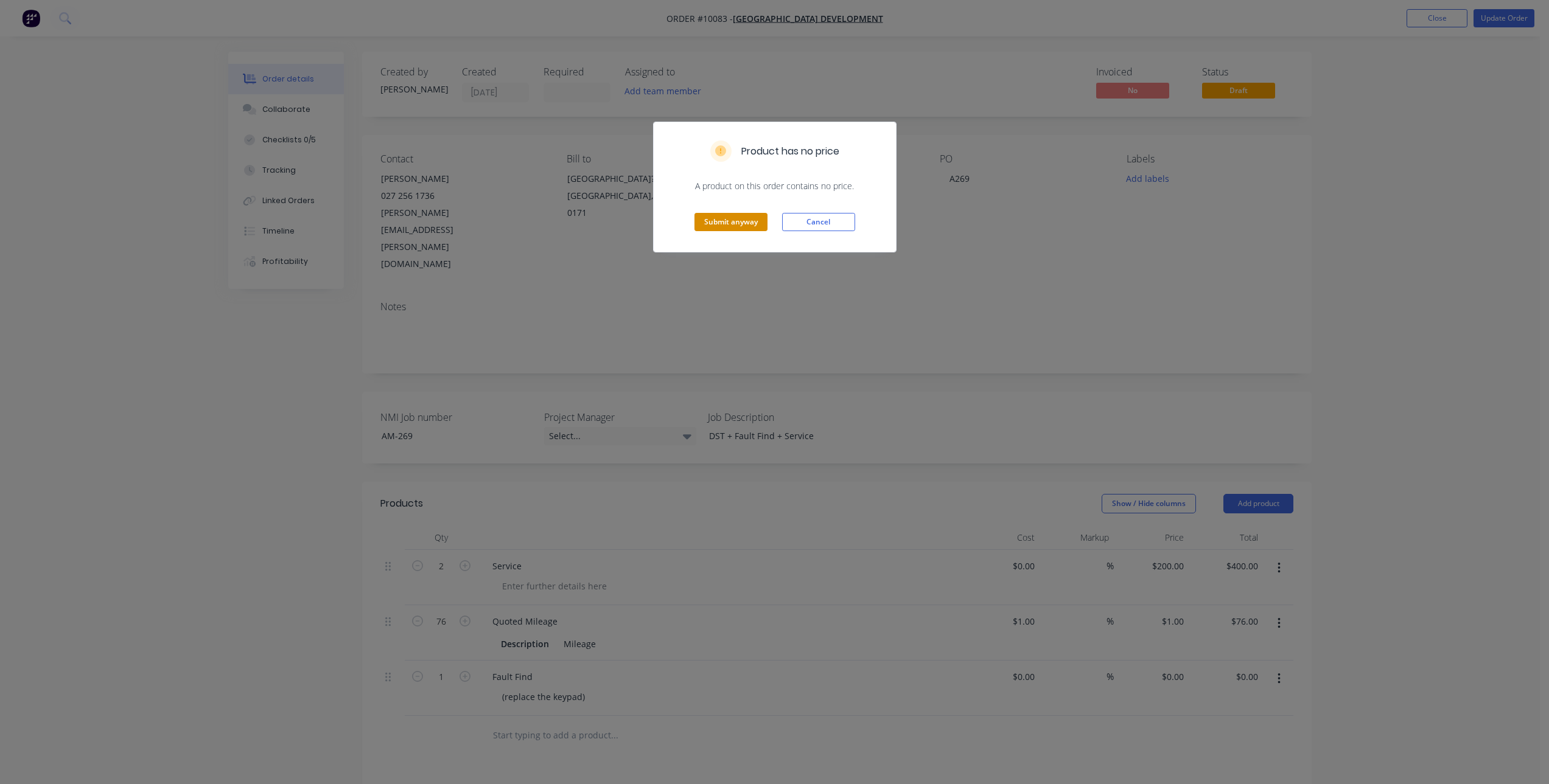
click at [732, 223] on button "Submit anyway" at bounding box center [731, 222] width 73 height 19
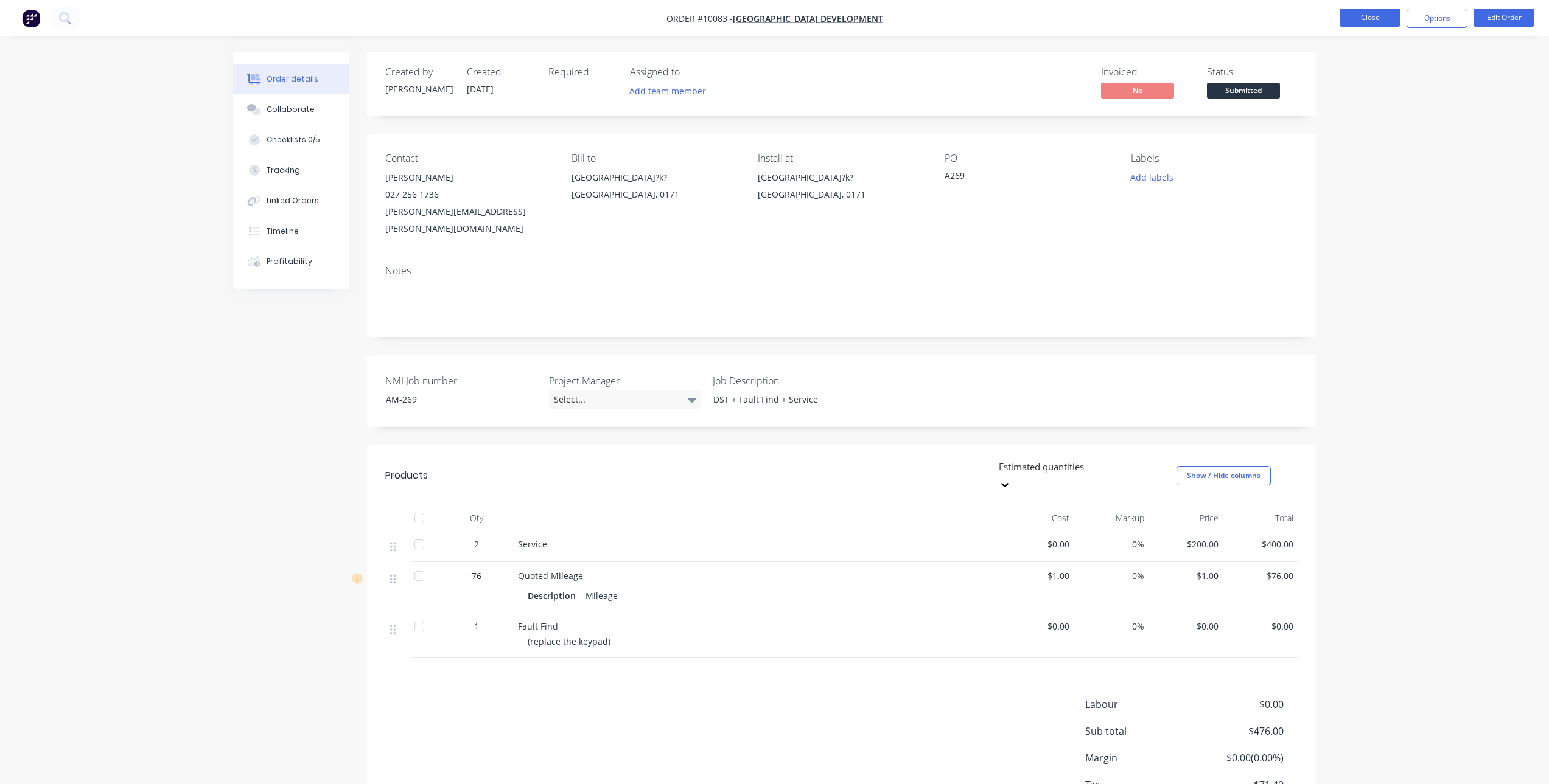
click at [1362, 23] on button "Close" at bounding box center [1370, 18] width 61 height 19
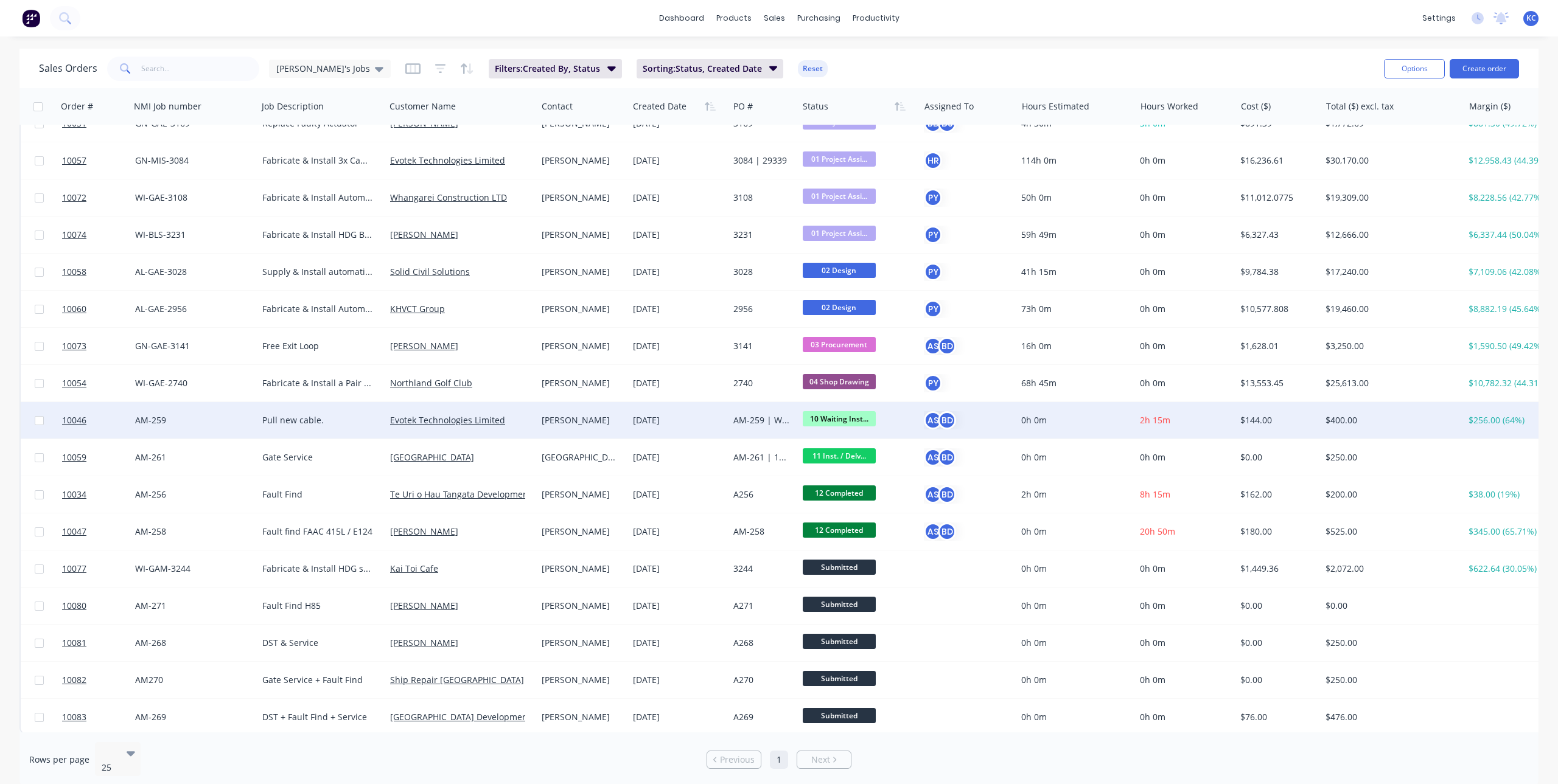
scroll to position [30, 0]
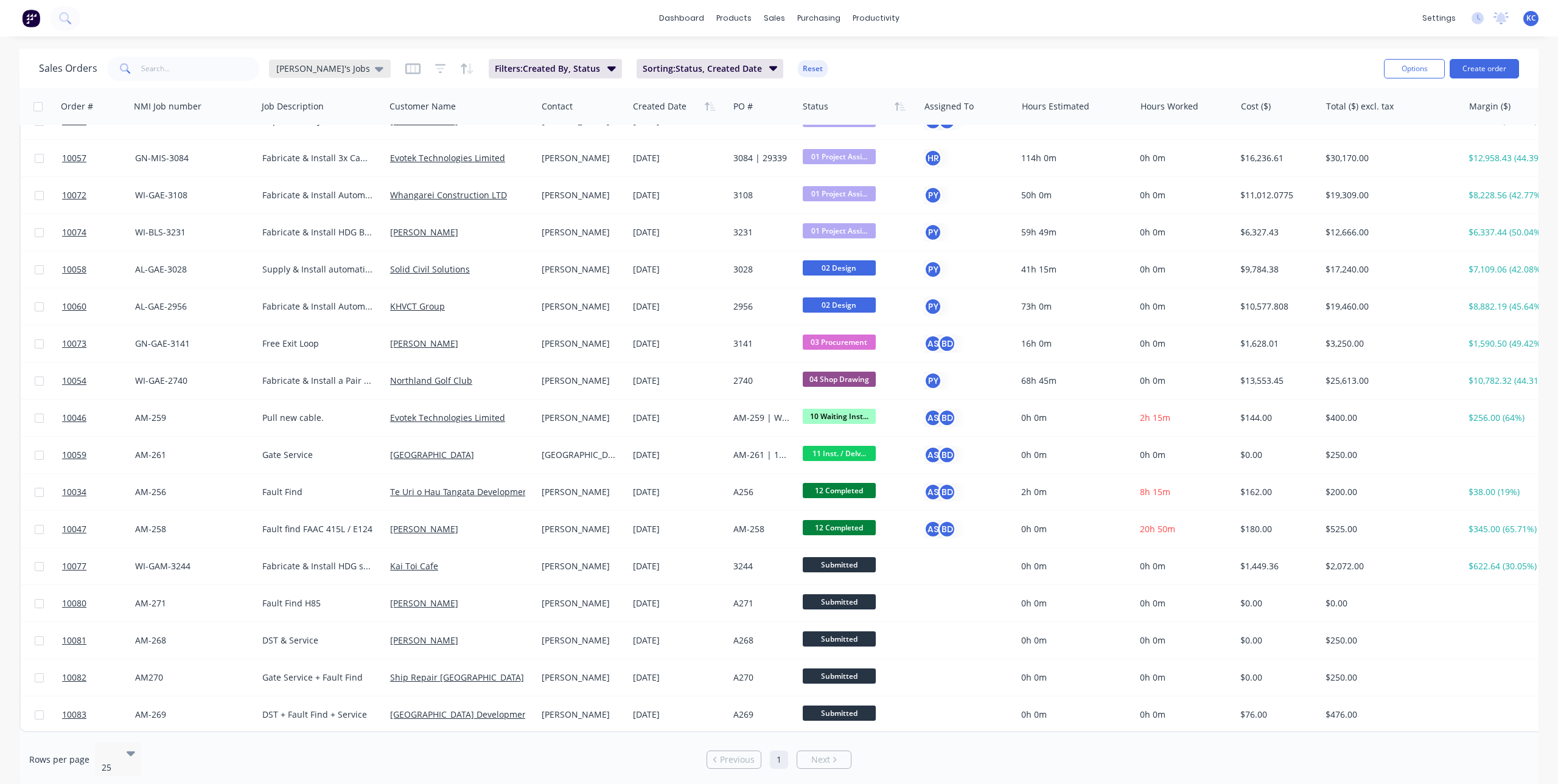
click at [295, 73] on span "[PERSON_NAME]'s Jobs" at bounding box center [322, 68] width 94 height 13
click at [314, 224] on button "Main View" at bounding box center [342, 221] width 138 height 14
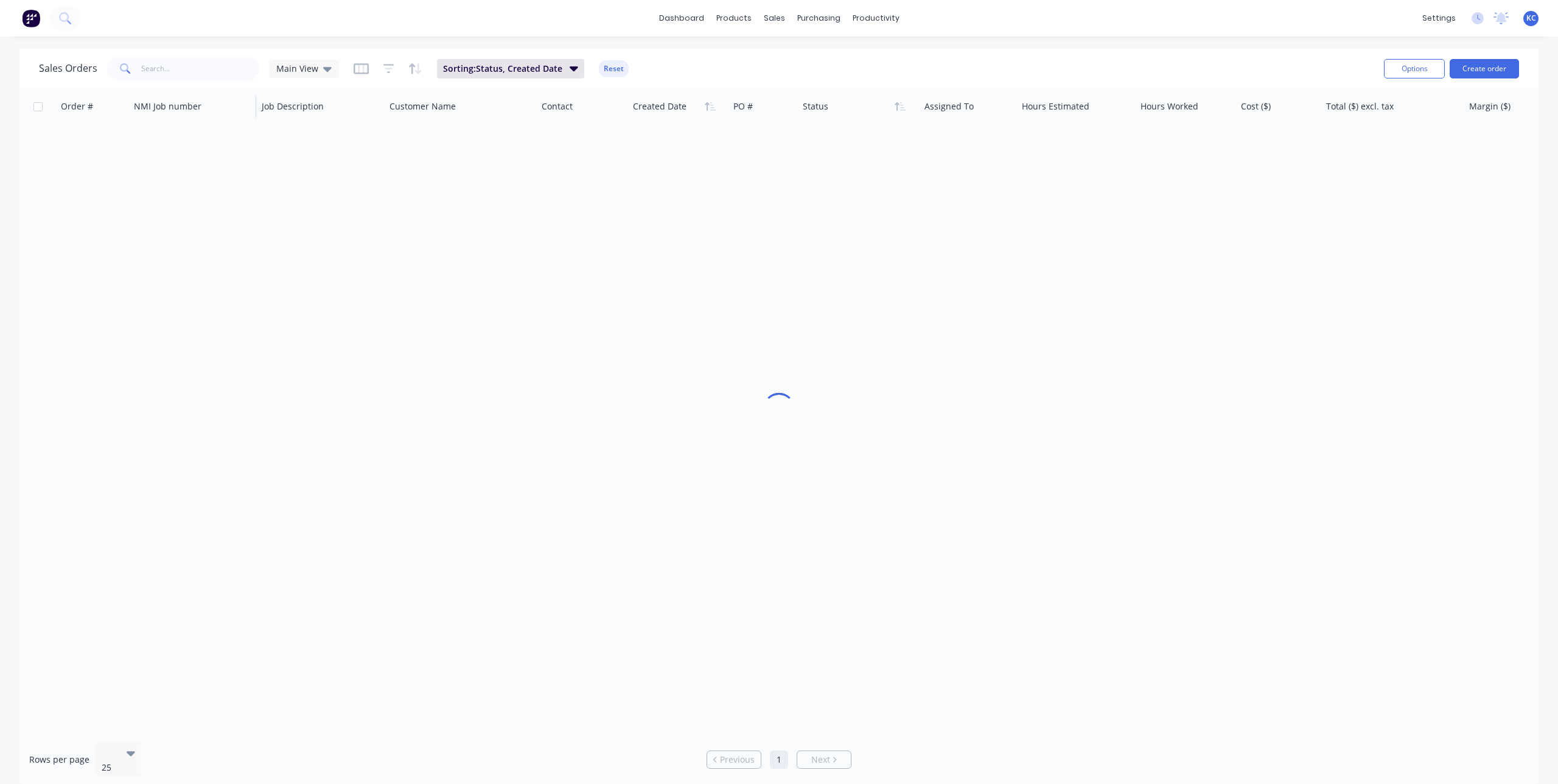
scroll to position [0, 0]
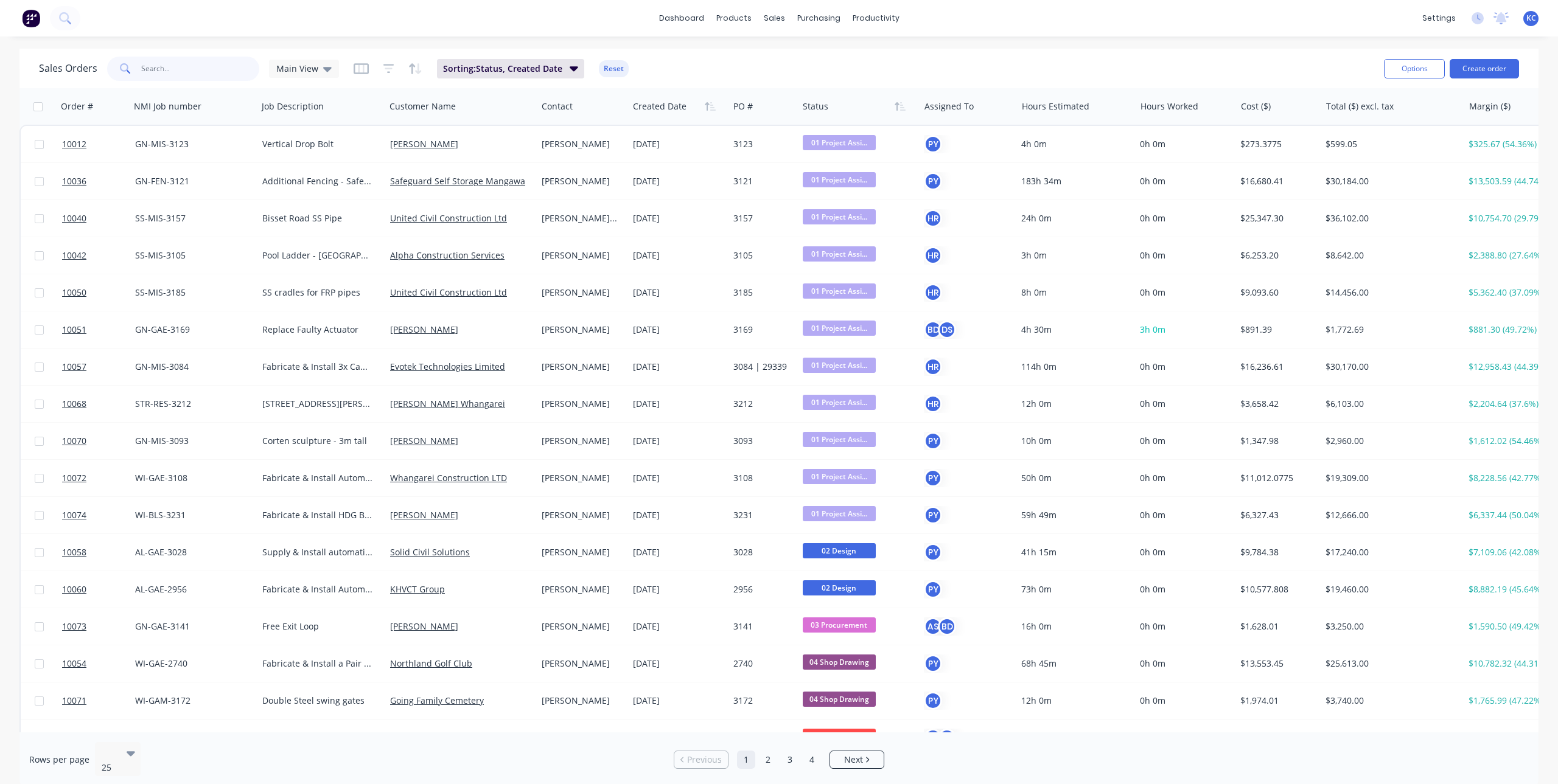
click at [214, 76] on input "text" at bounding box center [200, 68] width 119 height 24
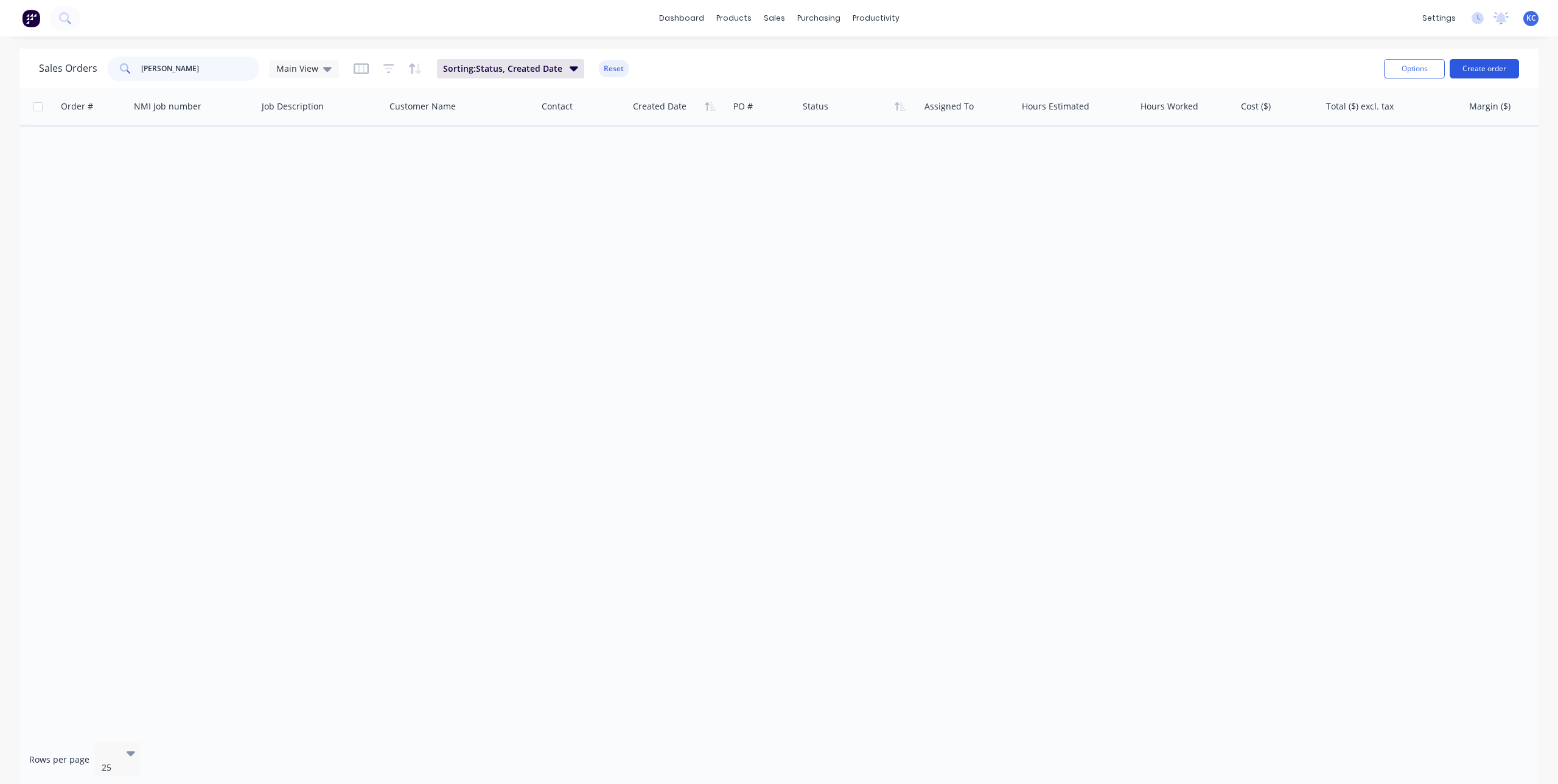
type input "[PERSON_NAME]"
click at [1466, 63] on button "Create order" at bounding box center [1484, 68] width 69 height 19
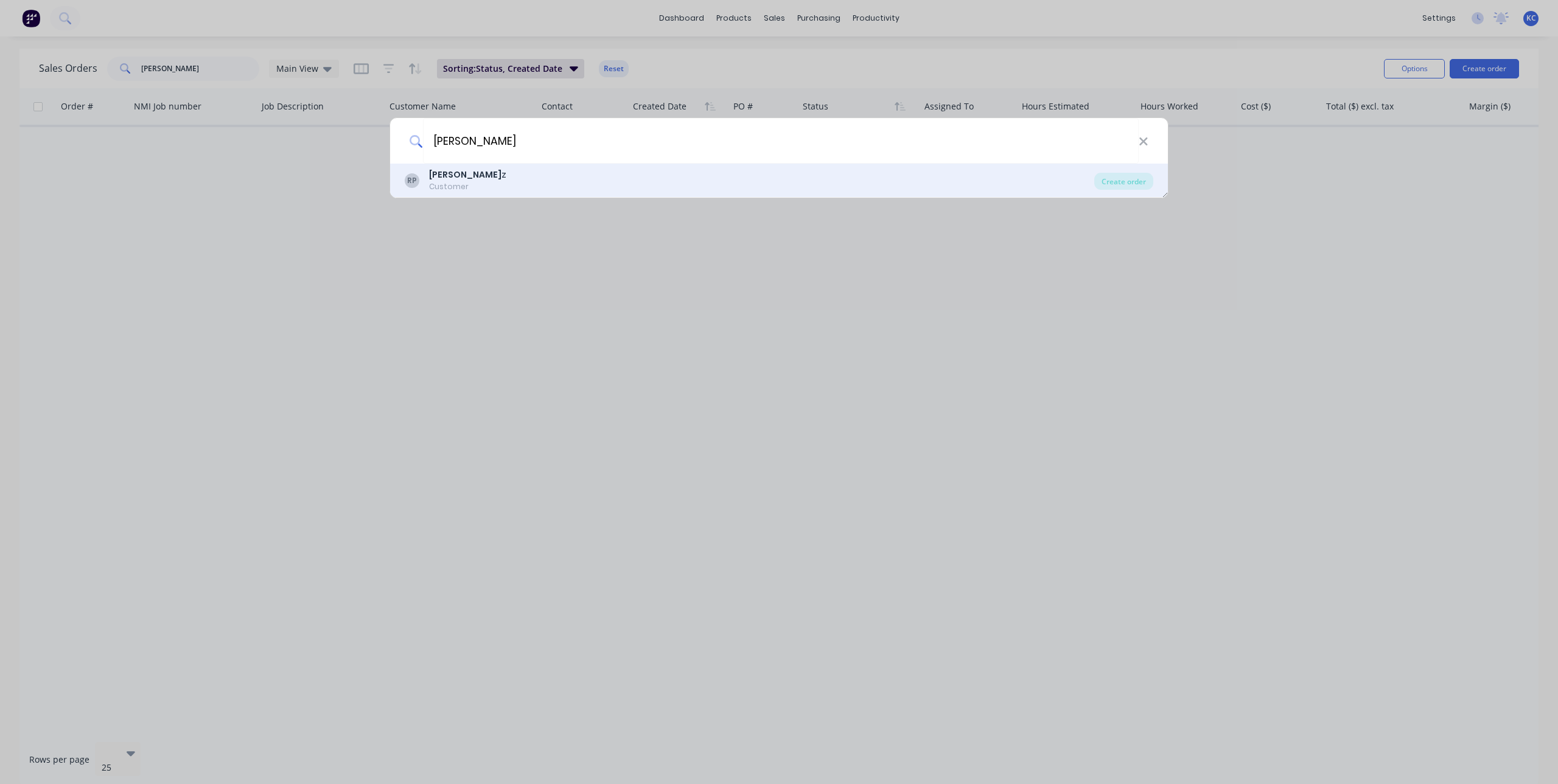
type input "[PERSON_NAME]"
click at [498, 175] on div "RP [PERSON_NAME] z Customer" at bounding box center [749, 181] width 690 height 24
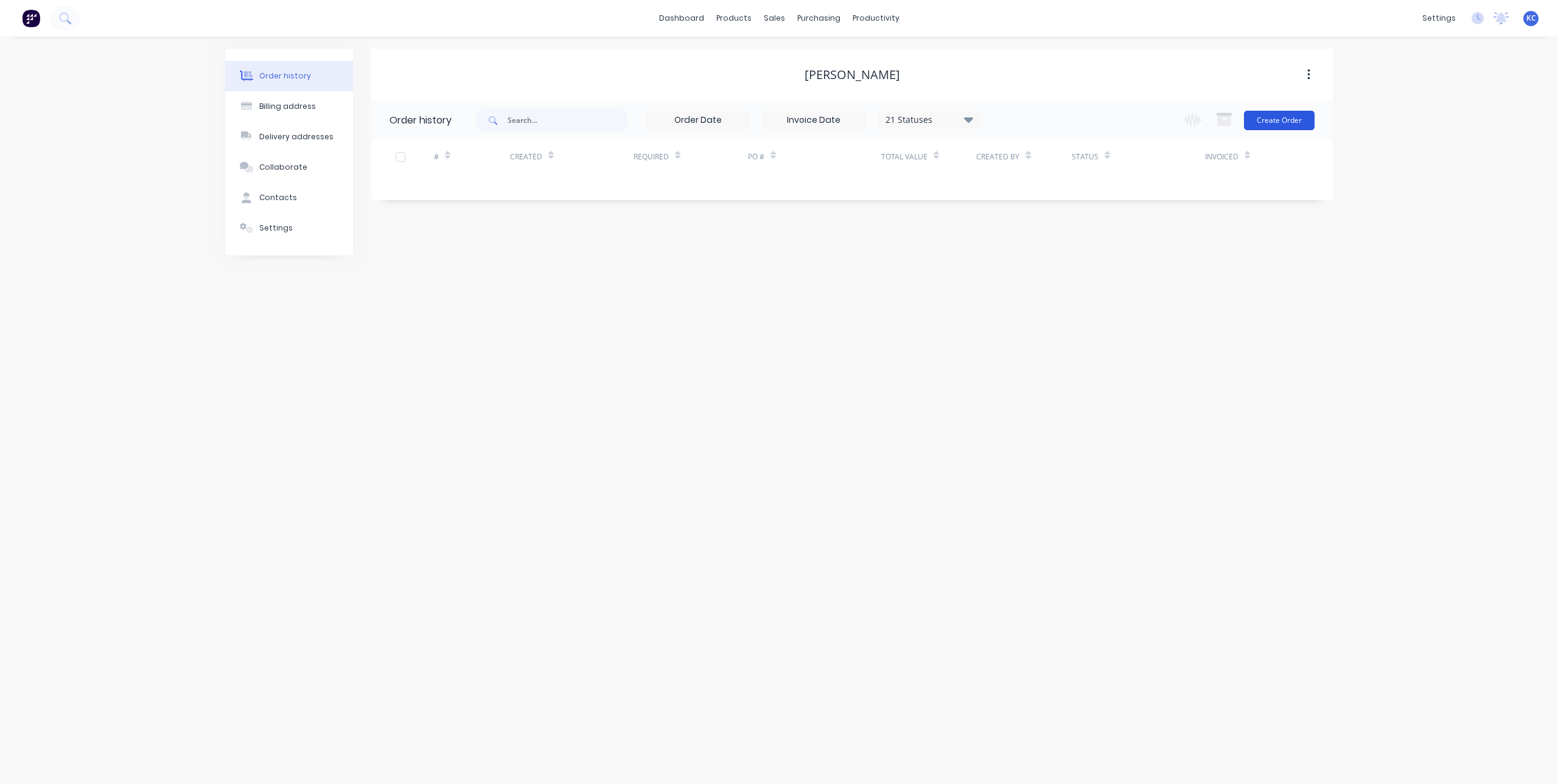
click at [1257, 124] on button "Create Order" at bounding box center [1279, 120] width 71 height 19
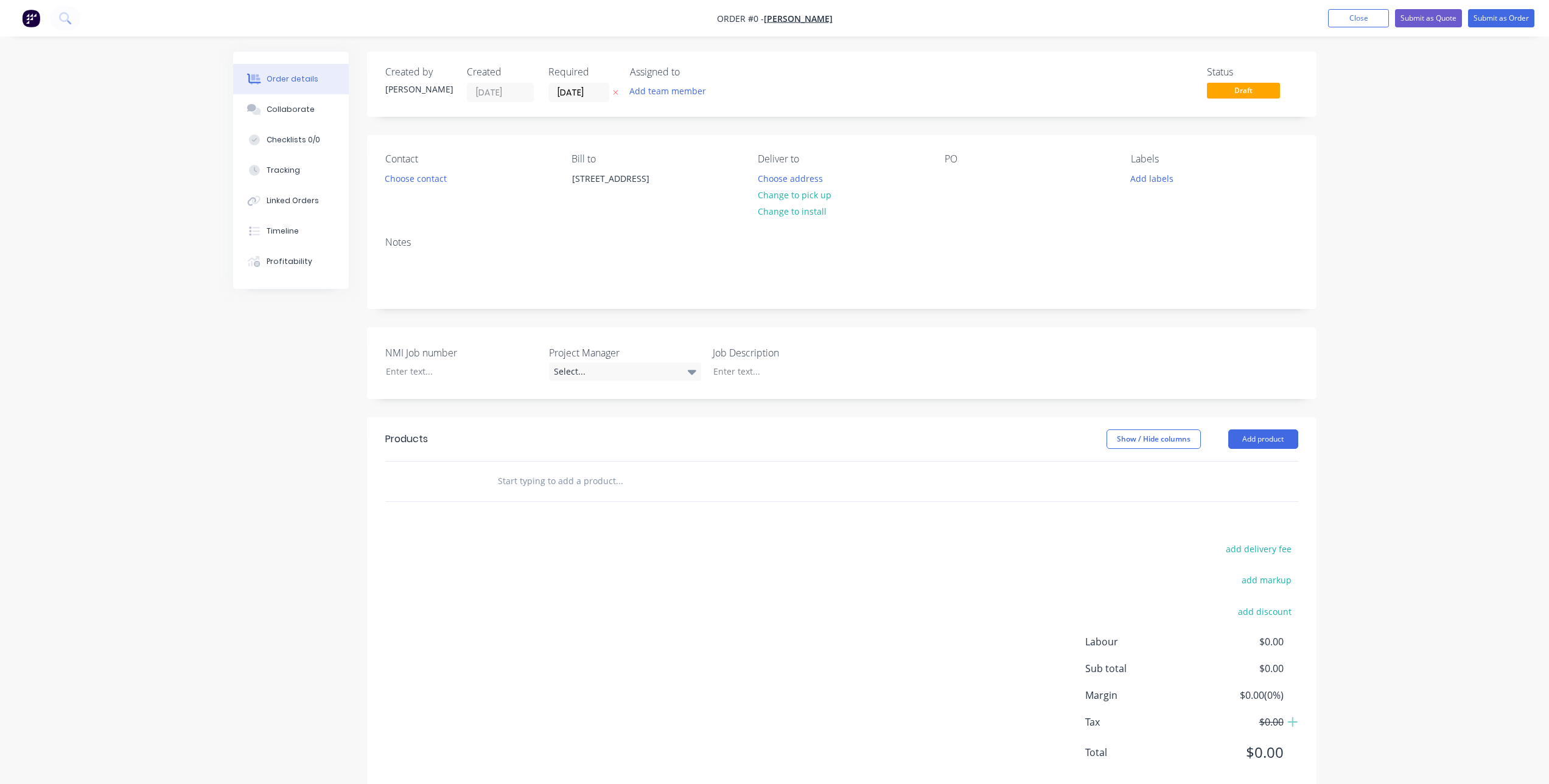
click at [618, 93] on icon "button" at bounding box center [615, 92] width 5 height 8
click at [434, 176] on button "Choose contact" at bounding box center [415, 177] width 75 height 16
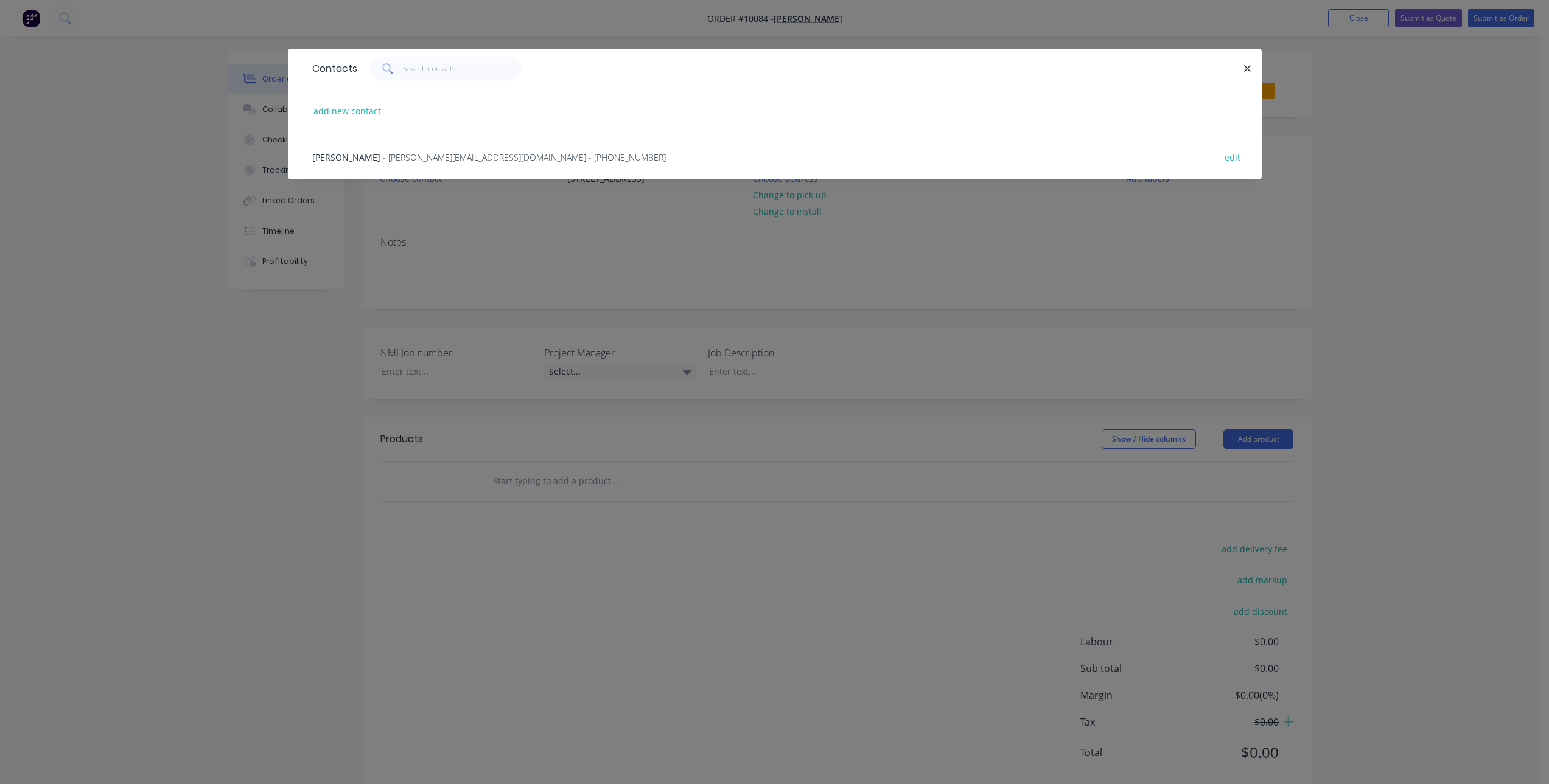
click at [425, 154] on span "- [PERSON_NAME][EMAIL_ADDRESS][DOMAIN_NAME] - [PHONE_NUMBER]" at bounding box center [523, 158] width 283 height 12
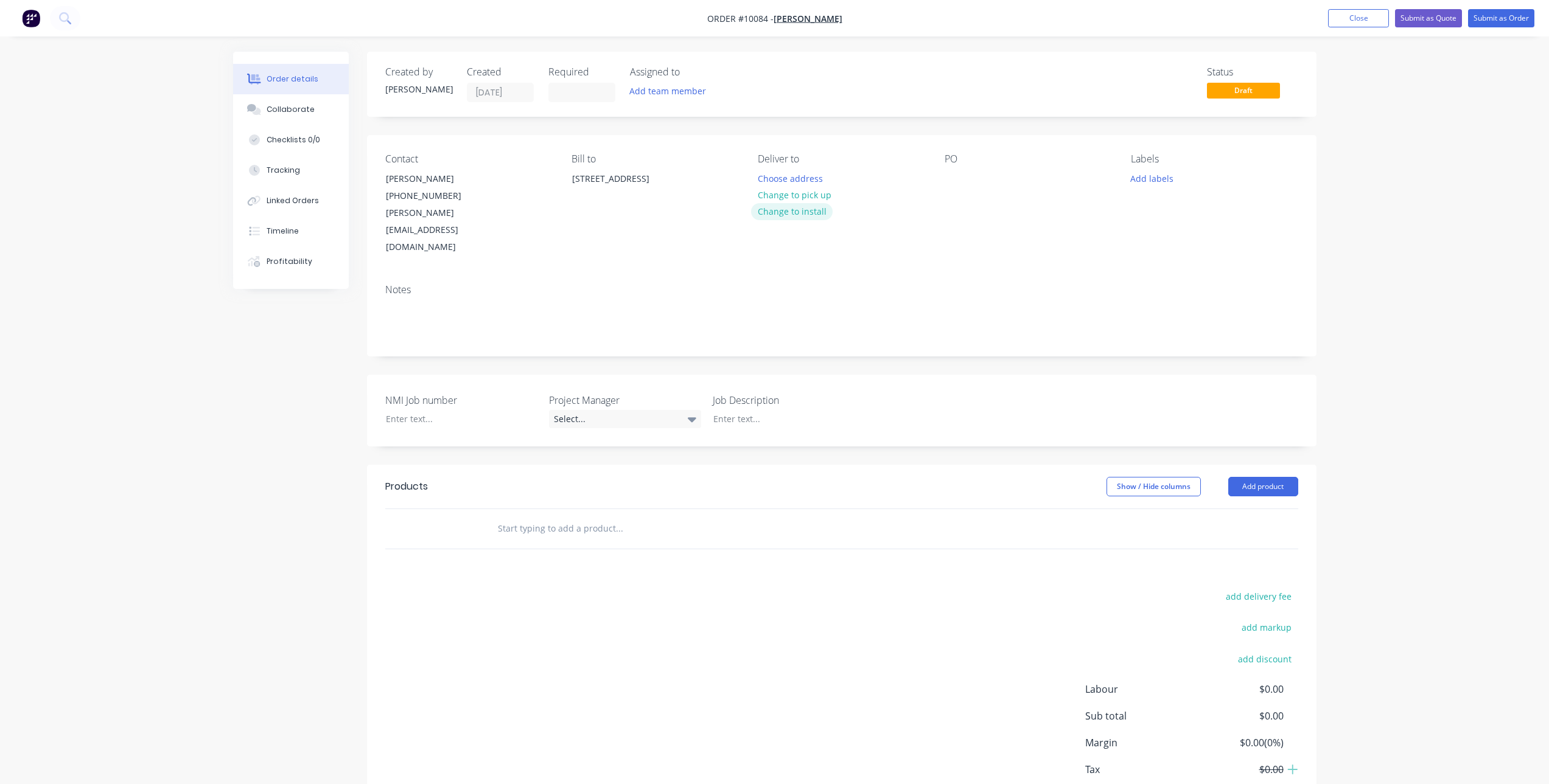
click at [792, 213] on button "Change to install" at bounding box center [792, 211] width 82 height 16
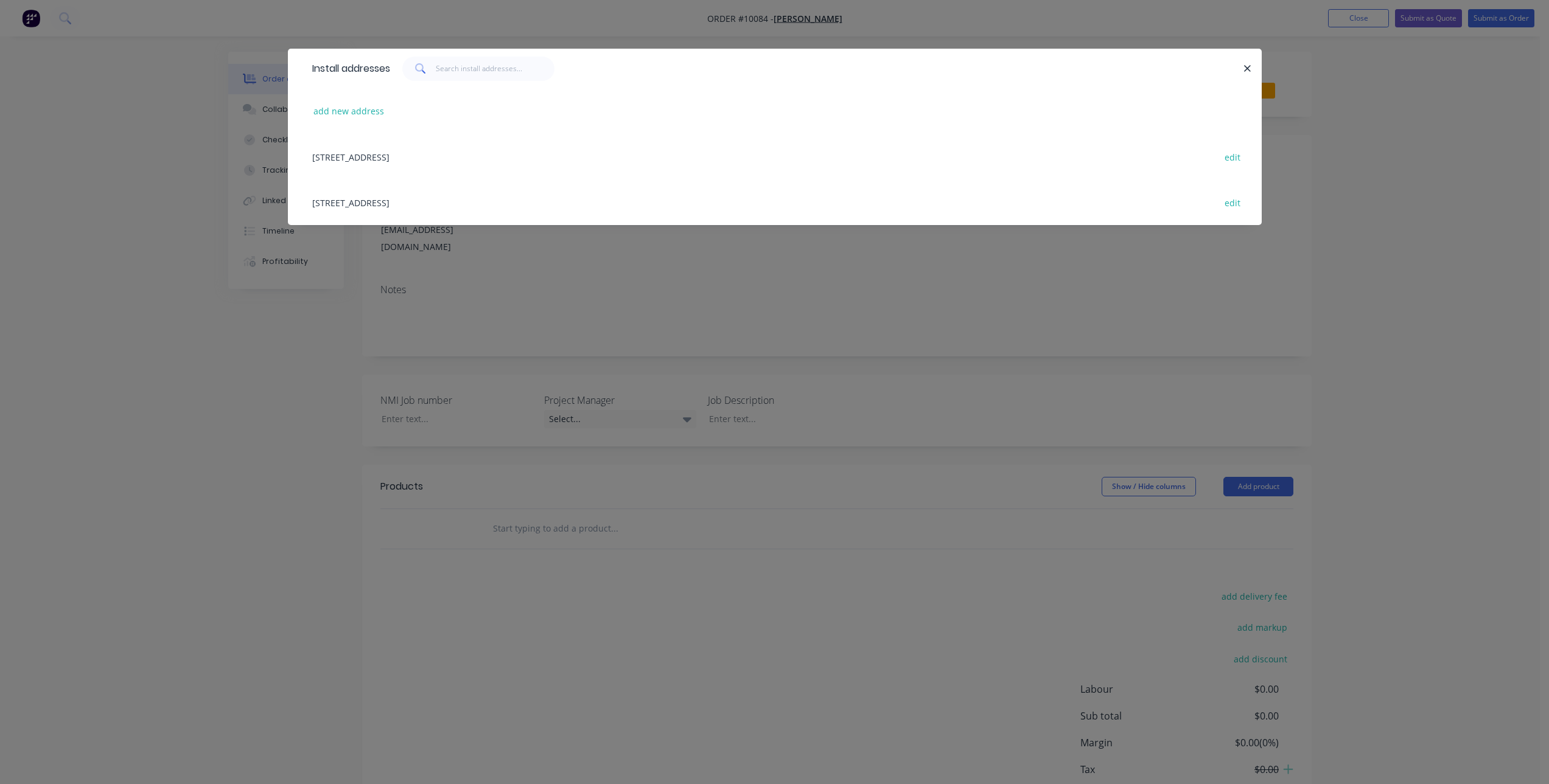
click at [485, 160] on div "[STREET_ADDRESS] edit" at bounding box center [775, 157] width 937 height 46
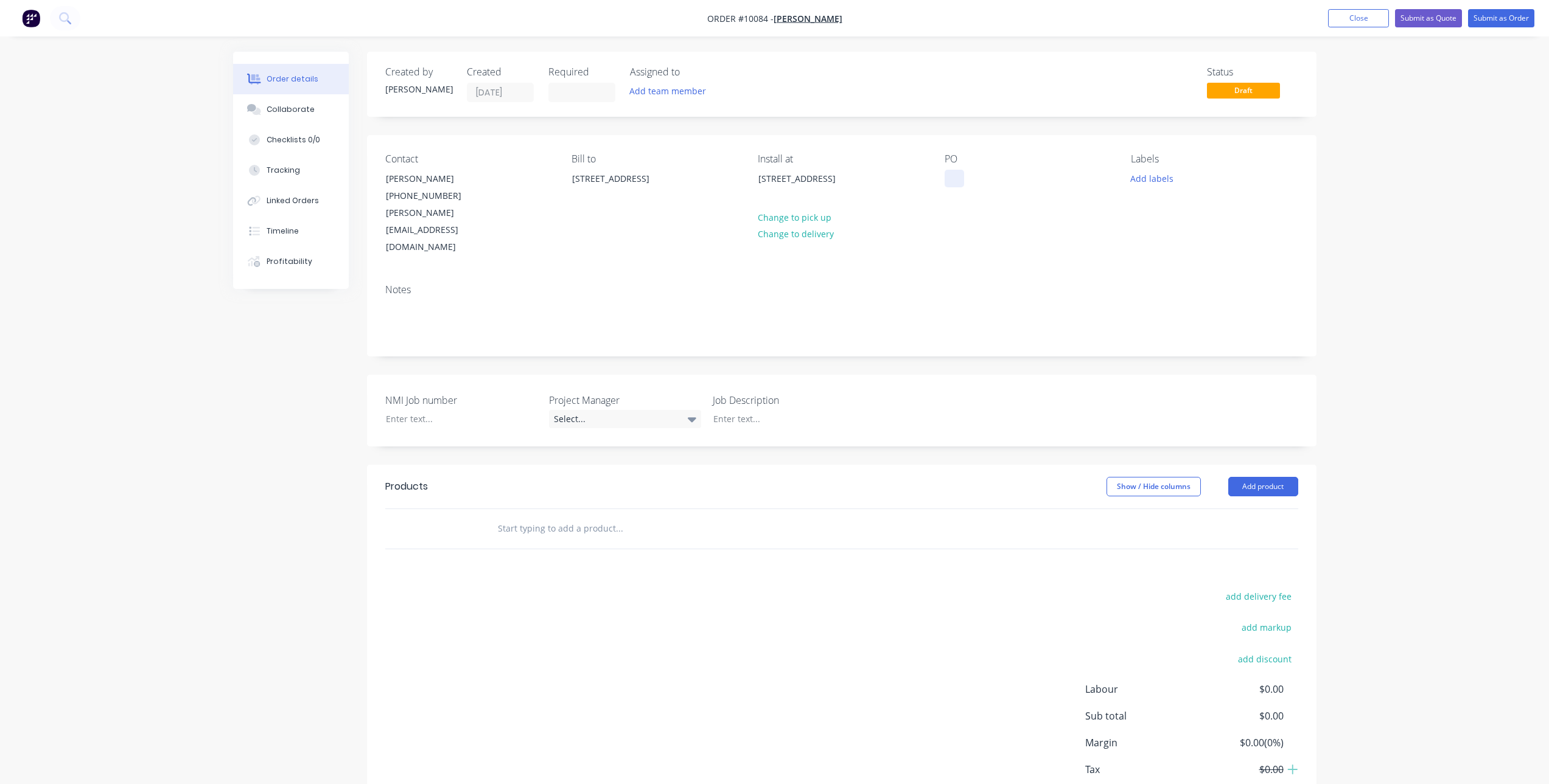
click at [957, 171] on div at bounding box center [954, 178] width 19 height 18
click at [512, 516] on input "text" at bounding box center [619, 528] width 243 height 24
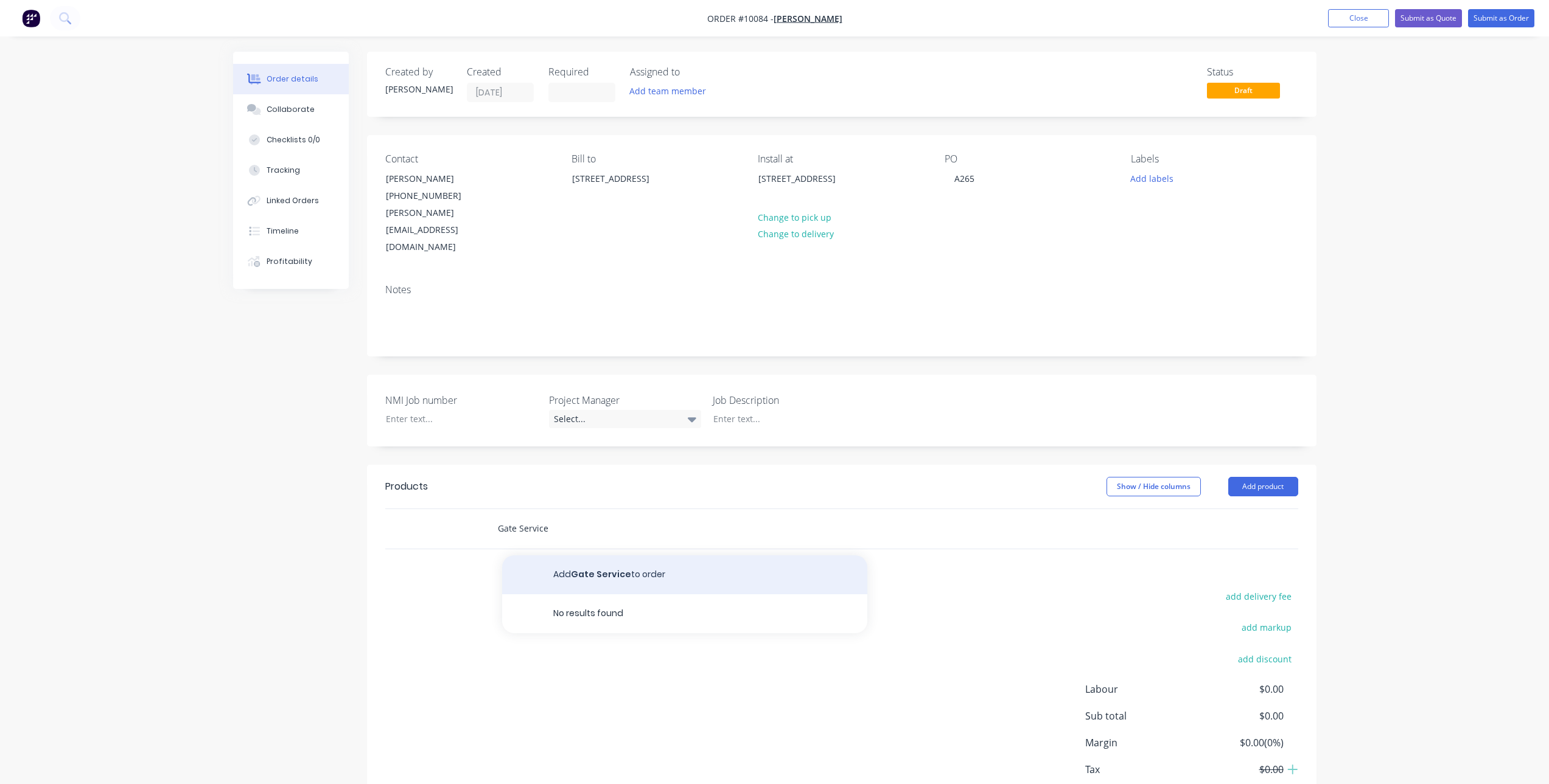
type input "Gate Service"
click at [603, 555] on button "Add Gate Service to order" at bounding box center [685, 575] width 366 height 39
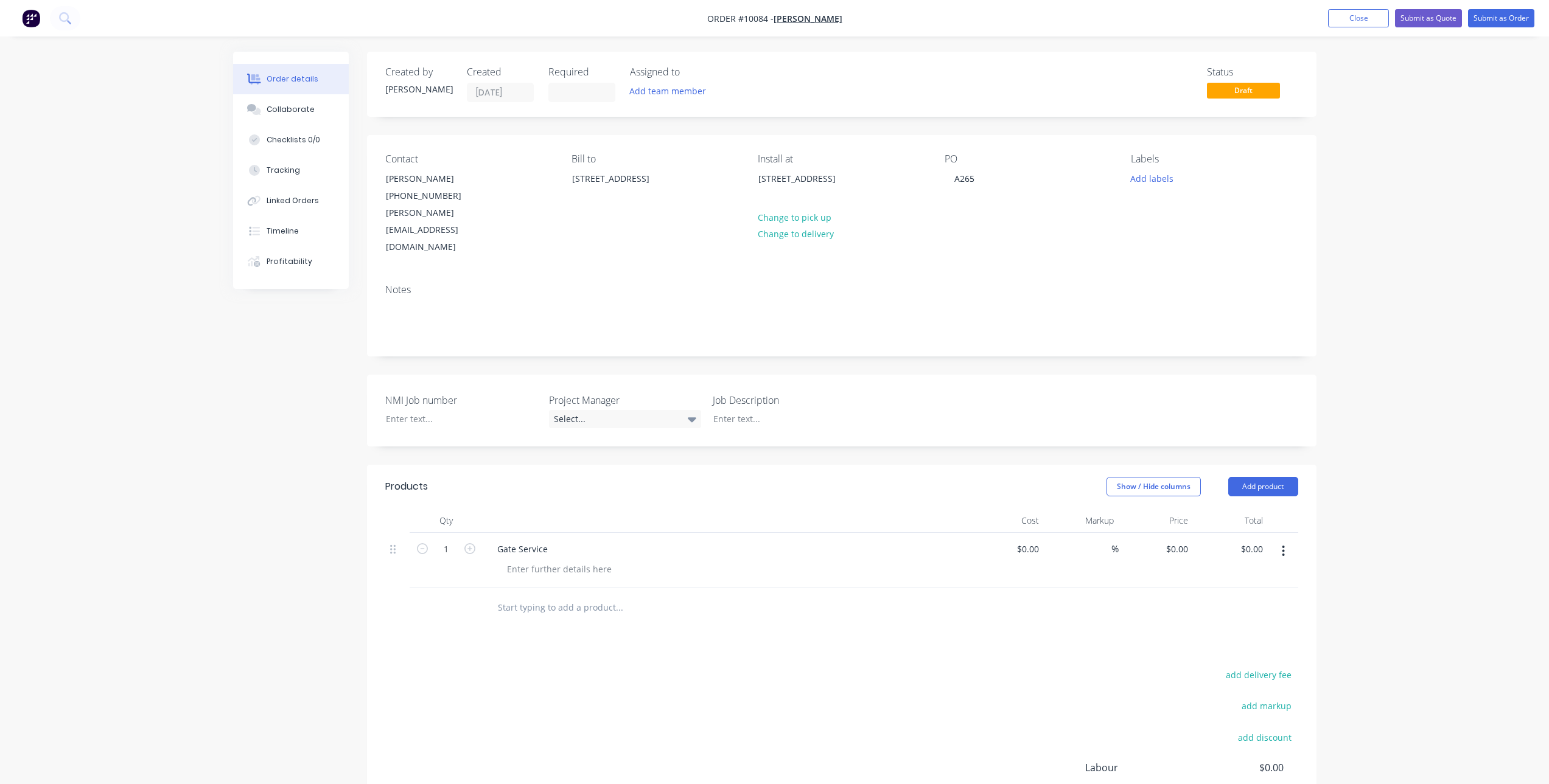
click at [593, 596] on input "text" at bounding box center [619, 608] width 243 height 24
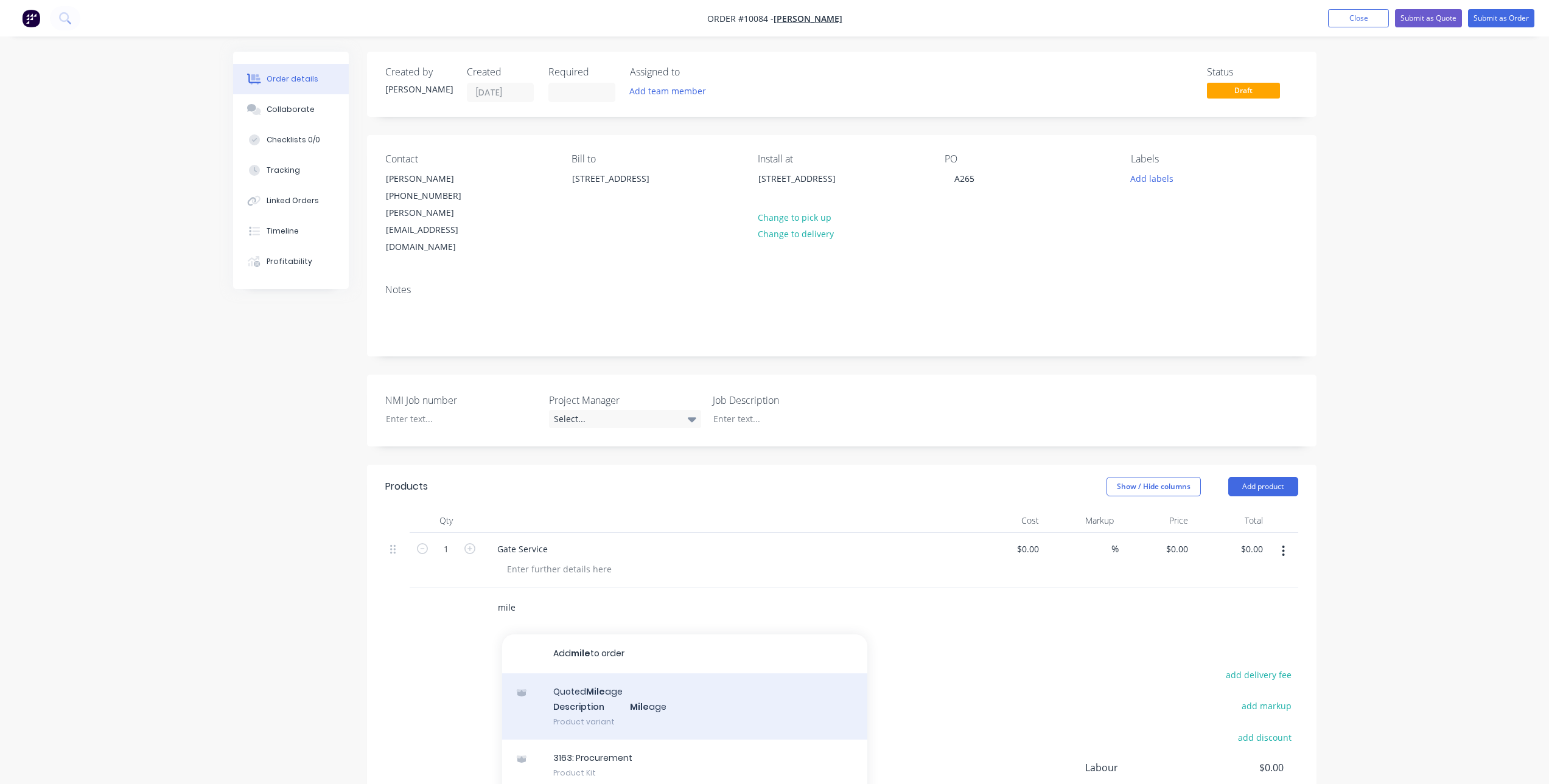
type input "mile"
click at [582, 673] on div "Quoted Mile age Description Mile age Product variant" at bounding box center [685, 706] width 366 height 67
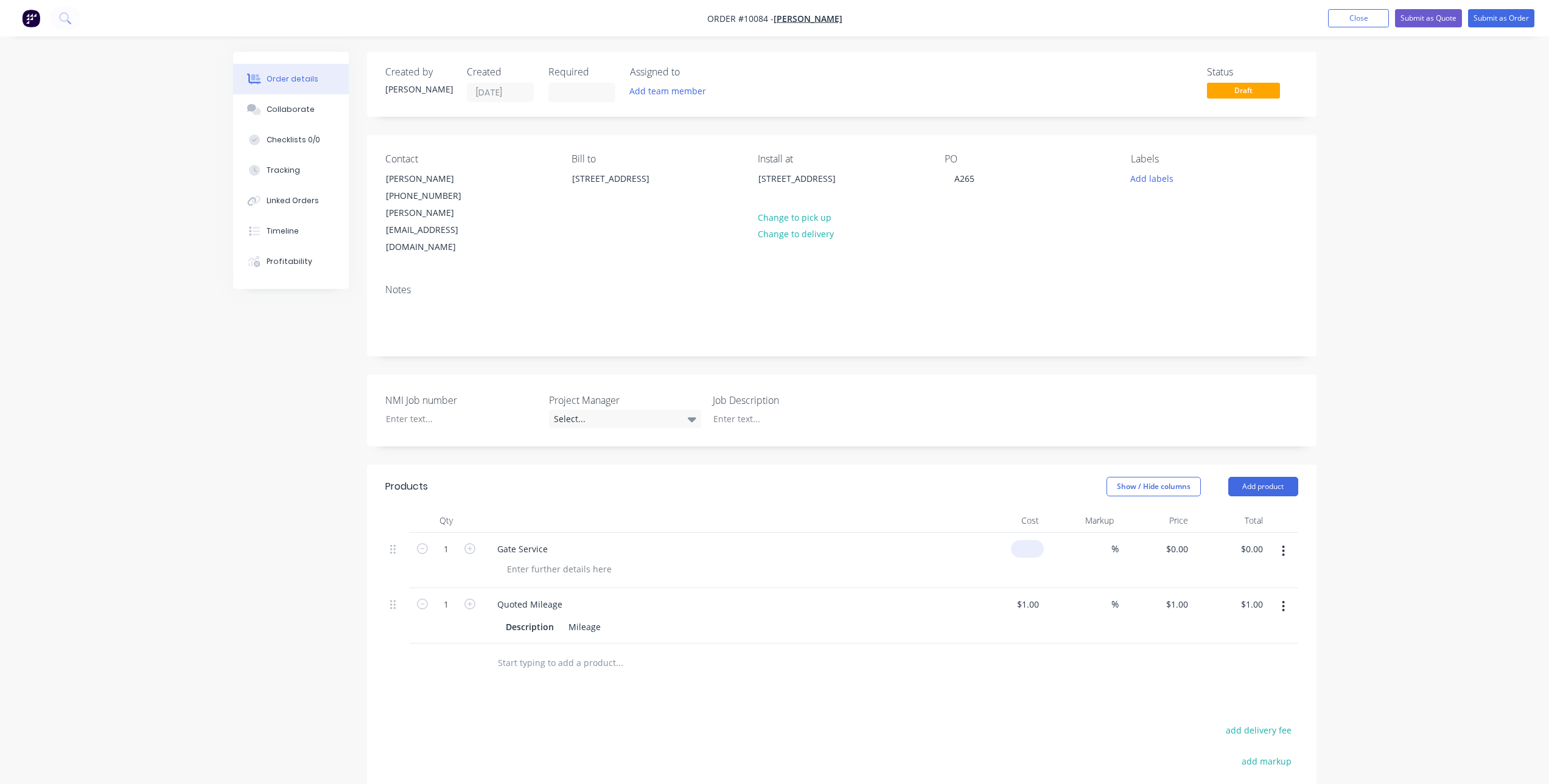
click at [1028, 540] on div "$0.00" at bounding box center [1027, 549] width 33 height 18
type input "$0.00"
type input "$200.00"
click at [300, 398] on div "Created by [PERSON_NAME] Created [DATE] Required Assigned to Add team member St…" at bounding box center [774, 522] width 1083 height 942
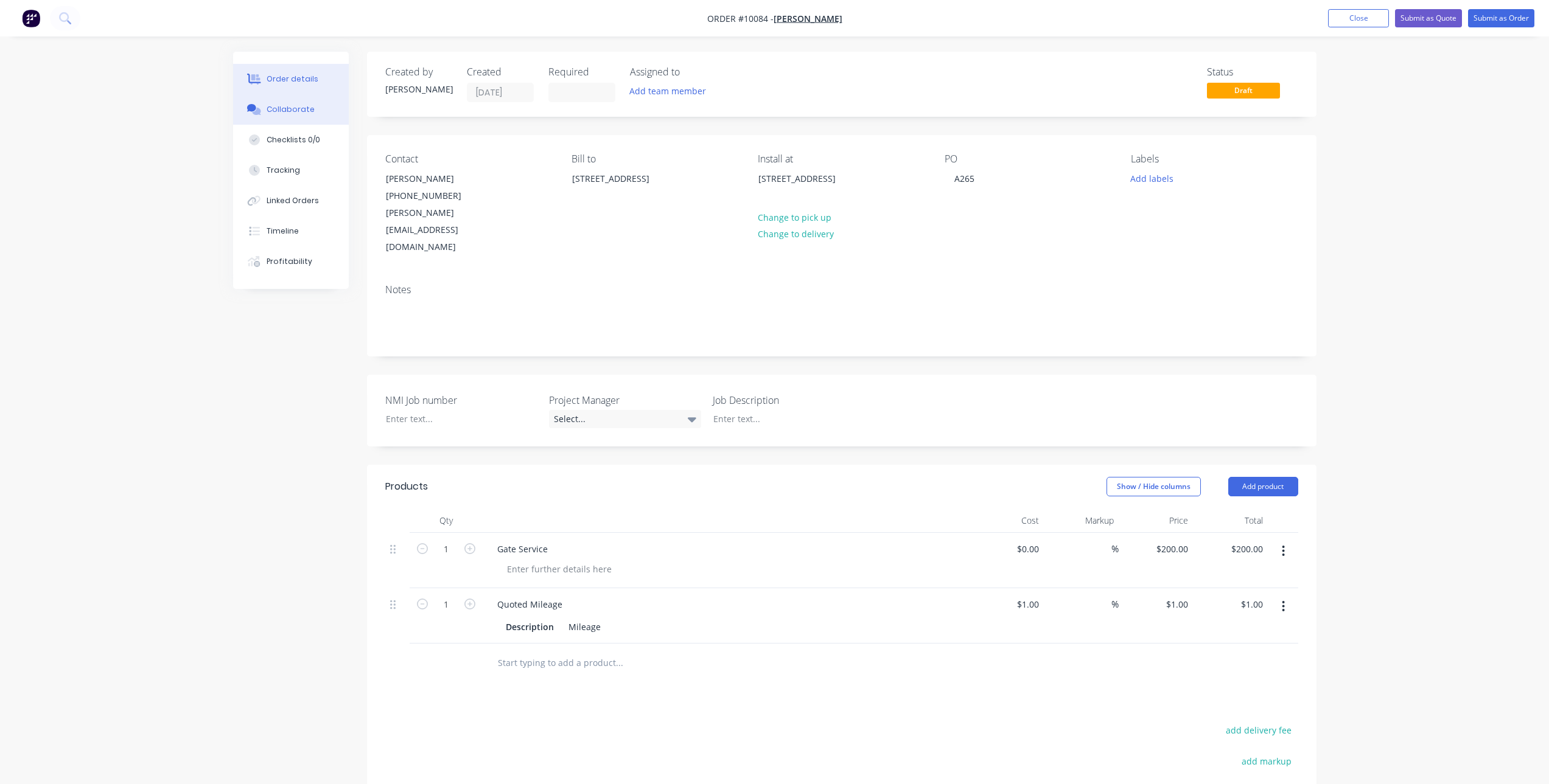
click at [311, 116] on button "Collaborate" at bounding box center [290, 110] width 116 height 30
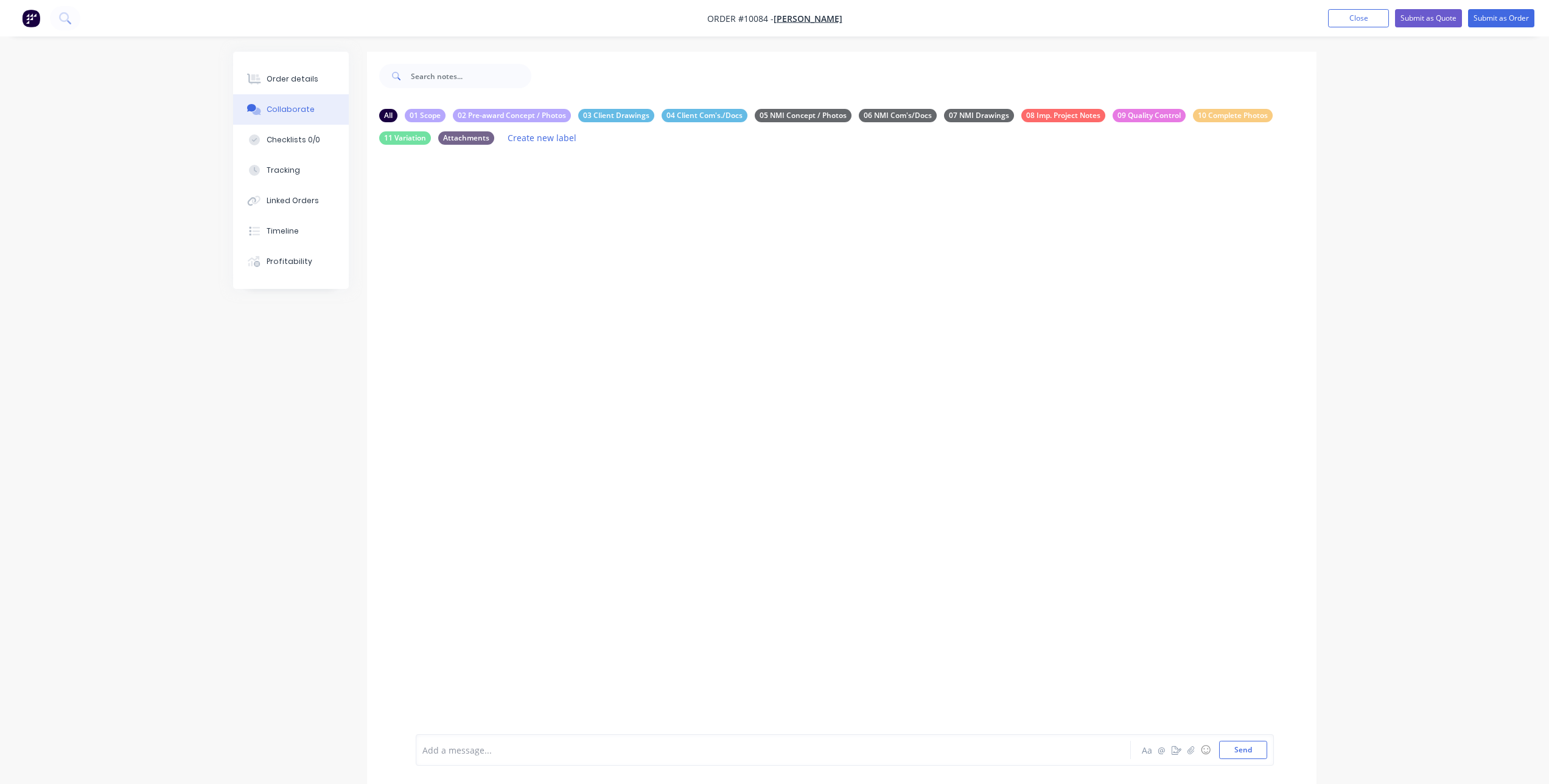
click at [479, 760] on div "Add a message... Aa @ ☺ Send" at bounding box center [844, 749] width 858 height 31
click at [506, 749] on div at bounding box center [739, 750] width 633 height 13
click at [1251, 749] on button "Send" at bounding box center [1243, 750] width 48 height 19
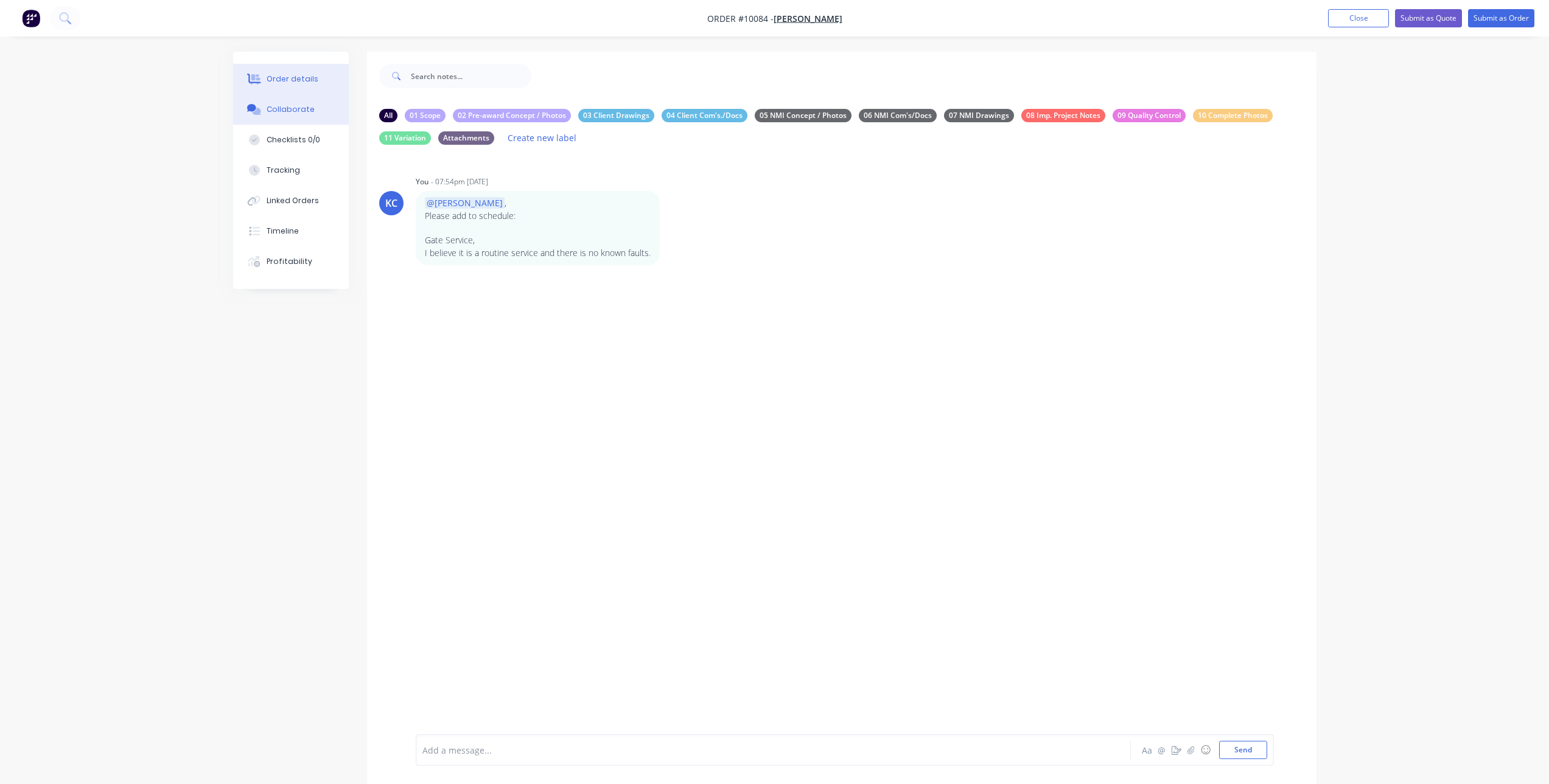
click at [272, 70] on button "Order details" at bounding box center [290, 79] width 116 height 30
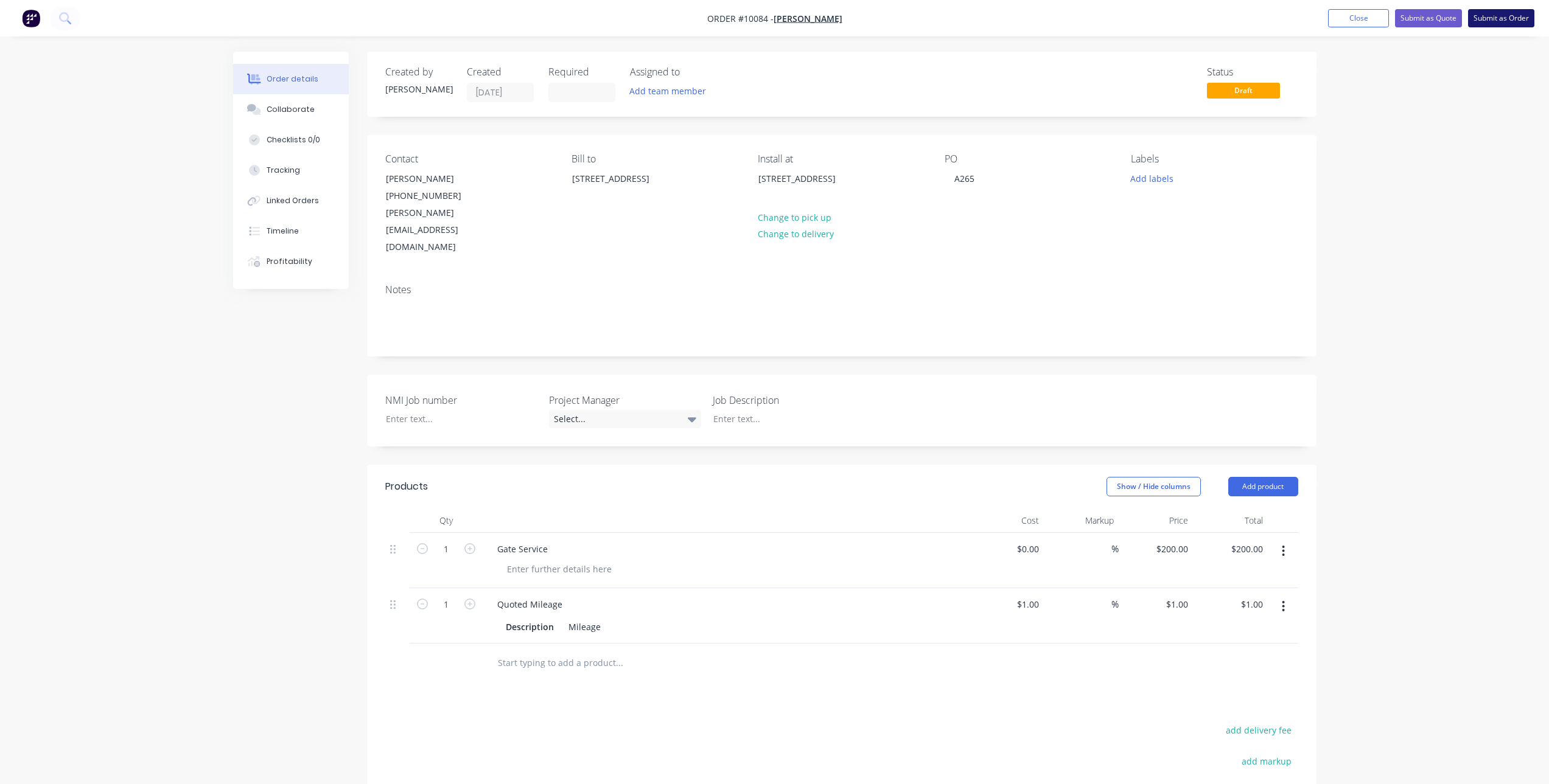
click at [1487, 15] on button "Submit as Order" at bounding box center [1501, 19] width 67 height 19
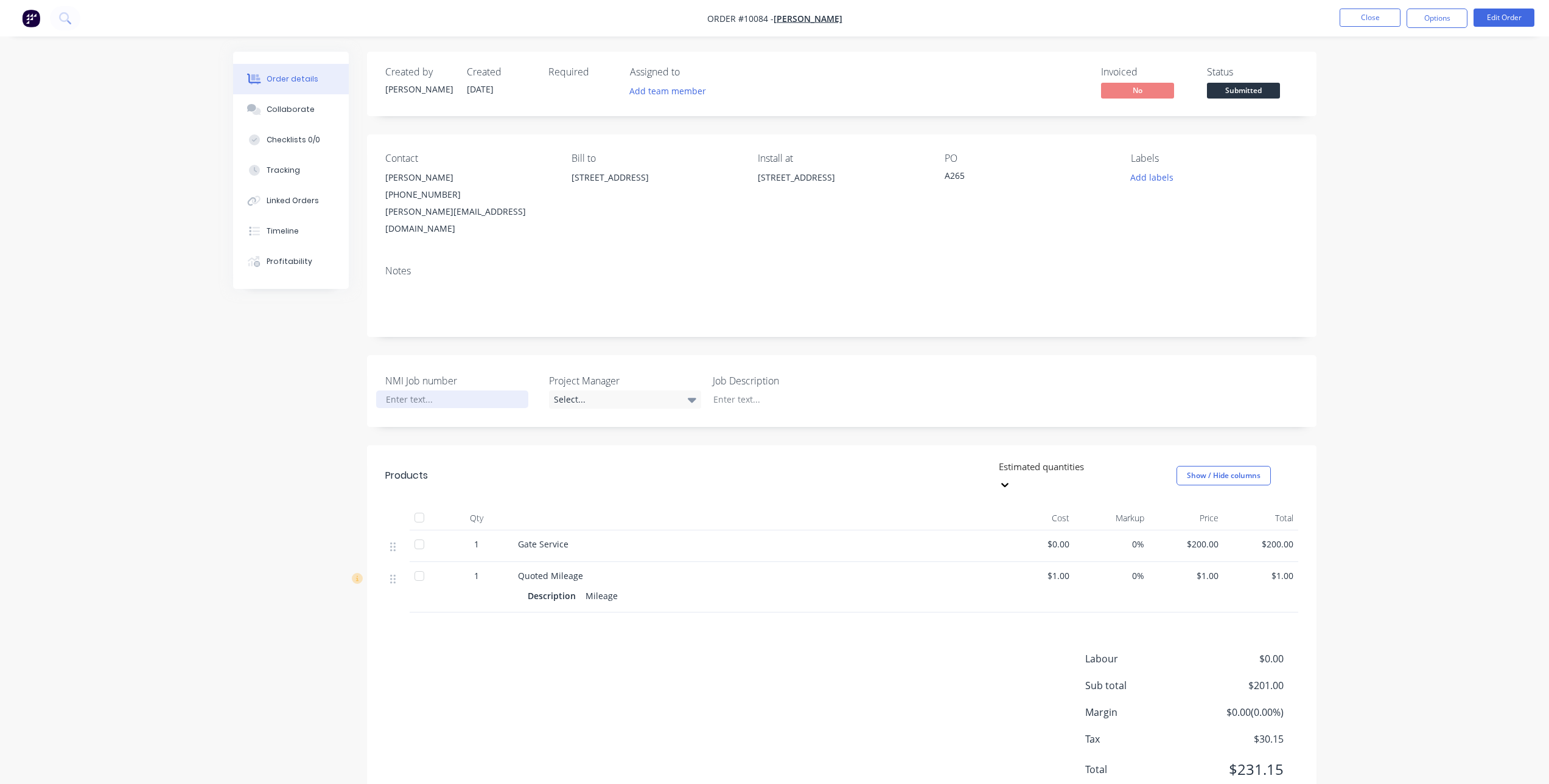
click at [422, 391] on div at bounding box center [452, 399] width 152 height 18
click at [770, 391] on div at bounding box center [779, 399] width 152 height 18
click at [309, 116] on button "Collaborate" at bounding box center [290, 110] width 116 height 30
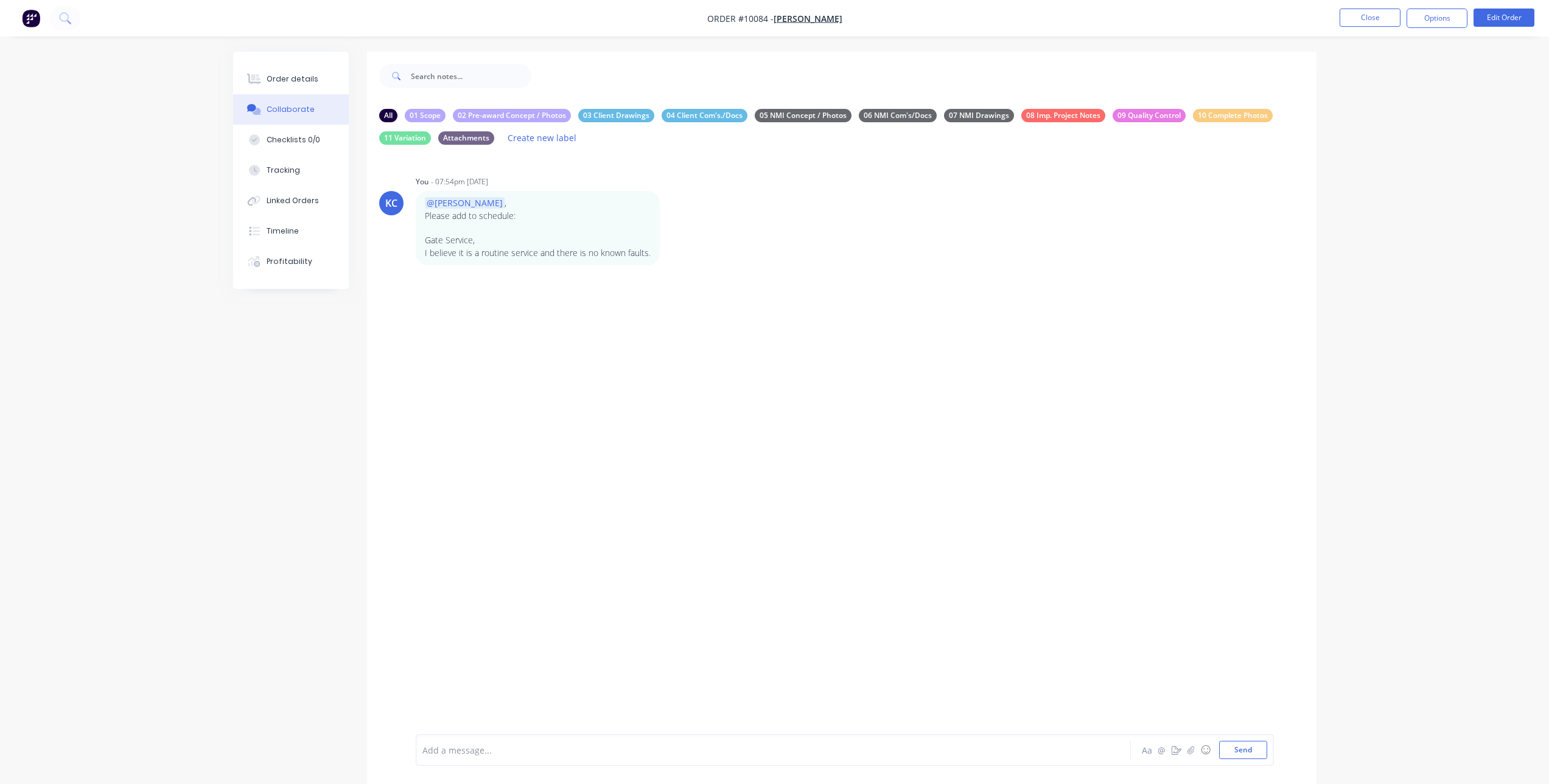
click at [470, 747] on div at bounding box center [739, 750] width 633 height 13
click at [299, 71] on button "Order details" at bounding box center [290, 79] width 116 height 30
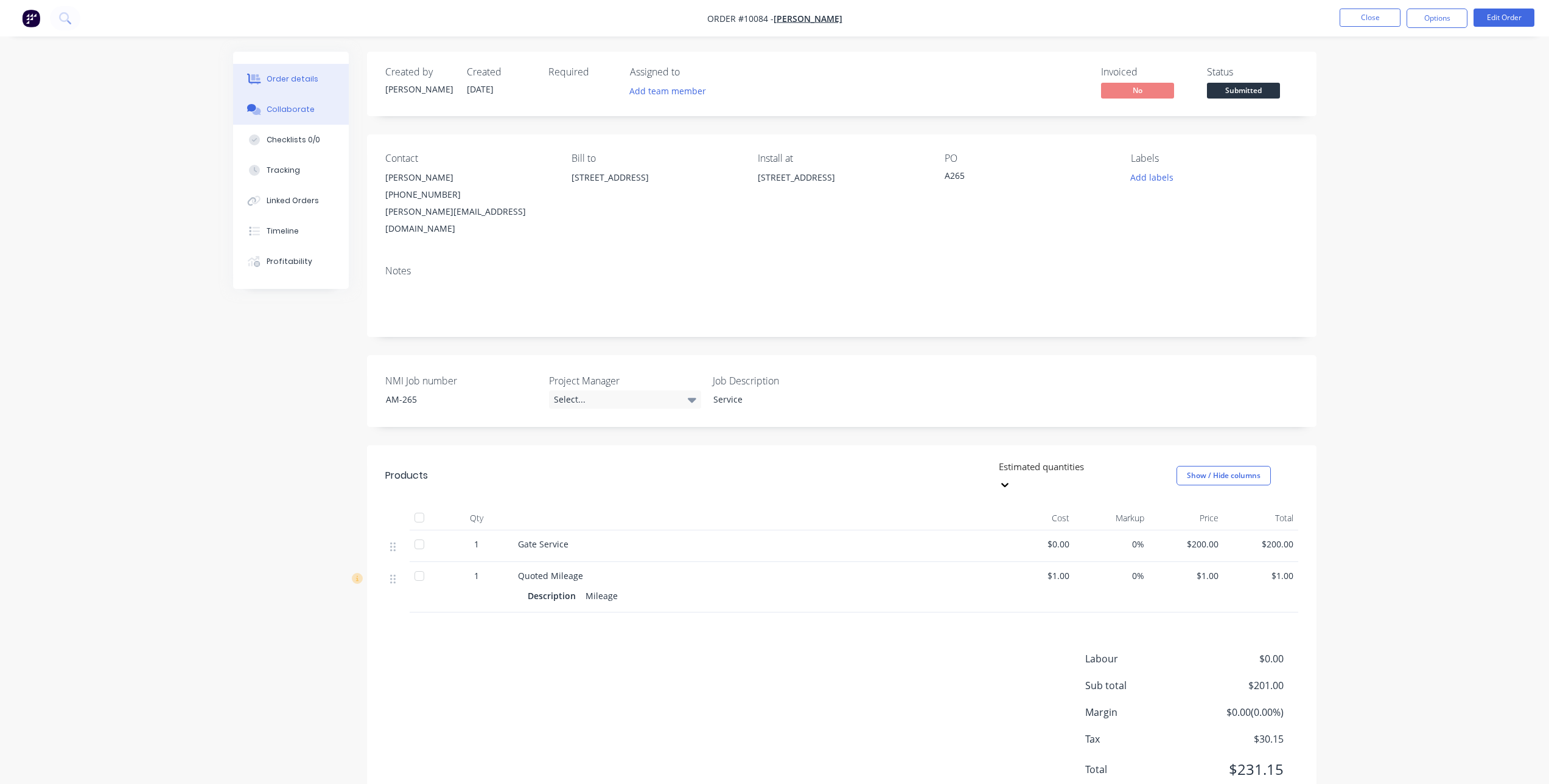
click at [279, 107] on div "Collaborate" at bounding box center [290, 109] width 48 height 11
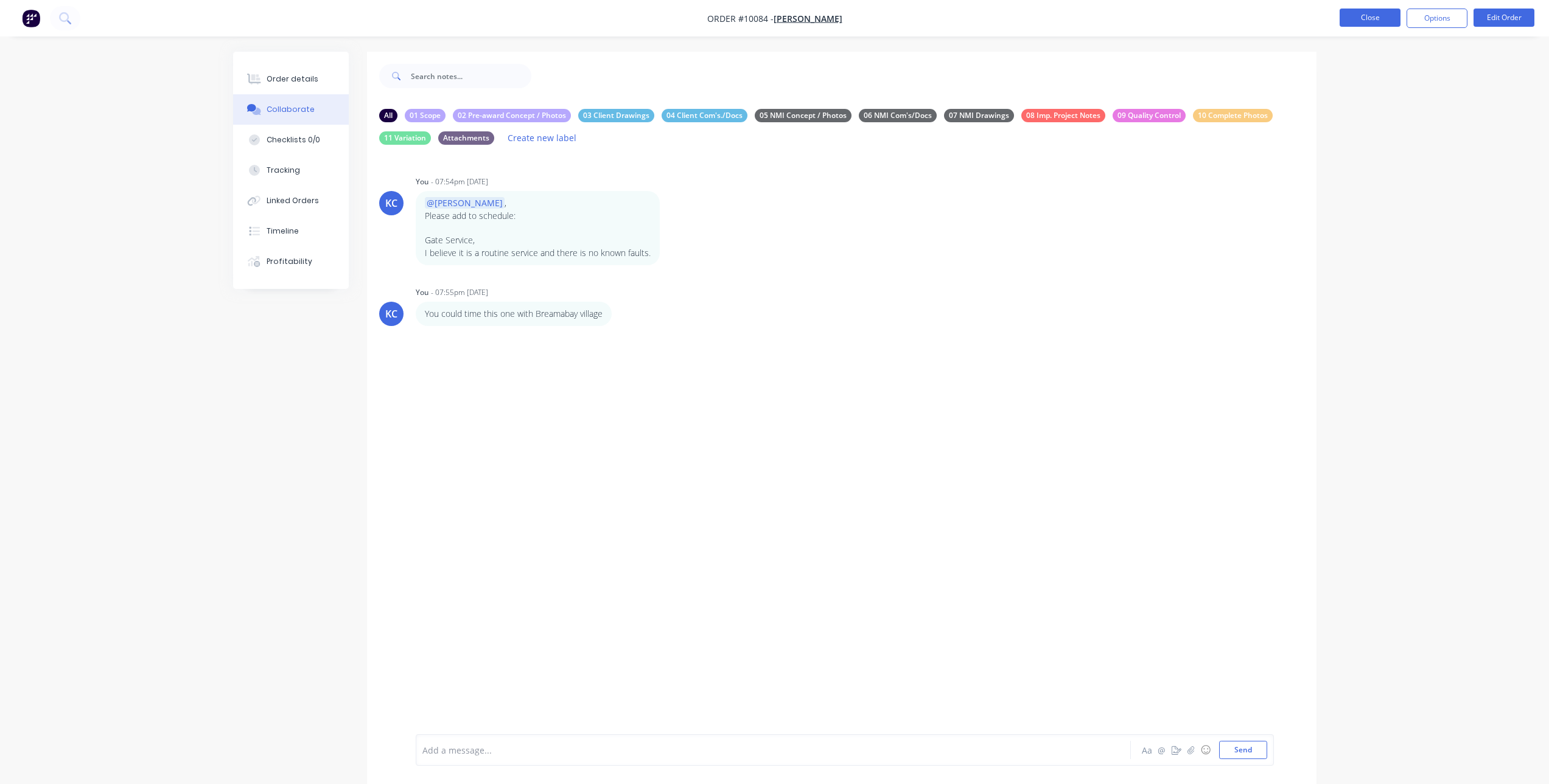
click at [1351, 21] on button "Close" at bounding box center [1370, 18] width 61 height 19
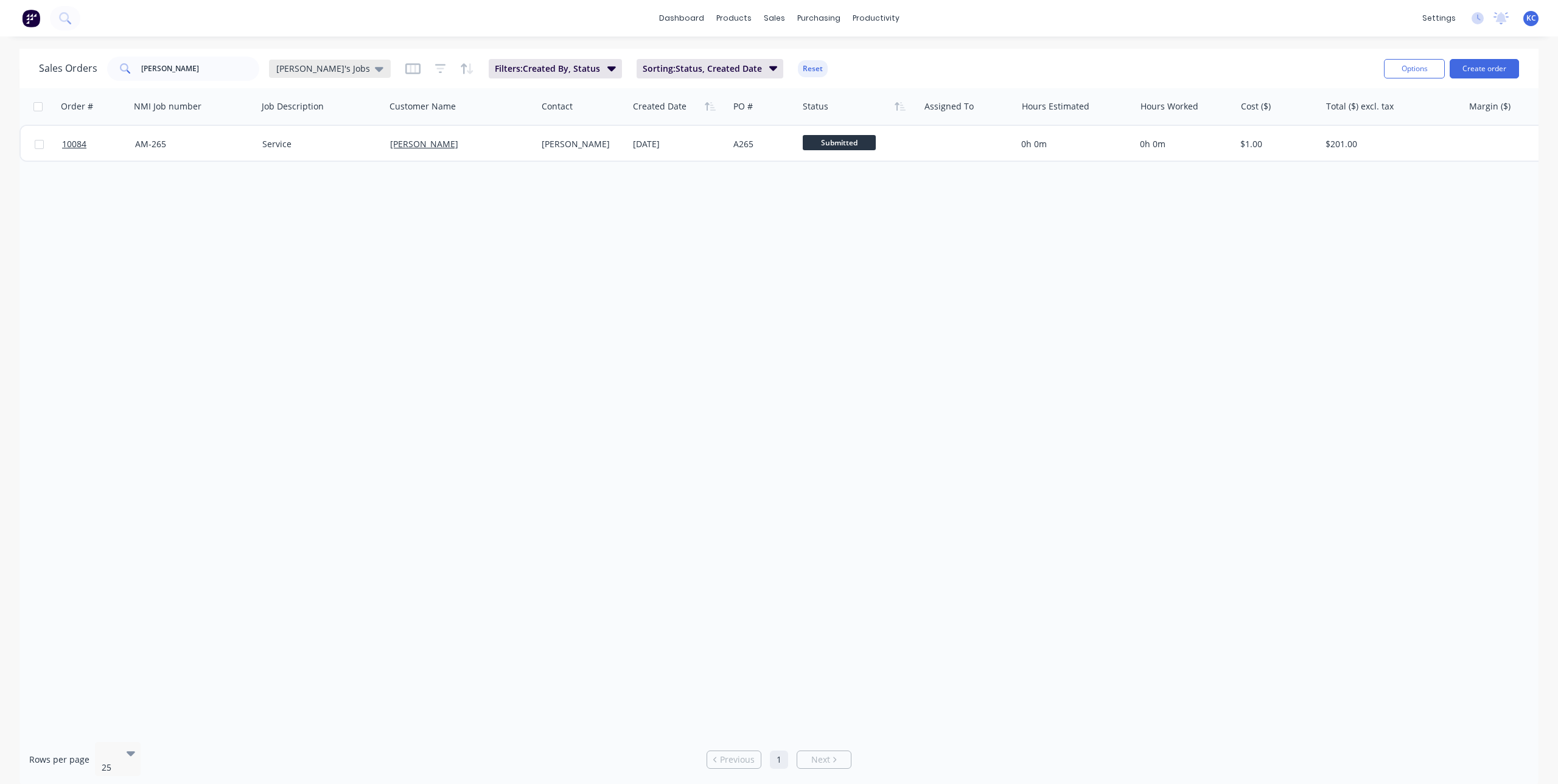
click at [329, 63] on div "[PERSON_NAME]'s Jobs" at bounding box center [330, 69] width 122 height 19
click at [311, 219] on button "Main View" at bounding box center [342, 221] width 138 height 14
drag, startPoint x: 221, startPoint y: 69, endPoint x: 116, endPoint y: 68, distance: 105.0
click at [116, 68] on div "[PERSON_NAME]" at bounding box center [183, 68] width 152 height 24
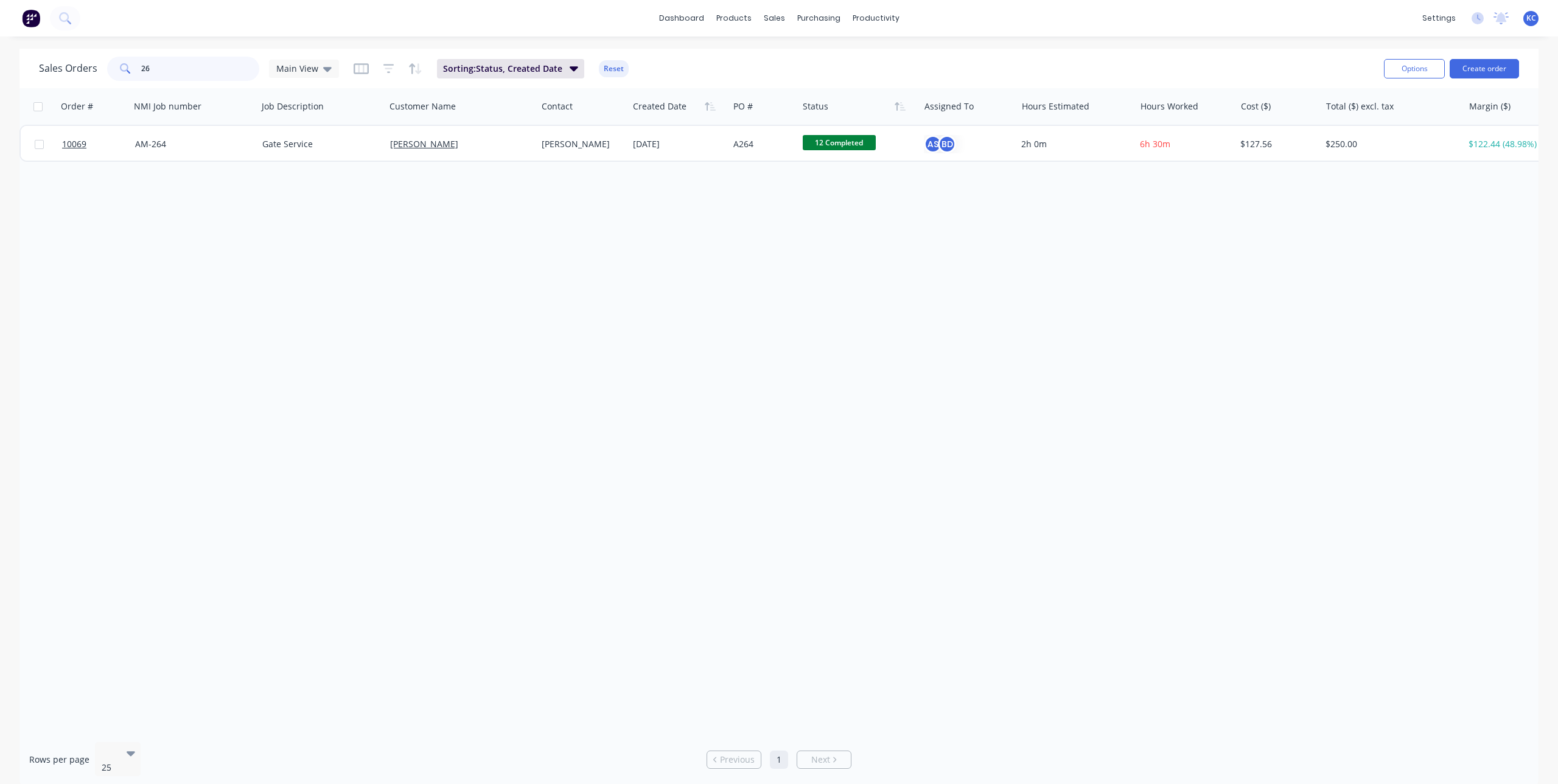
type input "2"
drag, startPoint x: 173, startPoint y: 65, endPoint x: 113, endPoint y: 72, distance: 60.4
click at [113, 72] on div "265" at bounding box center [183, 68] width 152 height 24
drag, startPoint x: 183, startPoint y: 66, endPoint x: 0, endPoint y: 63, distance: 183.0
click at [0, 63] on div "Sales Orders [PERSON_NAME] Main View Sorting: Status, Created Date Reset Option…" at bounding box center [779, 418] width 1558 height 738
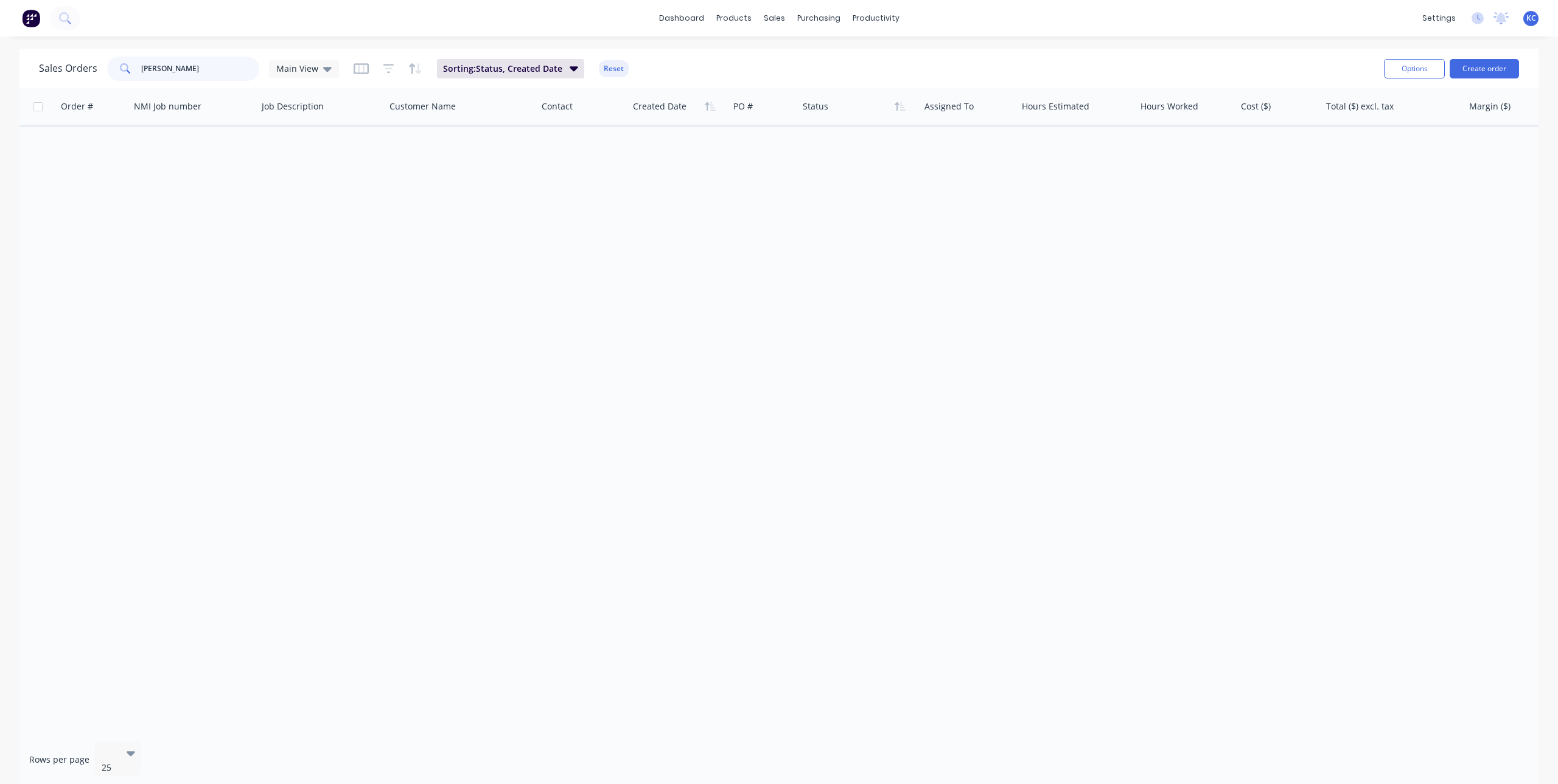
drag, startPoint x: 202, startPoint y: 79, endPoint x: 0, endPoint y: 90, distance: 202.3
click at [0, 90] on div "Sales Orders [PERSON_NAME] Main View Sorting: Status, Created Date Reset Option…" at bounding box center [779, 418] width 1558 height 738
click at [221, 66] on input "[PERSON_NAME]" at bounding box center [200, 68] width 119 height 24
paste input "2894"
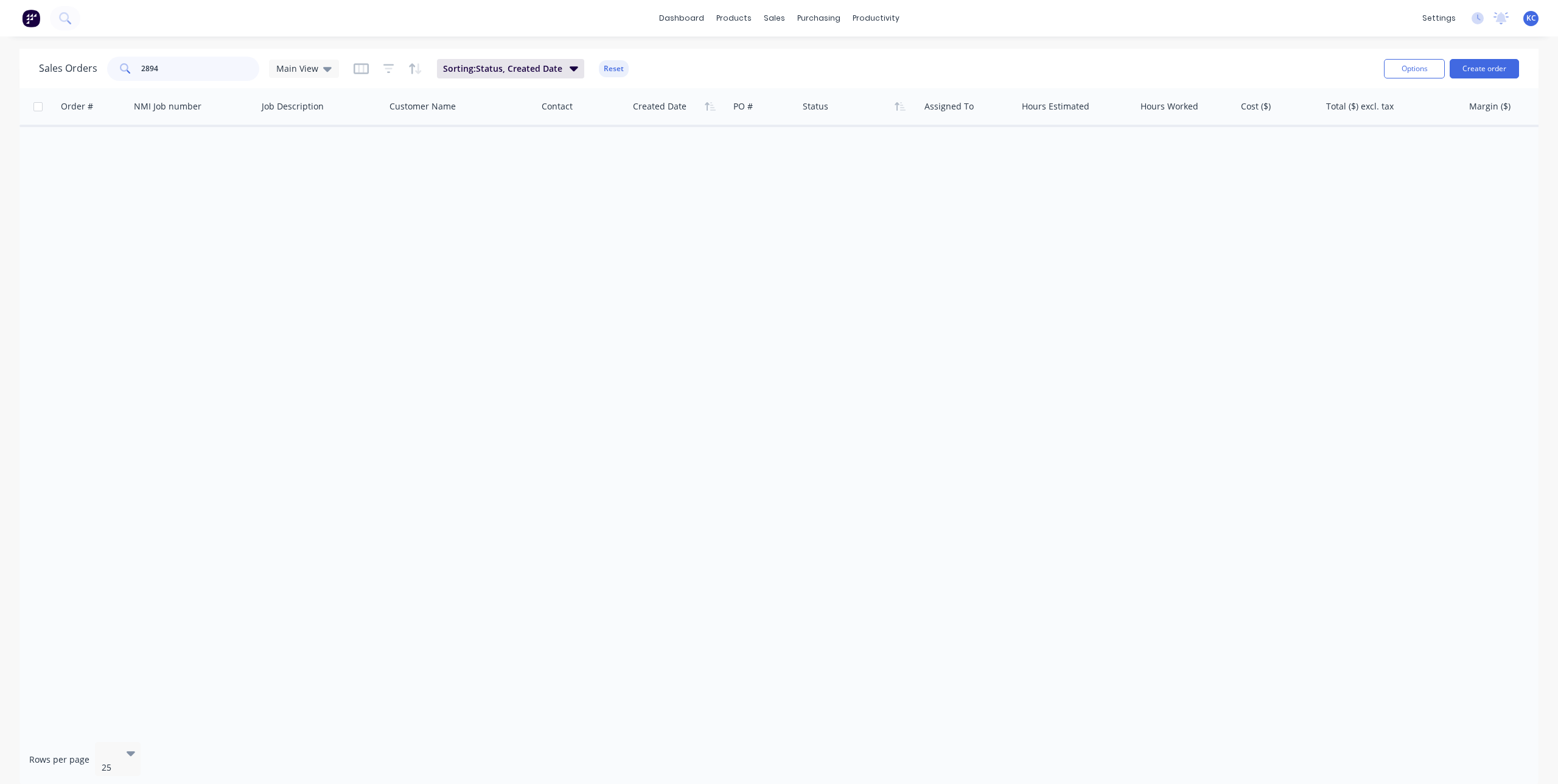
type input "2894"
click at [36, 10] on img at bounding box center [31, 19] width 19 height 19
